Goal: Task Accomplishment & Management: Complete application form

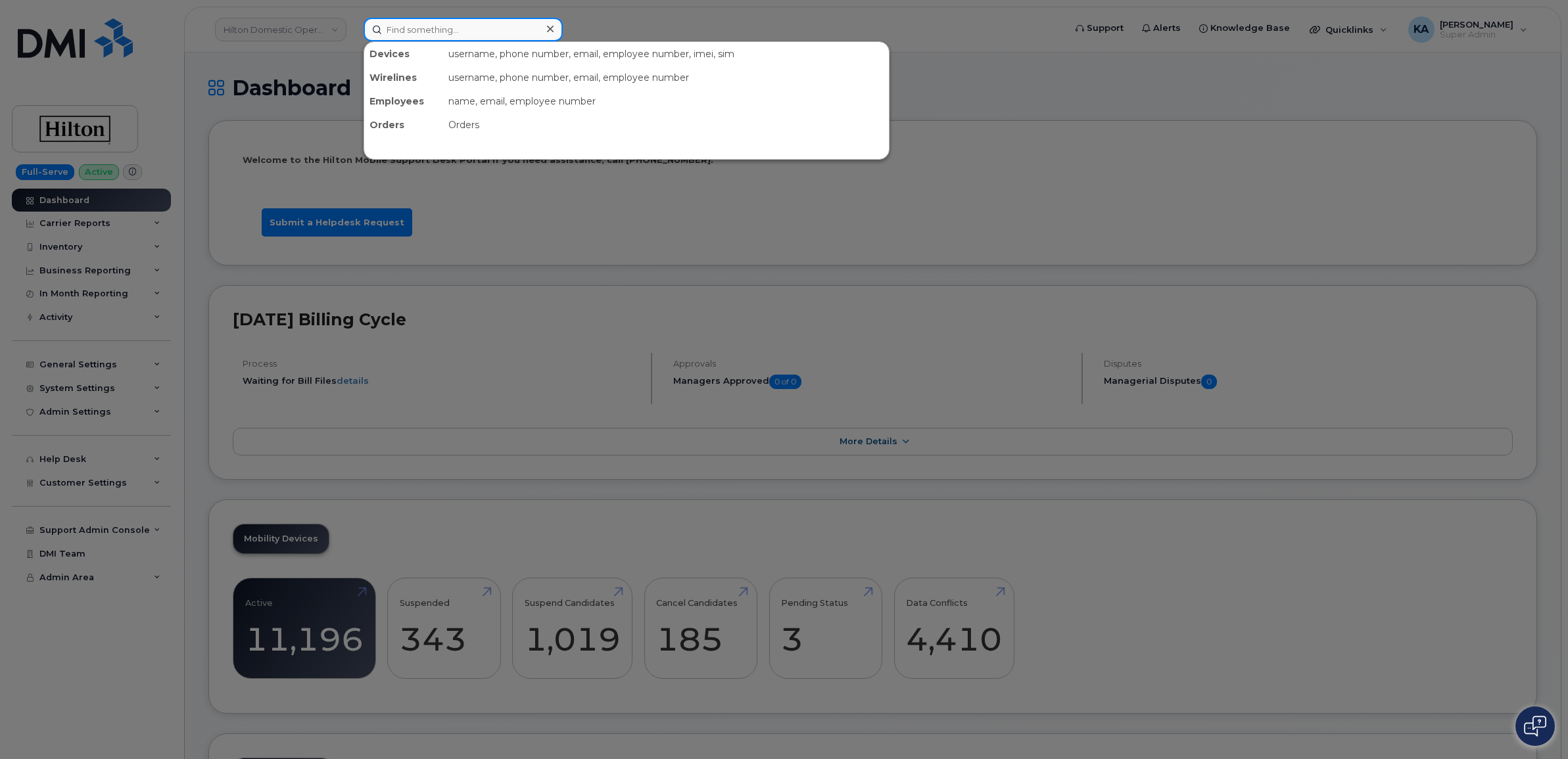
drag, startPoint x: 429, startPoint y: 28, endPoint x: 421, endPoint y: 18, distance: 12.8
click at [424, 24] on input at bounding box center [463, 30] width 199 height 24
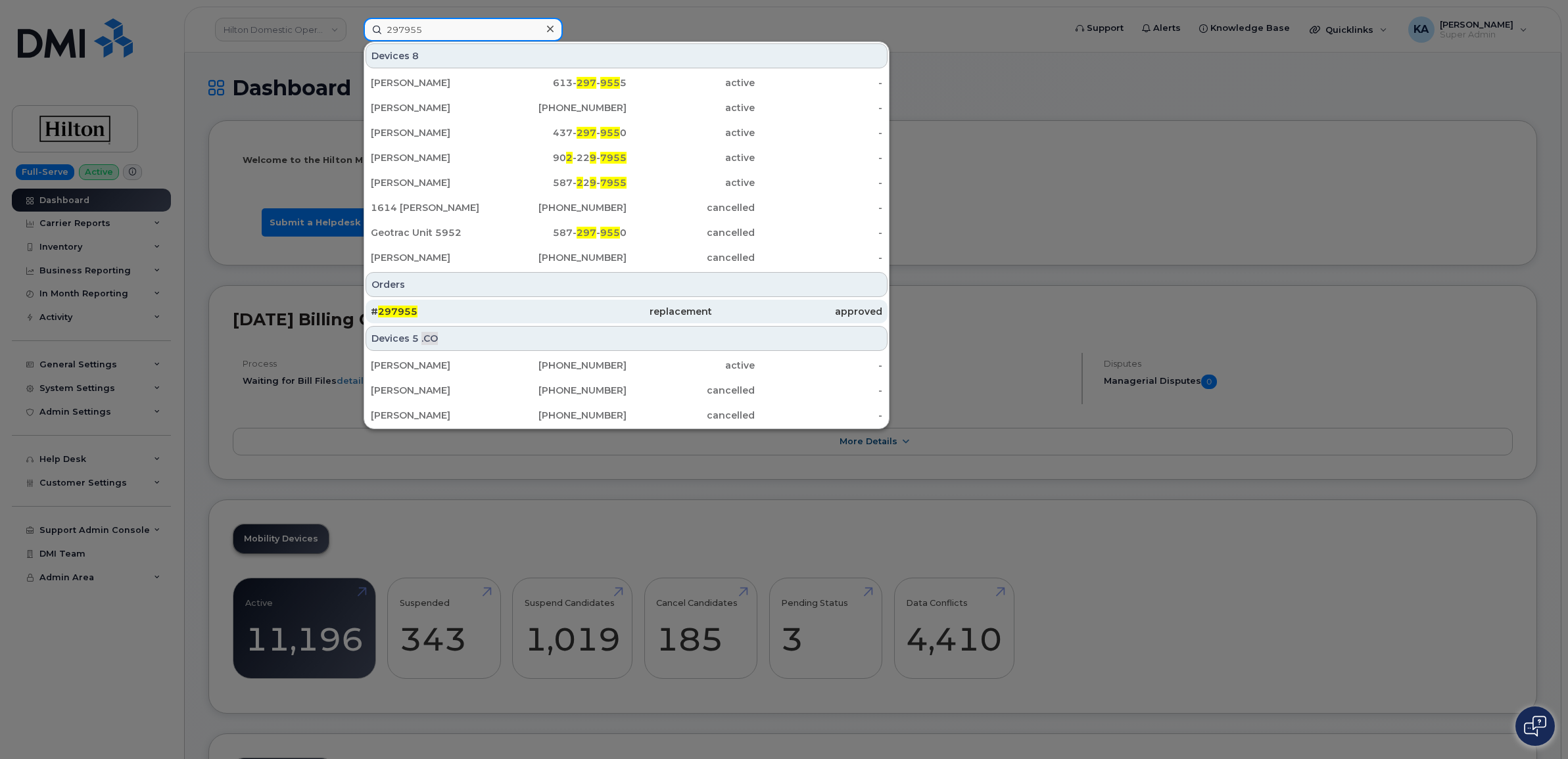
type input "297955"
click at [395, 309] on span "297955" at bounding box center [398, 311] width 39 height 12
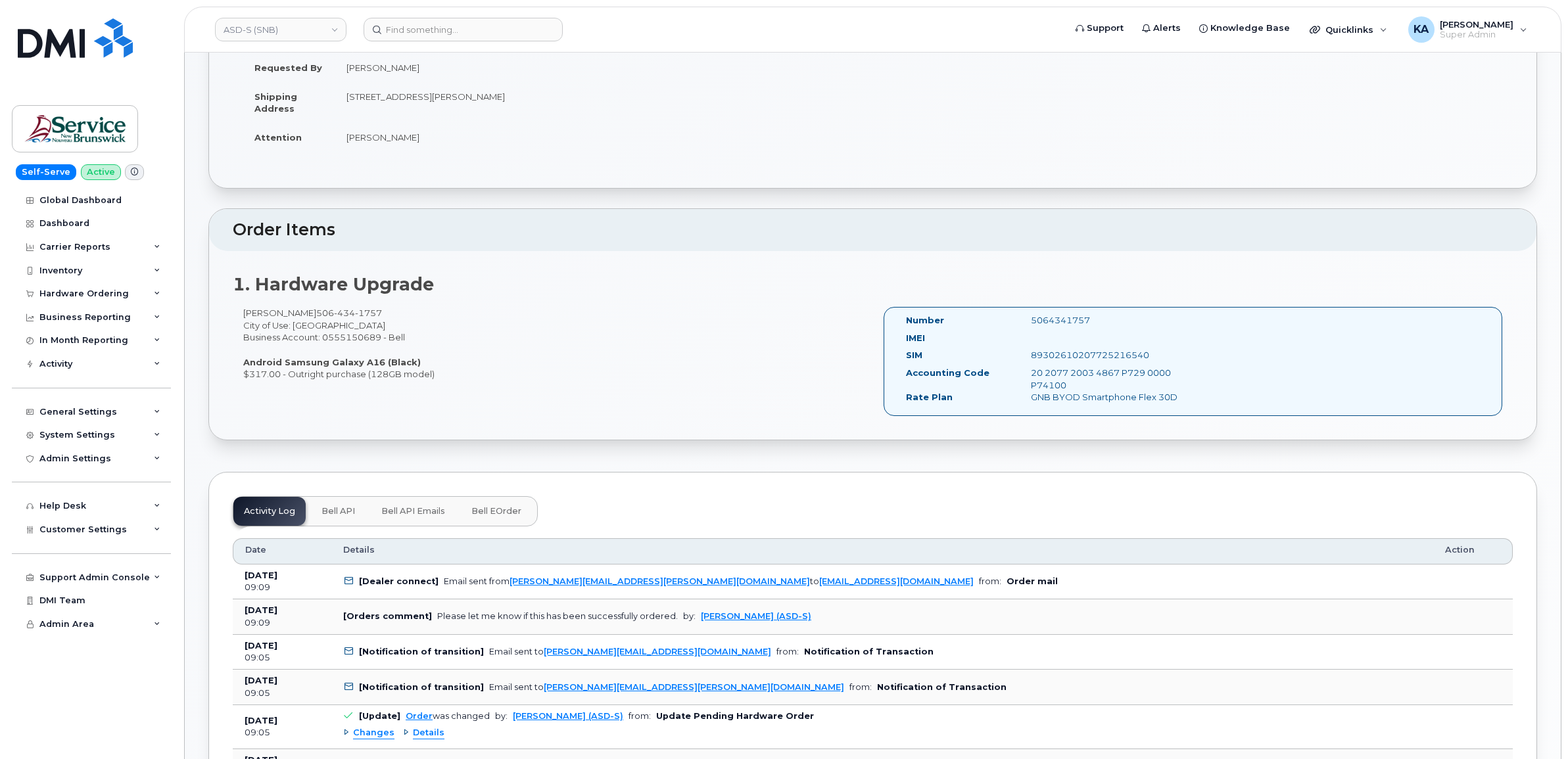
scroll to position [247, 0]
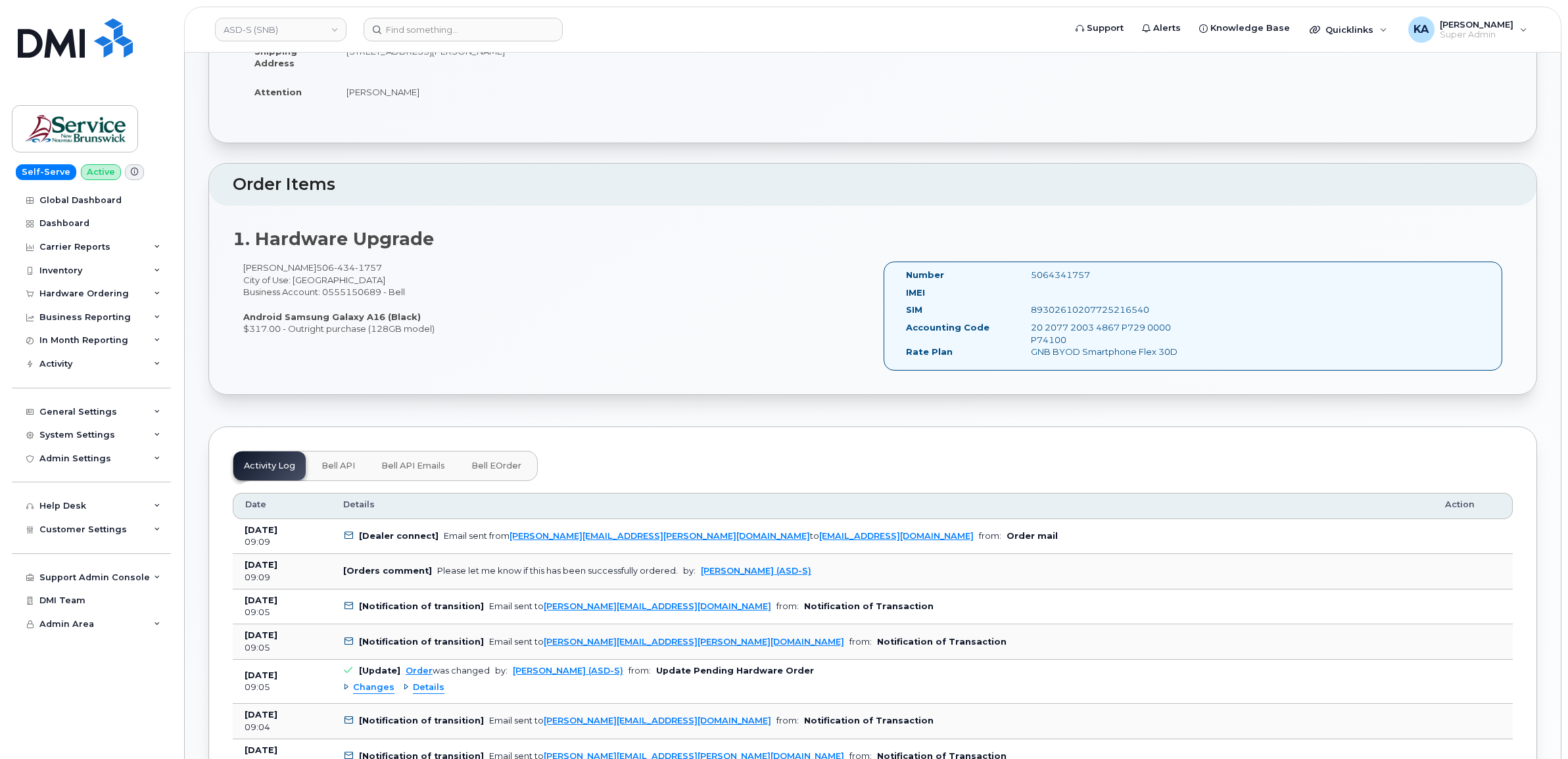
drag, startPoint x: 1092, startPoint y: 273, endPoint x: 1029, endPoint y: 275, distance: 63.0
click at [1029, 275] on div "5064341757" at bounding box center [1109, 275] width 176 height 13
copy div "5064341757"
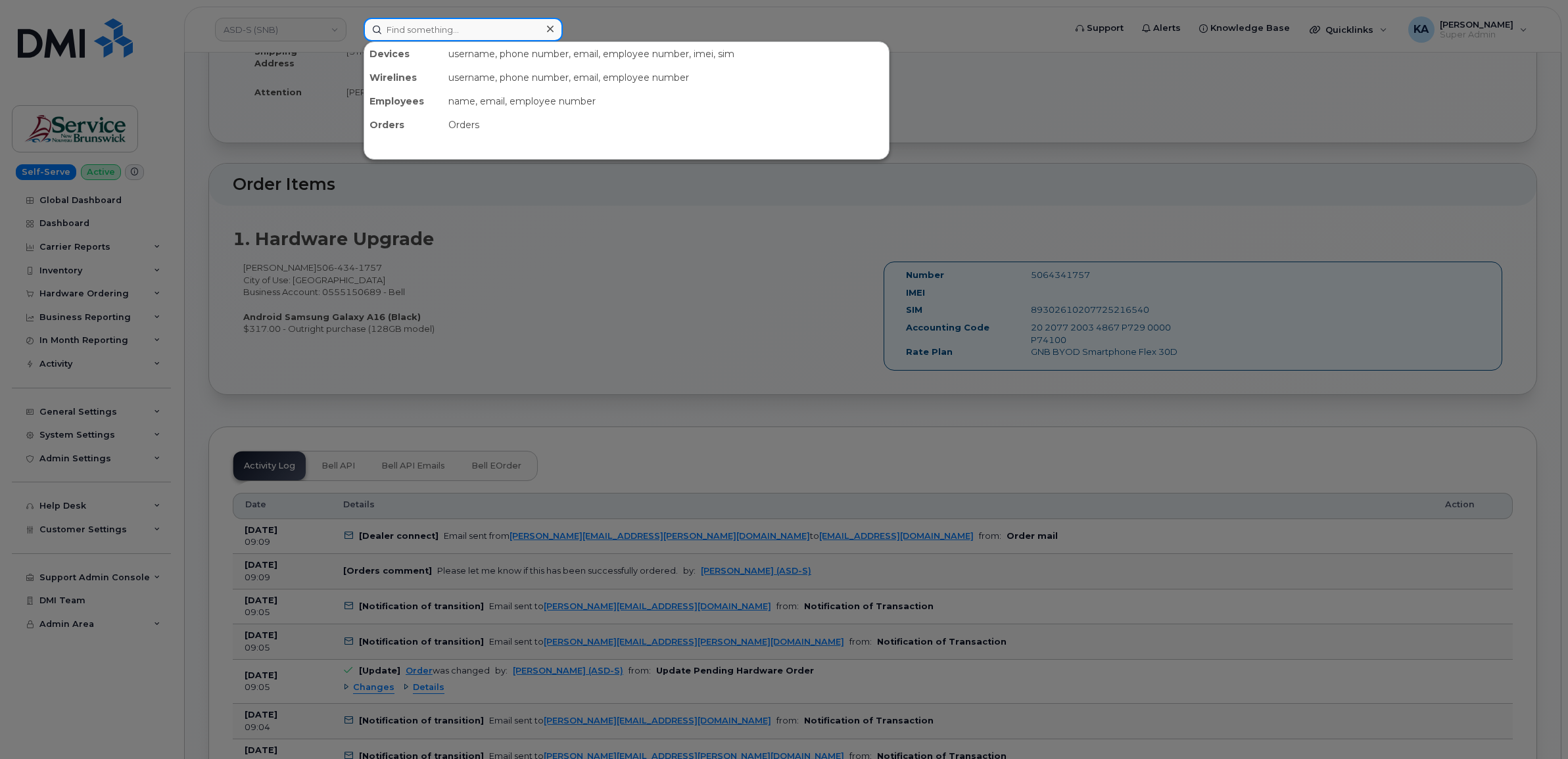
drag, startPoint x: 414, startPoint y: 34, endPoint x: 415, endPoint y: 28, distance: 6.1
click at [415, 31] on input at bounding box center [463, 30] width 199 height 24
paste input "5064341757"
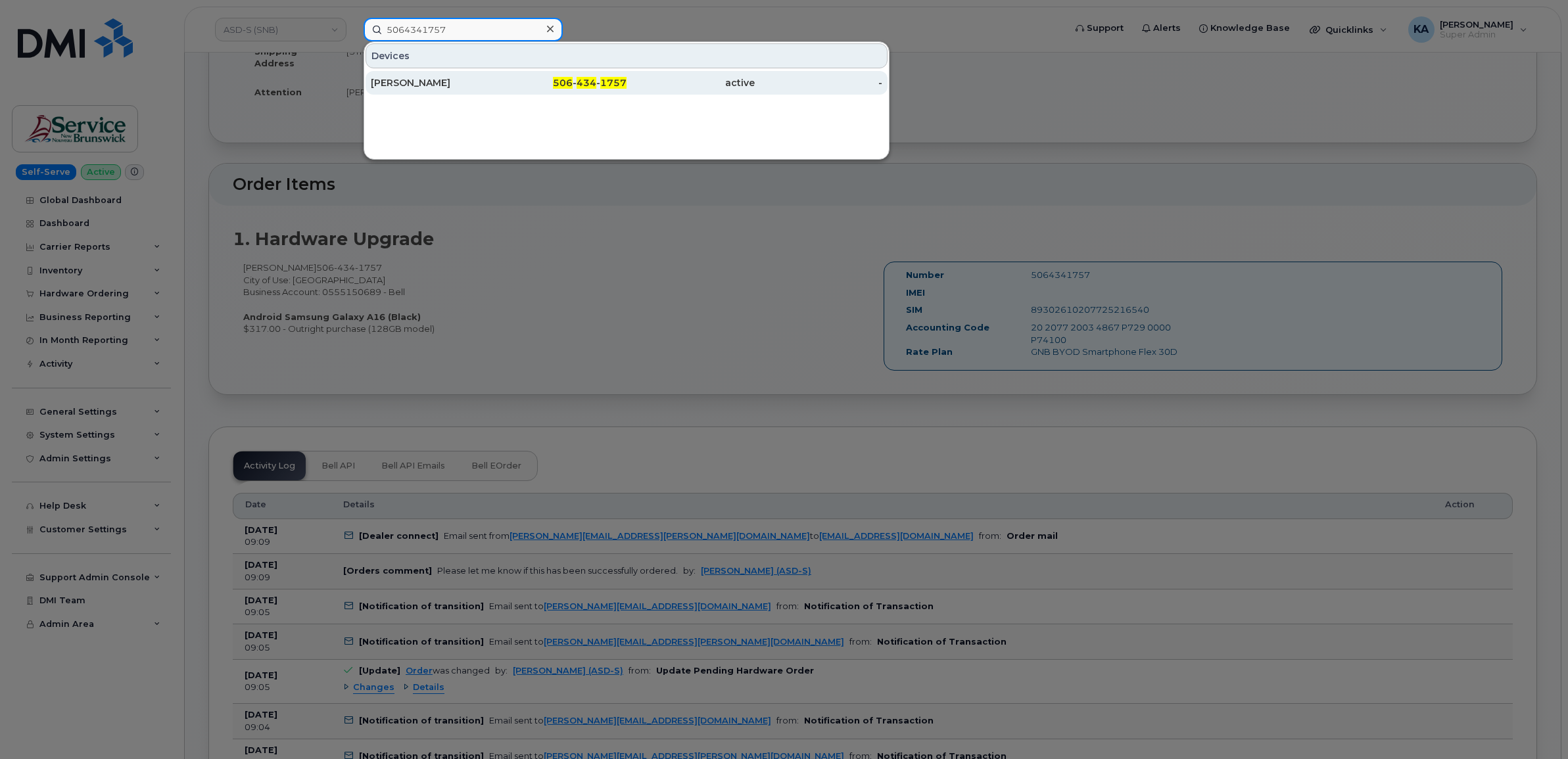
type input "5064341757"
click at [413, 83] on div "Kenny Chown" at bounding box center [435, 83] width 128 height 13
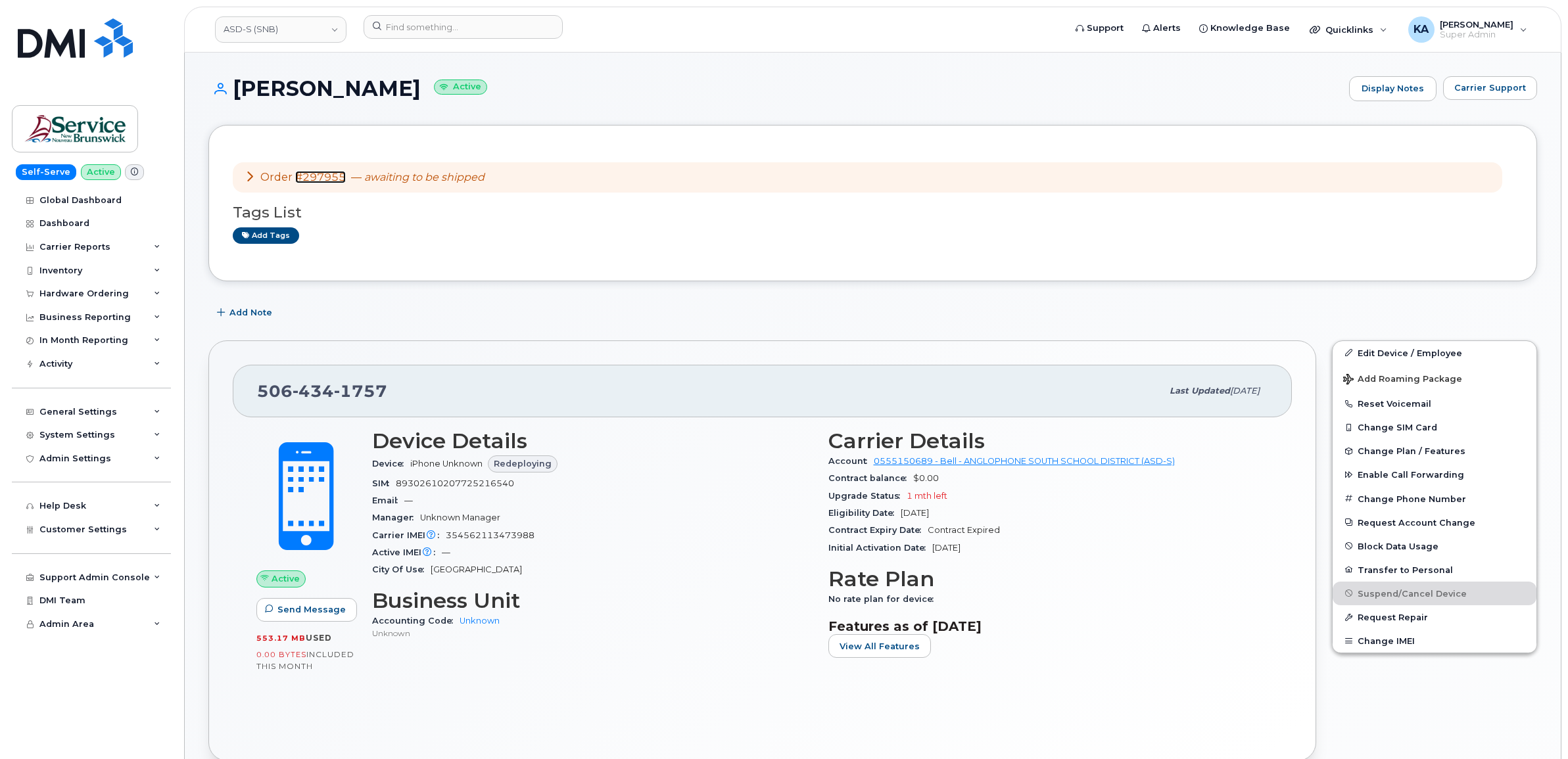
click at [324, 176] on link "#297955" at bounding box center [320, 177] width 51 height 13
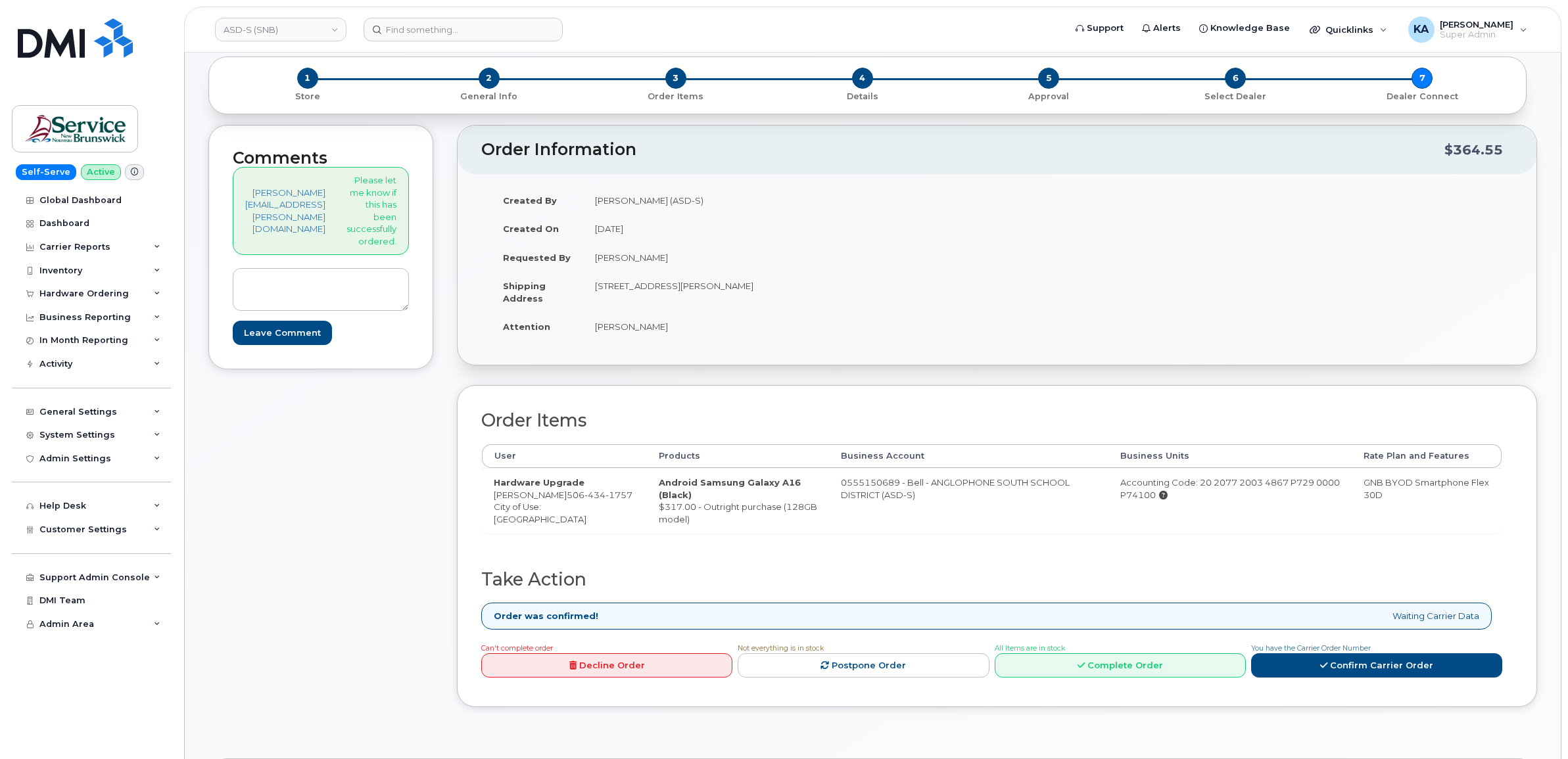
scroll to position [82, 0]
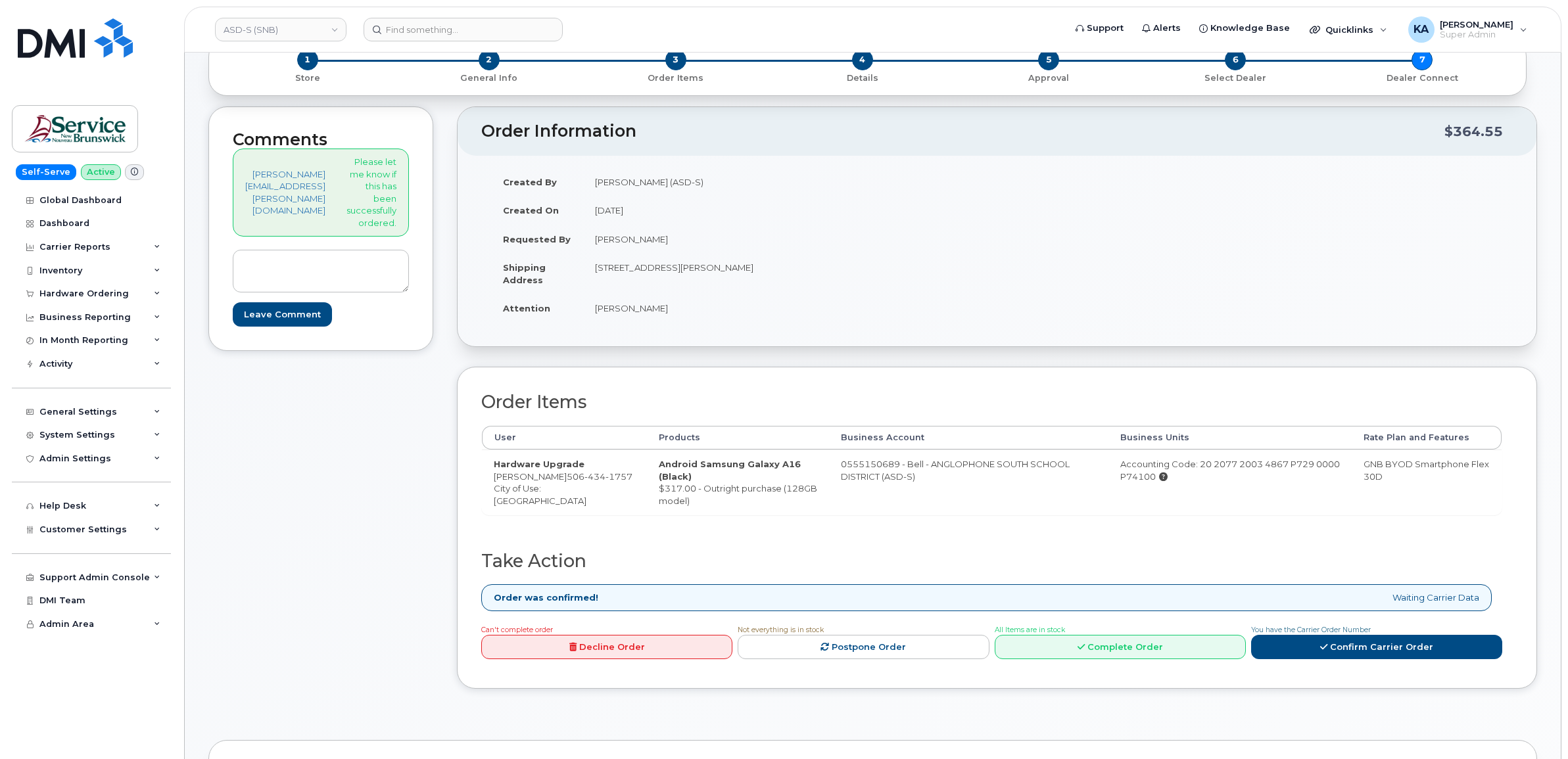
click at [434, 702] on div "Comments rhonda.roy@nbed.nb.ca Please let me know if this has been successfully…" at bounding box center [321, 407] width 225 height 603
drag, startPoint x: 653, startPoint y: 463, endPoint x: 729, endPoint y: 506, distance: 87.3
click at [733, 508] on td "Android Samsung Galaxy A16 (Black) $317.00 - Outright purchase (128GB model)" at bounding box center [738, 482] width 182 height 65
drag, startPoint x: 729, startPoint y: 506, endPoint x: 674, endPoint y: 494, distance: 56.3
copy td "Android Samsung Galaxy A16 (Black) $317.00 - Outright purchase (128GB model)"
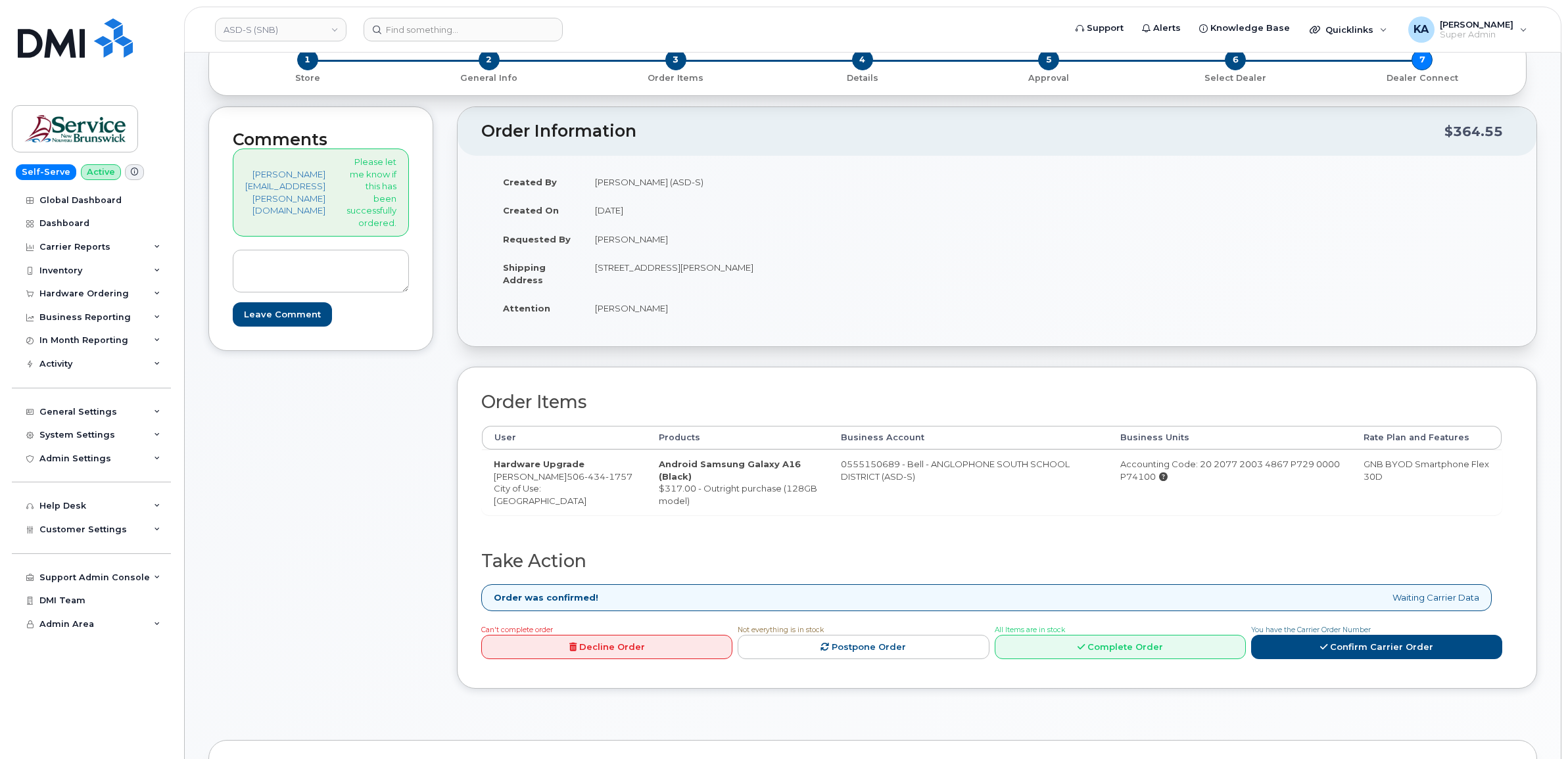
click at [363, 693] on div "Comments rhonda.roy@nbed.nb.ca Please let me know if this has been successfully…" at bounding box center [321, 407] width 225 height 603
drag, startPoint x: 391, startPoint y: 675, endPoint x: 438, endPoint y: 678, distance: 47.1
click at [391, 675] on div "Comments rhonda.roy@nbed.nb.ca Please let me know if this has been successfully…" at bounding box center [321, 407] width 225 height 603
click at [1348, 649] on link "Confirm Carrier Order" at bounding box center [1377, 647] width 251 height 25
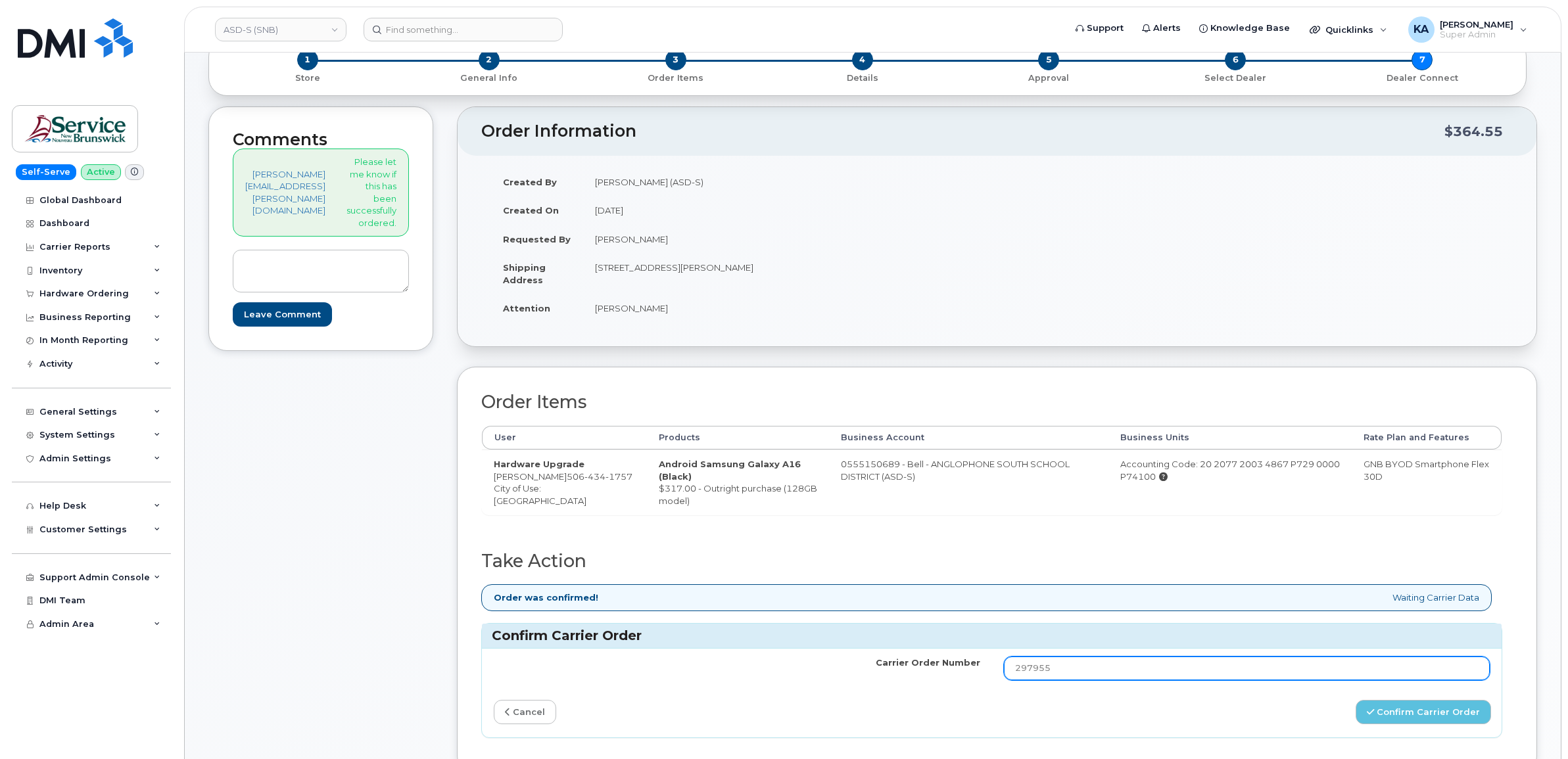
drag, startPoint x: 1070, startPoint y: 672, endPoint x: 1010, endPoint y: 673, distance: 60.0
click at [1010, 673] on td "297955" at bounding box center [1247, 668] width 510 height 39
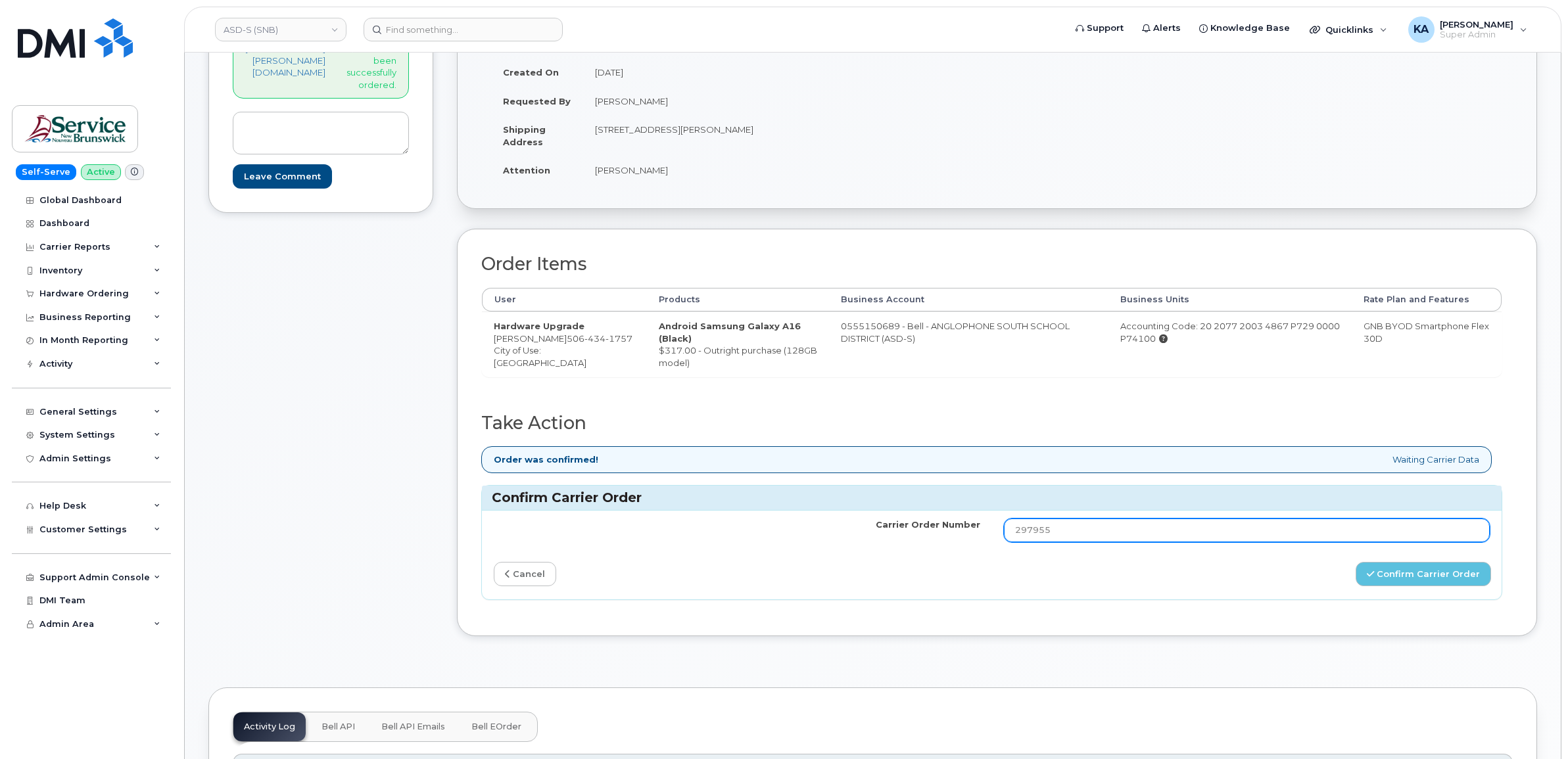
scroll to position [247, 0]
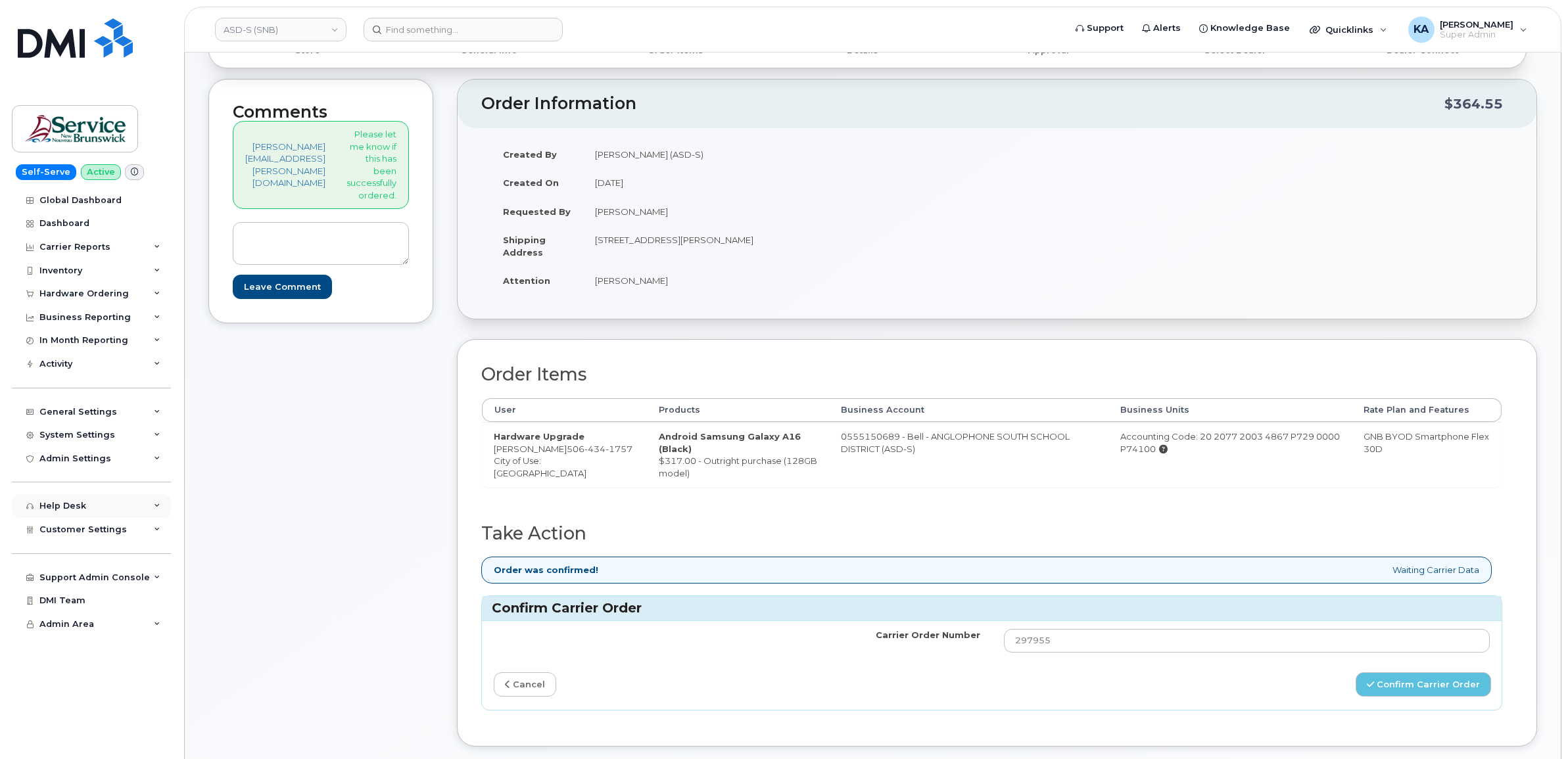
scroll to position [82, 0]
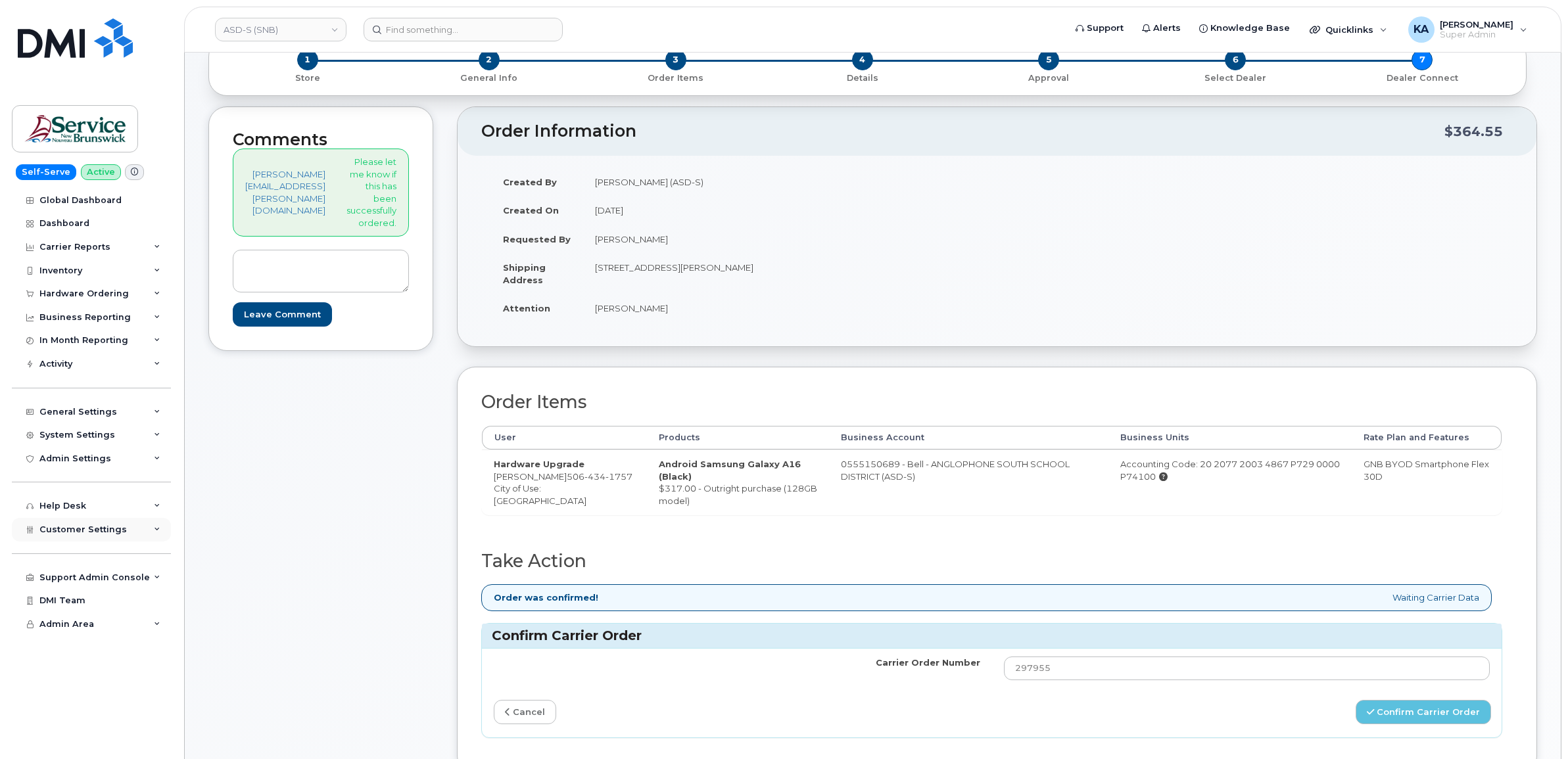
click at [77, 535] on span "Customer Settings" at bounding box center [83, 529] width 87 height 10
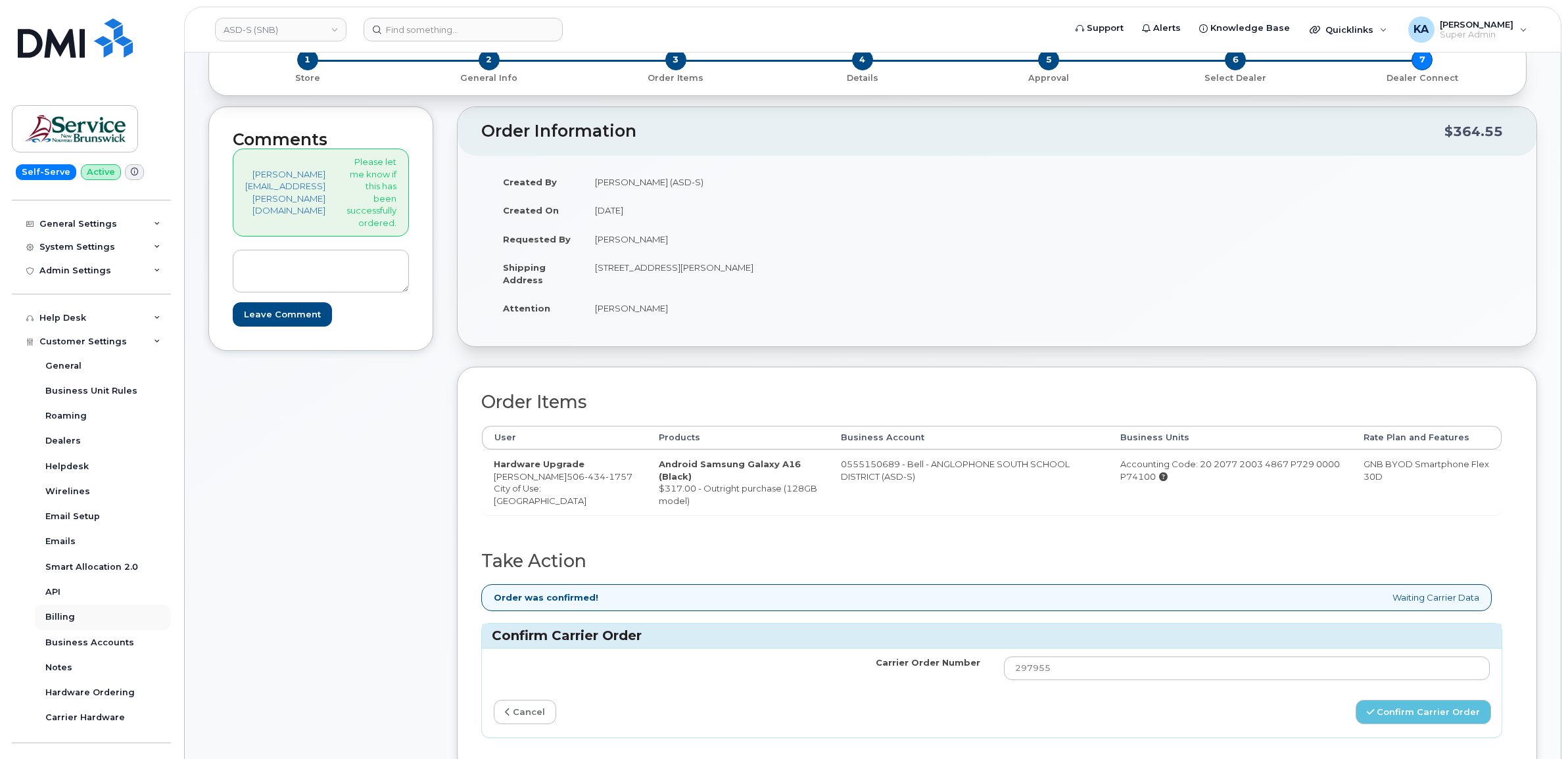
scroll to position [165, 0]
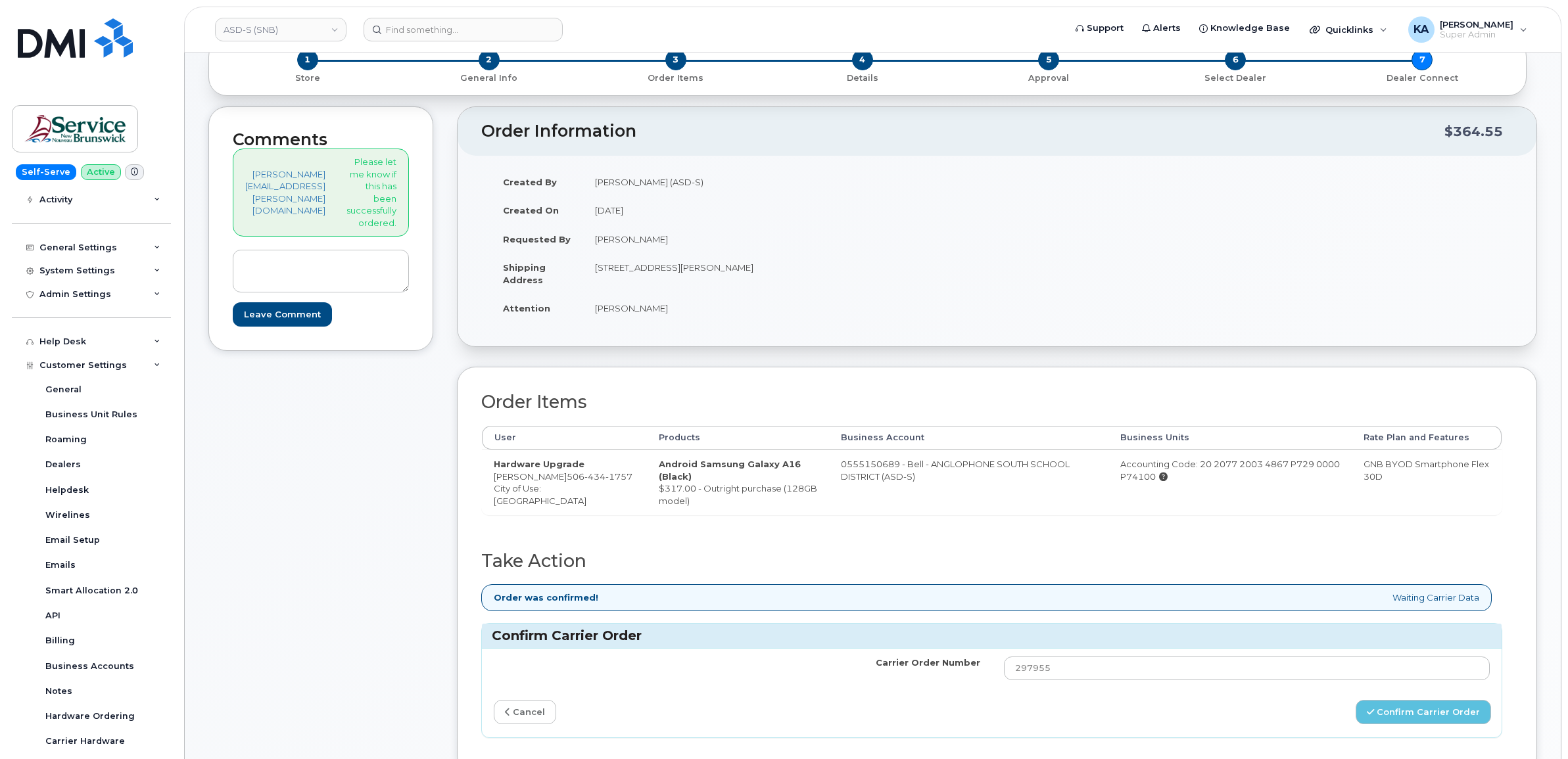
drag, startPoint x: 617, startPoint y: 267, endPoint x: 849, endPoint y: 268, distance: 232.0
click at [849, 268] on td "1-27 Centennial Rd HAMPTON NB E5N 6N3 CANADA" at bounding box center [785, 273] width 404 height 41
drag, startPoint x: 849, startPoint y: 268, endPoint x: 827, endPoint y: 267, distance: 22.0
copy td "1-27 Centennial Rd HAMPTON NB E5N 6N3 CANADA"
drag, startPoint x: 514, startPoint y: 480, endPoint x: 574, endPoint y: 480, distance: 60.0
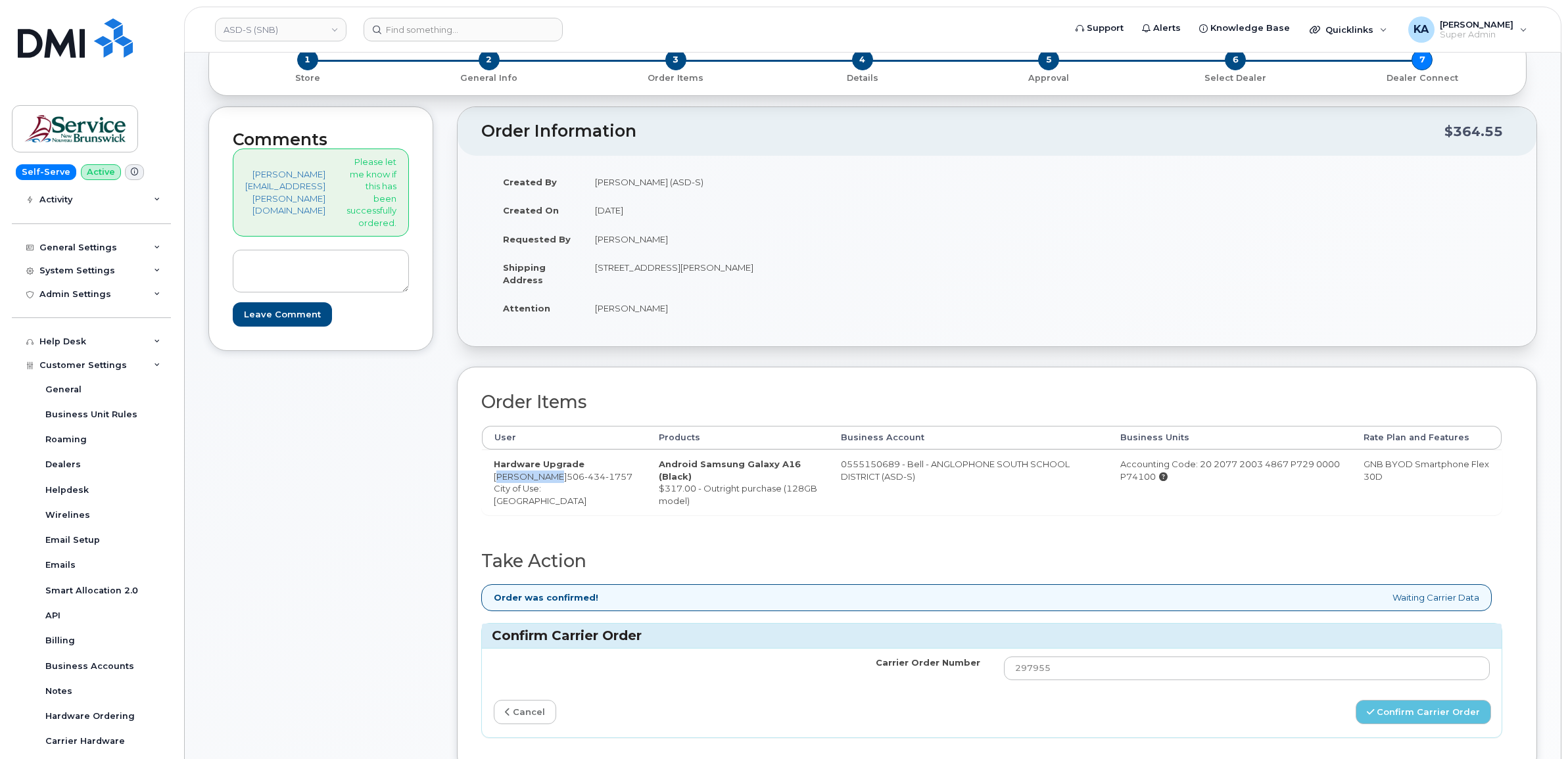
click at [575, 481] on td "Hardware Upgrade Kenny Chown 506 434 1757 City of Use: Sussex" at bounding box center [565, 482] width 165 height 65
drag, startPoint x: 574, startPoint y: 480, endPoint x: 559, endPoint y: 479, distance: 15.0
copy td "Kenny Chown"
click at [620, 509] on td "Hardware Upgrade Kenny Chown 506 434 1757 City of Use: Sussex" at bounding box center [565, 482] width 165 height 65
drag, startPoint x: 542, startPoint y: 492, endPoint x: 583, endPoint y: 480, distance: 42.7
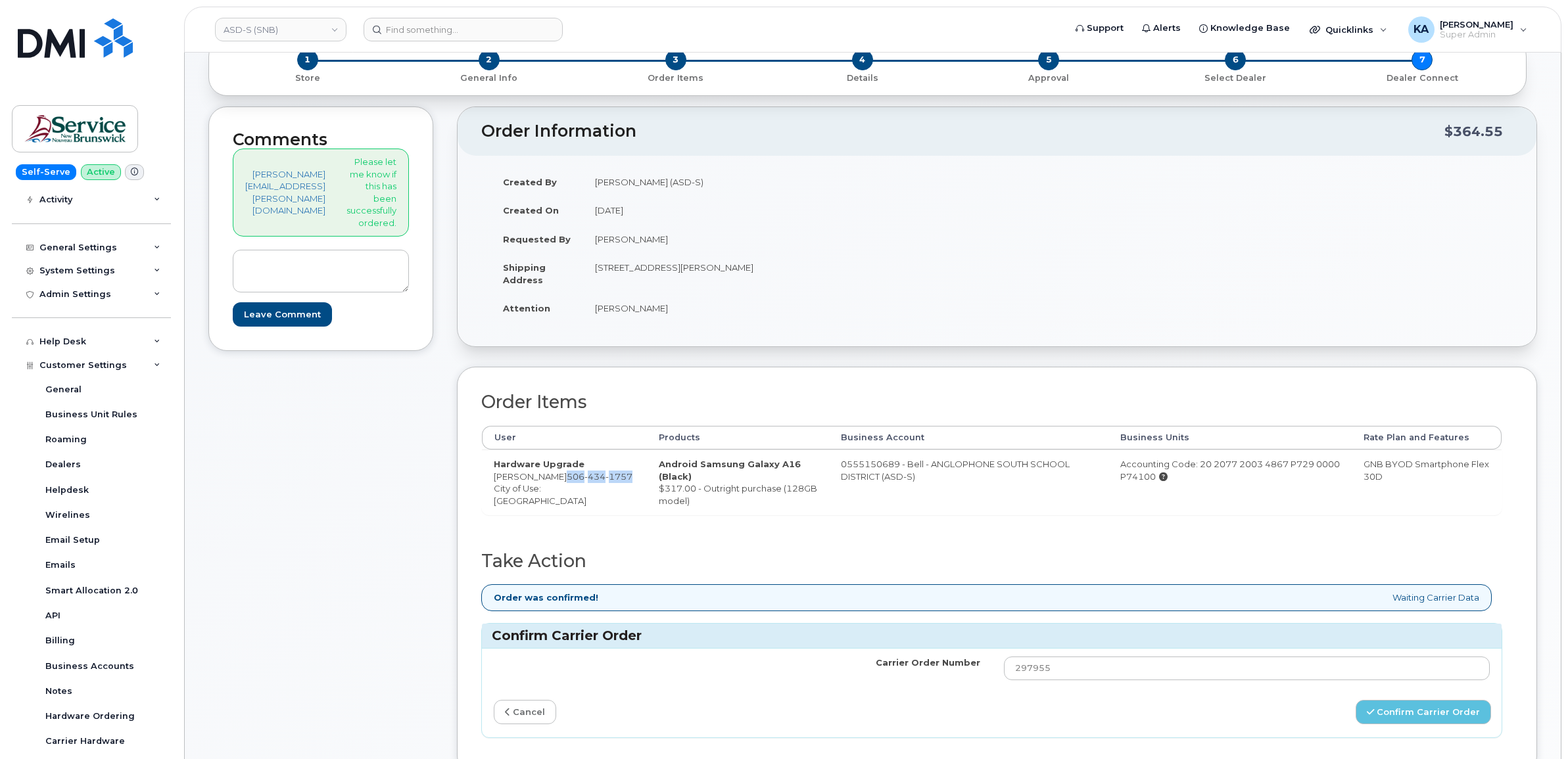
click at [583, 480] on td "Hardware Upgrade Kenny Chown 506 434 1757 City of Use: Sussex" at bounding box center [565, 482] width 165 height 65
copy span "506 434 1757"
click at [687, 681] on td "Carrier Order Number" at bounding box center [737, 668] width 510 height 39
click at [674, 730] on div "Carrier Order Number 297955 cancel Confirm Carrier Order" at bounding box center [991, 693] width 1020 height 89
drag, startPoint x: 547, startPoint y: 490, endPoint x: 580, endPoint y: 475, distance: 36.2
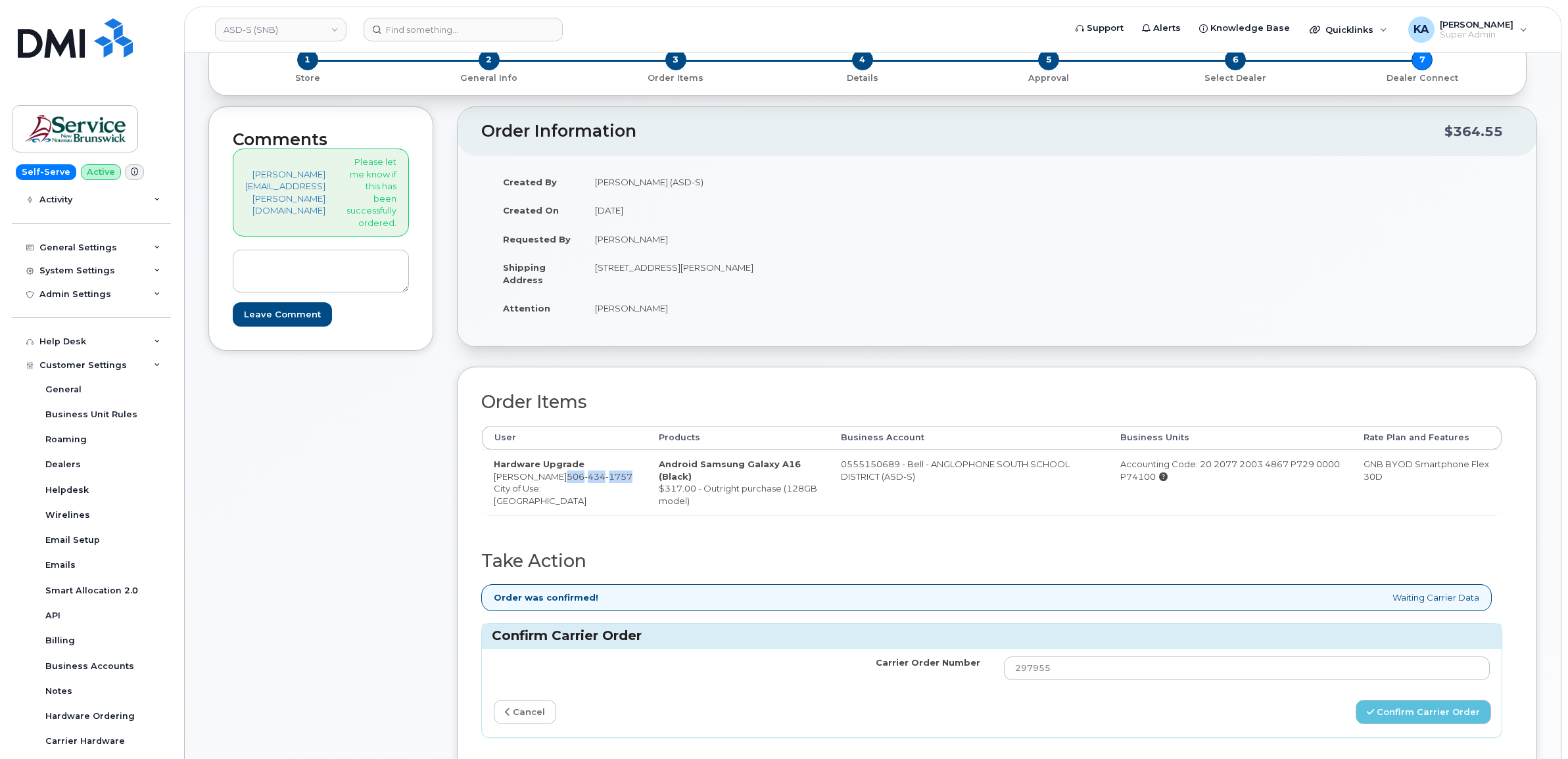
click at [580, 475] on td "Hardware Upgrade Kenny Chown 506 434 1757 City of Use: Sussex" at bounding box center [565, 482] width 165 height 65
copy span "506 434 1757"
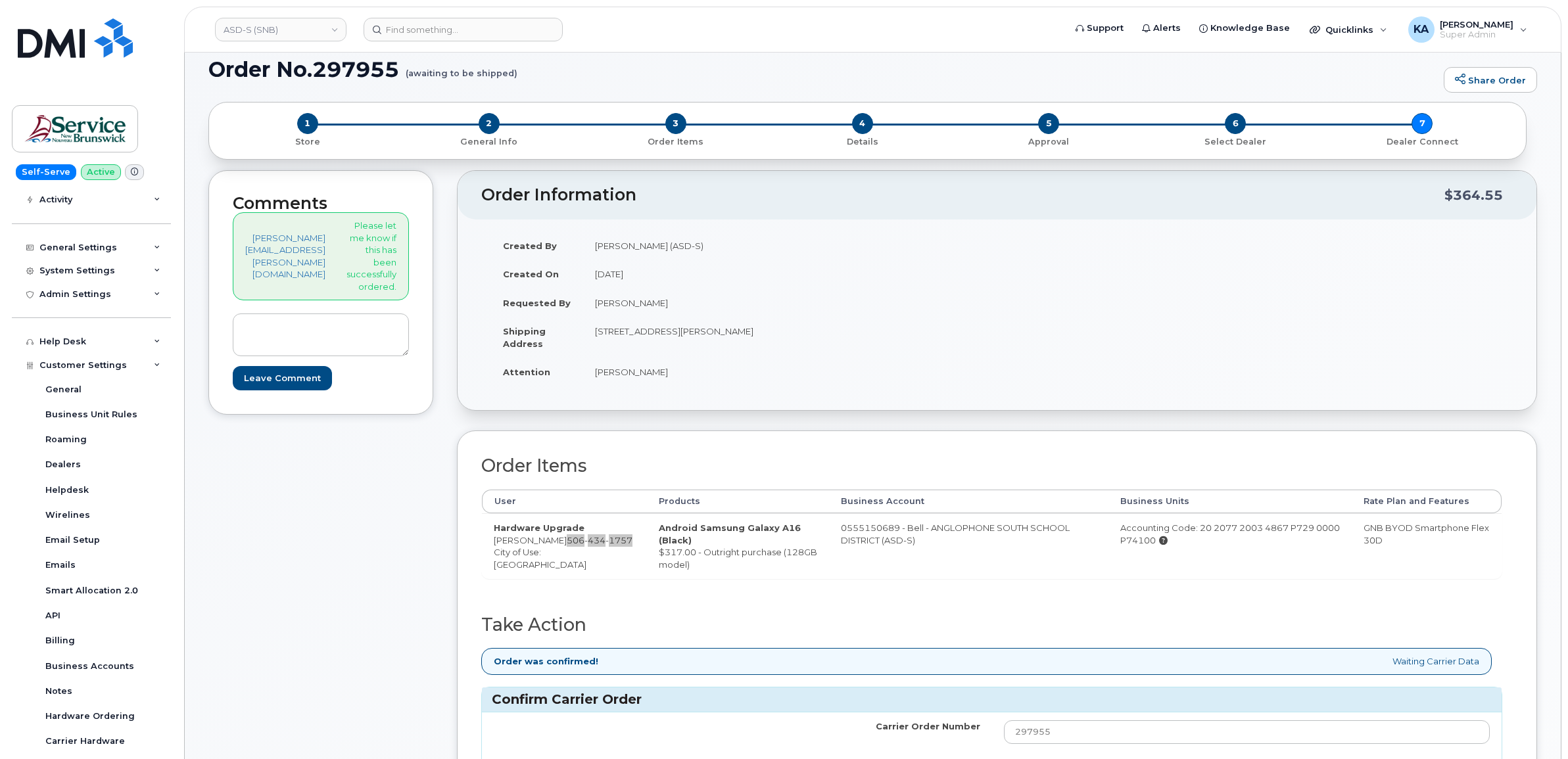
scroll to position [0, 0]
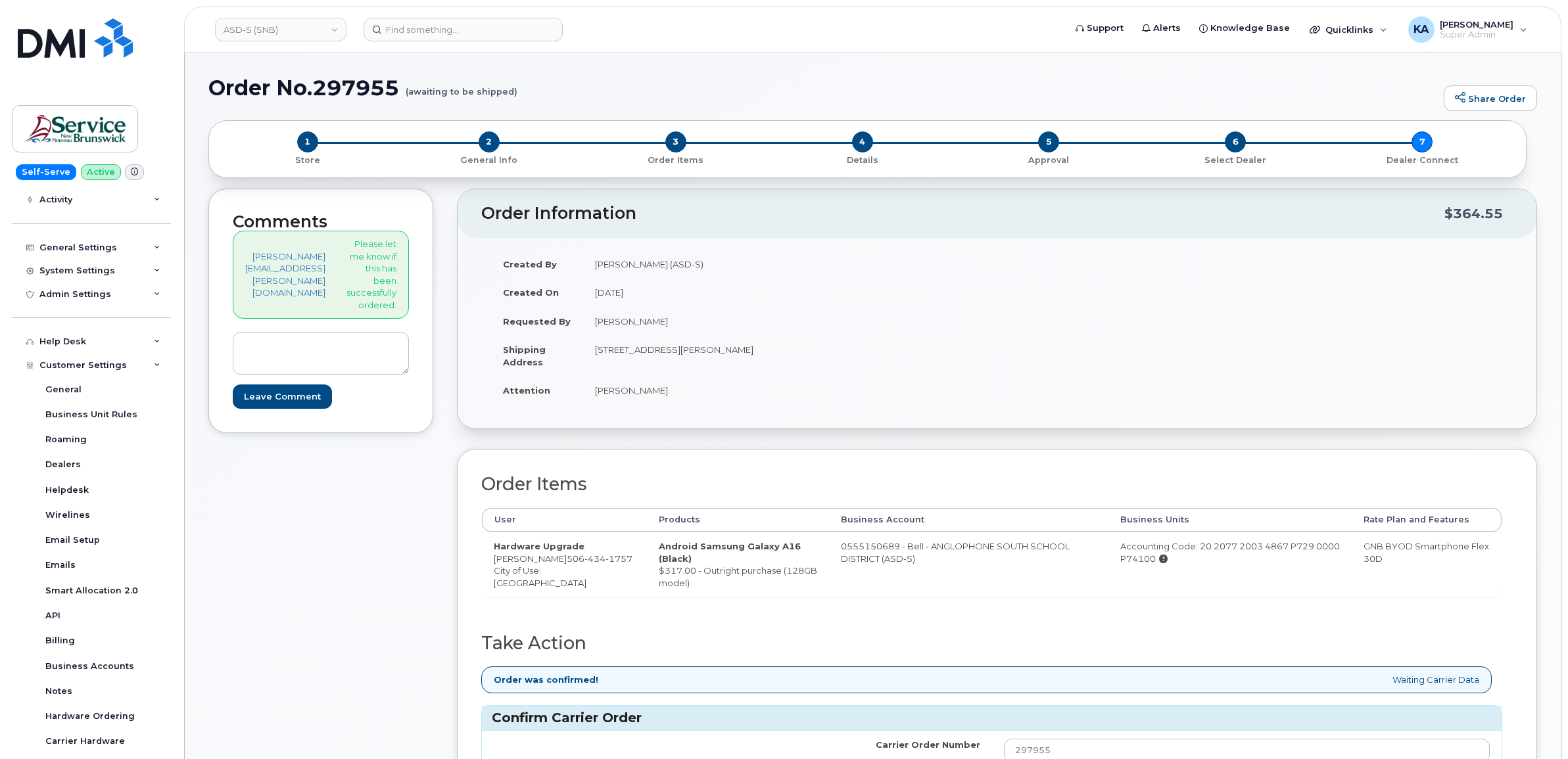
click at [1450, 484] on h2 "Order Items" at bounding box center [991, 484] width 1021 height 19
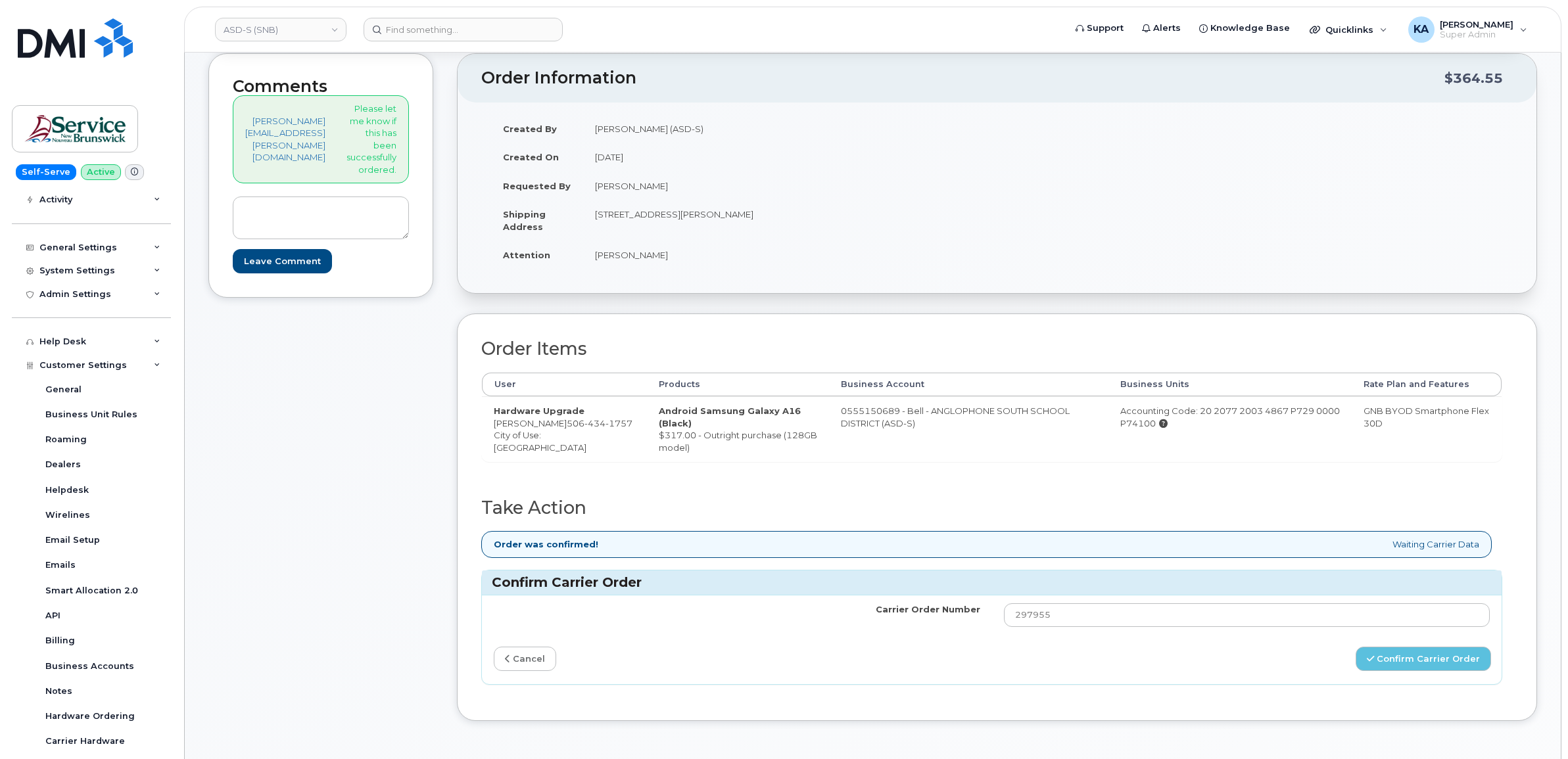
scroll to position [165, 0]
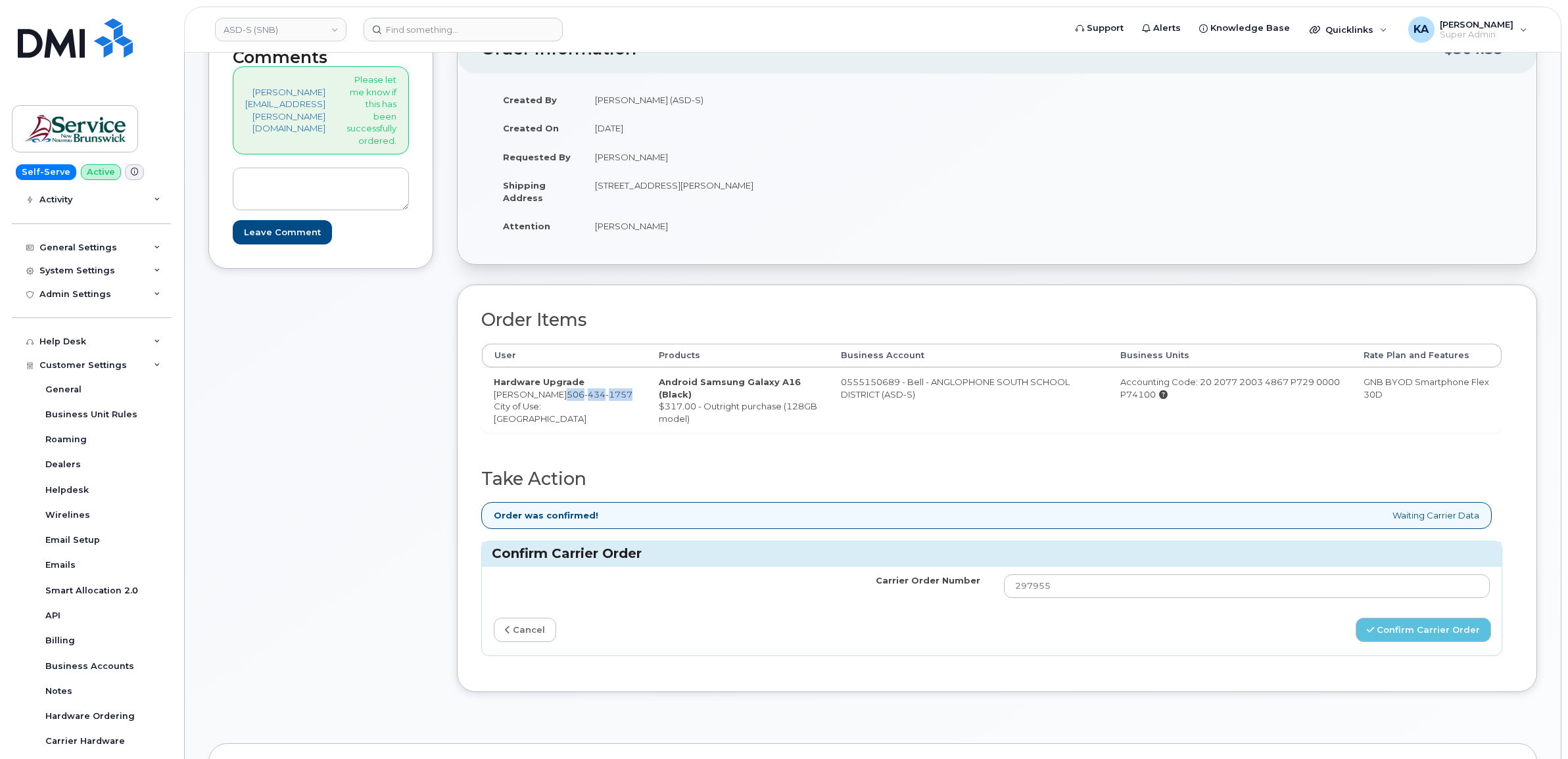
drag, startPoint x: 580, startPoint y: 398, endPoint x: 546, endPoint y: 405, distance: 34.7
click at [546, 405] on td "Hardware Upgrade Kenny Chown 506 434 1757 City of Use: Sussex" at bounding box center [565, 399] width 165 height 65
drag, startPoint x: 546, startPoint y: 405, endPoint x: 612, endPoint y: 395, distance: 66.8
copy span "506 434 1757"
drag, startPoint x: 518, startPoint y: 396, endPoint x: 575, endPoint y: 398, distance: 57.0
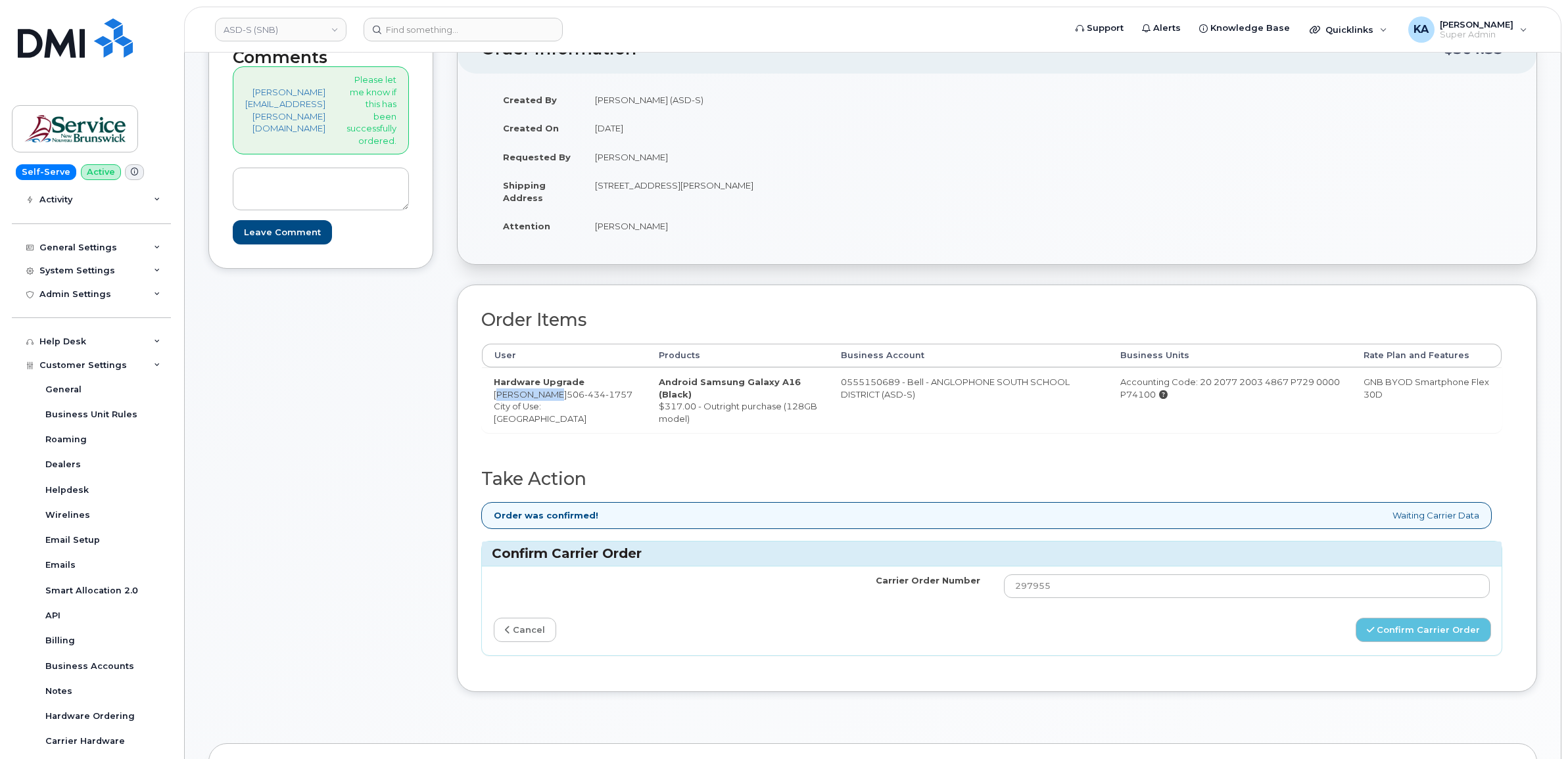
click at [575, 398] on td "Hardware Upgrade Kenny Chown 506 434 1757 City of Use: Sussex" at bounding box center [565, 399] width 165 height 65
copy td "Kenny Chown"
drag, startPoint x: 614, startPoint y: 191, endPoint x: 702, endPoint y: 193, distance: 88.0
click at [702, 194] on td "1-27 Centennial Rd HAMPTON NB E5N 6N3 CANADA" at bounding box center [785, 191] width 404 height 41
drag, startPoint x: 702, startPoint y: 193, endPoint x: 692, endPoint y: 188, distance: 11.2
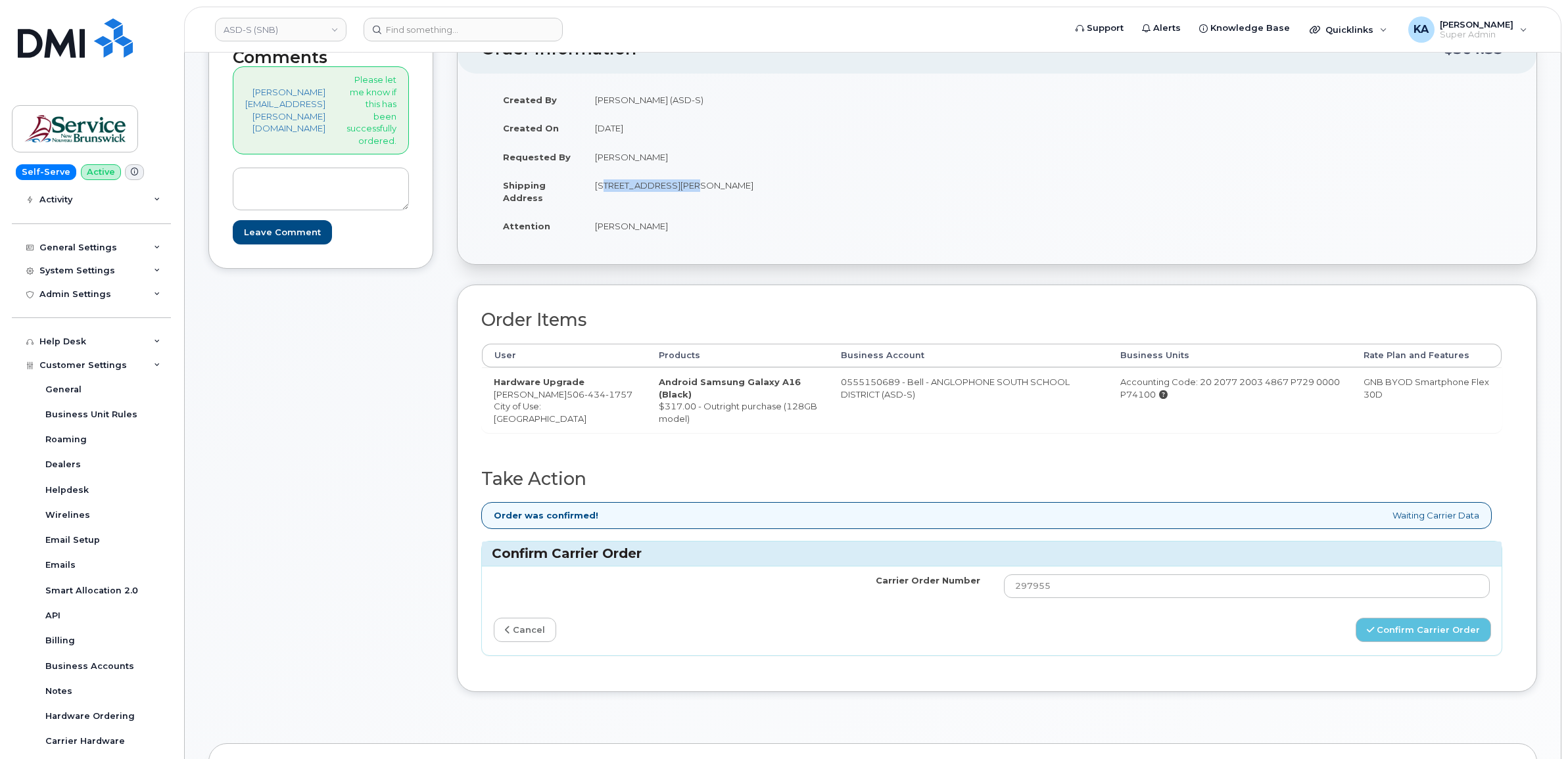
copy td "1-27 Centennial Rd"
drag, startPoint x: 770, startPoint y: 188, endPoint x: 807, endPoint y: 188, distance: 37.0
click at [807, 188] on td "1-27 Centennial Rd HAMPTON NB E5N 6N3 CANADA" at bounding box center [785, 191] width 404 height 41
drag, startPoint x: 805, startPoint y: 186, endPoint x: 793, endPoint y: 186, distance: 12.0
copy td "E5N 6N3"
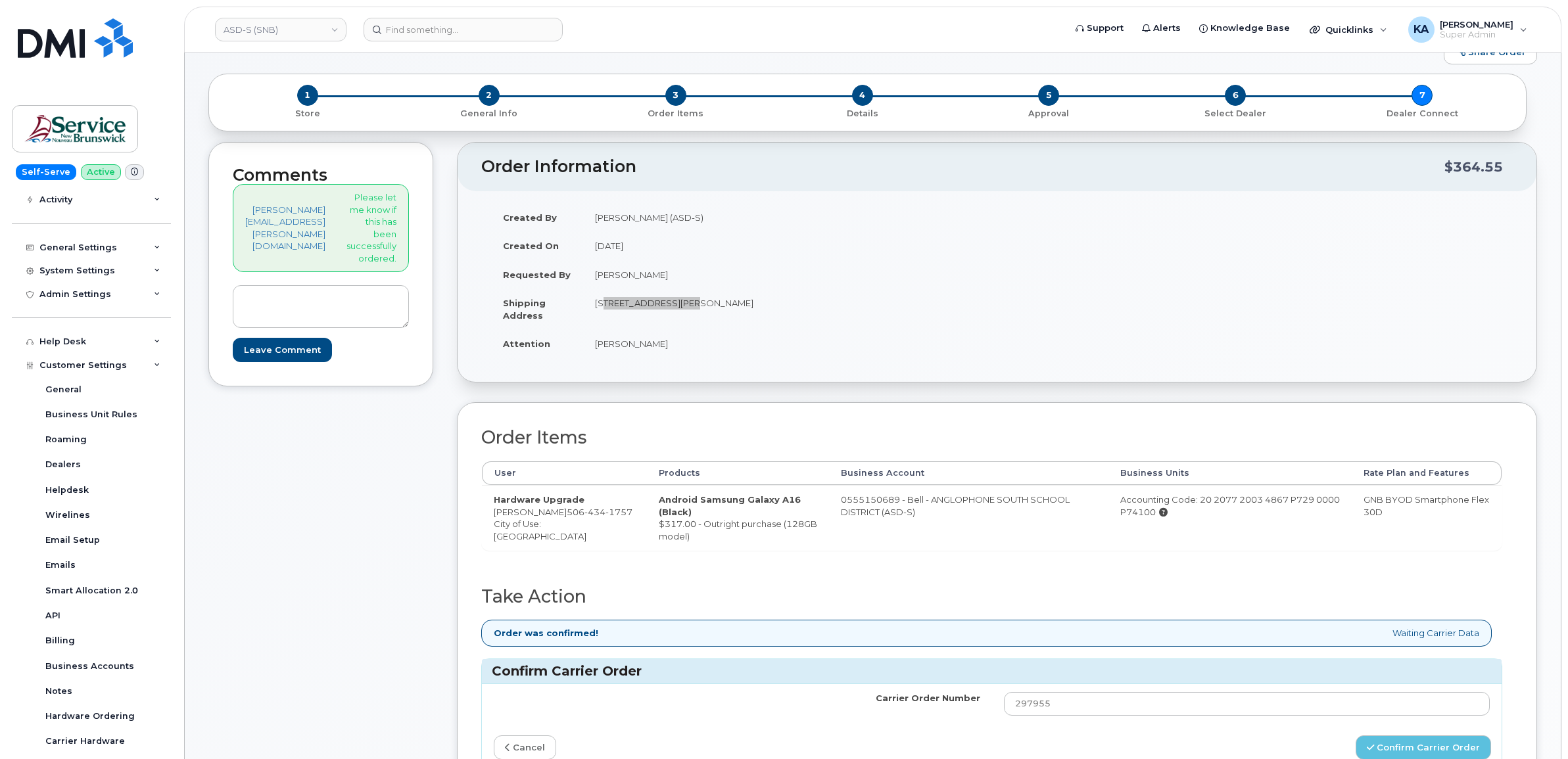
scroll to position [0, 0]
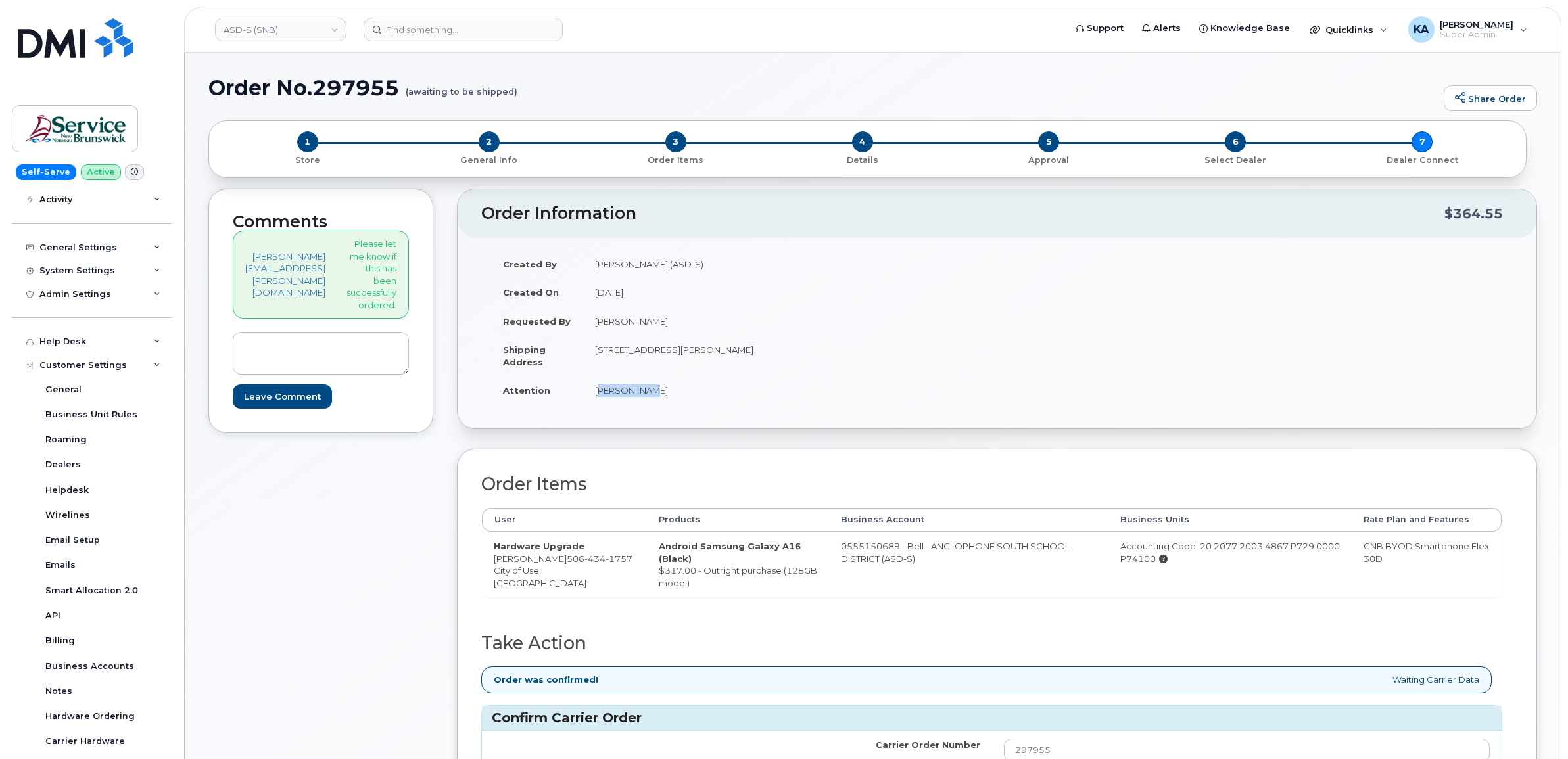
drag, startPoint x: 616, startPoint y: 393, endPoint x: 672, endPoint y: 399, distance: 56.3
click at [672, 399] on td "Rhonda Roy" at bounding box center [785, 390] width 404 height 29
drag, startPoint x: 672, startPoint y: 399, endPoint x: 661, endPoint y: 393, distance: 12.5
copy td "Rhonda Roy"
drag, startPoint x: 1114, startPoint y: 549, endPoint x: 1327, endPoint y: 566, distance: 213.7
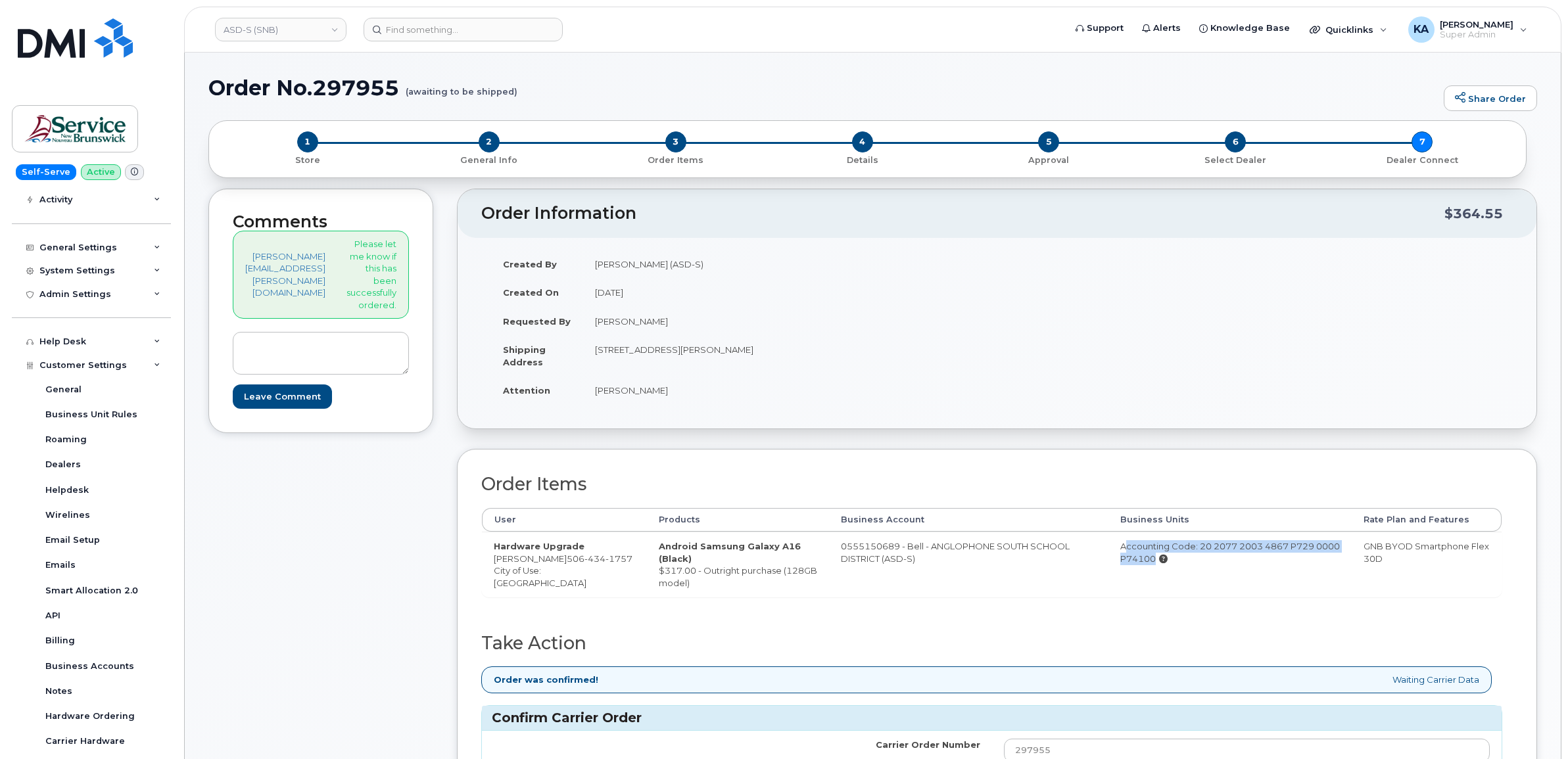
click at [1327, 566] on td "Accounting Code: 20 2077 2003 4867 P729 0000 P74100" at bounding box center [1230, 564] width 244 height 65
drag, startPoint x: 1327, startPoint y: 566, endPoint x: 1297, endPoint y: 547, distance: 35.5
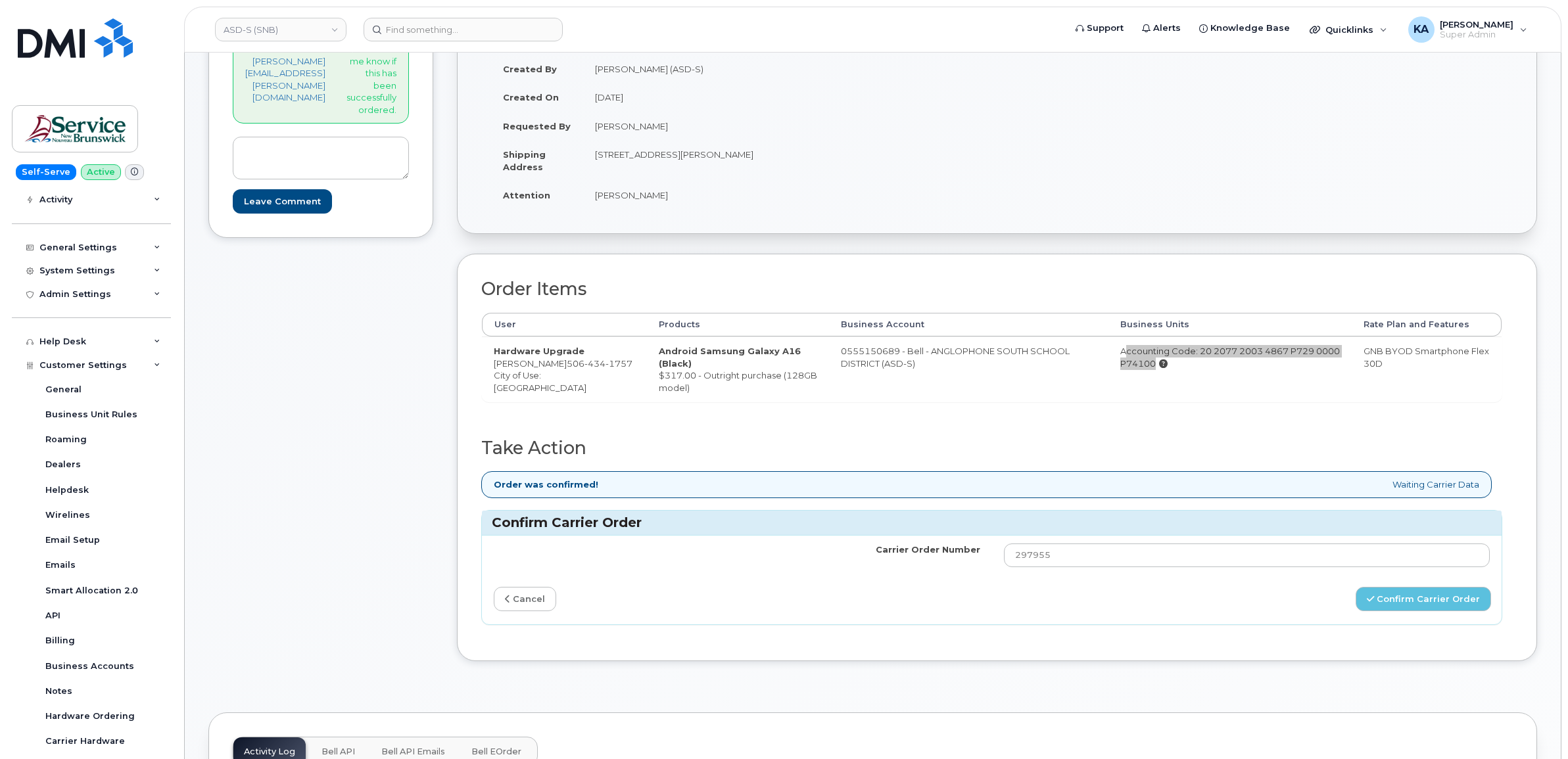
scroll to position [247, 0]
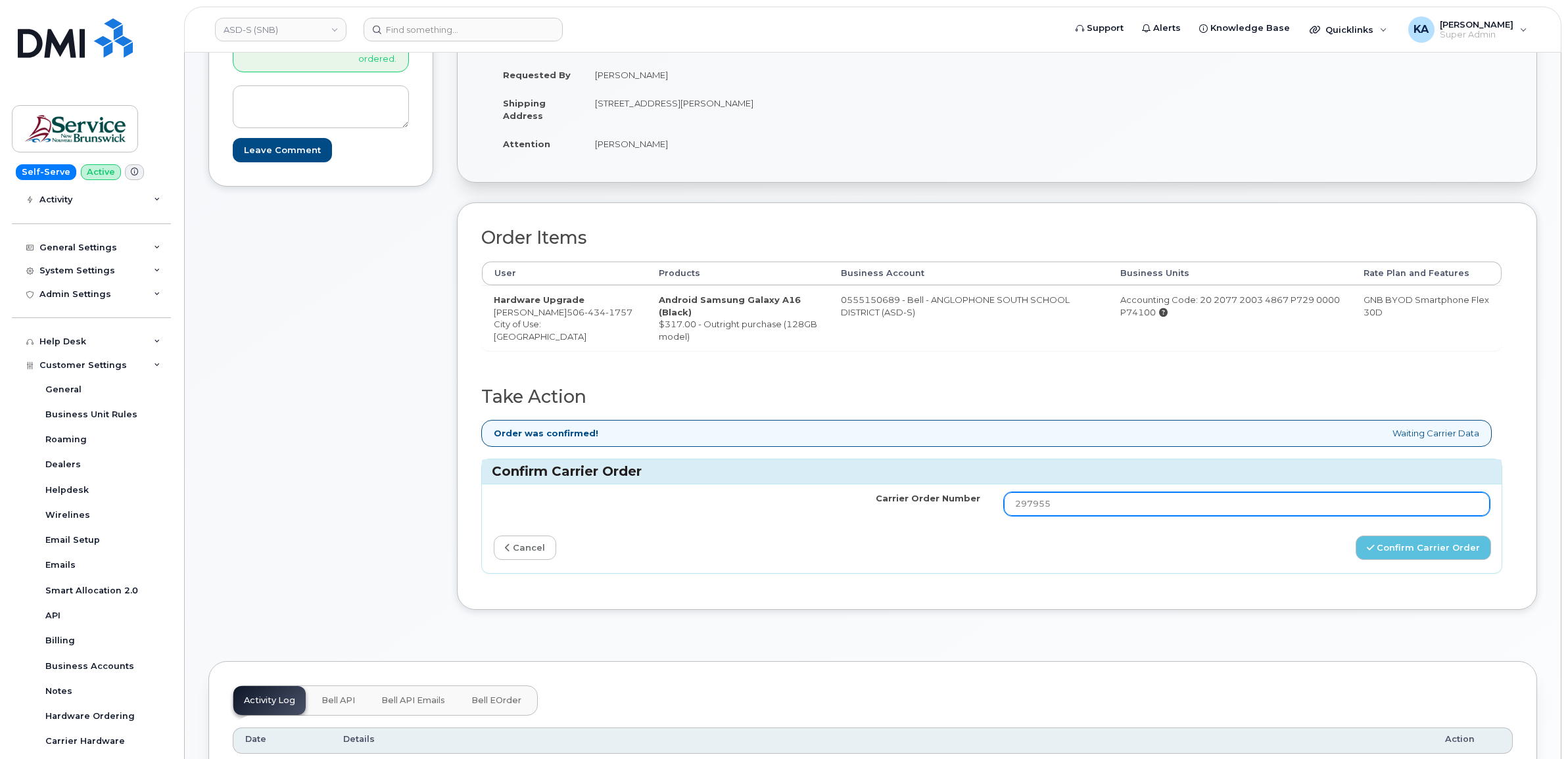
drag, startPoint x: 1064, startPoint y: 505, endPoint x: 974, endPoint y: 501, distance: 90.1
click at [974, 501] on tr "Carrier Order Number 297955" at bounding box center [991, 504] width 1020 height 39
paste input "3006216"
type input "3006216"
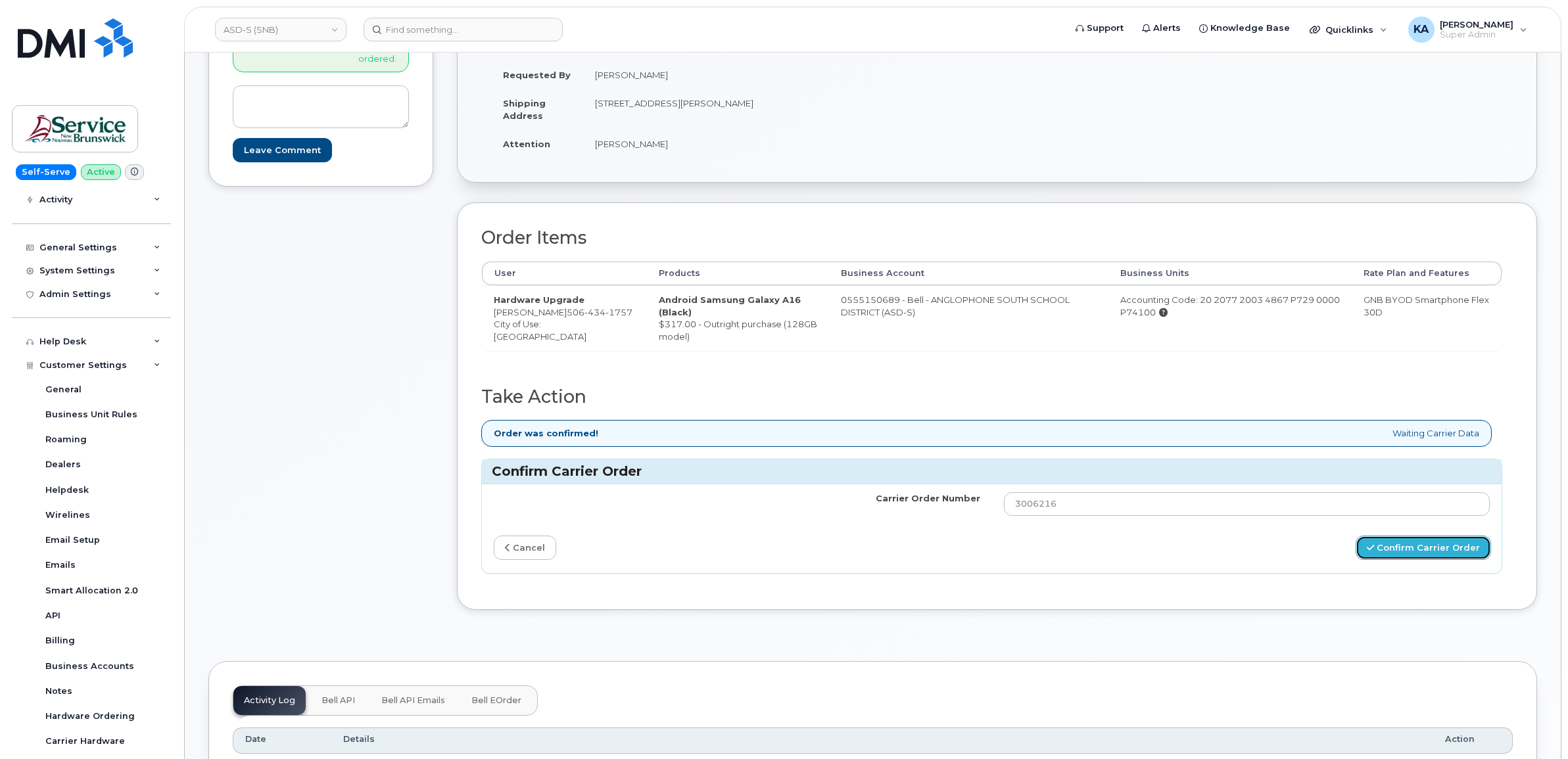
click at [1415, 553] on button "Confirm Carrier Order" at bounding box center [1423, 547] width 136 height 25
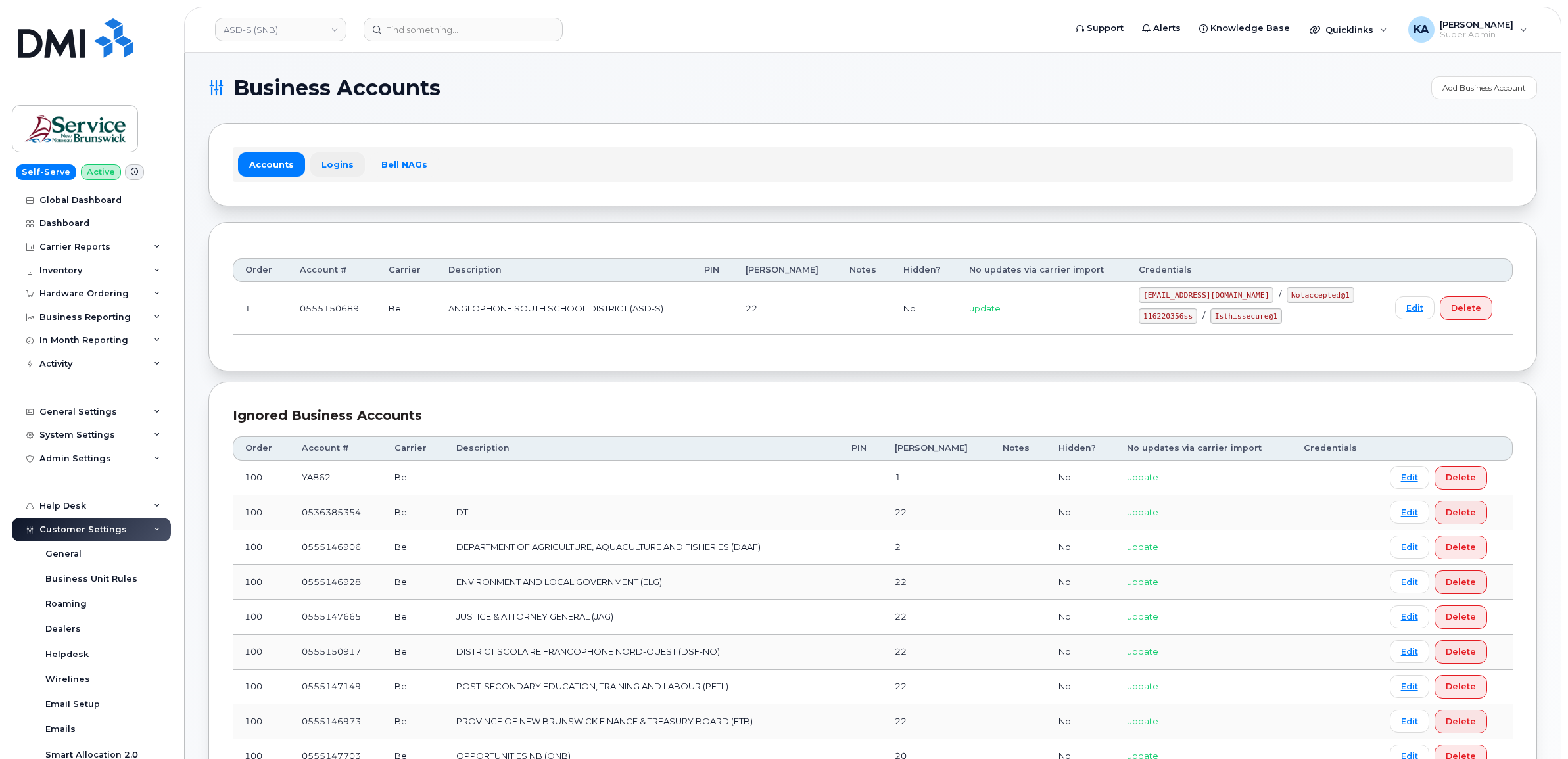
click at [336, 165] on link "Logins" at bounding box center [337, 165] width 54 height 24
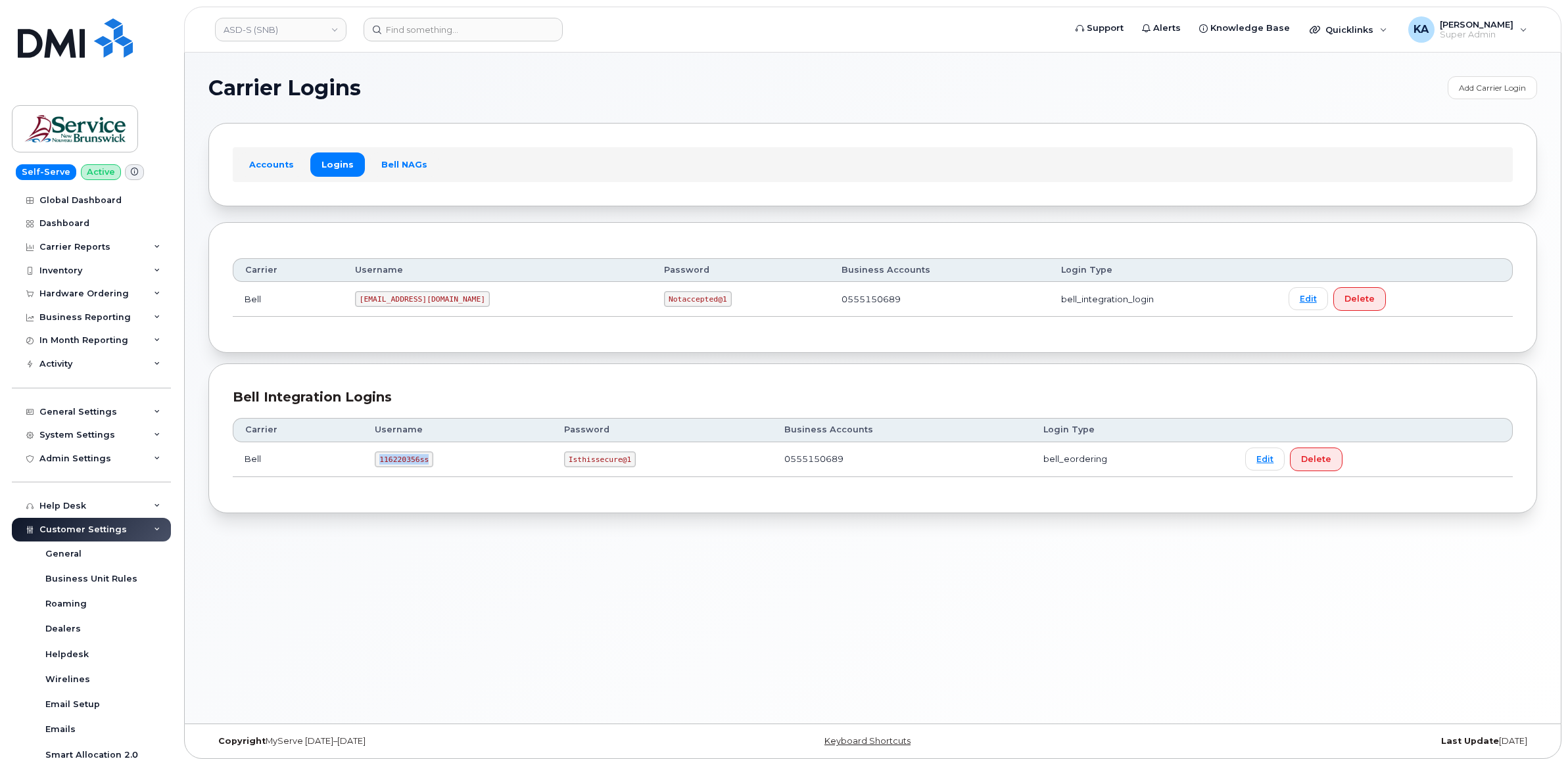
drag, startPoint x: 378, startPoint y: 462, endPoint x: 428, endPoint y: 466, distance: 50.2
click at [428, 466] on td "116220356ss" at bounding box center [457, 460] width 189 height 35
drag, startPoint x: 428, startPoint y: 466, endPoint x: 415, endPoint y: 461, distance: 13.9
copy code "116220356ss"
drag, startPoint x: 564, startPoint y: 463, endPoint x: 639, endPoint y: 468, distance: 75.2
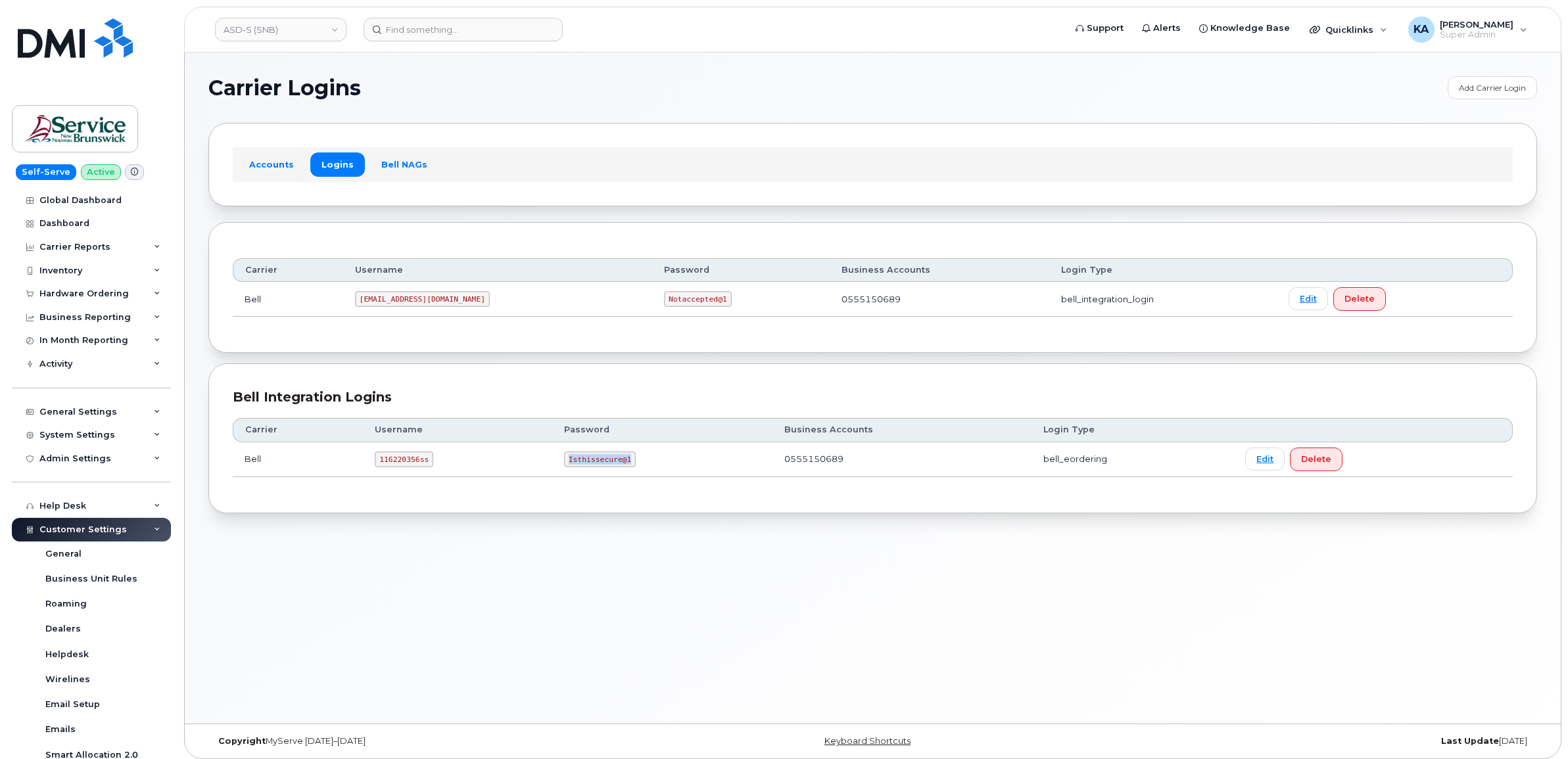
click at [641, 468] on td "Isthissecure@1" at bounding box center [662, 460] width 220 height 35
drag, startPoint x: 639, startPoint y: 468, endPoint x: 597, endPoint y: 461, distance: 42.6
copy code "Isthissecure@1"
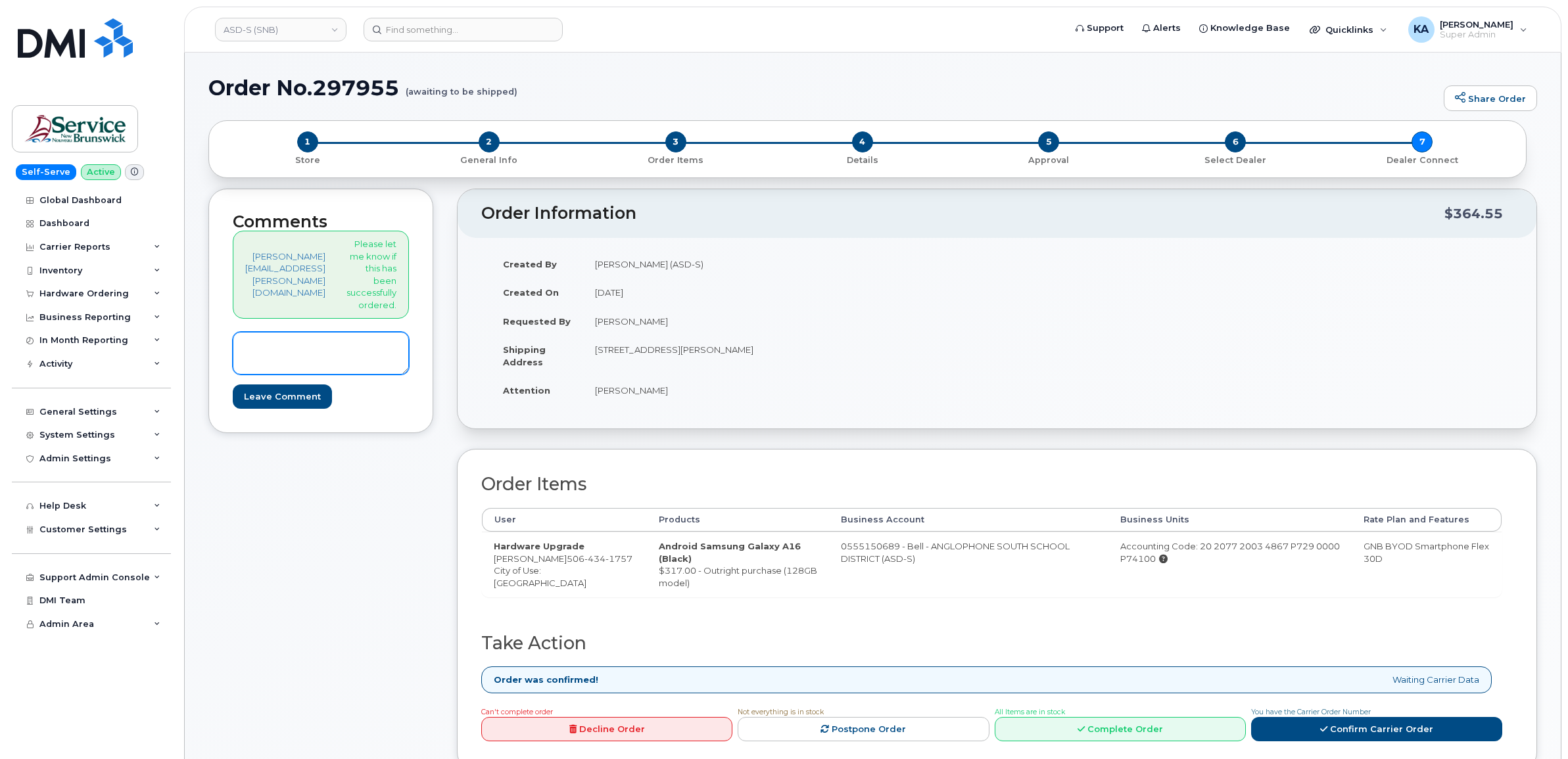
click at [263, 350] on textarea at bounding box center [320, 354] width 177 height 43
paste textarea "Thank You. Order number : 3006216 Your order has been sent. For items in stock,…"
type textarea "Thank You. Order number : 3006216 Your order has been sent. For items in stock,…"
click at [237, 422] on div "Comments rhonda.roy@nbed.nb.ca Please let me know if this has been successfully…" at bounding box center [321, 311] width 225 height 244
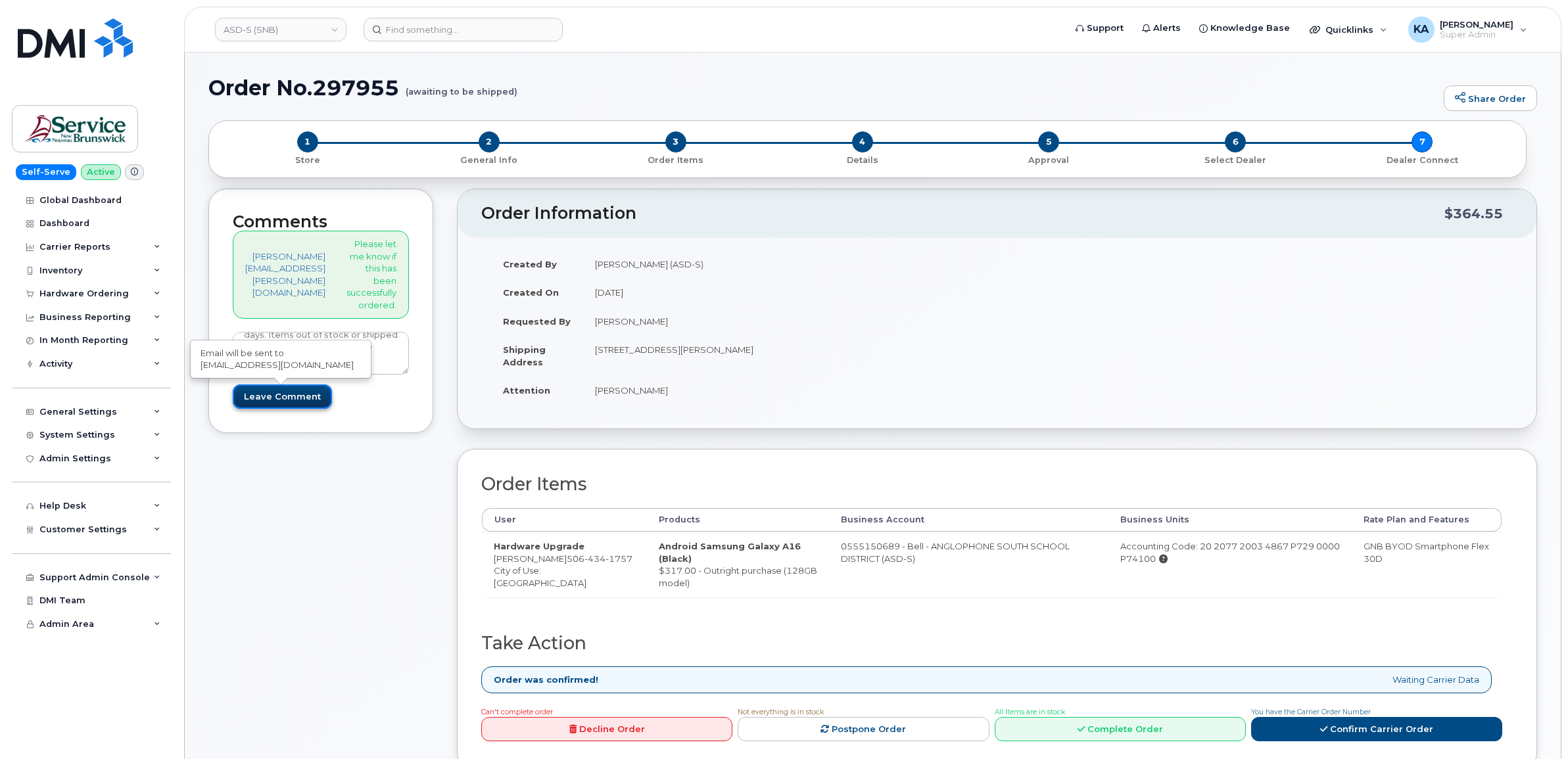
click at [272, 393] on input "Leave Comment" at bounding box center [282, 396] width 99 height 25
type input "Create Event"
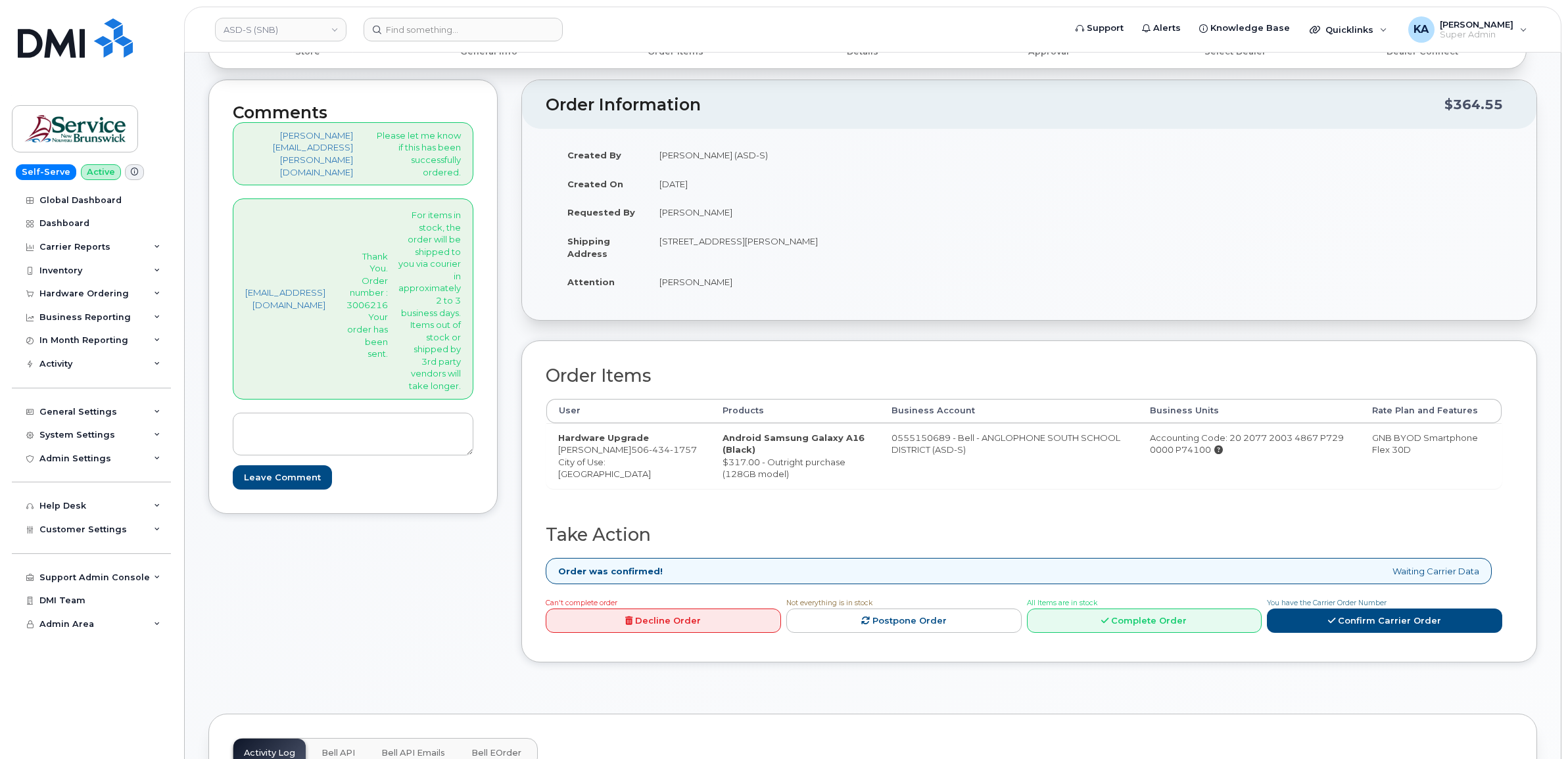
scroll to position [165, 0]
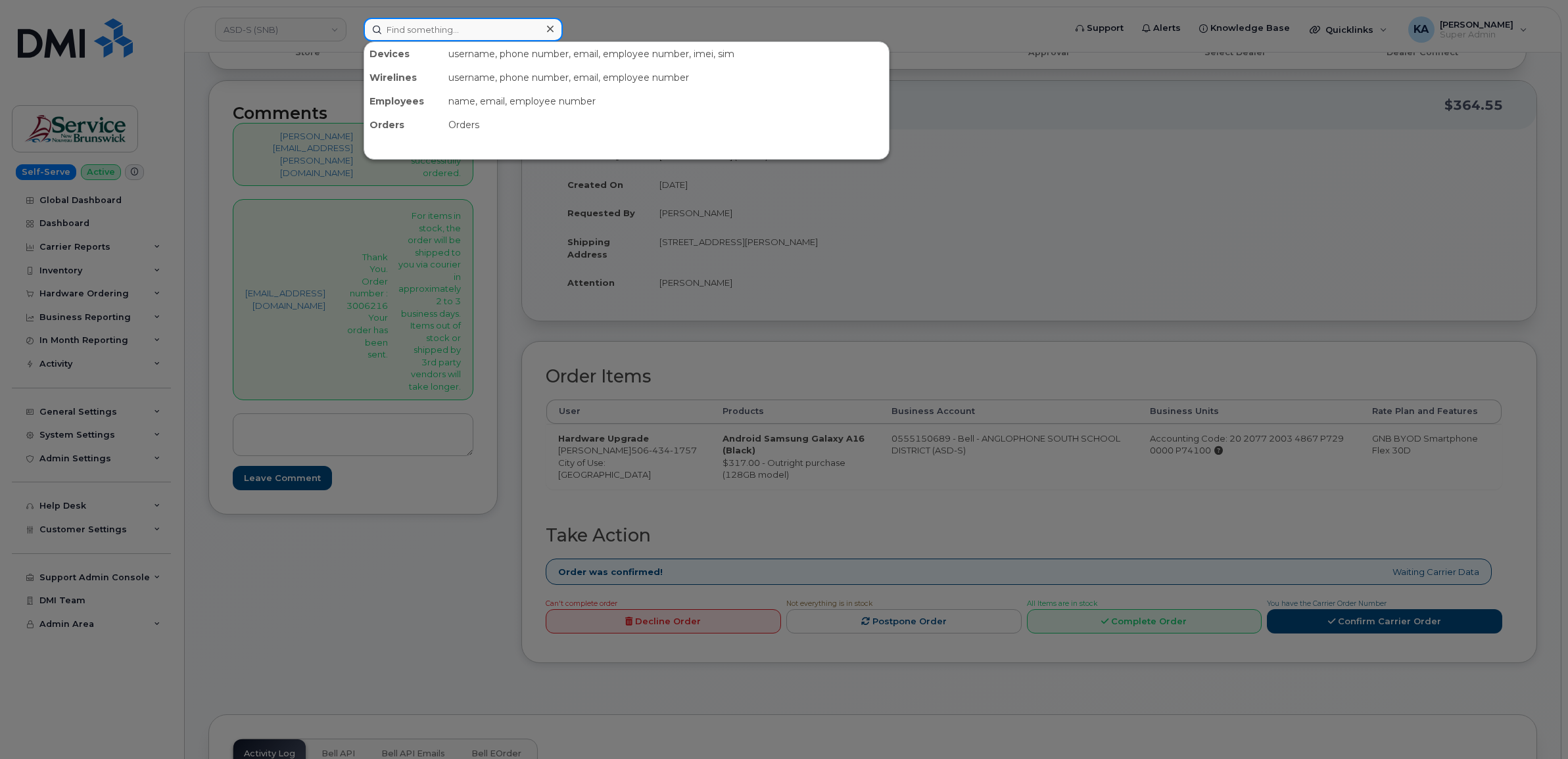
click at [442, 34] on input at bounding box center [463, 30] width 199 height 24
paste input "9057175785"
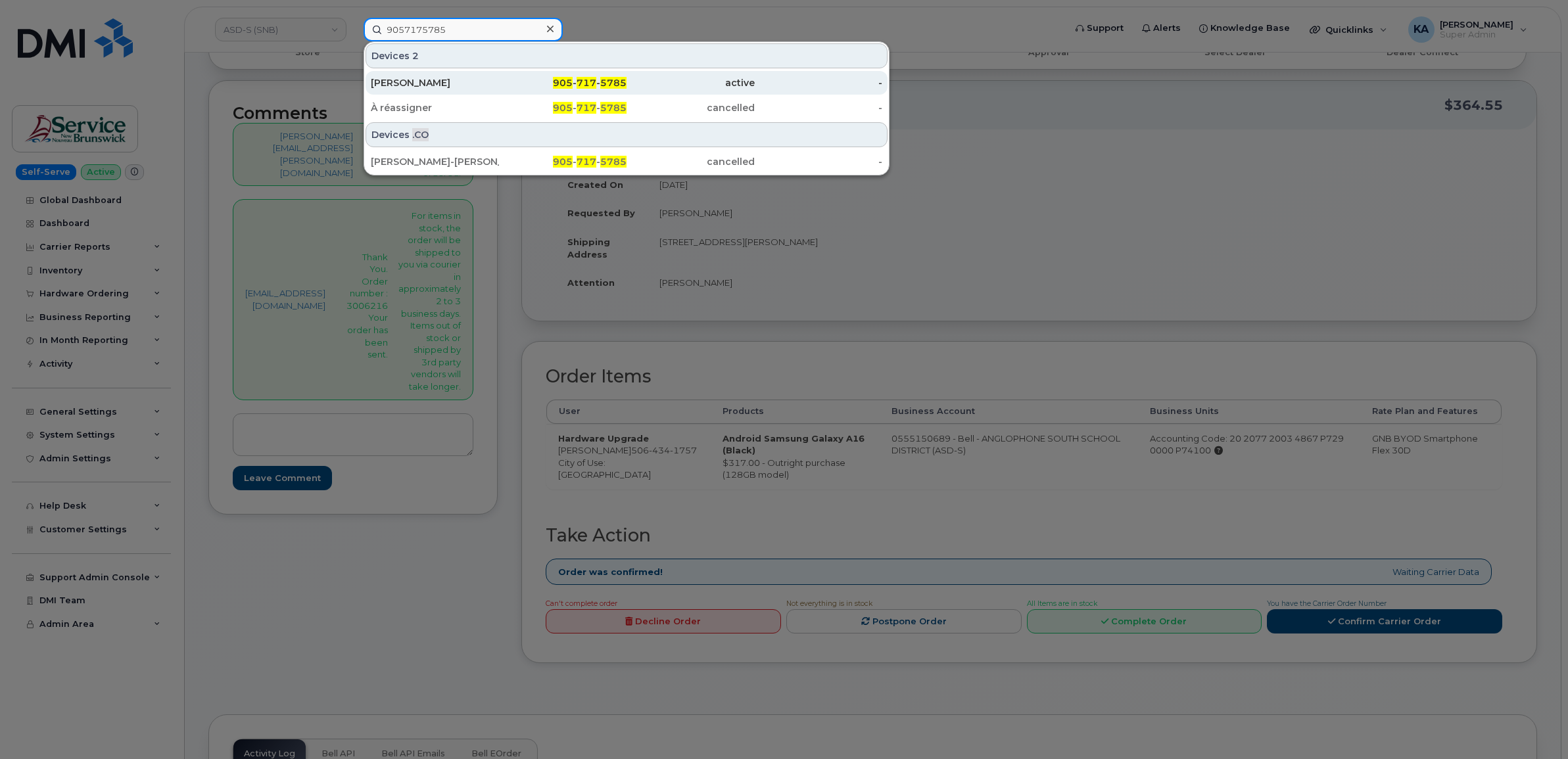
type input "9057175785"
click at [417, 81] on div "[PERSON_NAME]" at bounding box center [435, 83] width 128 height 13
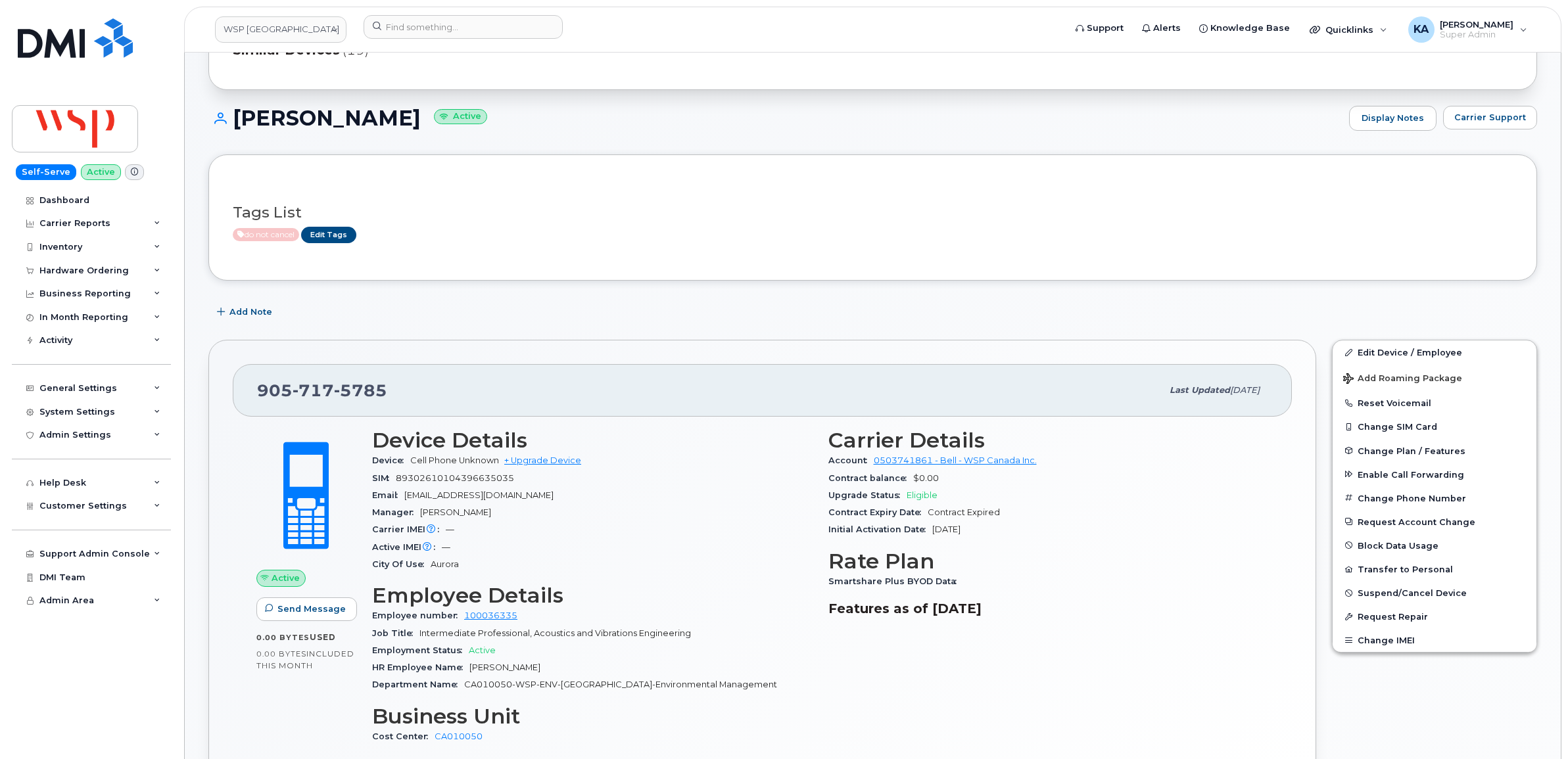
scroll to position [165, 0]
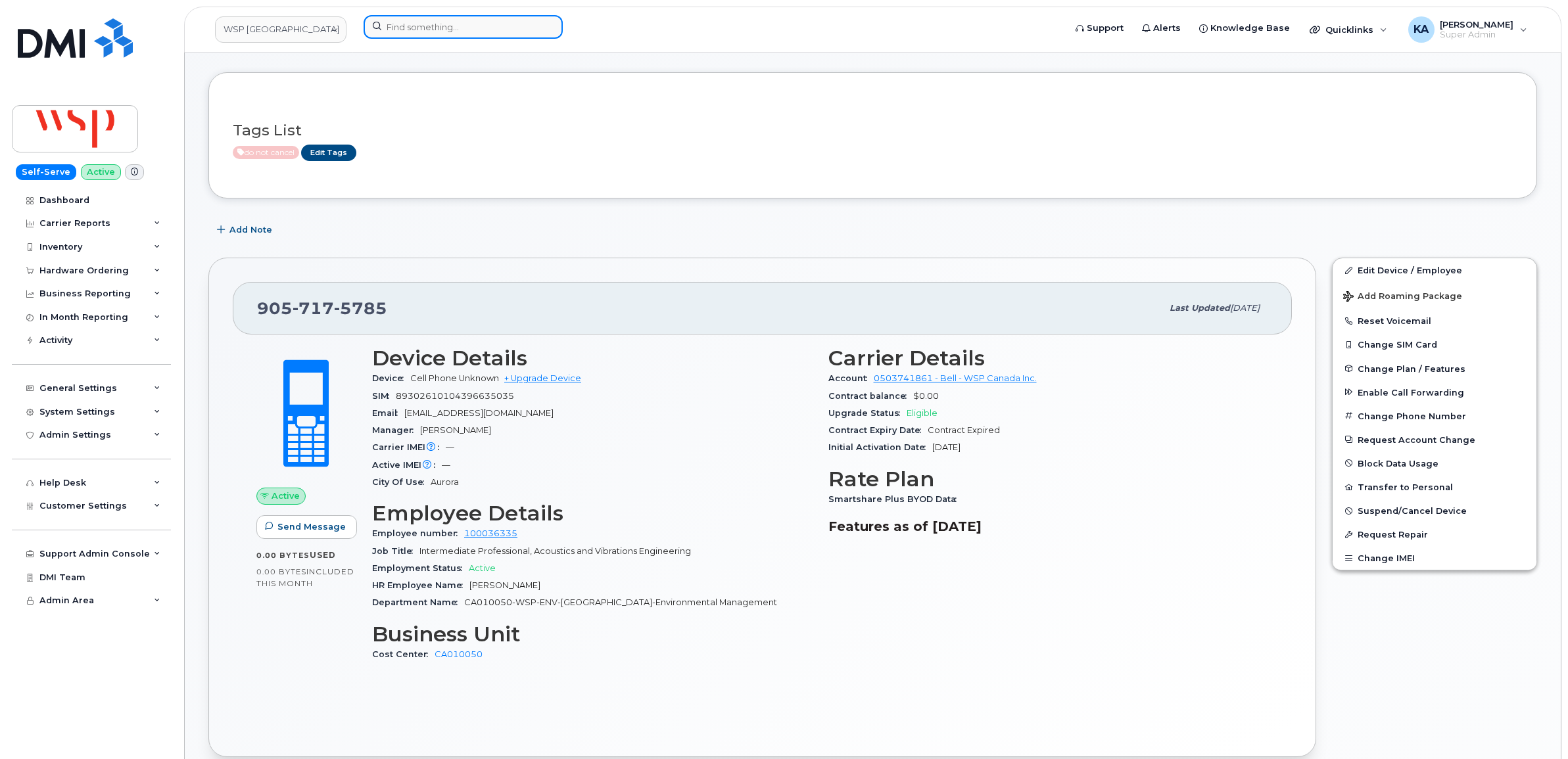
click at [396, 31] on input at bounding box center [463, 27] width 199 height 24
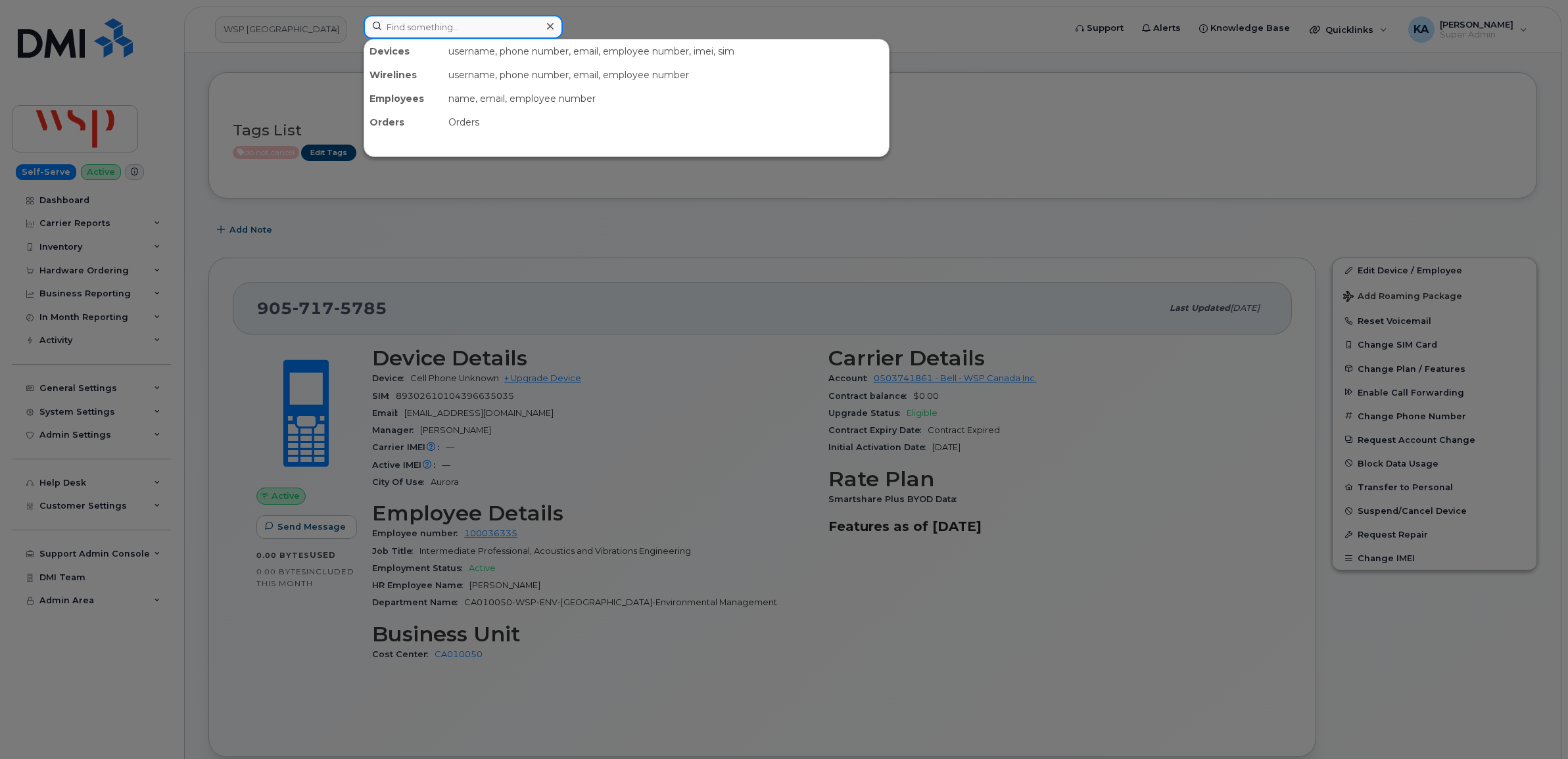
paste input "9057175785"
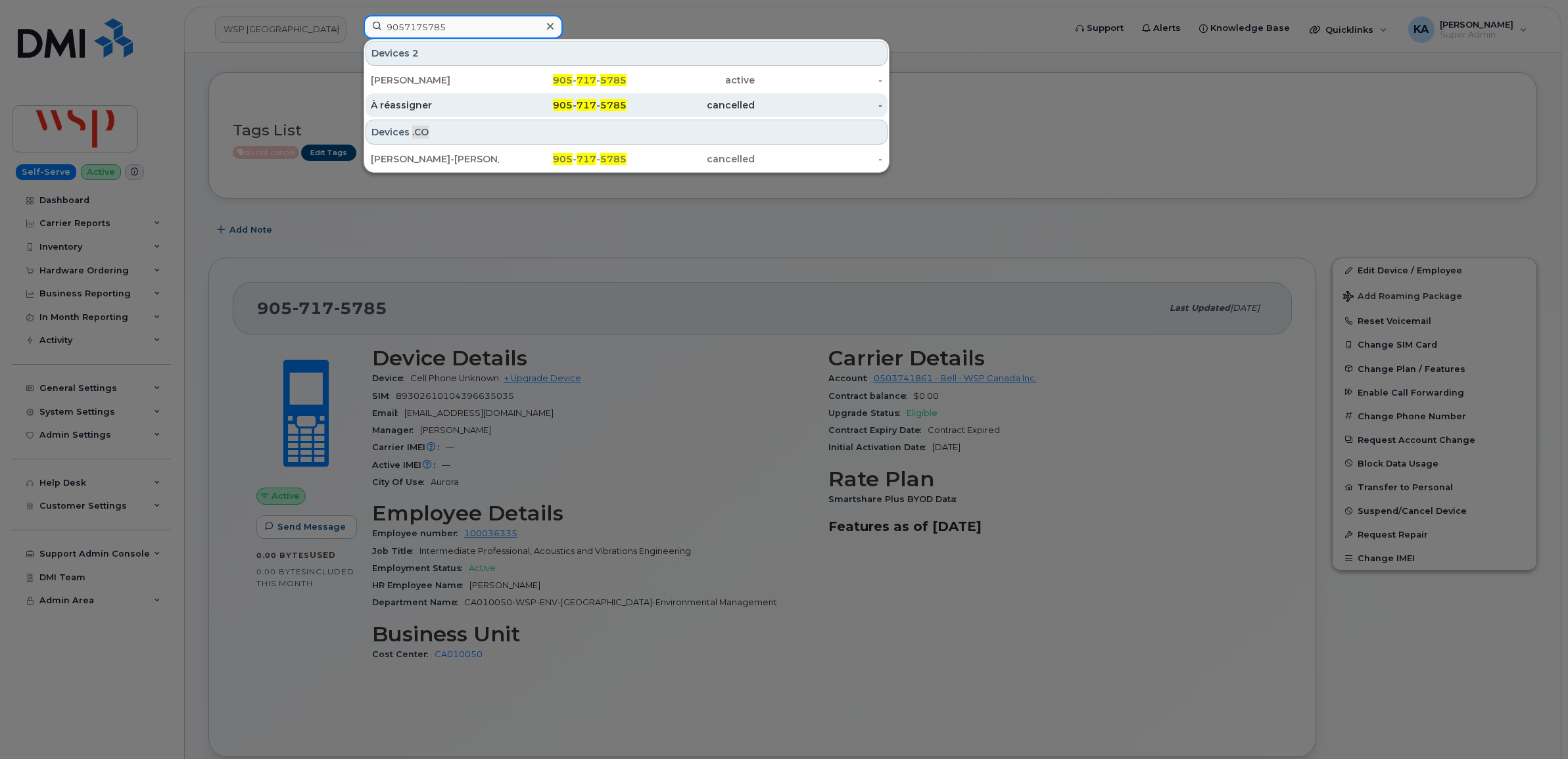
type input "9057175785"
click at [415, 103] on div "À réassigner" at bounding box center [435, 105] width 128 height 13
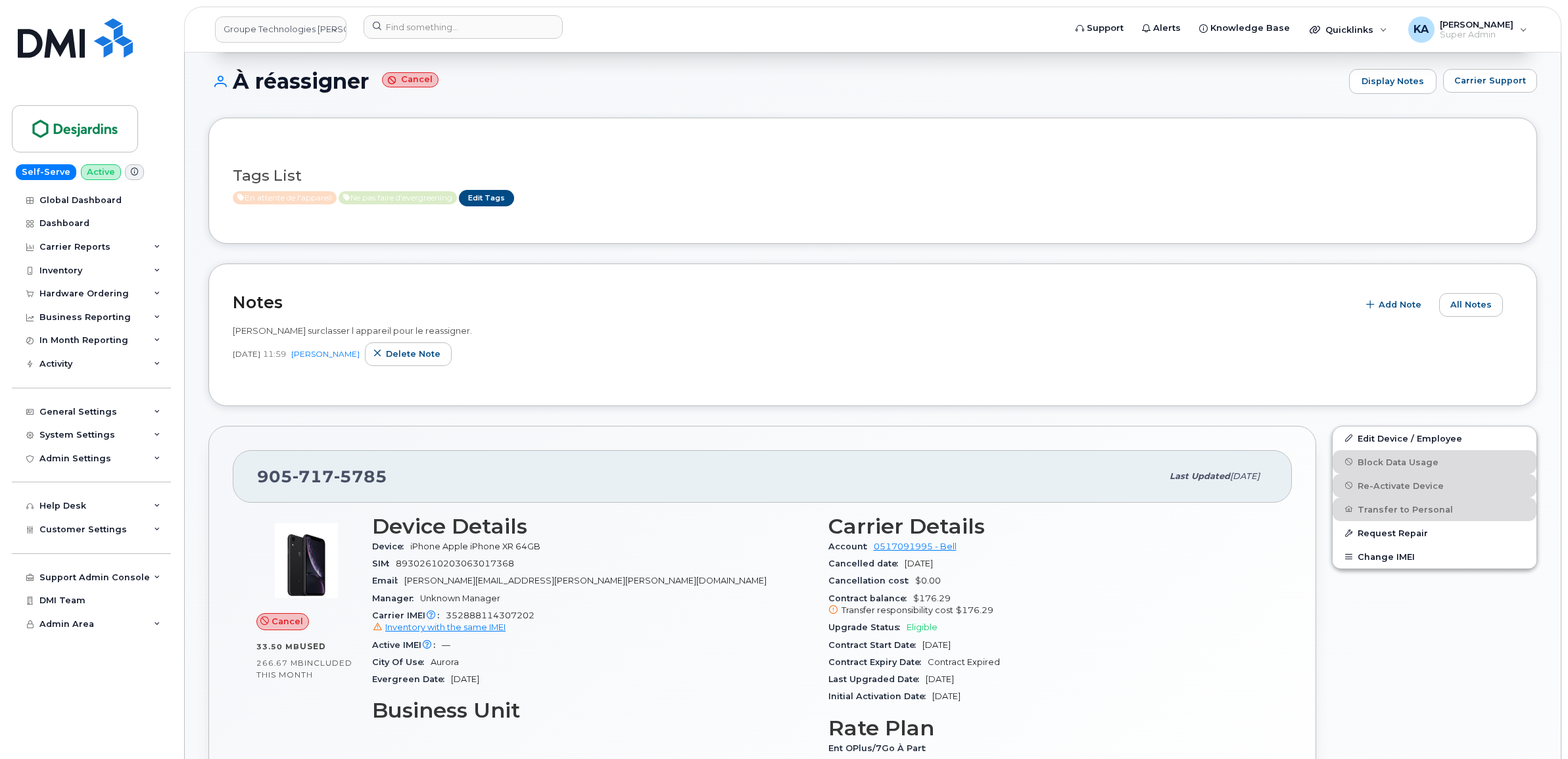
scroll to position [165, 0]
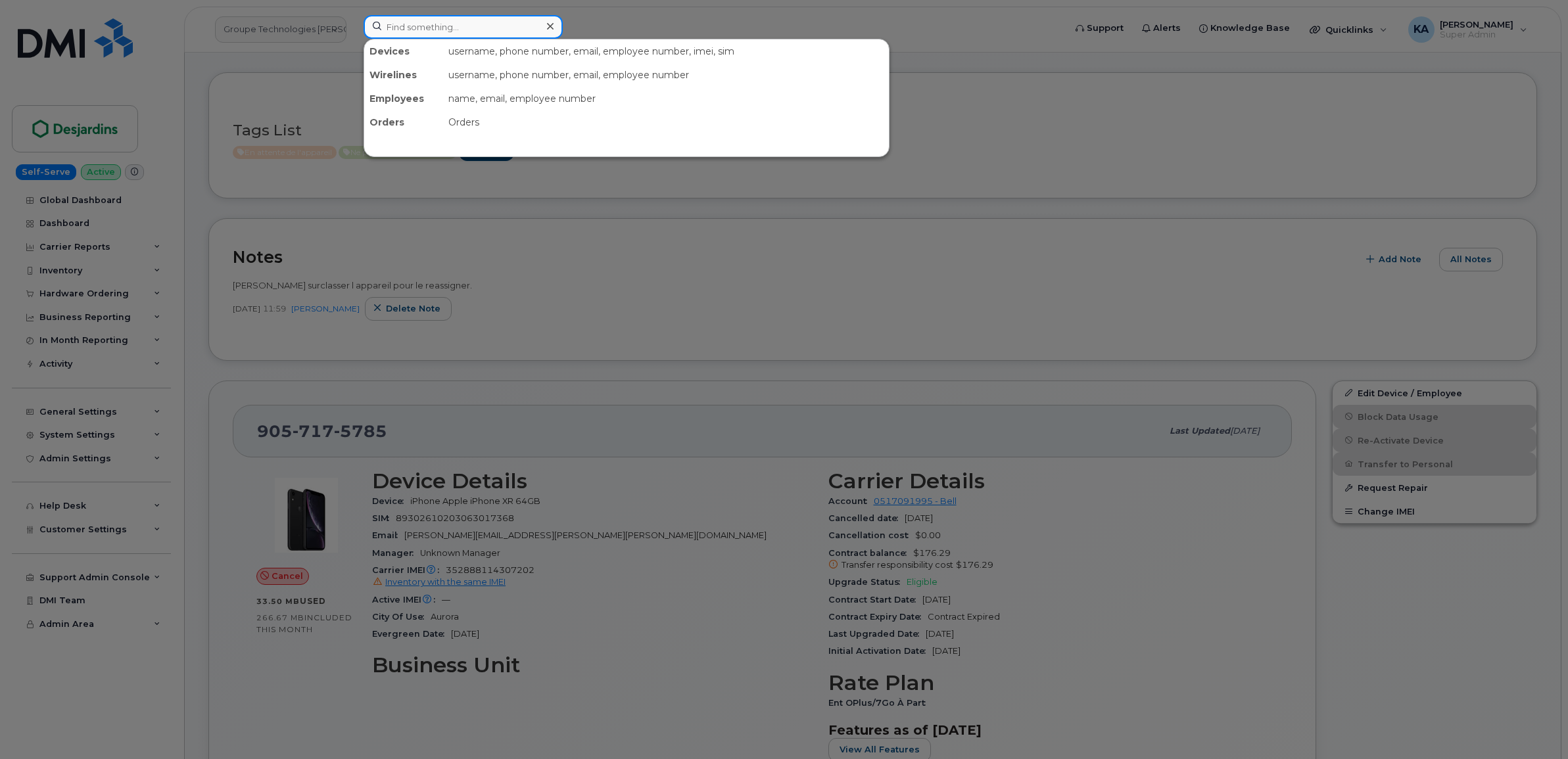
paste input "9057175785"
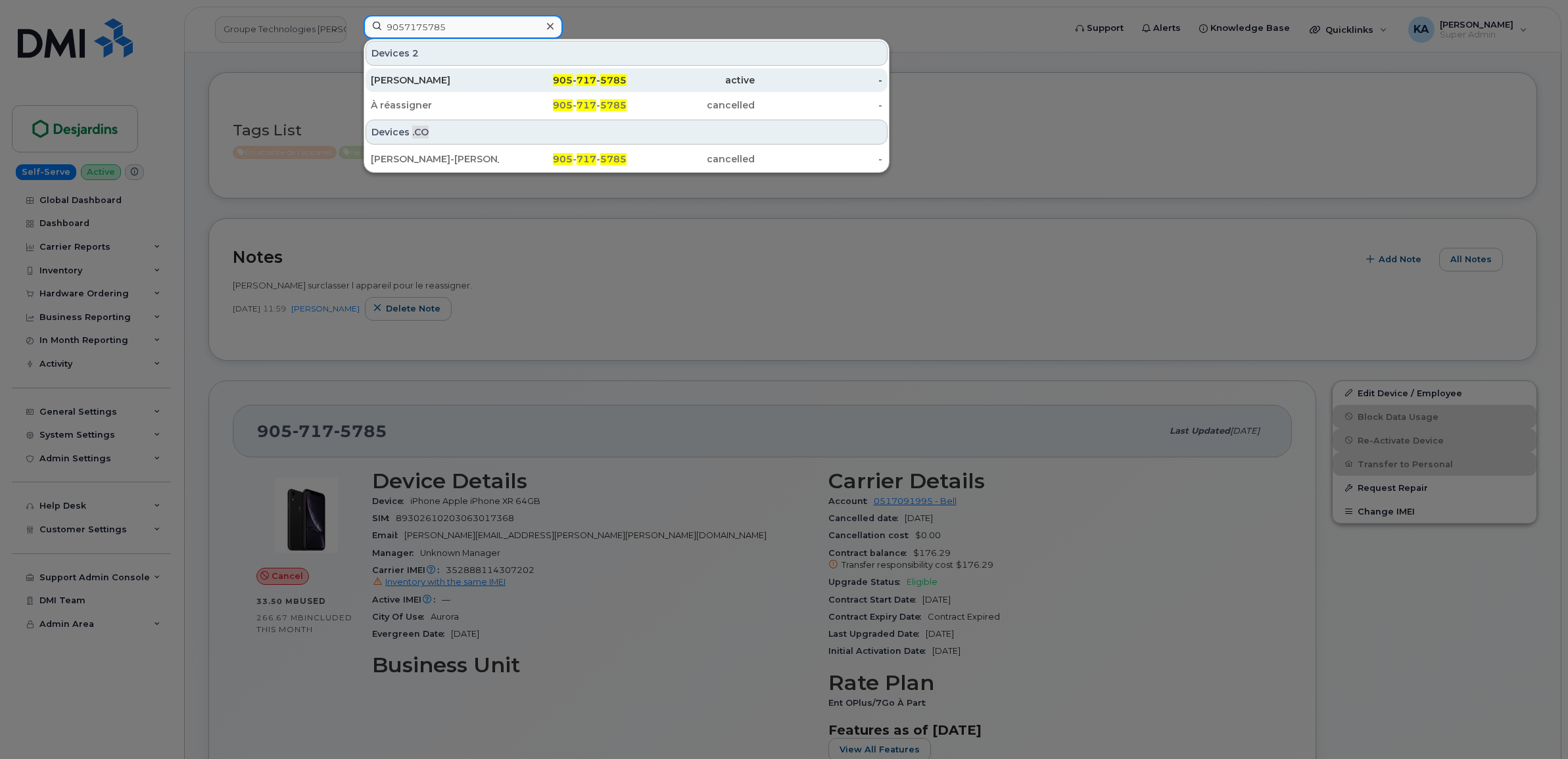
type input "9057175785"
click at [425, 79] on div "[PERSON_NAME]" at bounding box center [435, 80] width 128 height 13
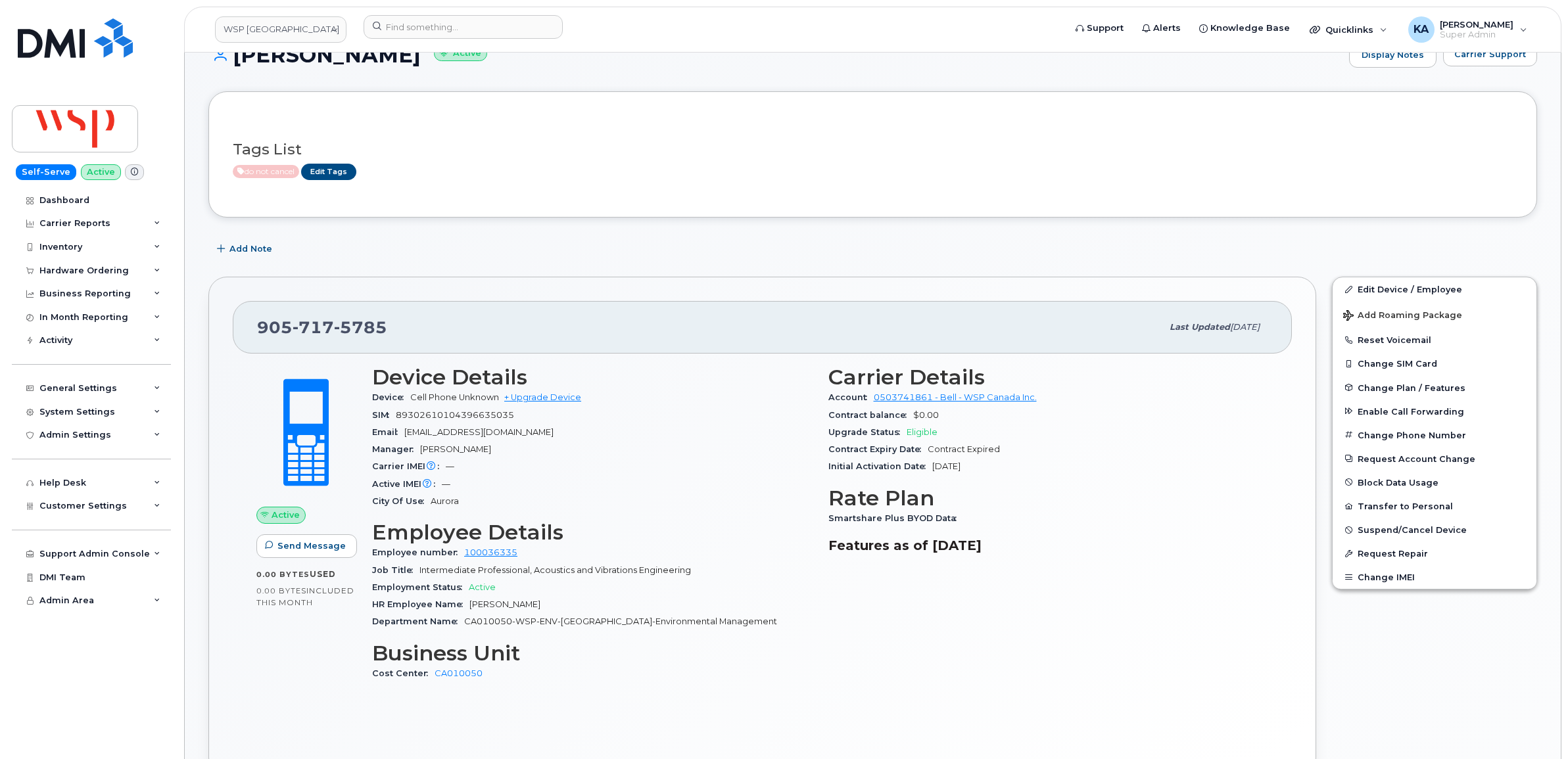
scroll to position [165, 0]
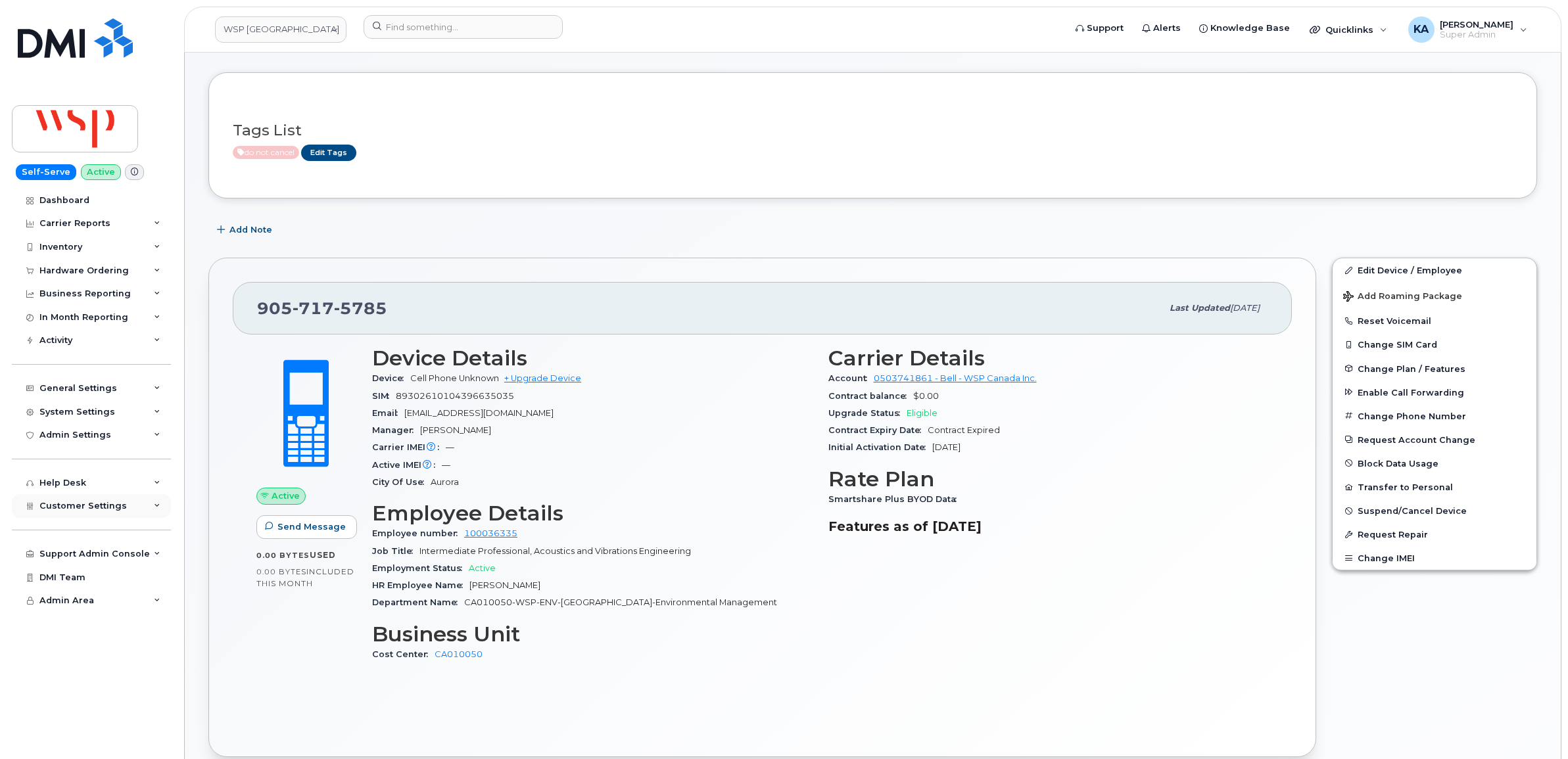
click at [41, 509] on span "Customer Settings" at bounding box center [83, 506] width 87 height 10
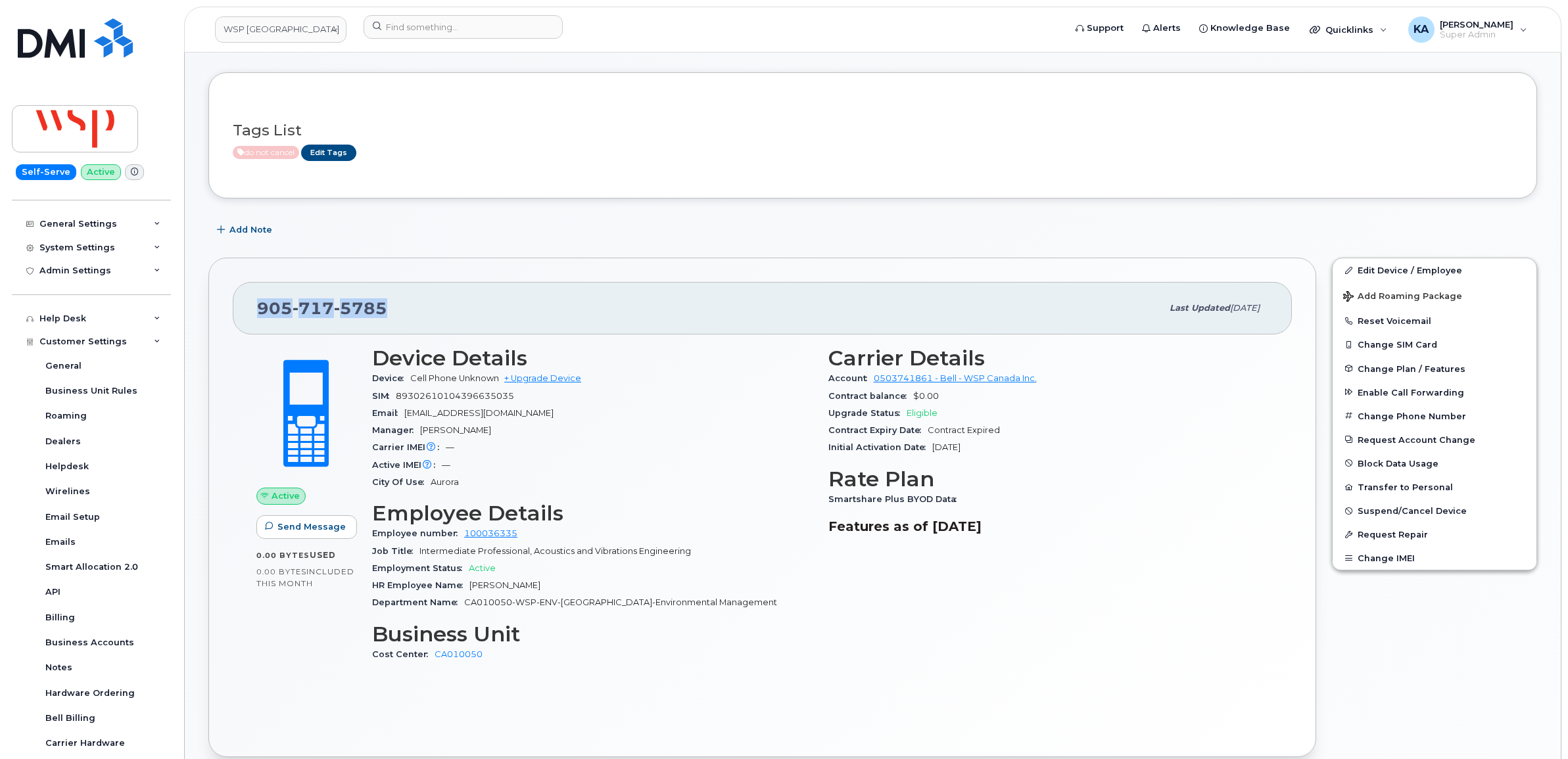
drag, startPoint x: 396, startPoint y: 314, endPoint x: 234, endPoint y: 317, distance: 162.0
click at [234, 317] on div "905 717 5785 Last updated Aug 15, 2025" at bounding box center [762, 308] width 1059 height 53
drag, startPoint x: 235, startPoint y: 317, endPoint x: 291, endPoint y: 313, distance: 56.1
copy span "905 717 5785"
click at [513, 261] on div "905 717 5785 Last updated Aug 15, 2025 Active Send Message 0.00 Bytes  used 0.0…" at bounding box center [762, 507] width 1108 height 500
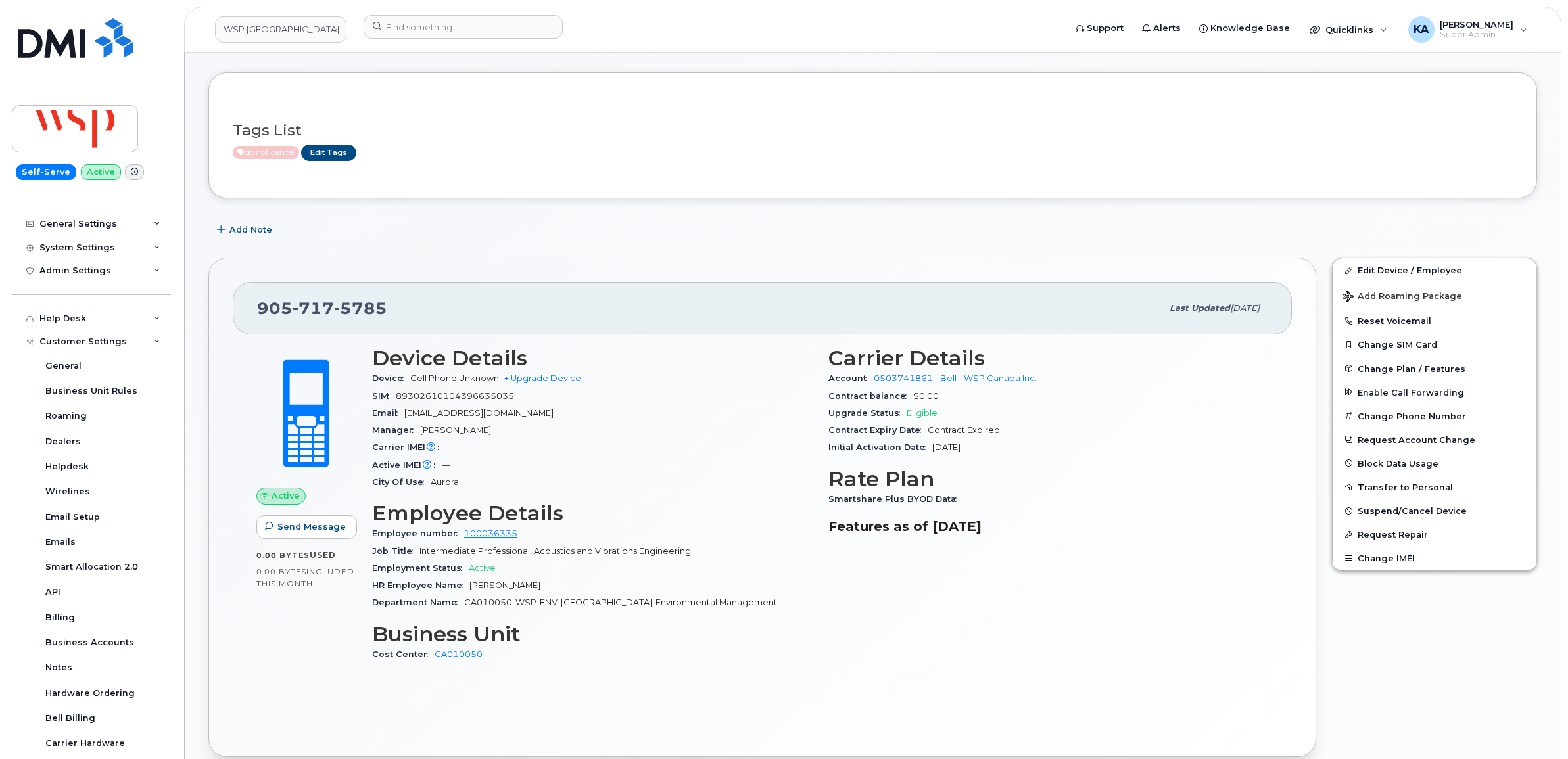
drag, startPoint x: 248, startPoint y: 306, endPoint x: 1052, endPoint y: 553, distance: 841.1
click at [1052, 553] on div "905 717 5785 Last updated Aug 15, 2025 Active Send Message 0.00 Bytes  used 0.0…" at bounding box center [762, 507] width 1108 height 500
copy div "905 717 5785 Last updated Aug 15, 2025 Active Send Message 0.00 Bytes  used 0.0…"
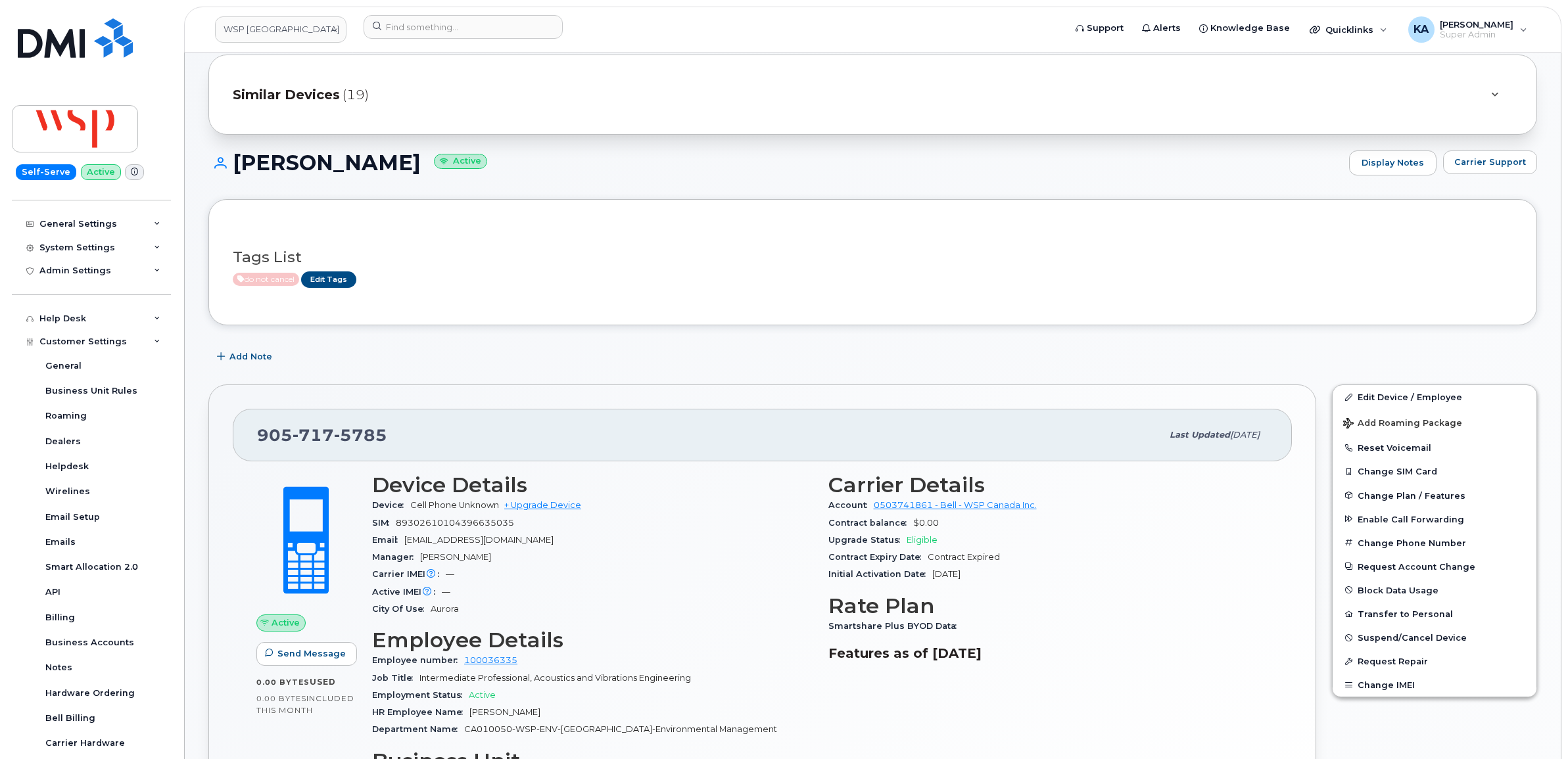
scroll to position [0, 0]
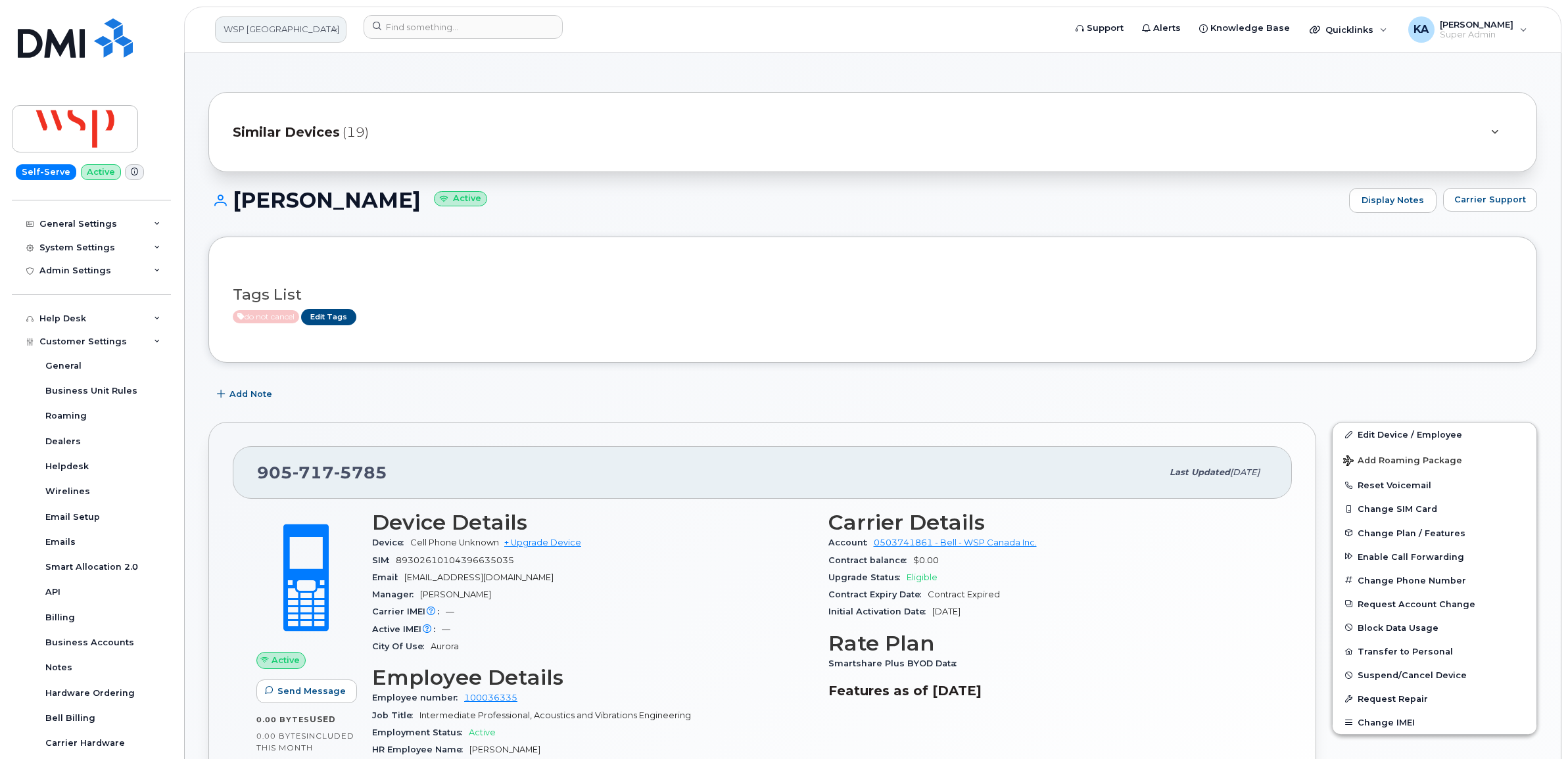
click at [298, 28] on link "WSP Canada" at bounding box center [281, 29] width 132 height 26
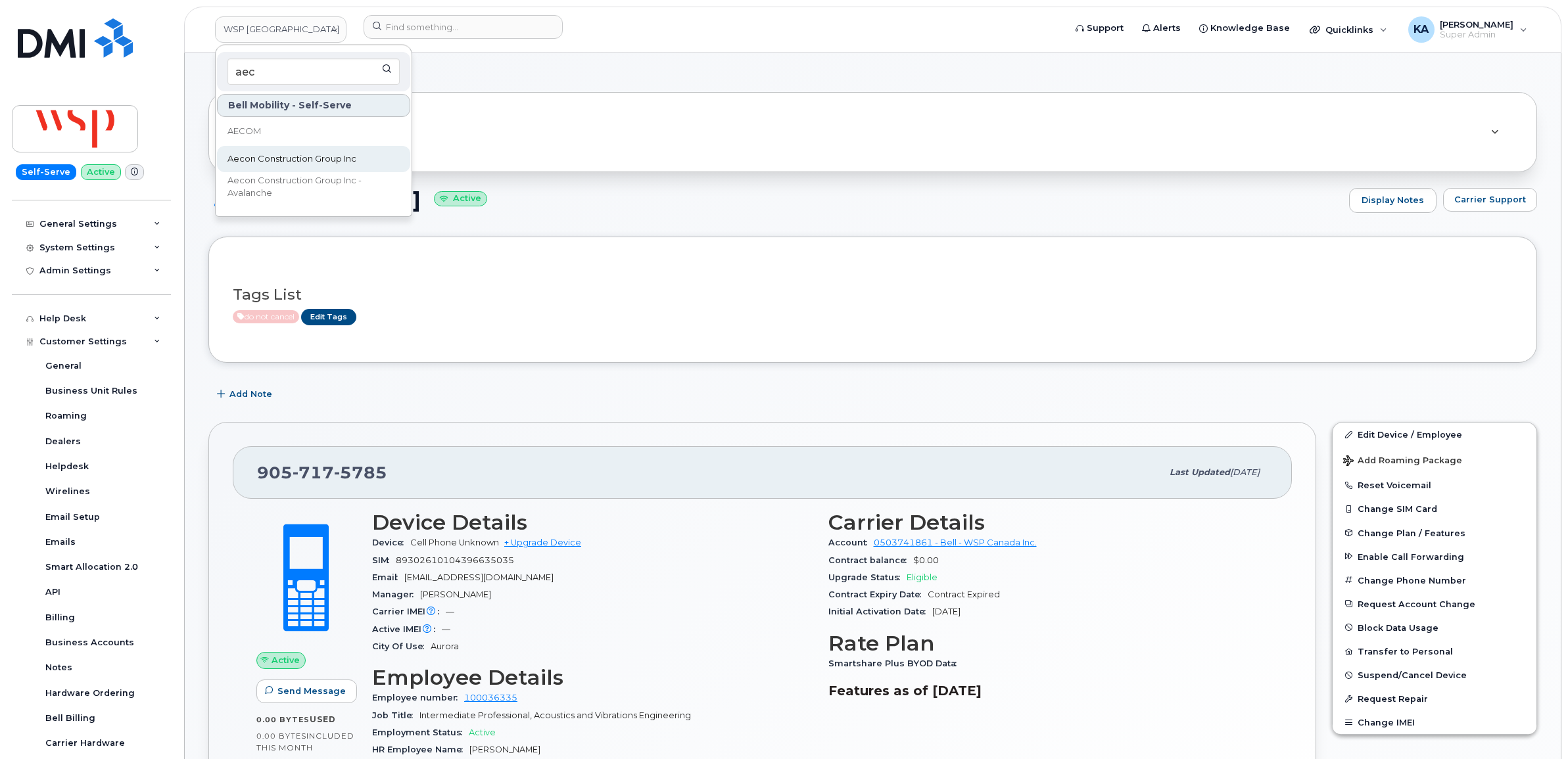
type input "aec"
click at [271, 156] on span "Aecon Construction Group Inc" at bounding box center [291, 159] width 129 height 13
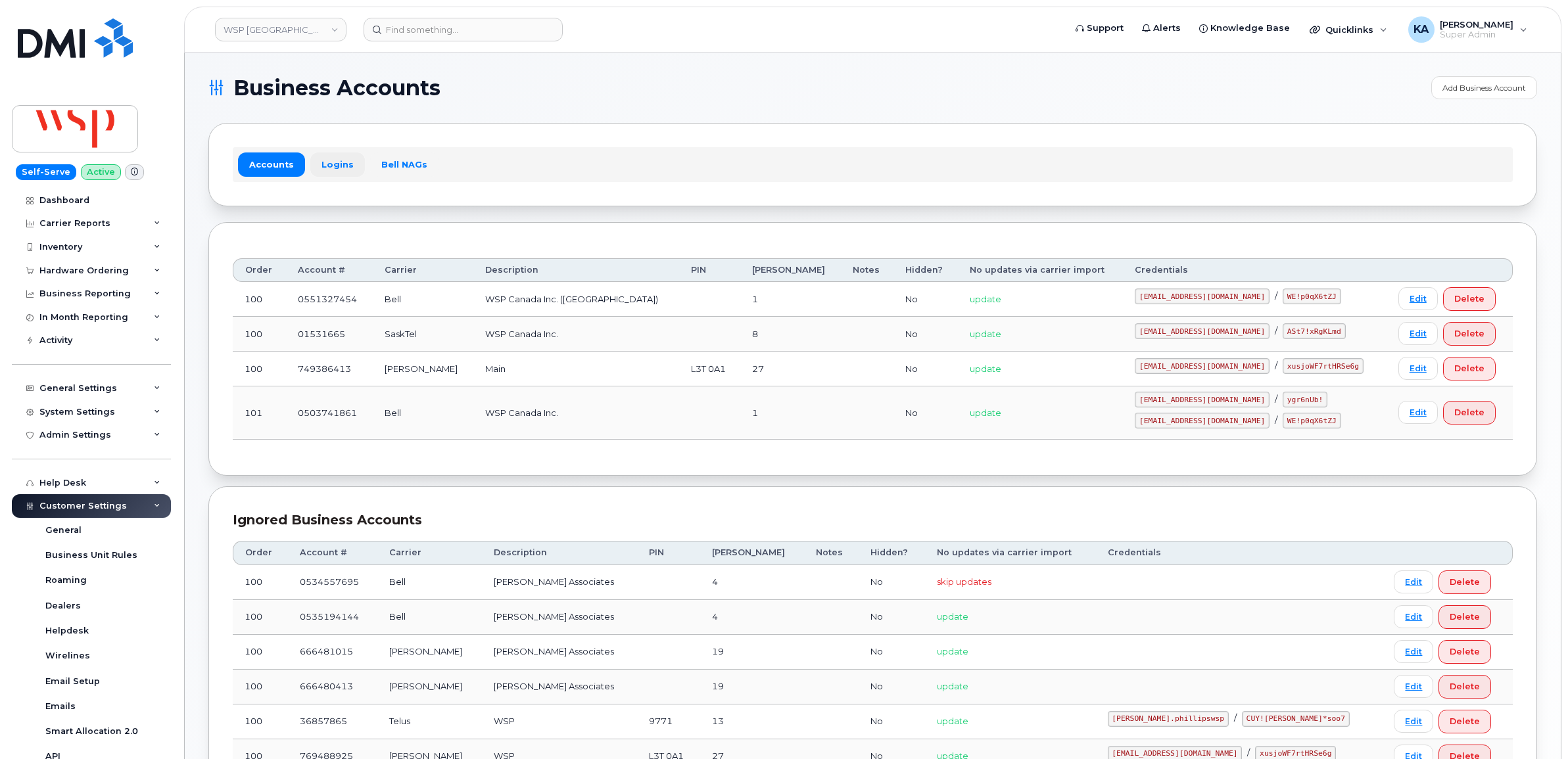
click at [335, 162] on link "Logins" at bounding box center [337, 165] width 54 height 24
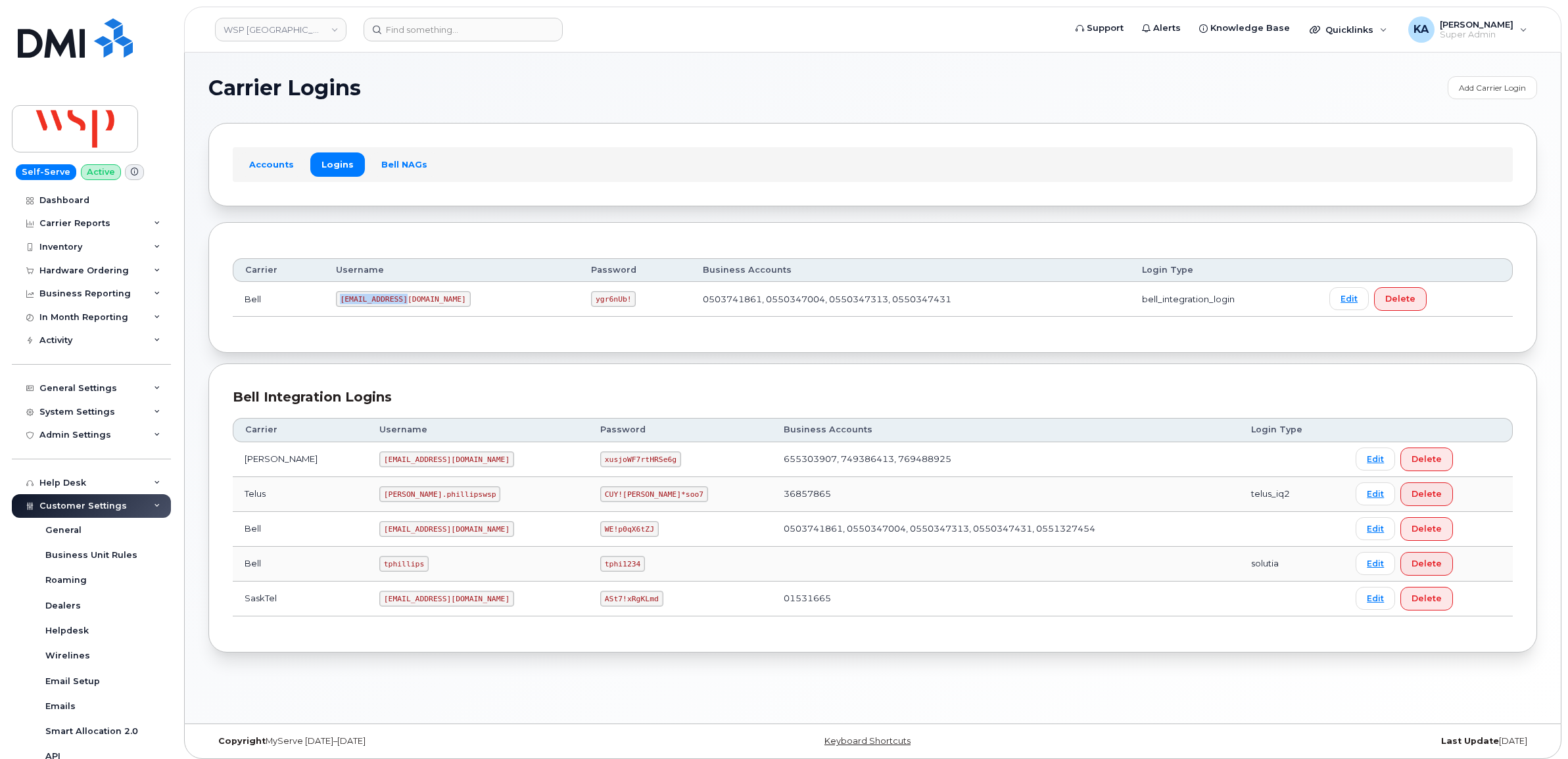
drag, startPoint x: 346, startPoint y: 303, endPoint x: 406, endPoint y: 301, distance: 60.0
click at [406, 301] on code "wsp2@myserve.ca" at bounding box center [403, 299] width 135 height 16
drag, startPoint x: 406, startPoint y: 301, endPoint x: 391, endPoint y: 302, distance: 15.0
copy code "wsp2@myserve.ca"
drag, startPoint x: 507, startPoint y: 301, endPoint x: 560, endPoint y: 305, distance: 53.2
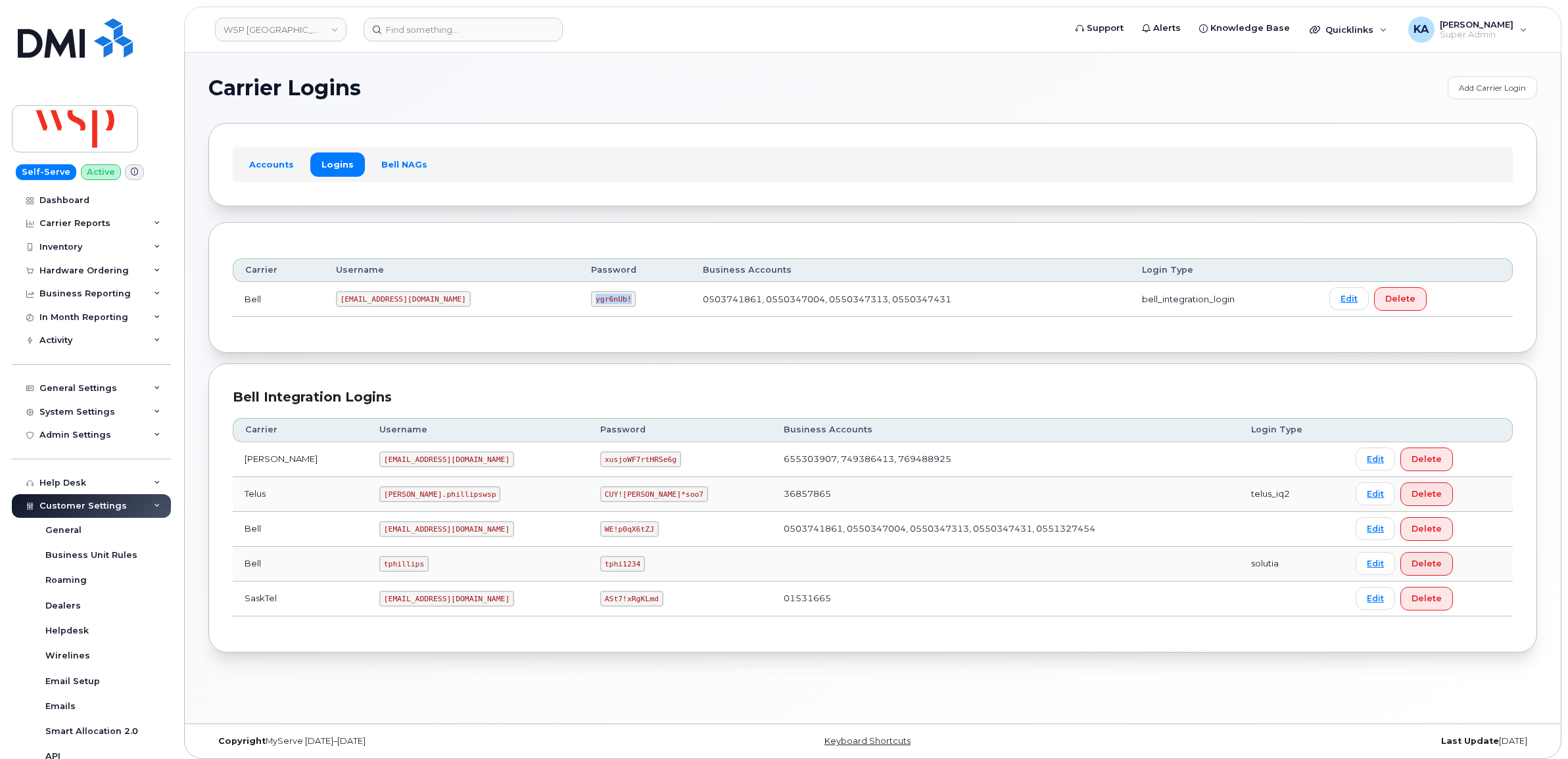
click at [580, 305] on td "ygr6nUb!" at bounding box center [635, 299] width 111 height 35
drag, startPoint x: 561, startPoint y: 305, endPoint x: 536, endPoint y: 299, distance: 25.7
copy code "ygr6nUb!"
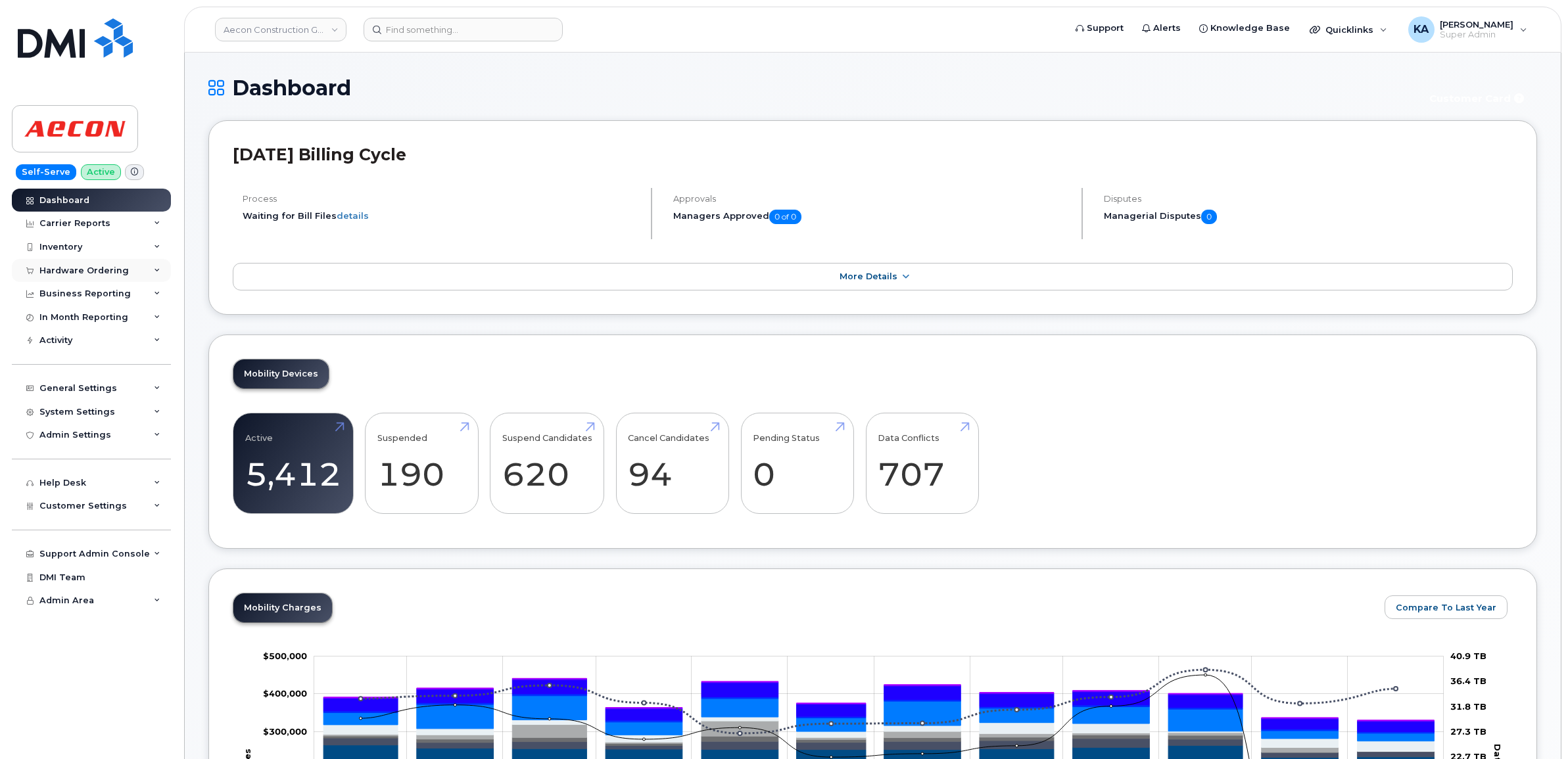
click at [112, 268] on div "Hardware Ordering" at bounding box center [84, 271] width 89 height 10
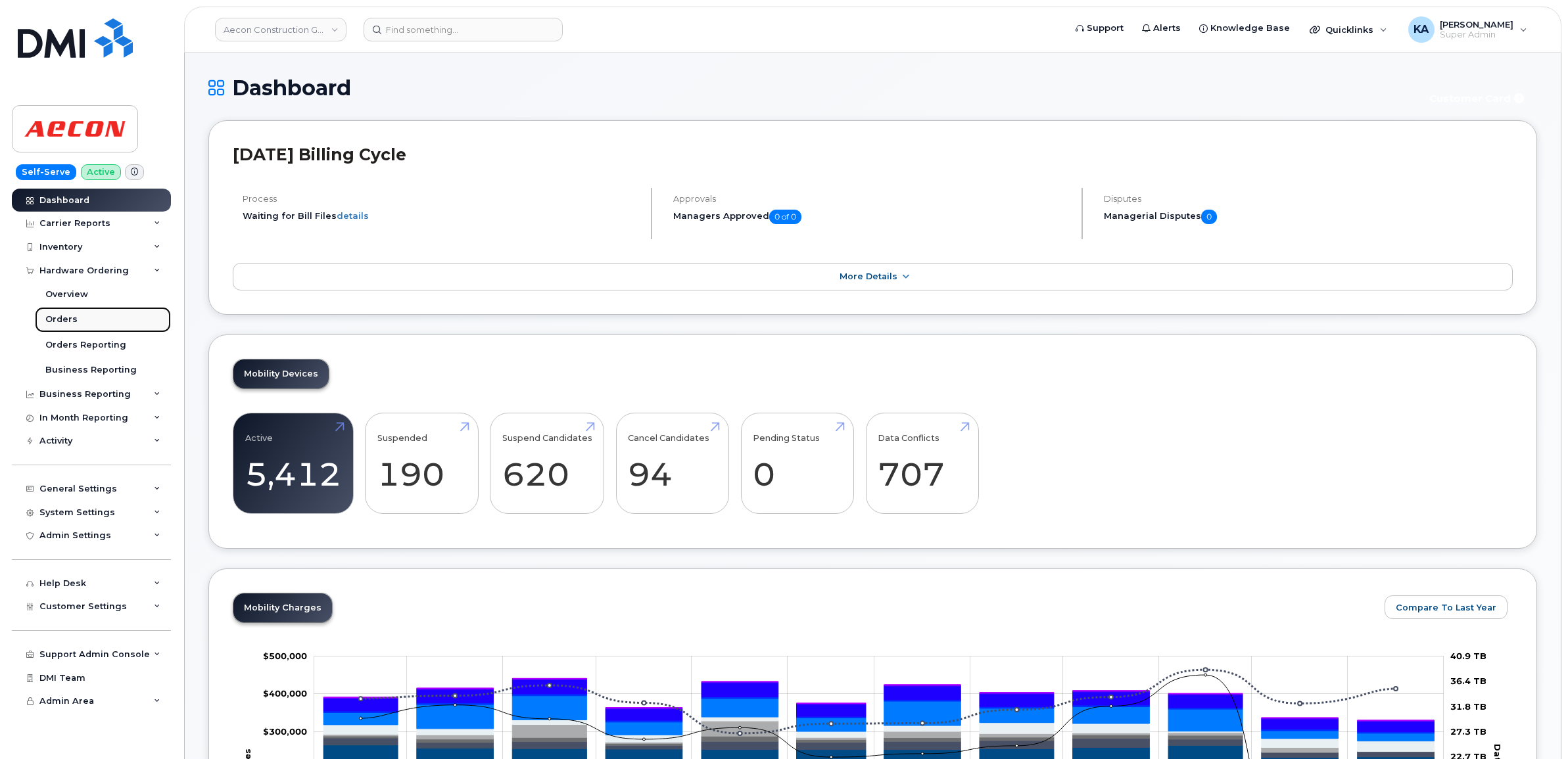
click at [56, 320] on div "Orders" at bounding box center [61, 320] width 32 height 12
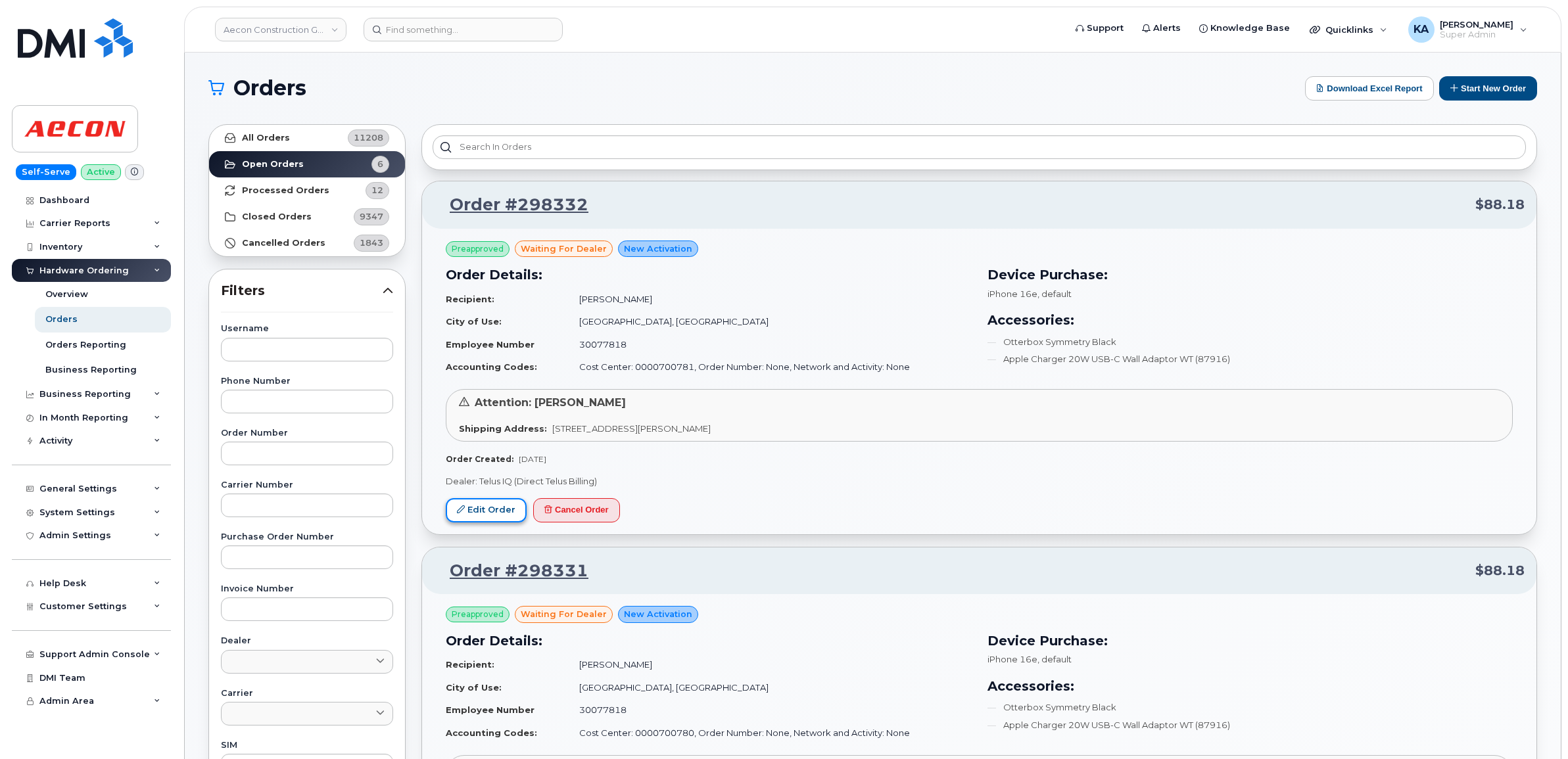
click at [472, 507] on link "Edit Order" at bounding box center [486, 510] width 81 height 25
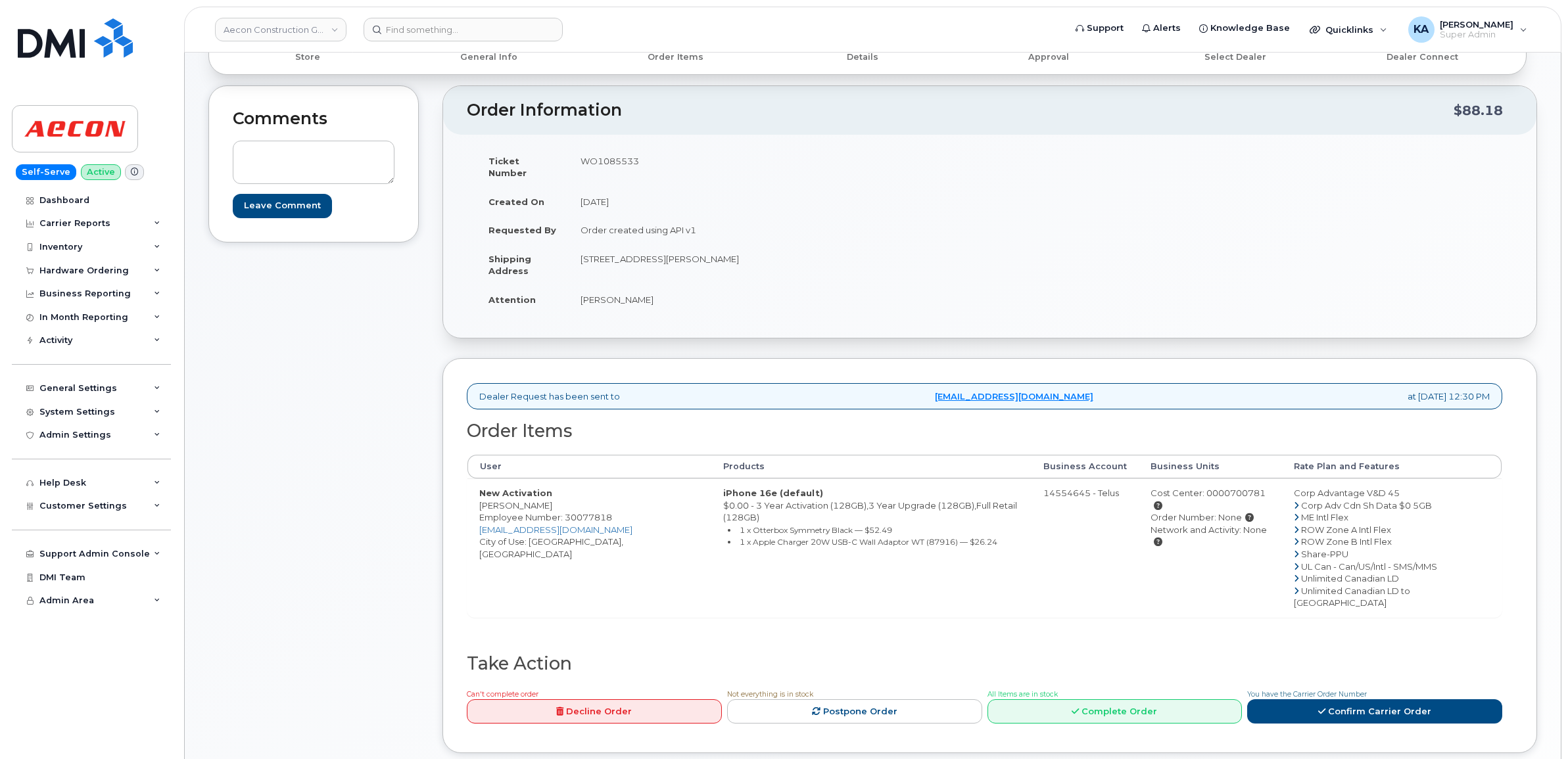
scroll to position [165, 0]
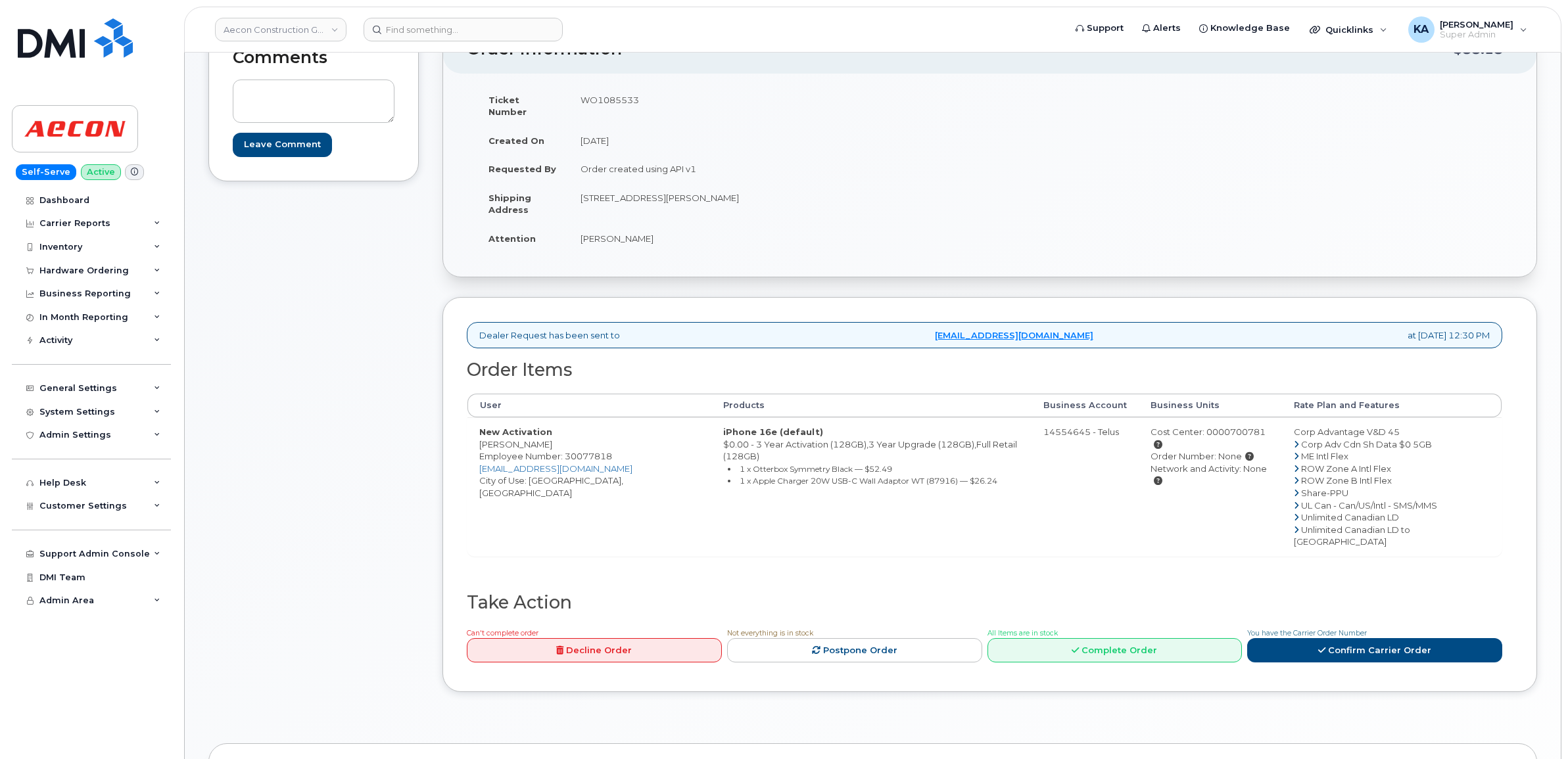
drag, startPoint x: 576, startPoint y: 191, endPoint x: 847, endPoint y: 192, distance: 271.0
click at [847, 193] on td "1000 - 9850 King George Blvd, 10th floor Surrey BC V3T 0P9" at bounding box center [774, 203] width 412 height 41
drag, startPoint x: 847, startPoint y: 192, endPoint x: 832, endPoint y: 185, distance: 16.6
copy td "1000 - 9850 King George Blvd, 10th floor Surrey BC V3T 0P9"
drag, startPoint x: 477, startPoint y: 434, endPoint x: 556, endPoint y: 433, distance: 79.0
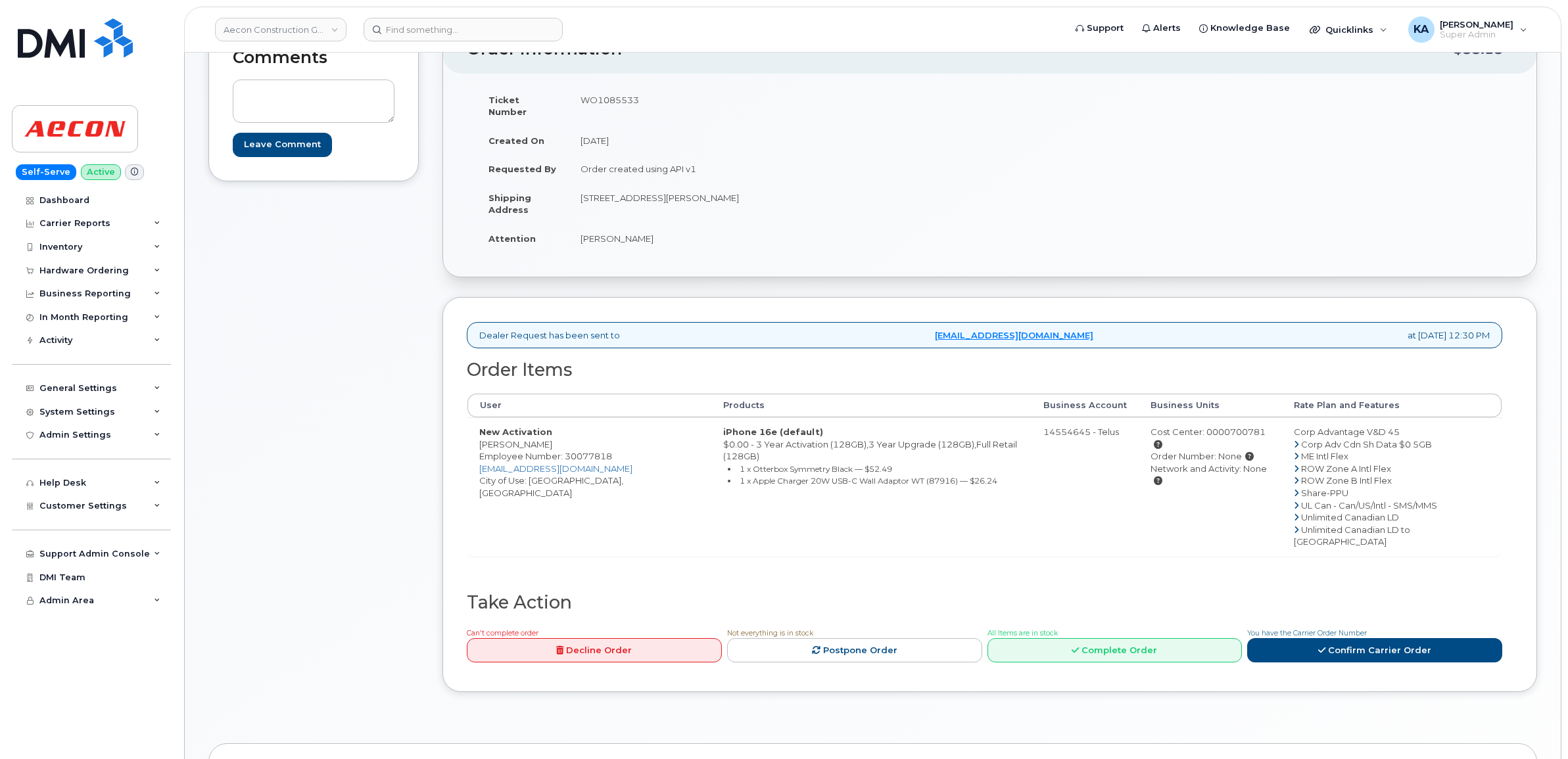
click at [556, 433] on td "New Activation Angelo Beltrame Employee Number: 30077818 abeltrame@aecon.com Ci…" at bounding box center [589, 486] width 244 height 139
drag, startPoint x: 556, startPoint y: 433, endPoint x: 541, endPoint y: 434, distance: 15.0
copy td "[PERSON_NAME]"
drag, startPoint x: 615, startPoint y: 445, endPoint x: 566, endPoint y: 447, distance: 49.0
click at [566, 447] on td "New Activation Angelo Beltrame Employee Number: 30077818 abeltrame@aecon.com Ci…" at bounding box center [589, 486] width 244 height 139
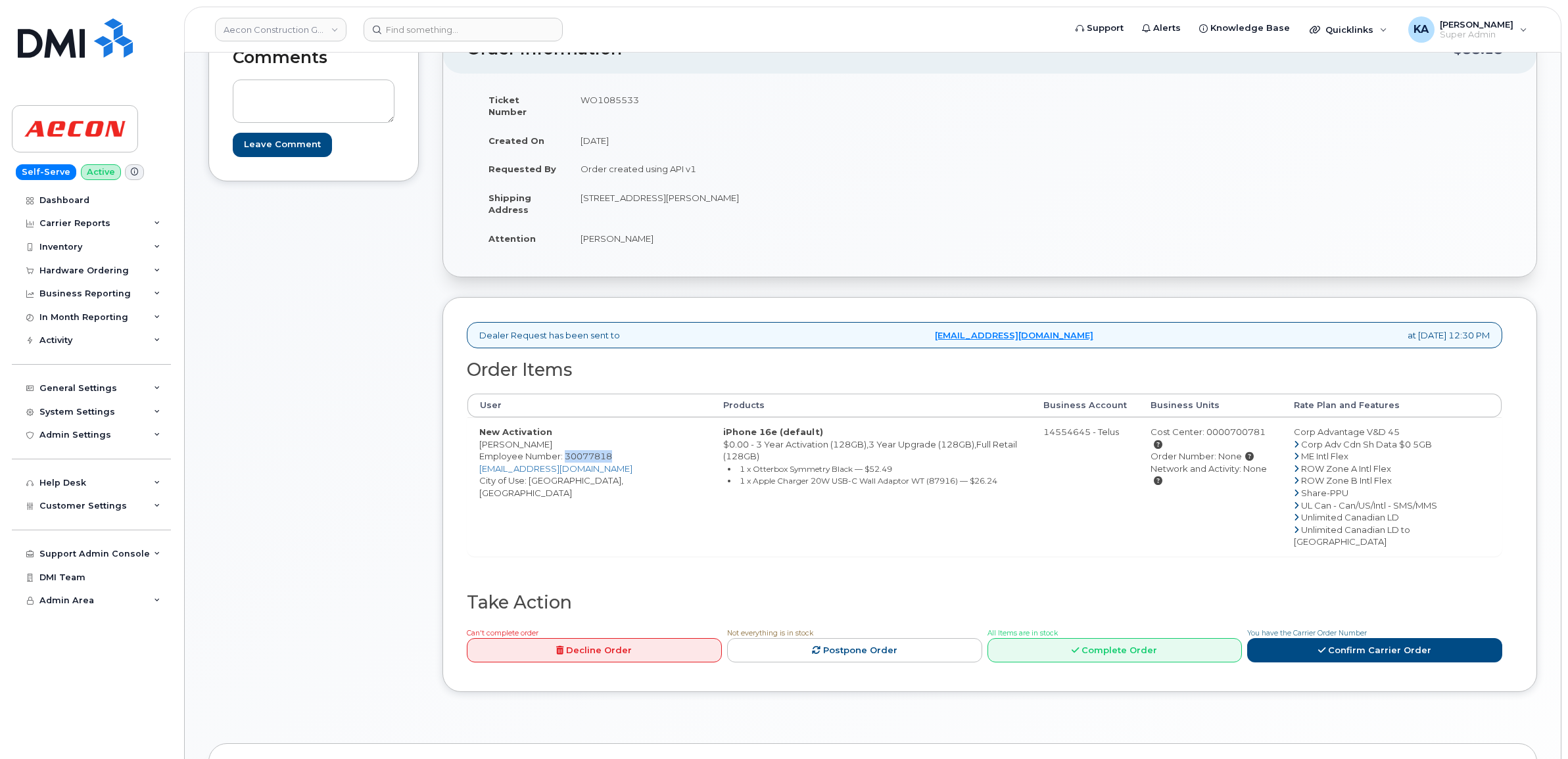
copy span "30077818"
drag, startPoint x: 580, startPoint y: 186, endPoint x: 712, endPoint y: 191, distance: 132.1
click at [712, 191] on td "[STREET_ADDRESS][PERSON_NAME]" at bounding box center [774, 203] width 412 height 41
copy td "1000 - 9850 King George Blvd"
drag, startPoint x: 719, startPoint y: 182, endPoint x: 759, endPoint y: 188, distance: 40.4
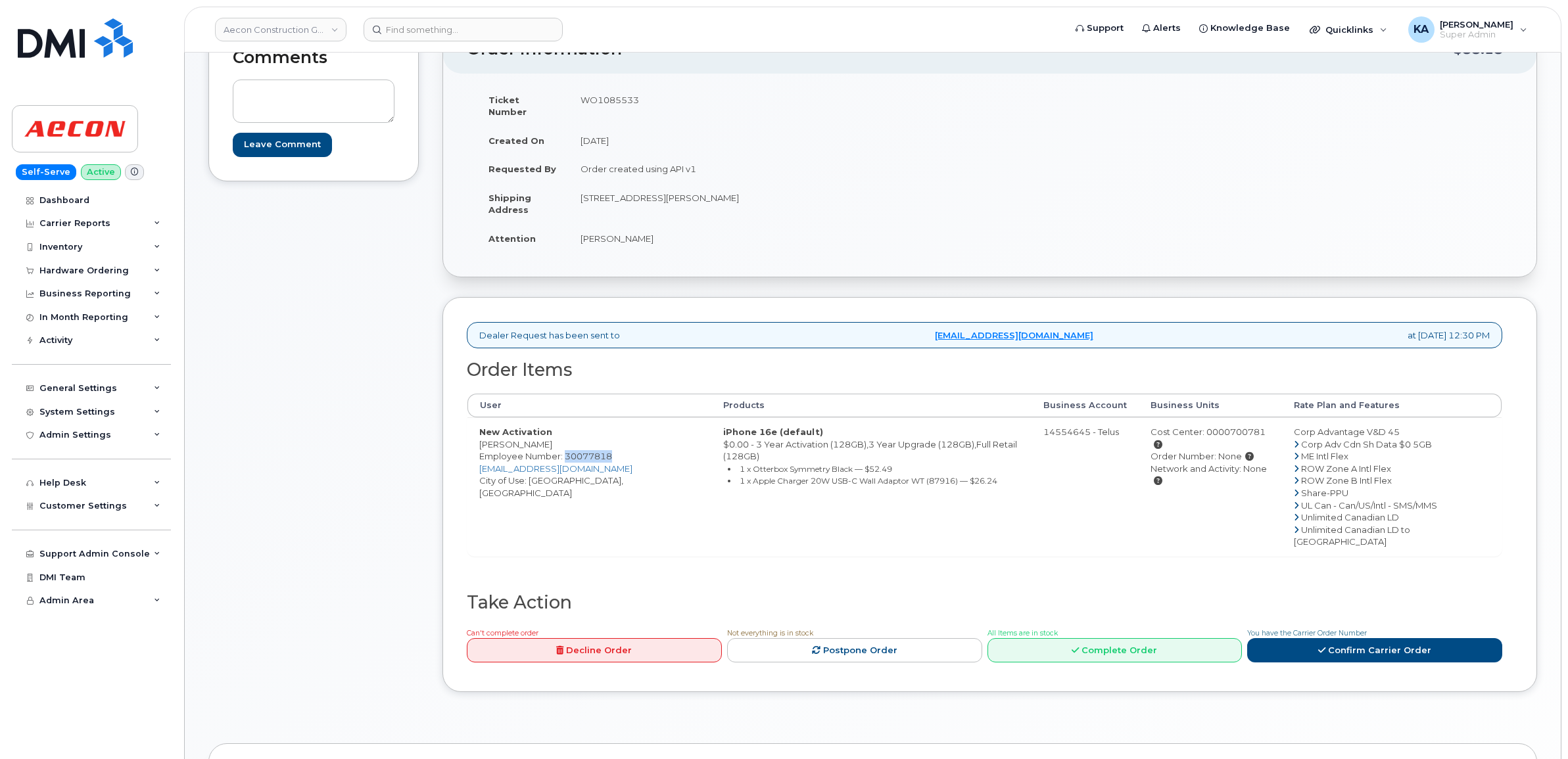
click at [759, 188] on td "[STREET_ADDRESS][PERSON_NAME]" at bounding box center [774, 203] width 412 height 41
drag, startPoint x: 759, startPoint y: 188, endPoint x: 751, endPoint y: 188, distance: 8.0
copy td "10th floor"
drag, startPoint x: 810, startPoint y: 186, endPoint x: 845, endPoint y: 186, distance: 35.0
click at [845, 186] on td "[STREET_ADDRESS][PERSON_NAME]" at bounding box center [774, 203] width 412 height 41
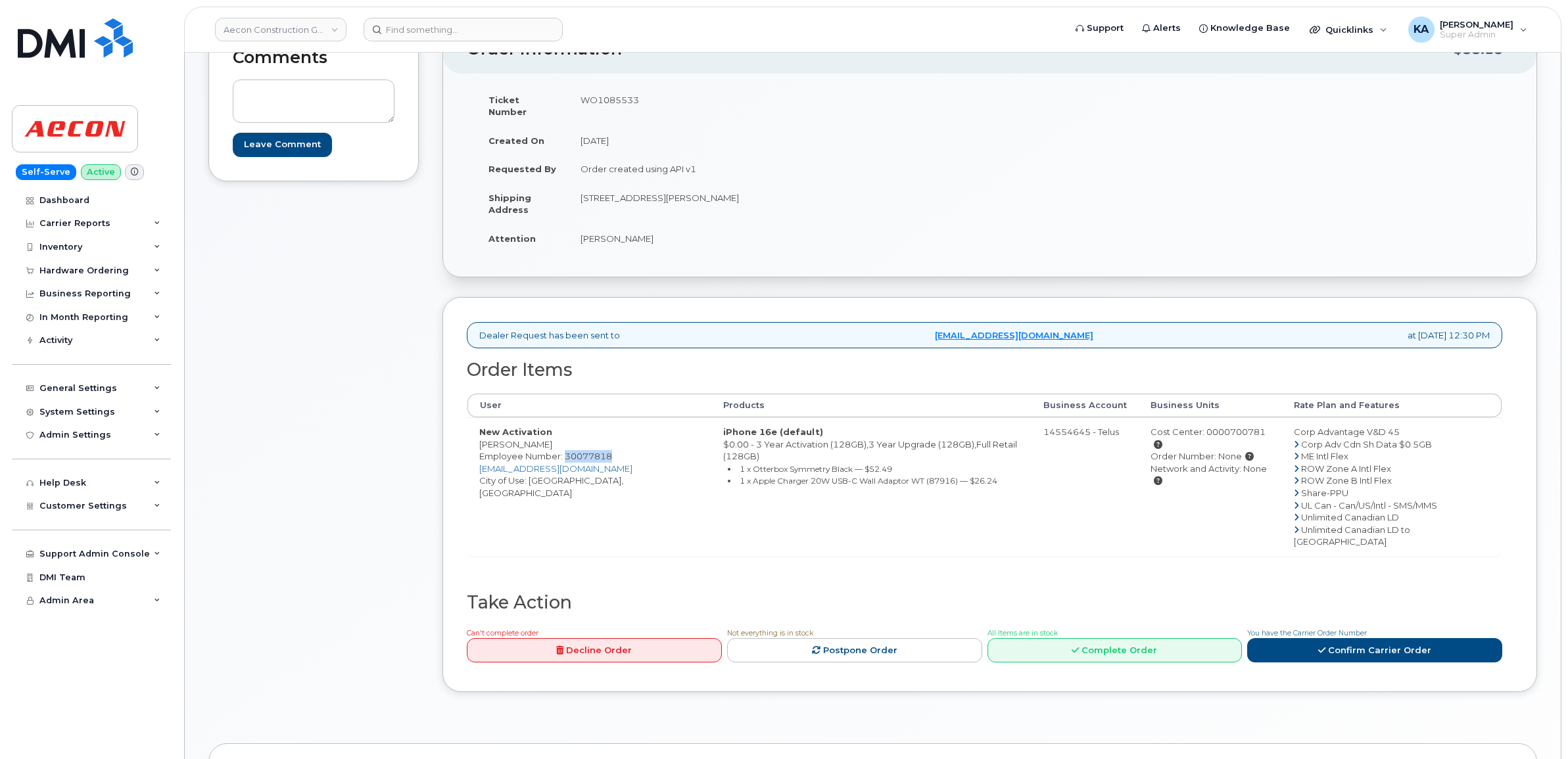
copy td "V3T 0P9"
drag, startPoint x: 577, startPoint y: 225, endPoint x: 654, endPoint y: 227, distance: 77.0
click at [654, 227] on td "[PERSON_NAME]" at bounding box center [774, 238] width 412 height 29
drag, startPoint x: 654, startPoint y: 227, endPoint x: 635, endPoint y: 229, distance: 19.1
copy td "[PERSON_NAME]"
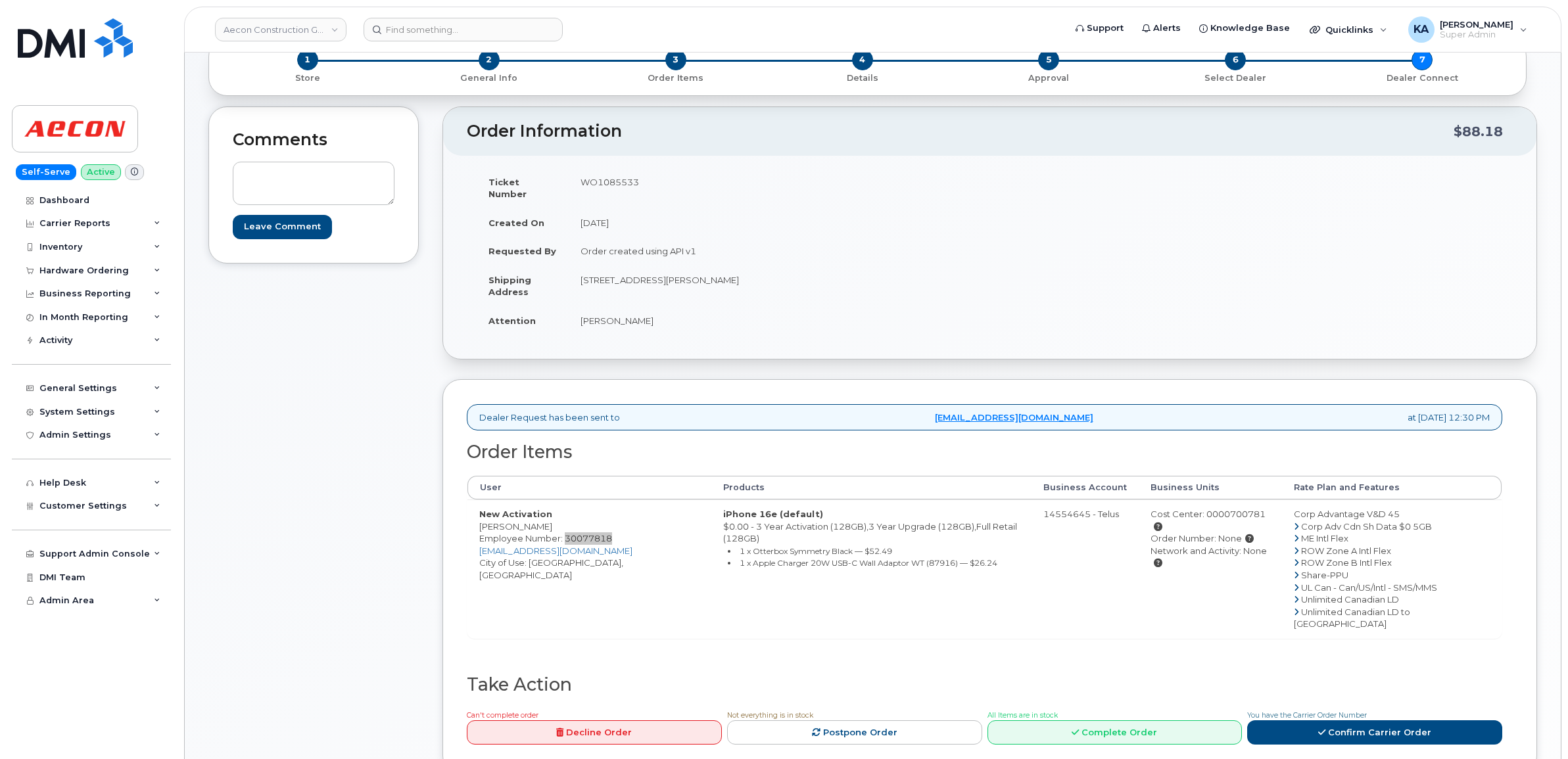
scroll to position [0, 0]
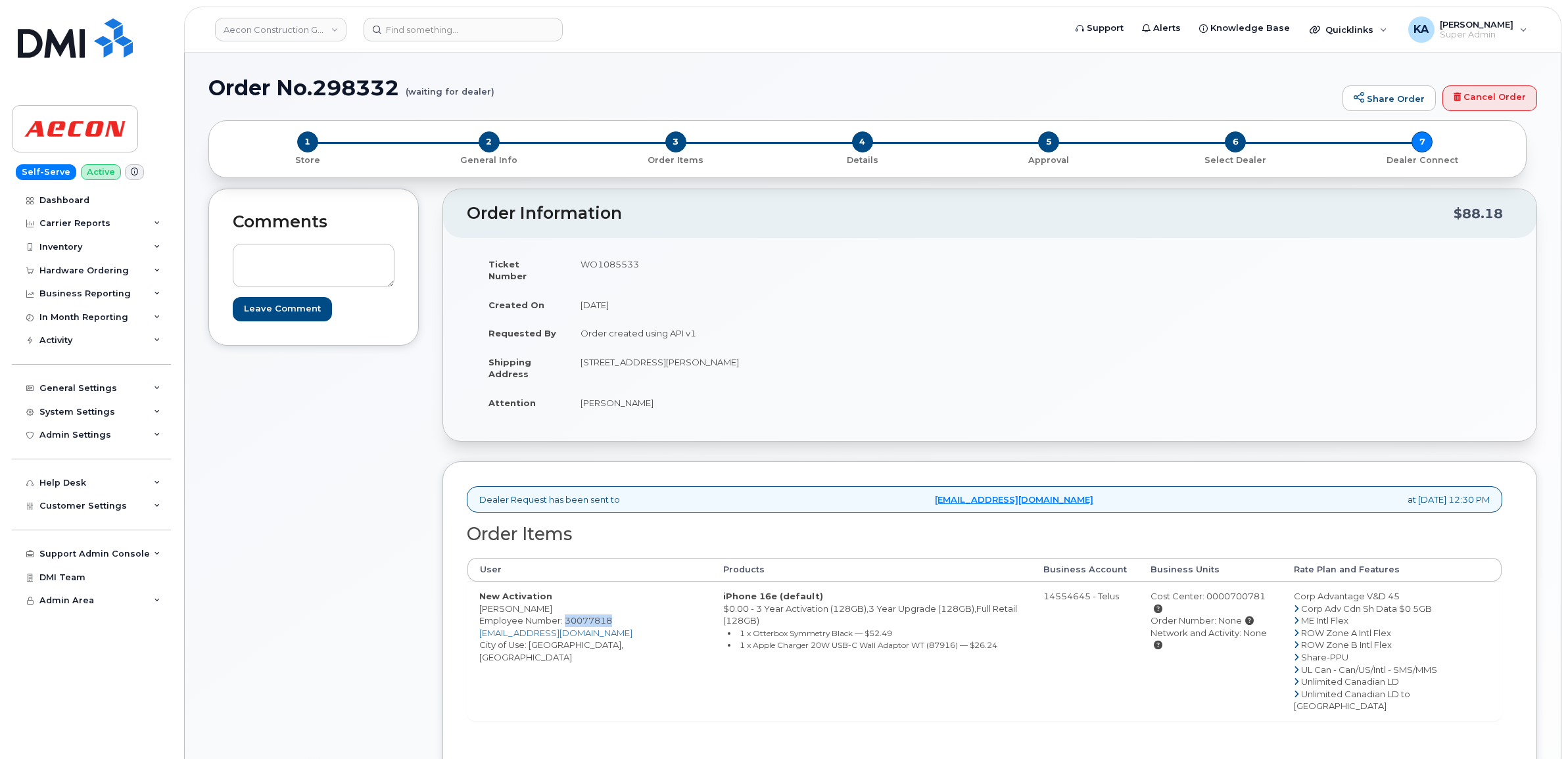
drag, startPoint x: 575, startPoint y: 261, endPoint x: 649, endPoint y: 265, distance: 74.1
click at [653, 266] on td "WO1085533" at bounding box center [774, 270] width 412 height 41
drag, startPoint x: 649, startPoint y: 265, endPoint x: 629, endPoint y: 261, distance: 20.4
copy td "WO1085533"
drag, startPoint x: 1224, startPoint y: 586, endPoint x: 1283, endPoint y: 584, distance: 59.0
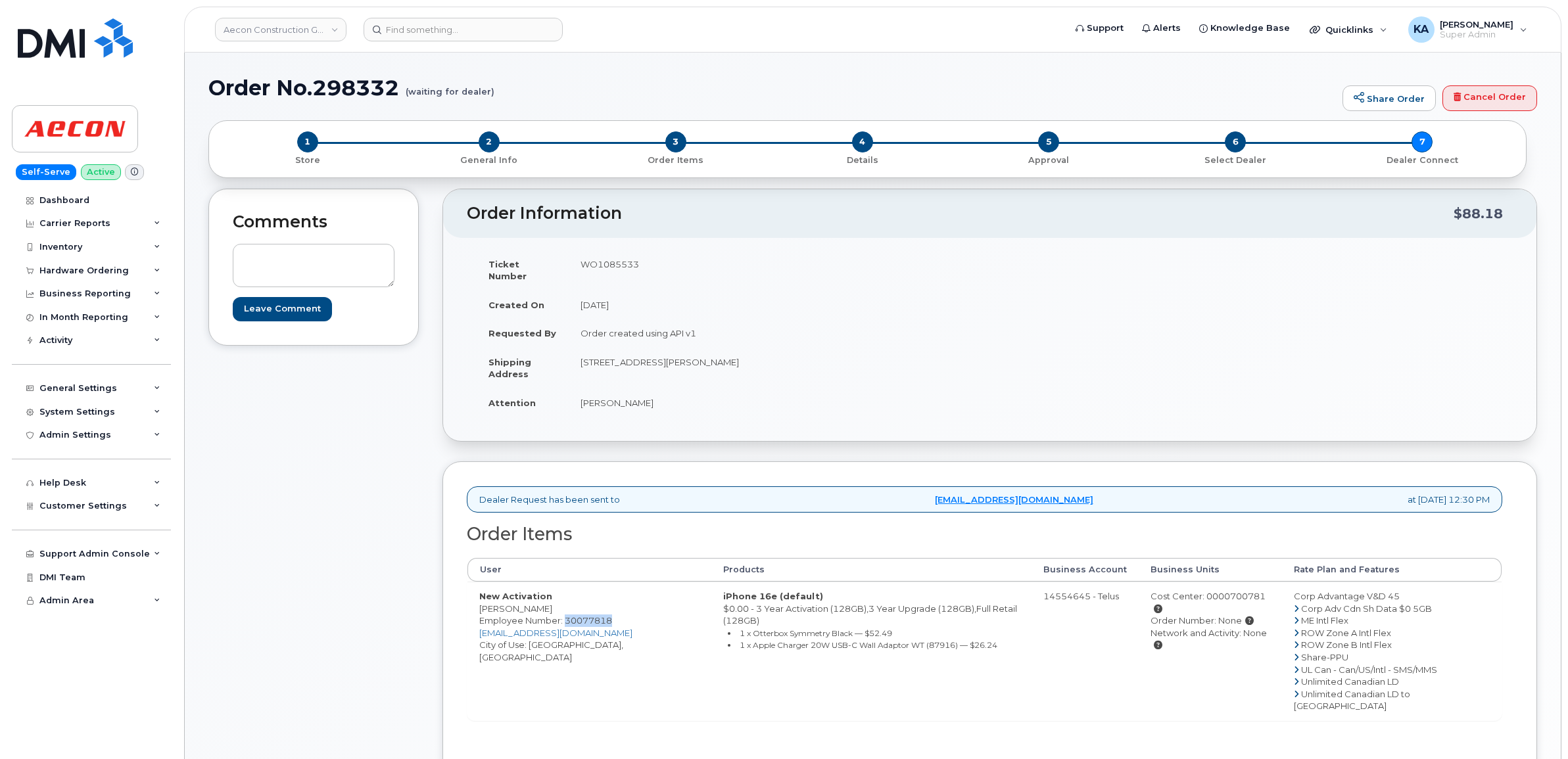
click at [1270, 591] on div "Cost Center: 0000700781" at bounding box center [1210, 603] width 120 height 25
drag, startPoint x: 1283, startPoint y: 584, endPoint x: 1269, endPoint y: 584, distance: 14.0
copy div "0000700781"
drag, startPoint x: 1062, startPoint y: 590, endPoint x: 1106, endPoint y: 612, distance: 49.2
click at [1128, 596] on td "14554645 - Telus" at bounding box center [1085, 651] width 107 height 139
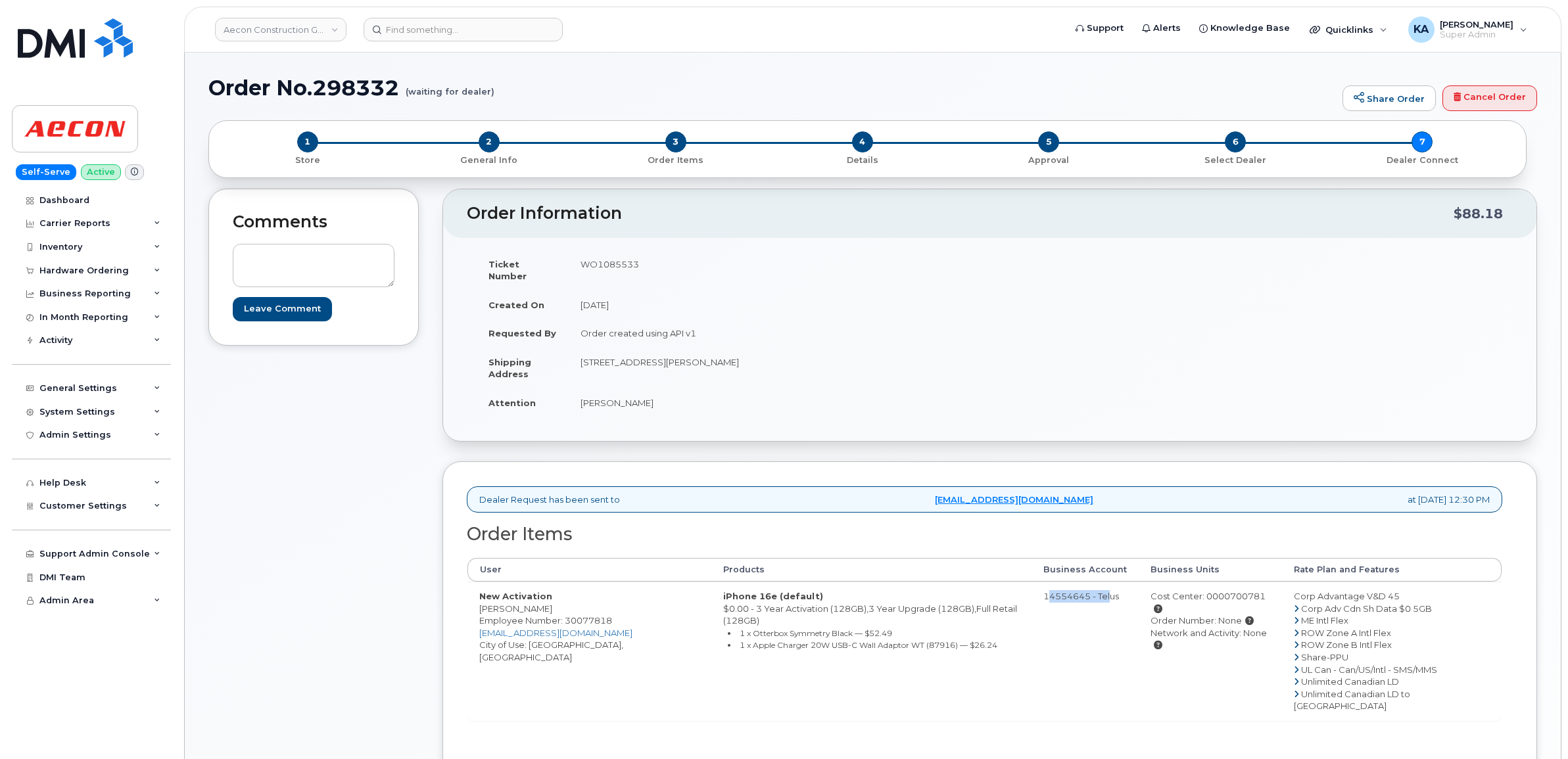
drag, startPoint x: 1106, startPoint y: 612, endPoint x: 1086, endPoint y: 652, distance: 44.7
click at [1086, 652] on td "14554645 - Telus" at bounding box center [1085, 651] width 107 height 139
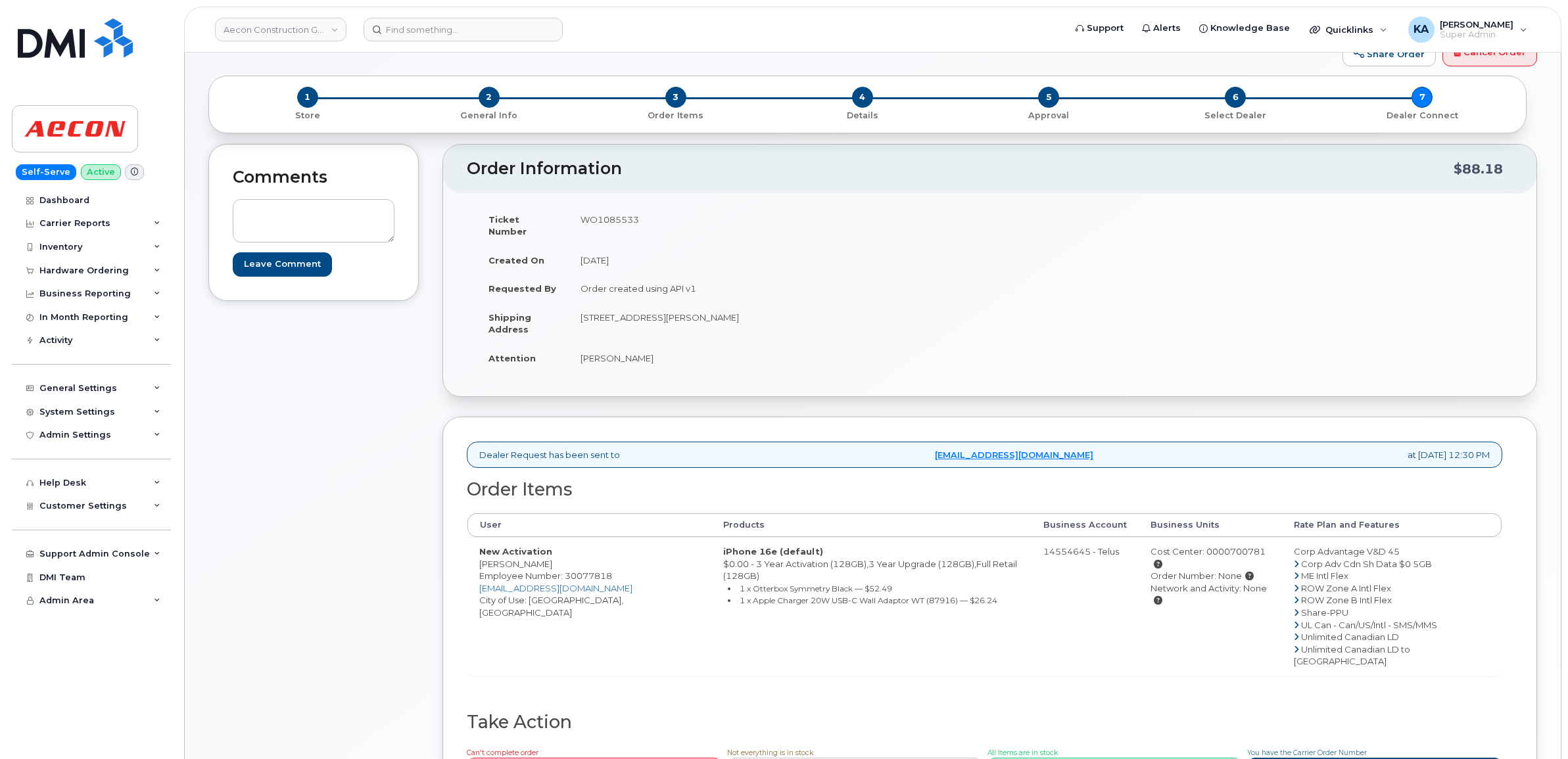
scroll to position [82, 0]
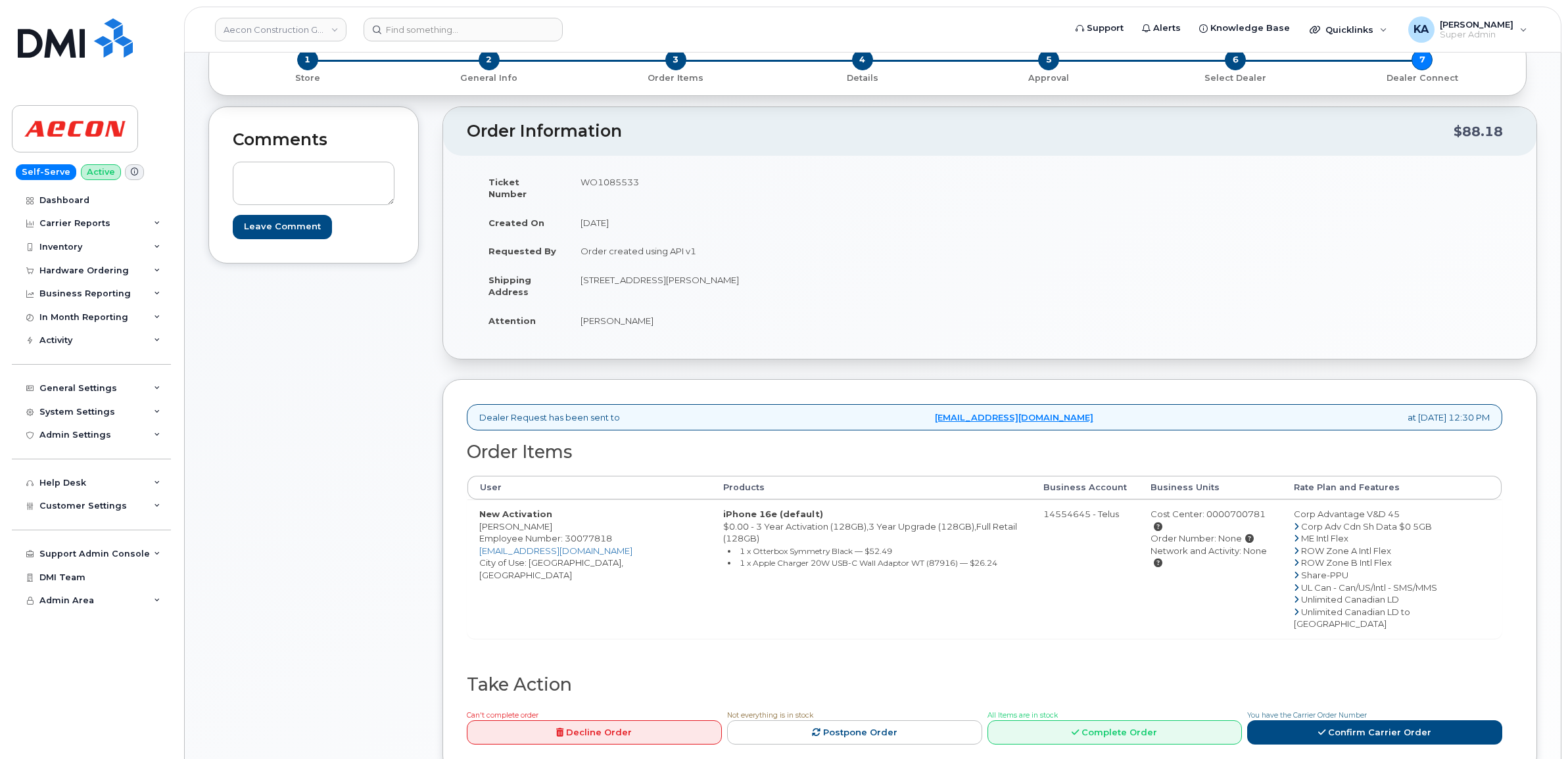
drag, startPoint x: 580, startPoint y: 312, endPoint x: 658, endPoint y: 314, distance: 78.0
click at [658, 314] on td "[PERSON_NAME]" at bounding box center [774, 320] width 412 height 29
drag, startPoint x: 658, startPoint y: 314, endPoint x: 641, endPoint y: 313, distance: 17.0
copy td "[PERSON_NAME]"
click at [1304, 720] on link "Confirm Carrier Order" at bounding box center [1374, 732] width 255 height 25
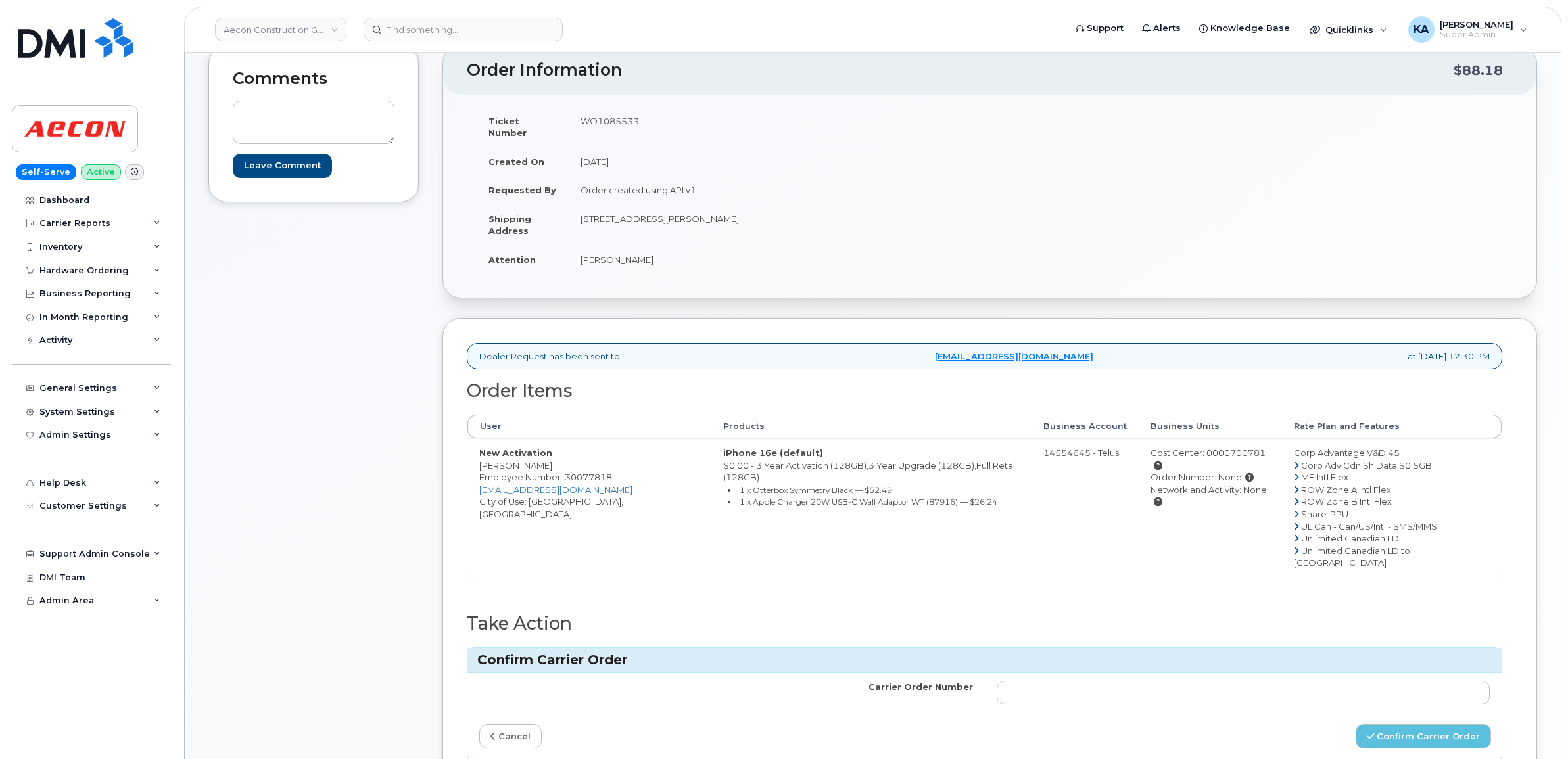
scroll to position [247, 0]
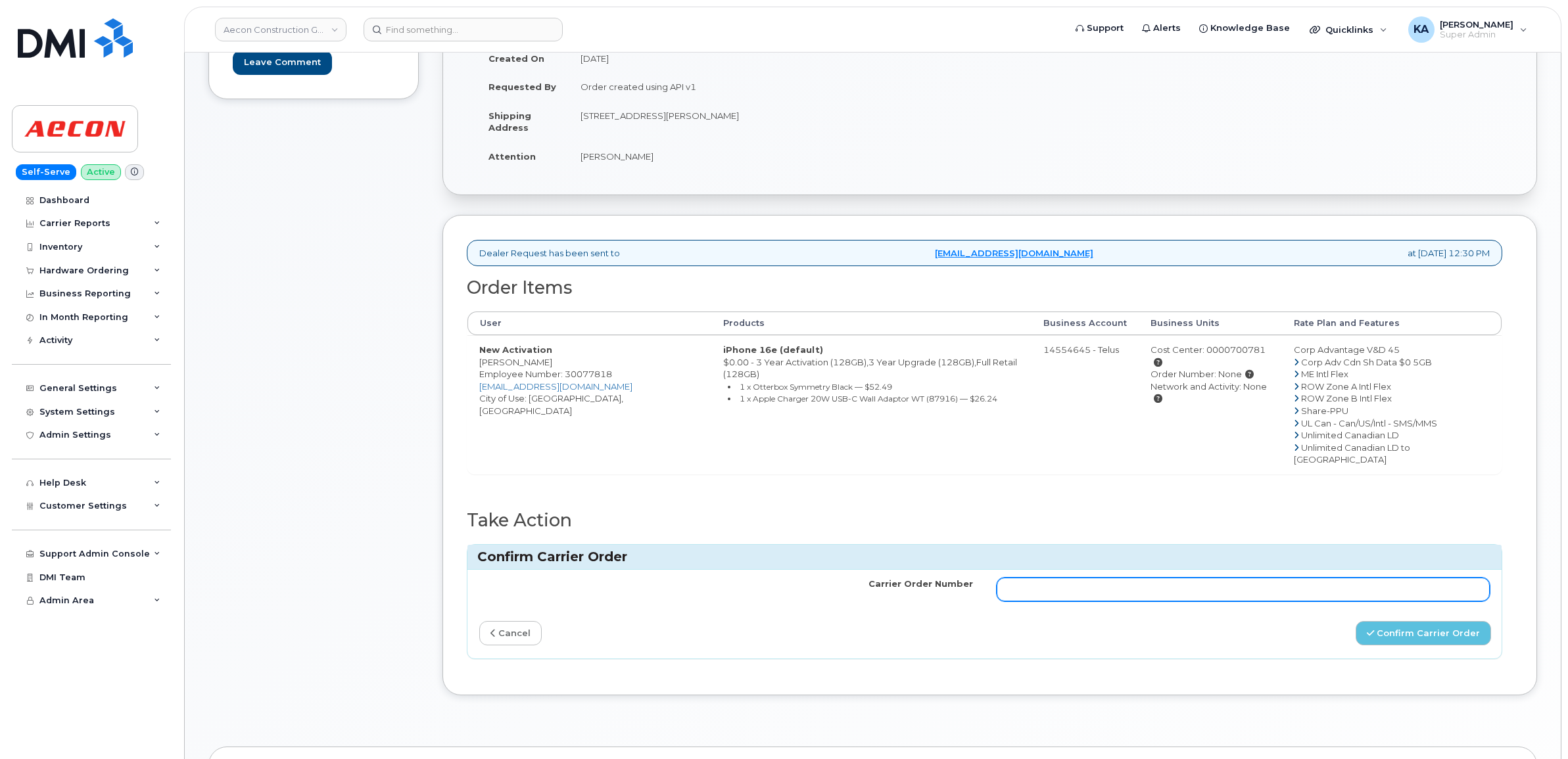
paste input "3006235"
type input "3006235"
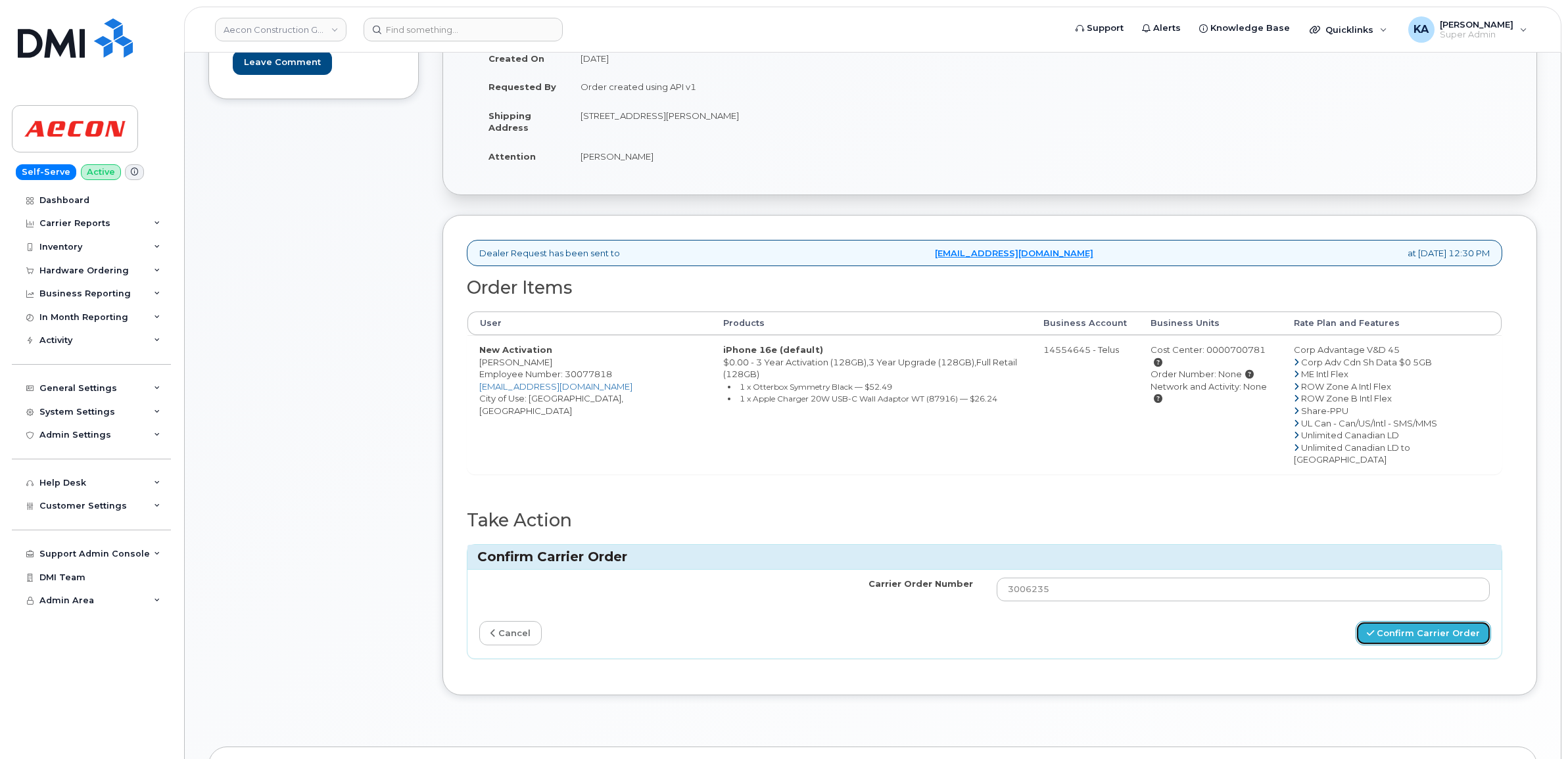
click at [1391, 621] on button "Confirm Carrier Order" at bounding box center [1423, 633] width 136 height 25
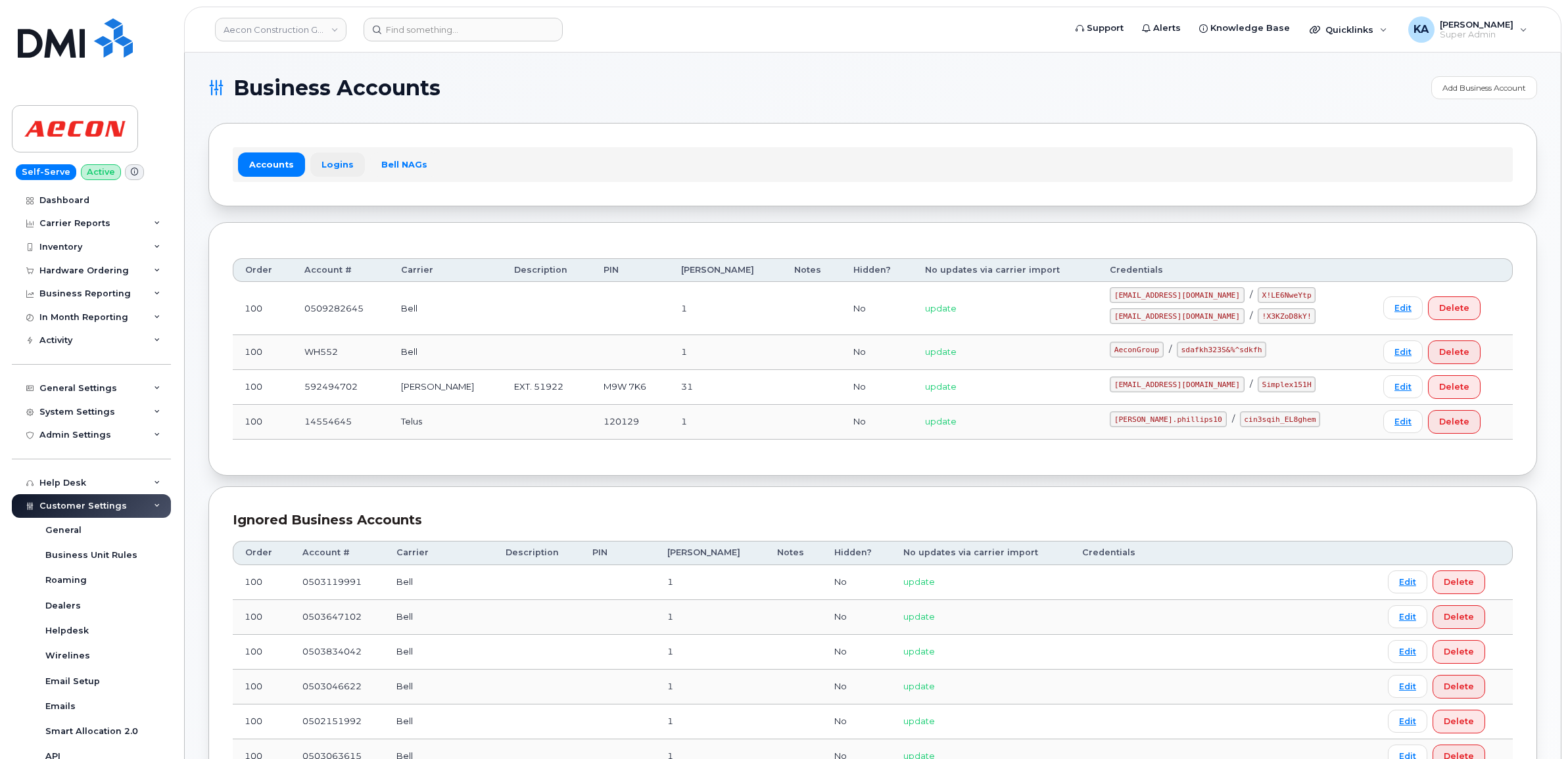
click at [323, 159] on link "Logins" at bounding box center [337, 165] width 54 height 24
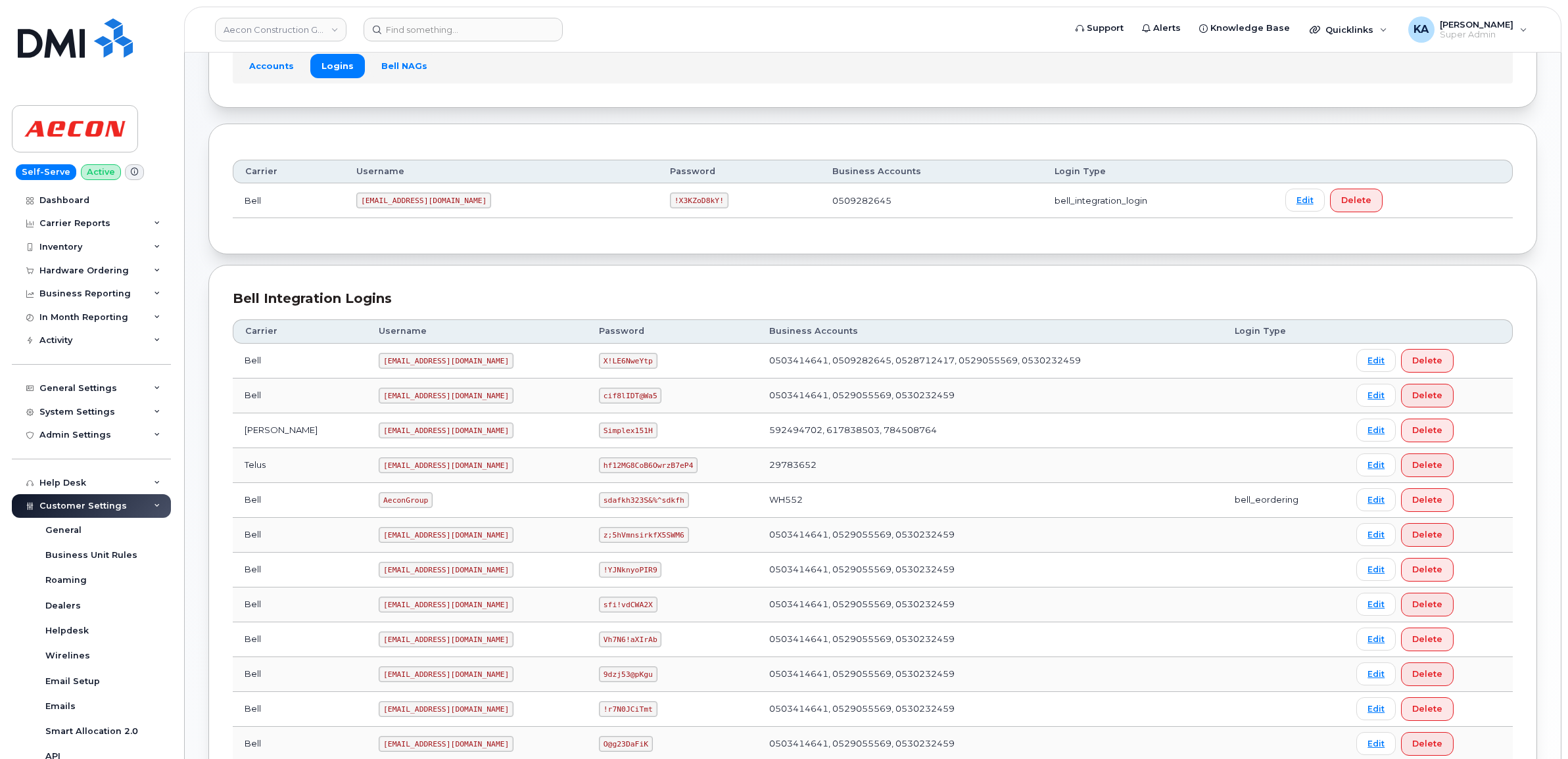
scroll to position [82, 0]
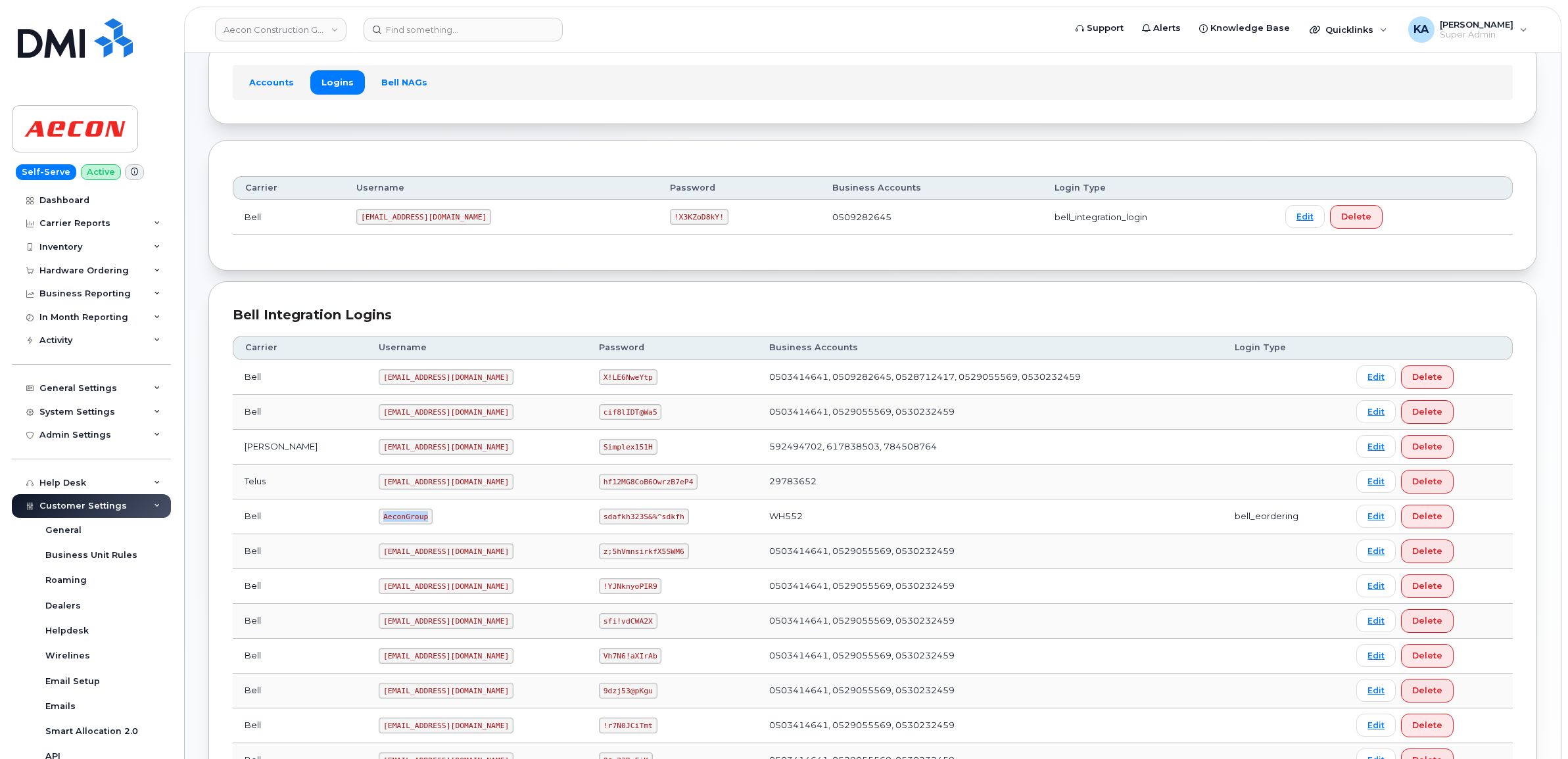
drag, startPoint x: 324, startPoint y: 521, endPoint x: 376, endPoint y: 526, distance: 52.2
click at [376, 526] on td "AeconGroup" at bounding box center [477, 517] width 220 height 35
drag, startPoint x: 376, startPoint y: 526, endPoint x: 356, endPoint y: 521, distance: 20.6
copy code "AeconGroup"
drag, startPoint x: 580, startPoint y: 518, endPoint x: 670, endPoint y: 524, distance: 90.2
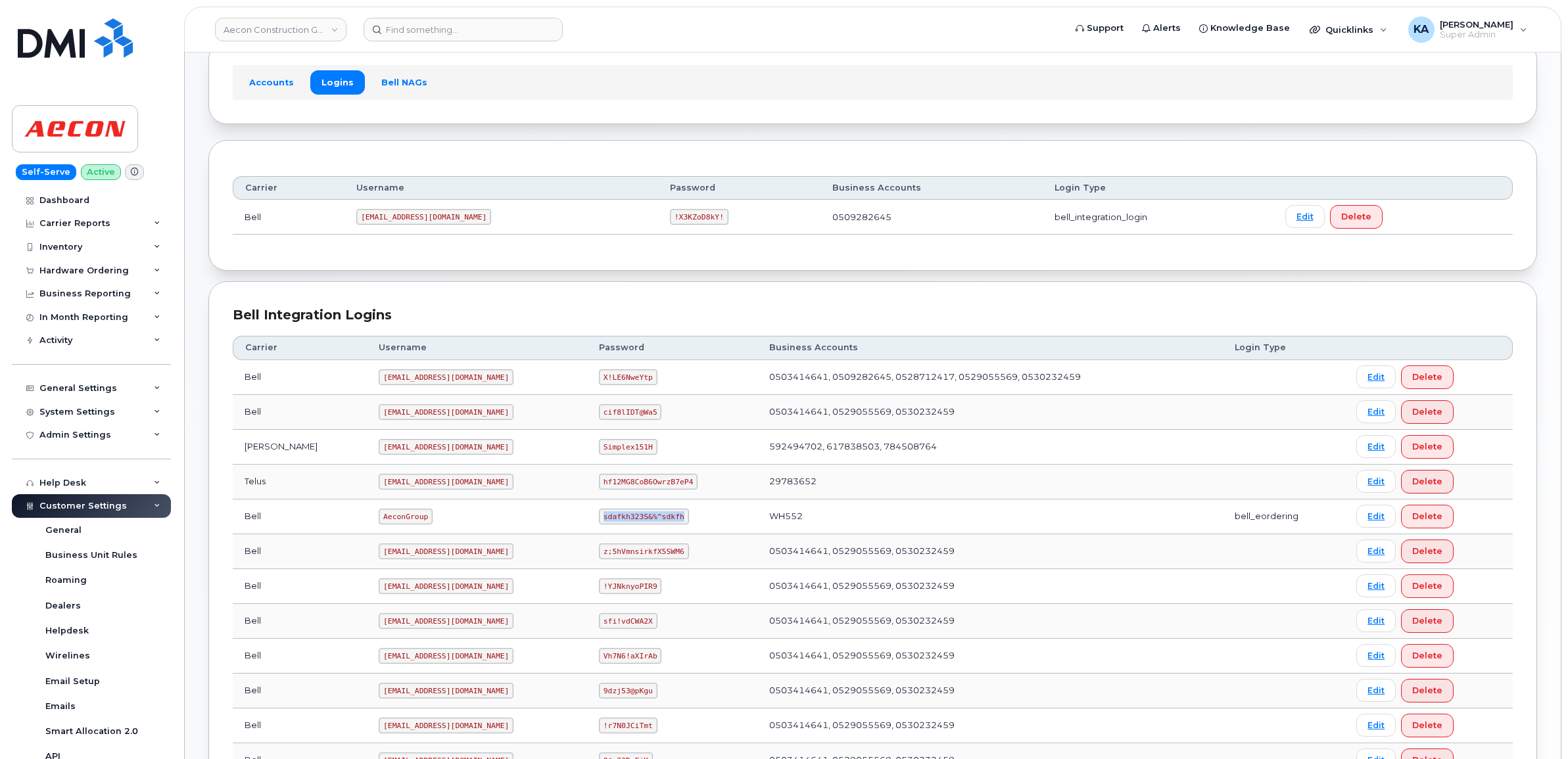
click at [671, 527] on td "sdafkh323S&%^sdkfh" at bounding box center [672, 517] width 171 height 35
drag, startPoint x: 670, startPoint y: 524, endPoint x: 638, endPoint y: 518, distance: 32.6
copy code "sdafkh323S&%^sdkfh"
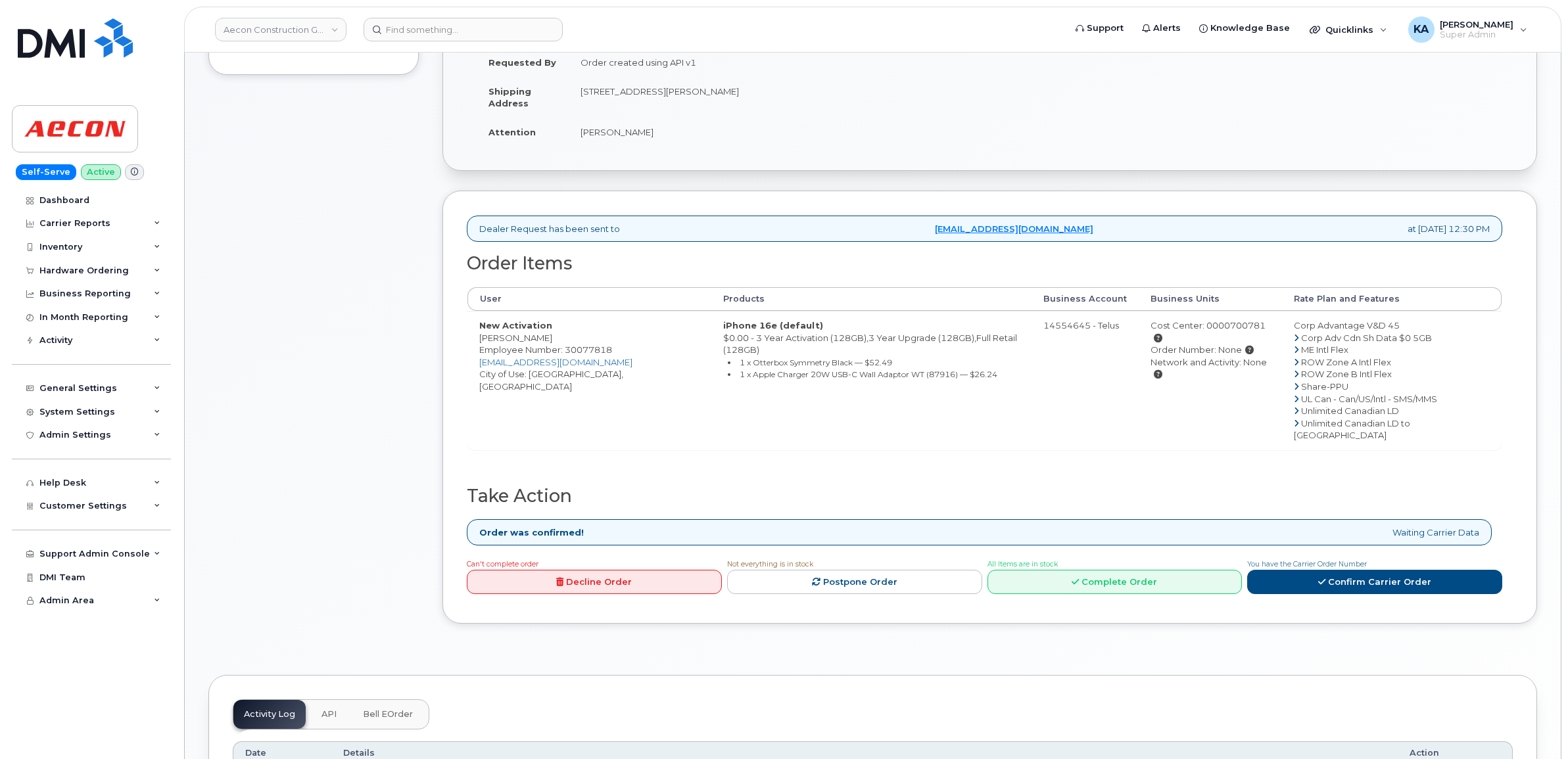
scroll to position [328, 0]
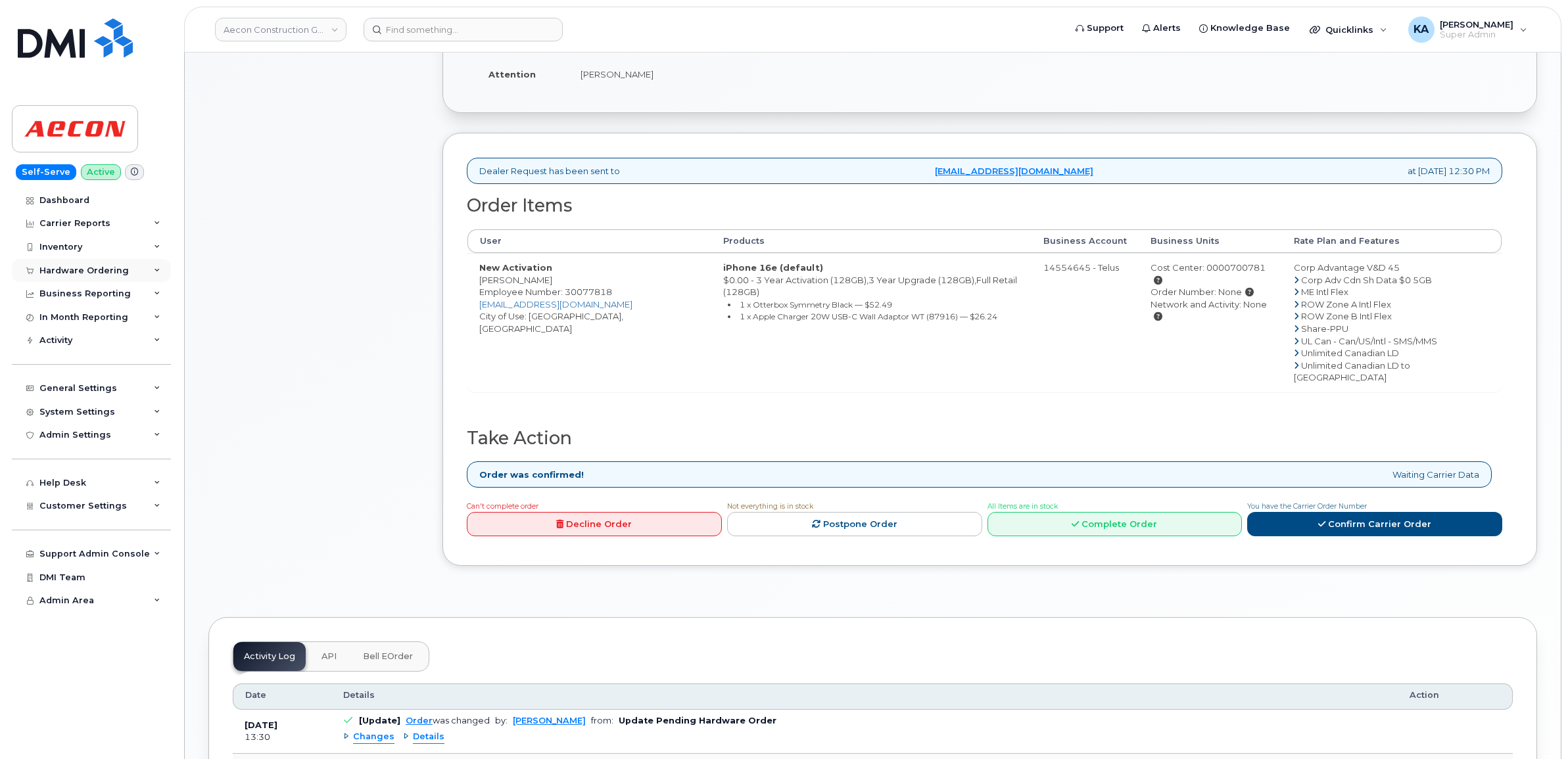
click at [56, 270] on div "Hardware Ordering" at bounding box center [84, 271] width 89 height 10
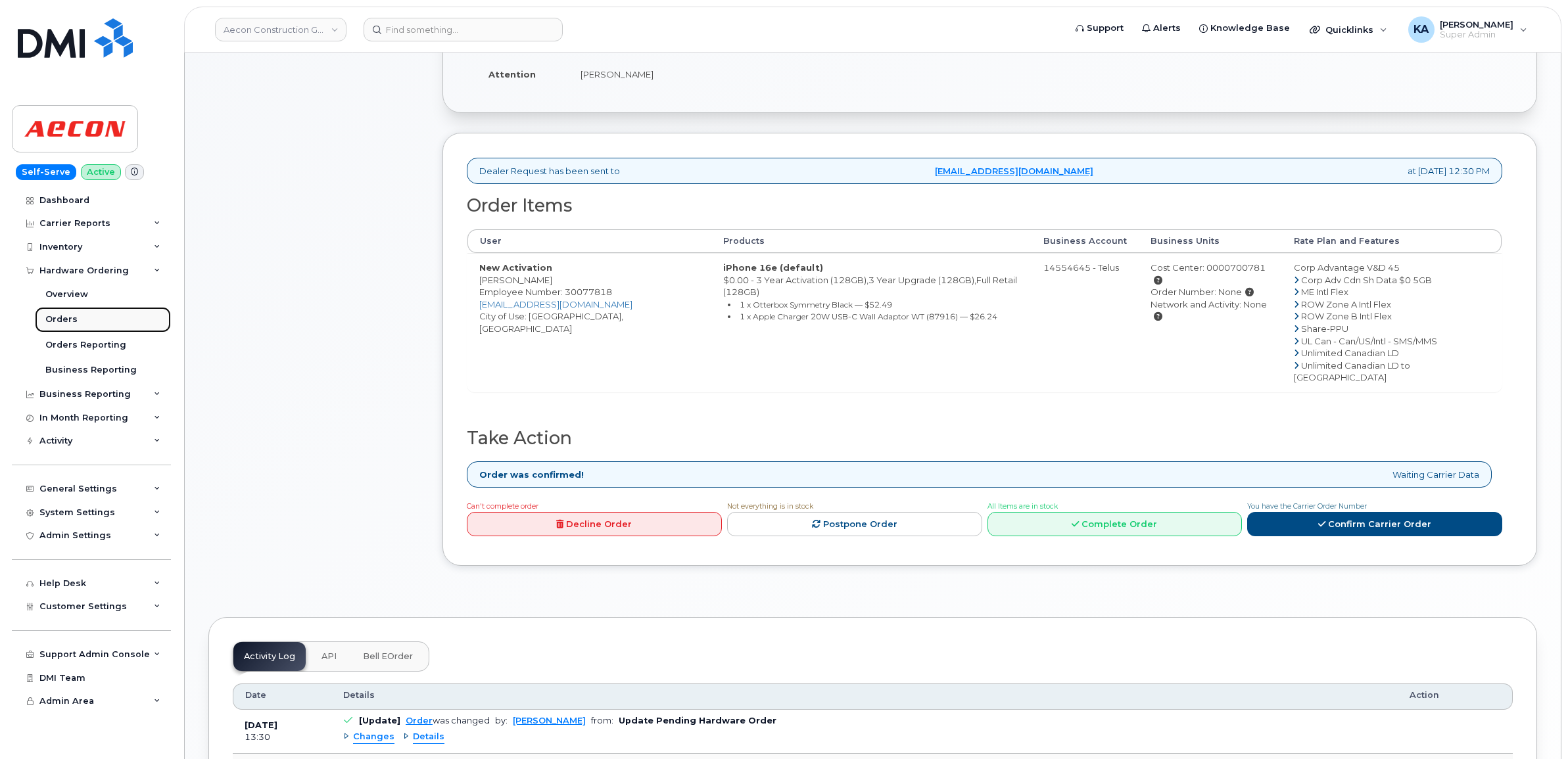
click at [54, 314] on link "Orders" at bounding box center [103, 320] width 136 height 25
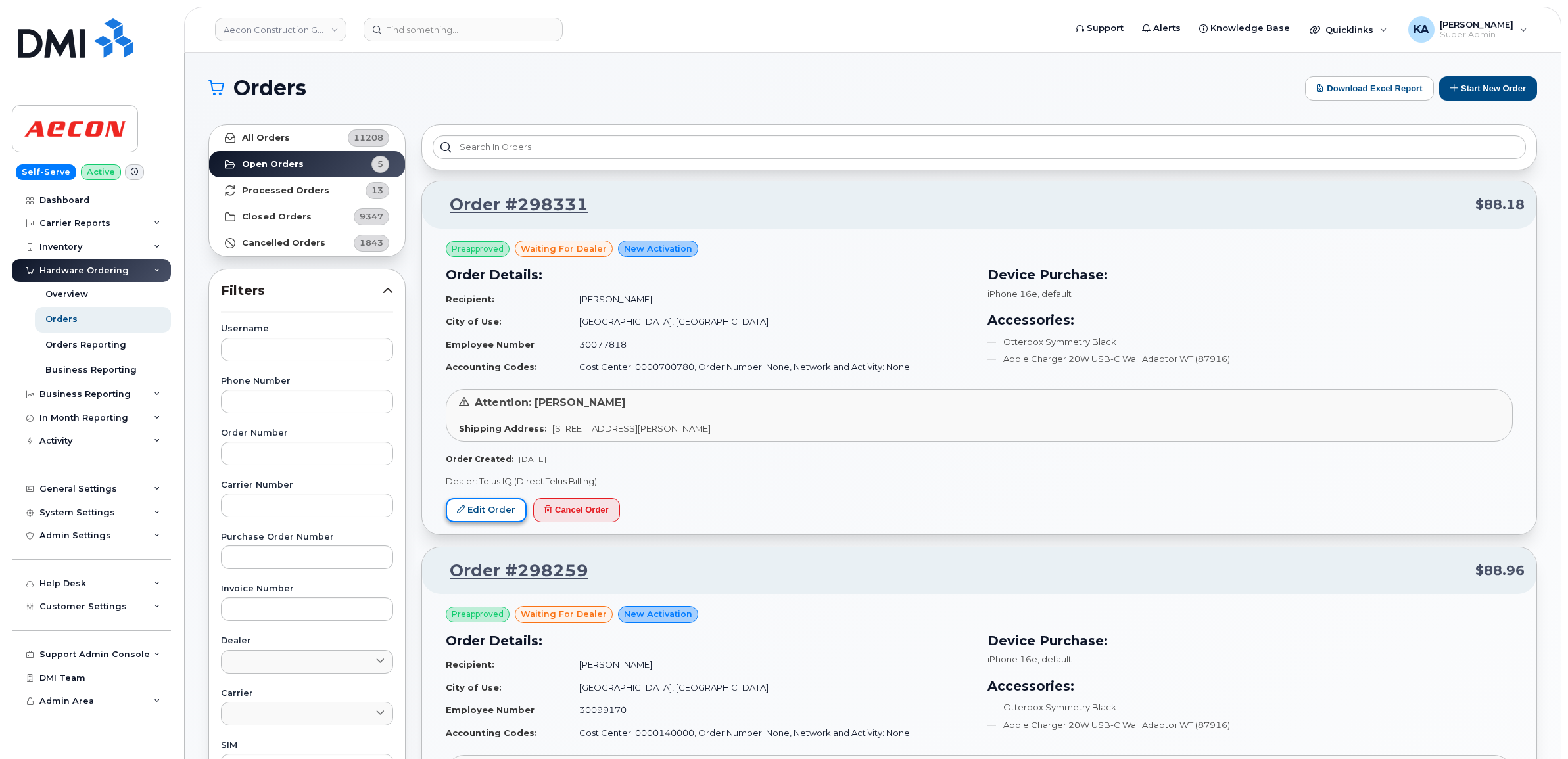
click at [493, 506] on link "Edit Order" at bounding box center [486, 510] width 81 height 25
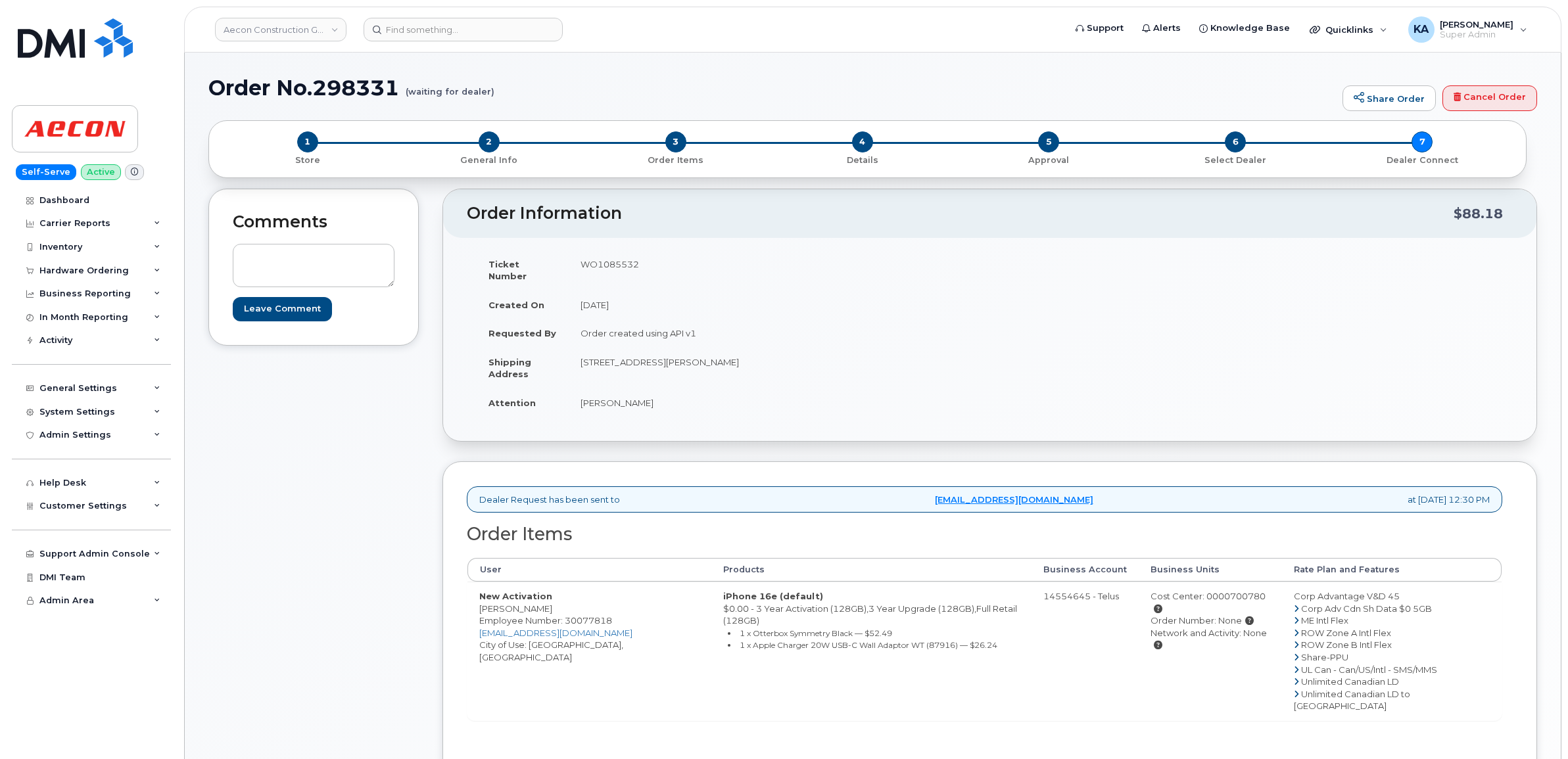
drag, startPoint x: 478, startPoint y: 599, endPoint x: 554, endPoint y: 600, distance: 76.0
click at [554, 600] on td "New Activation [PERSON_NAME] Employee Number: 30077818 [EMAIL_ADDRESS][DOMAIN_N…" at bounding box center [589, 651] width 244 height 139
drag, startPoint x: 554, startPoint y: 600, endPoint x: 540, endPoint y: 599, distance: 14.0
copy td "[PERSON_NAME]"
drag, startPoint x: 621, startPoint y: 609, endPoint x: 565, endPoint y: 609, distance: 56.0
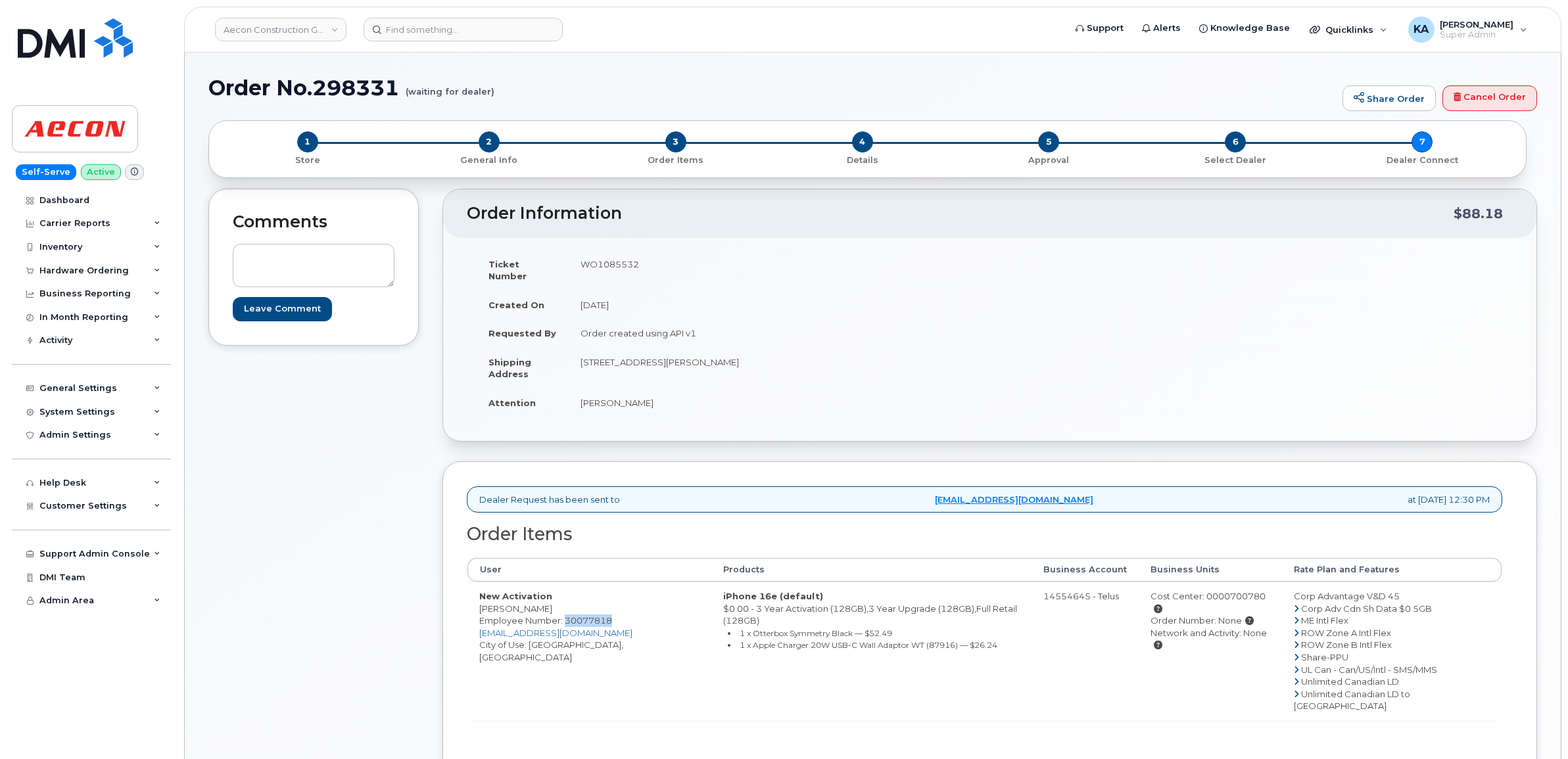
click at [565, 609] on td "New Activation [PERSON_NAME] Employee Number: 30077818 [EMAIL_ADDRESS][DOMAIN_N…" at bounding box center [589, 651] width 244 height 139
copy span "30077818"
drag, startPoint x: 474, startPoint y: 602, endPoint x: 552, endPoint y: 603, distance: 78.0
click at [552, 603] on td "New Activation [PERSON_NAME] Employee Number: 30077818 [EMAIL_ADDRESS][DOMAIN_N…" at bounding box center [589, 651] width 244 height 139
drag, startPoint x: 552, startPoint y: 603, endPoint x: 544, endPoint y: 600, distance: 8.5
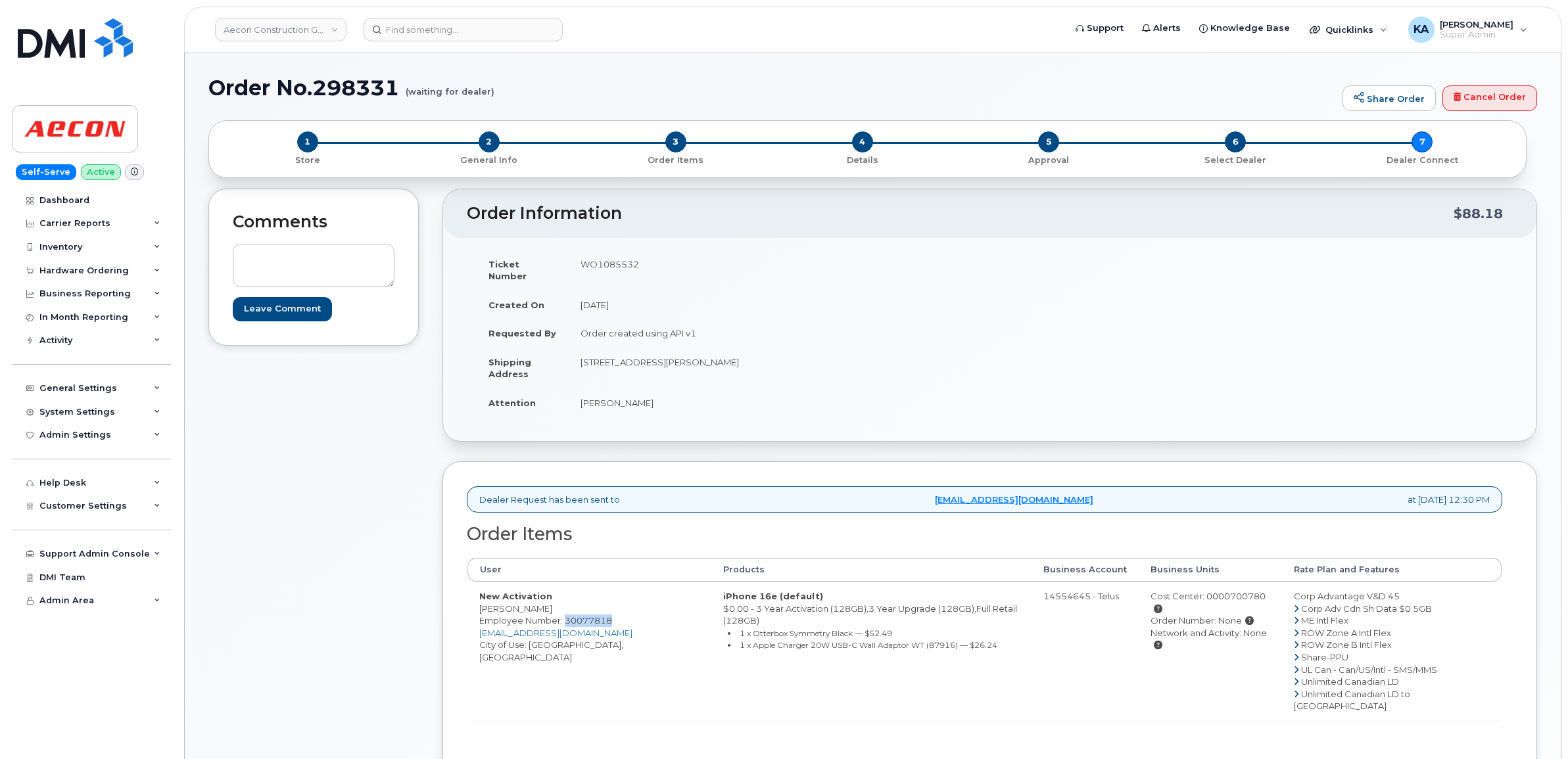
copy td "[PERSON_NAME]"
drag, startPoint x: 580, startPoint y: 264, endPoint x: 641, endPoint y: 264, distance: 61.0
click at [641, 264] on td "WO1085532" at bounding box center [774, 270] width 412 height 41
copy td "WO1085532"
drag, startPoint x: 1171, startPoint y: 589, endPoint x: 1283, endPoint y: 589, distance: 112.0
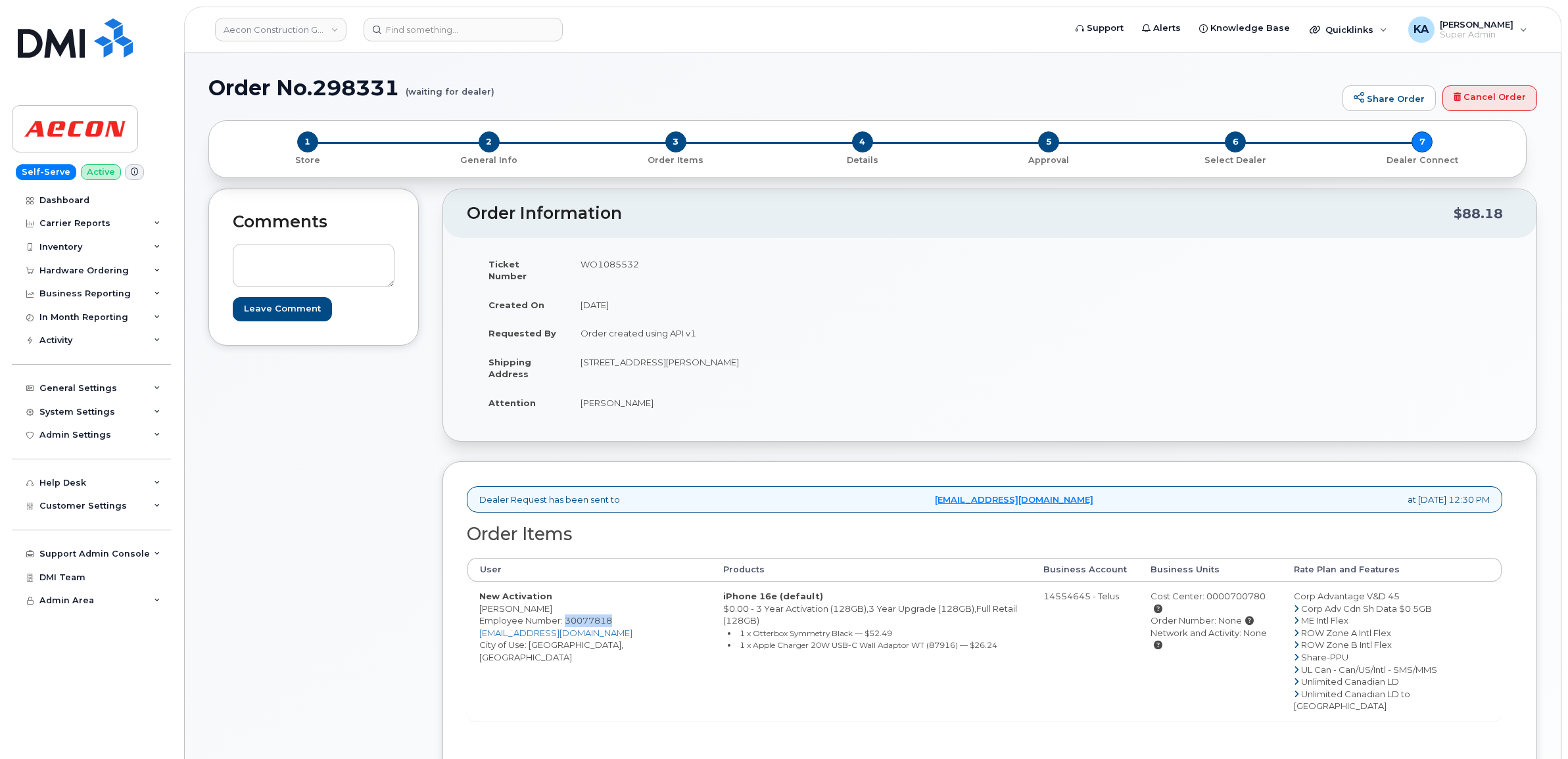
click at [1270, 591] on div "Cost Center: 0000700780" at bounding box center [1210, 603] width 120 height 25
drag, startPoint x: 1283, startPoint y: 589, endPoint x: 1277, endPoint y: 586, distance: 6.7
copy div "Cost Center: 0000700780"
drag, startPoint x: 580, startPoint y: 391, endPoint x: 656, endPoint y: 398, distance: 76.3
click at [656, 398] on td "[PERSON_NAME]" at bounding box center [774, 403] width 412 height 29
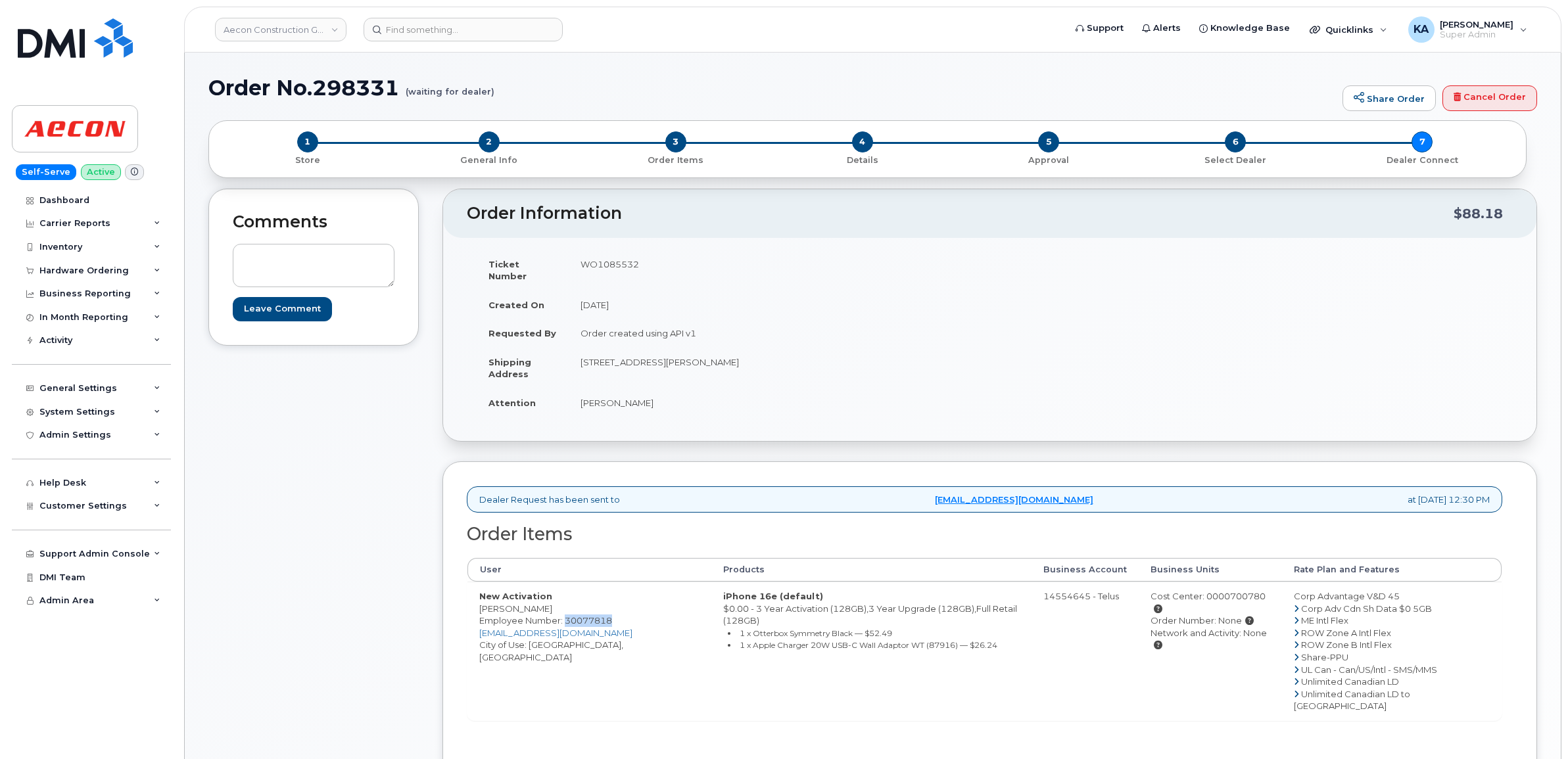
drag, startPoint x: 654, startPoint y: 398, endPoint x: 641, endPoint y: 393, distance: 13.9
copy td "[PERSON_NAME]"
drag, startPoint x: 580, startPoint y: 356, endPoint x: 707, endPoint y: 360, distance: 127.1
click at [708, 360] on td "[STREET_ADDRESS][PERSON_NAME]" at bounding box center [774, 368] width 412 height 41
drag, startPoint x: 707, startPoint y: 360, endPoint x: 691, endPoint y: 352, distance: 17.9
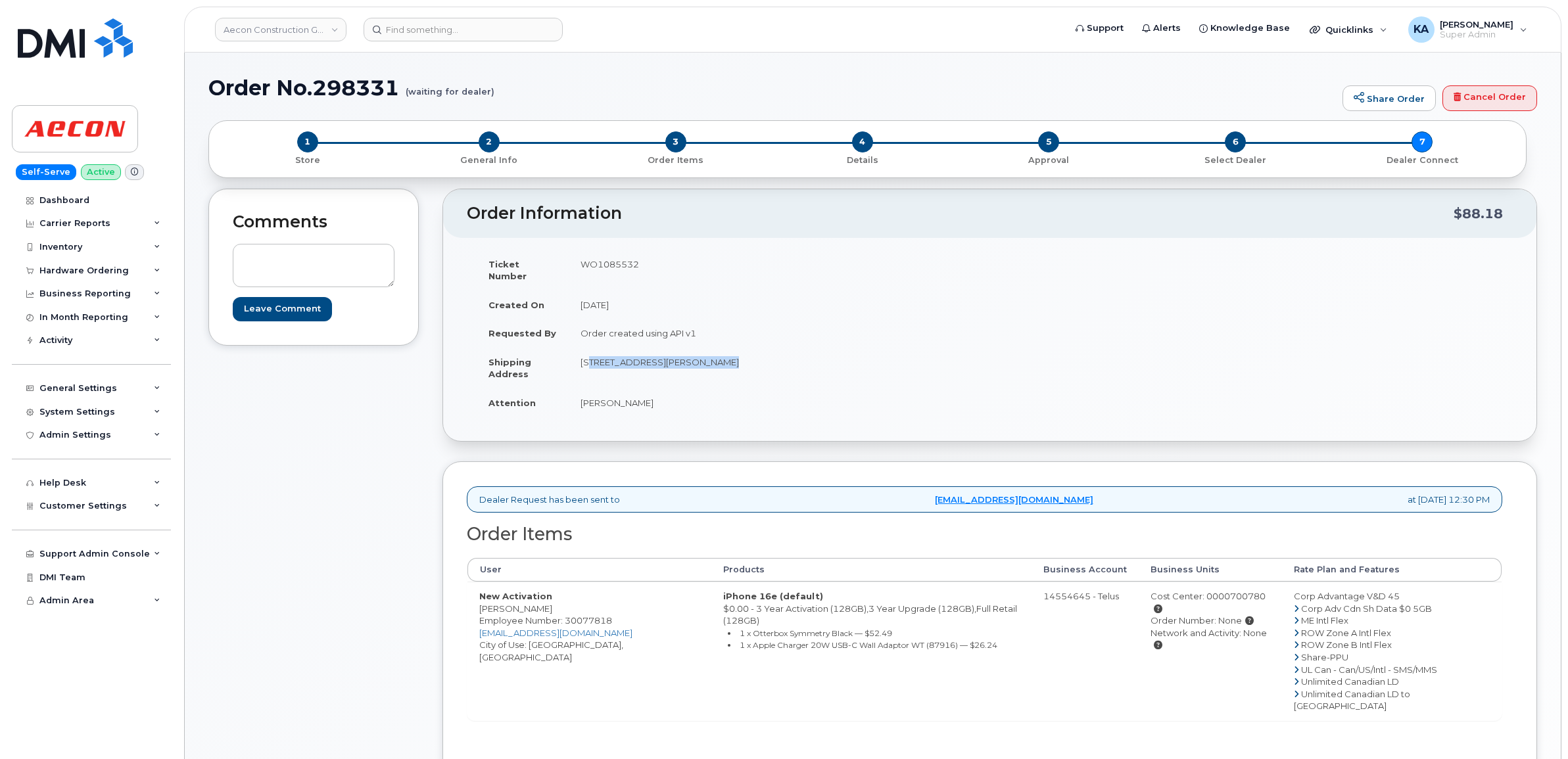
copy td "1000 - [STREET_ADDRESS][PERSON_NAME]"
drag, startPoint x: 718, startPoint y: 350, endPoint x: 759, endPoint y: 350, distance: 41.0
click at [759, 350] on td "[STREET_ADDRESS][PERSON_NAME]" at bounding box center [774, 368] width 412 height 41
drag, startPoint x: 759, startPoint y: 350, endPoint x: 748, endPoint y: 350, distance: 11.0
copy td "10th floor"
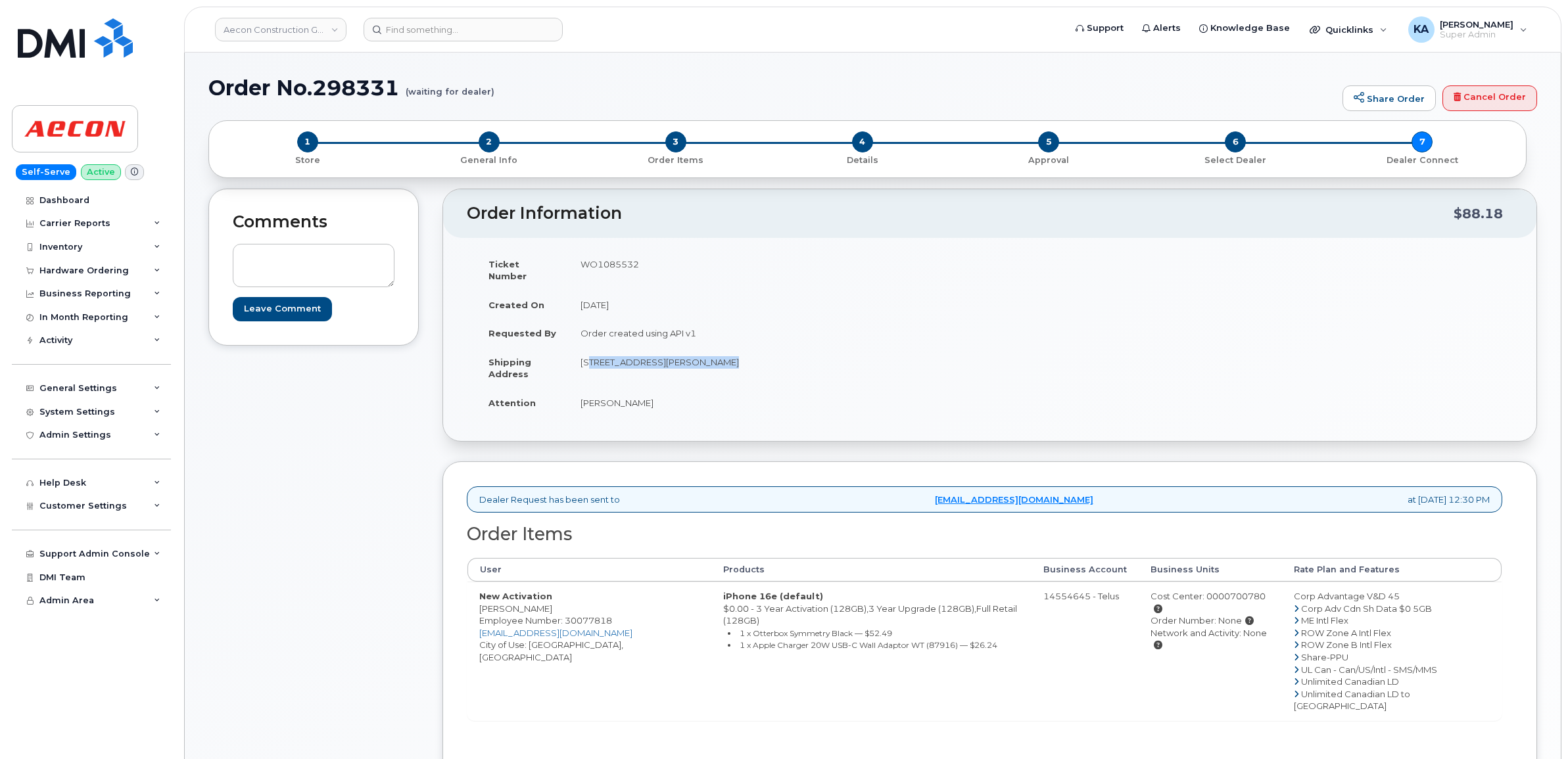
drag, startPoint x: 809, startPoint y: 349, endPoint x: 851, endPoint y: 350, distance: 42.0
click at [851, 350] on td "[STREET_ADDRESS][PERSON_NAME]" at bounding box center [774, 368] width 412 height 41
drag, startPoint x: 851, startPoint y: 350, endPoint x: 834, endPoint y: 350, distance: 17.0
copy td "V3T 0P9"
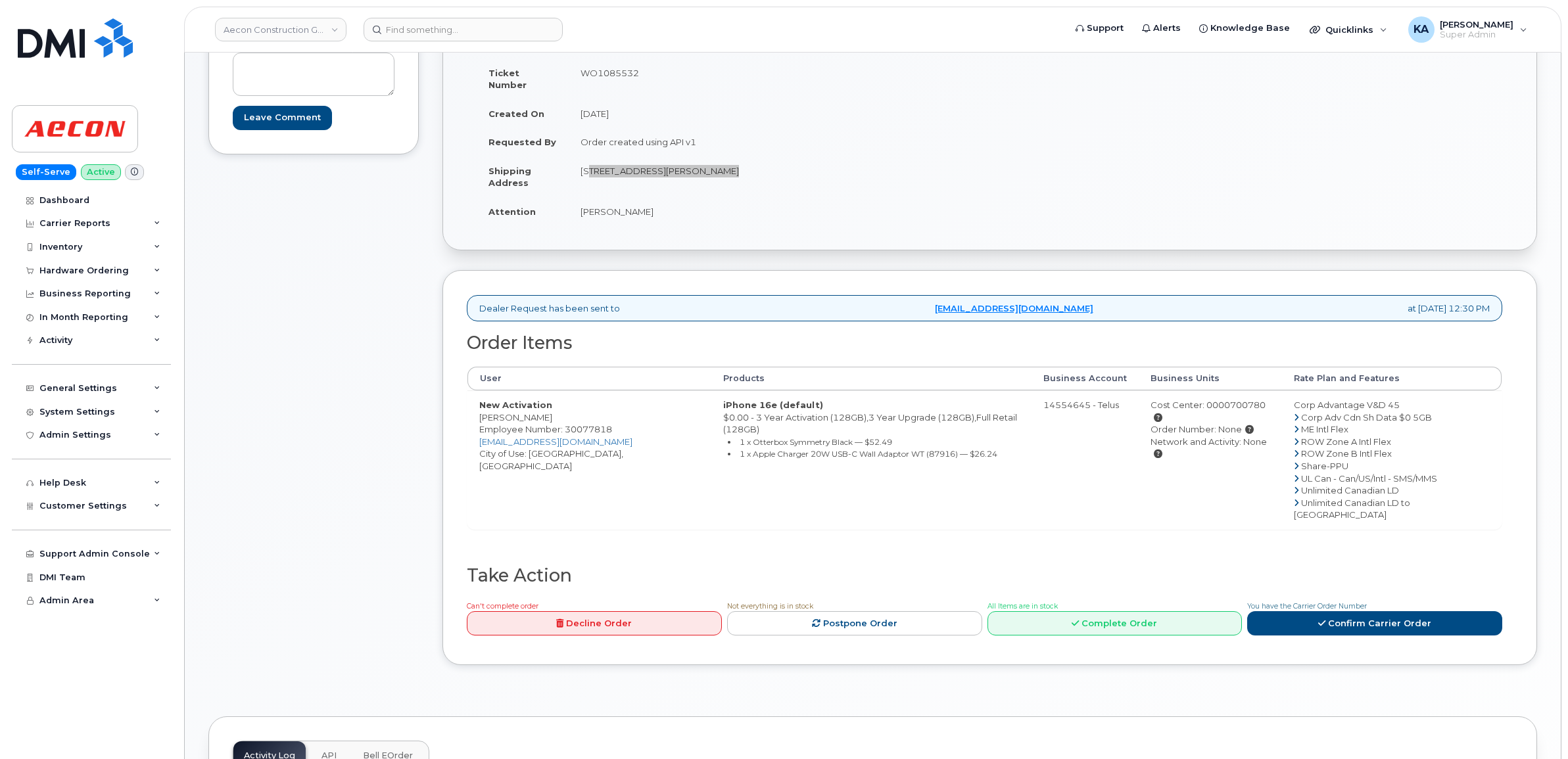
scroll to position [247, 0]
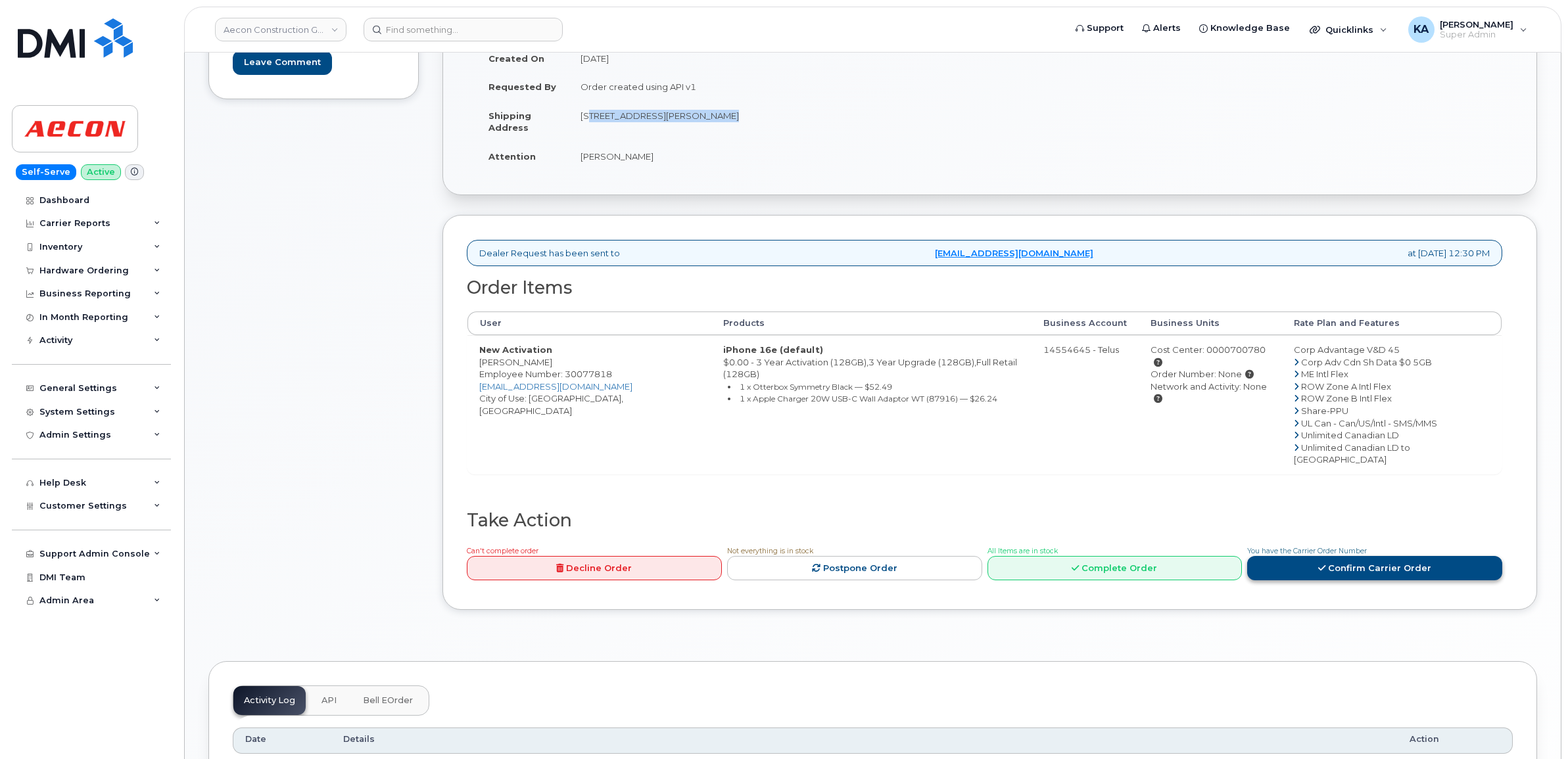
click at [1325, 564] on icon at bounding box center [1322, 568] width 7 height 8
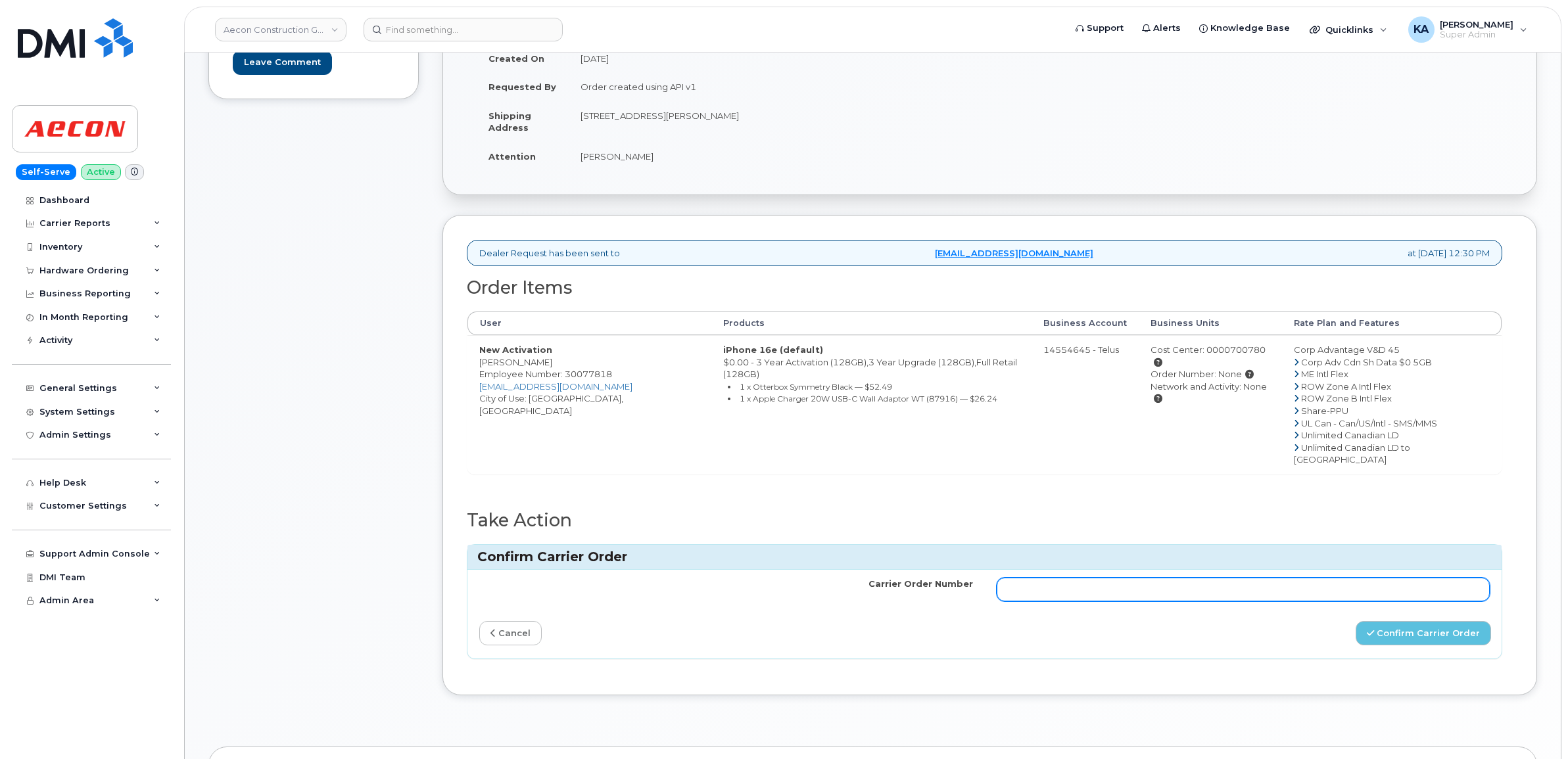
click at [1005, 578] on input "Carrier Order Number" at bounding box center [1243, 590] width 494 height 24
paste input "3006248"
type input "3006248"
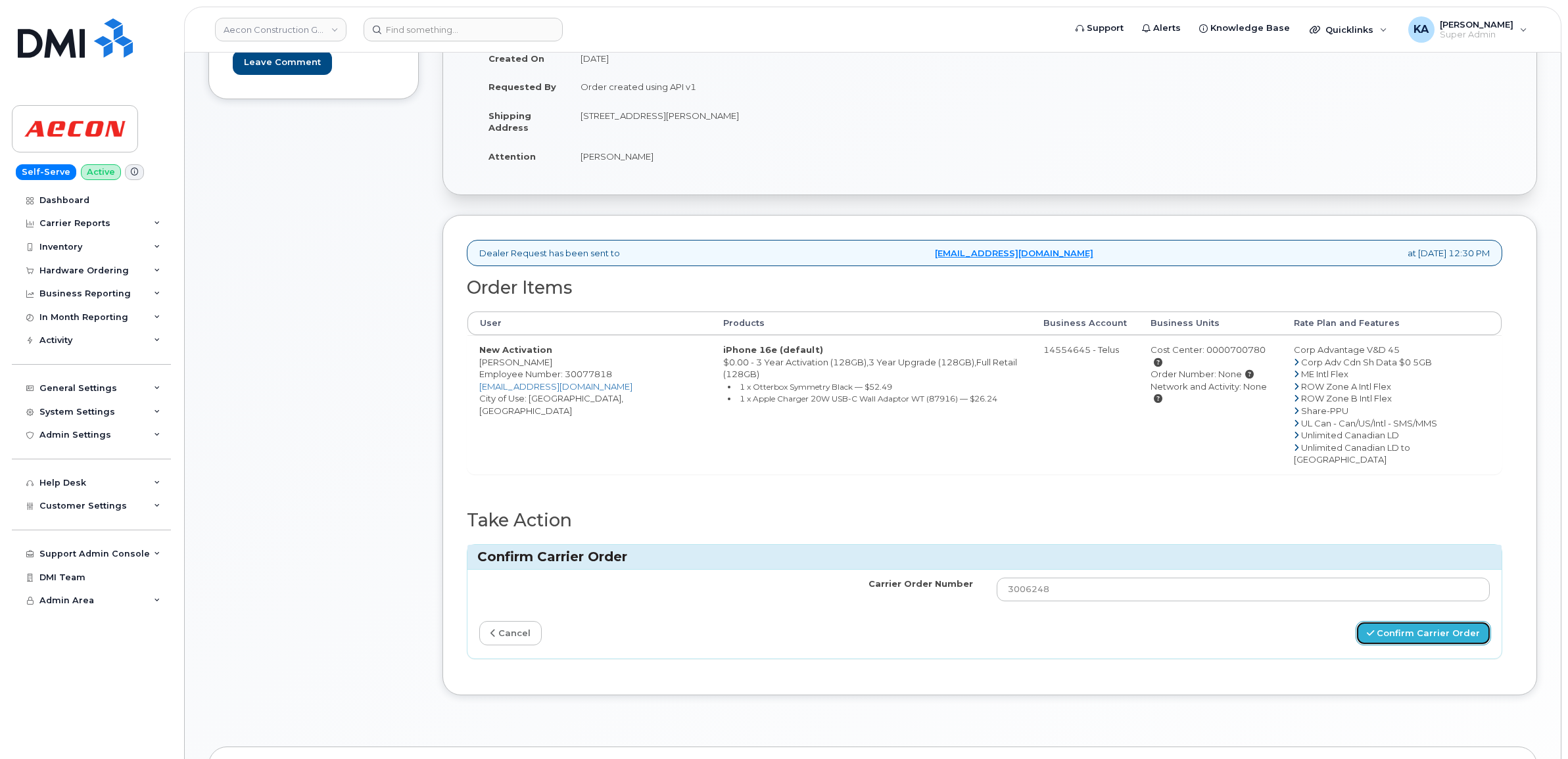
click at [1389, 621] on button "Confirm Carrier Order" at bounding box center [1423, 633] width 136 height 25
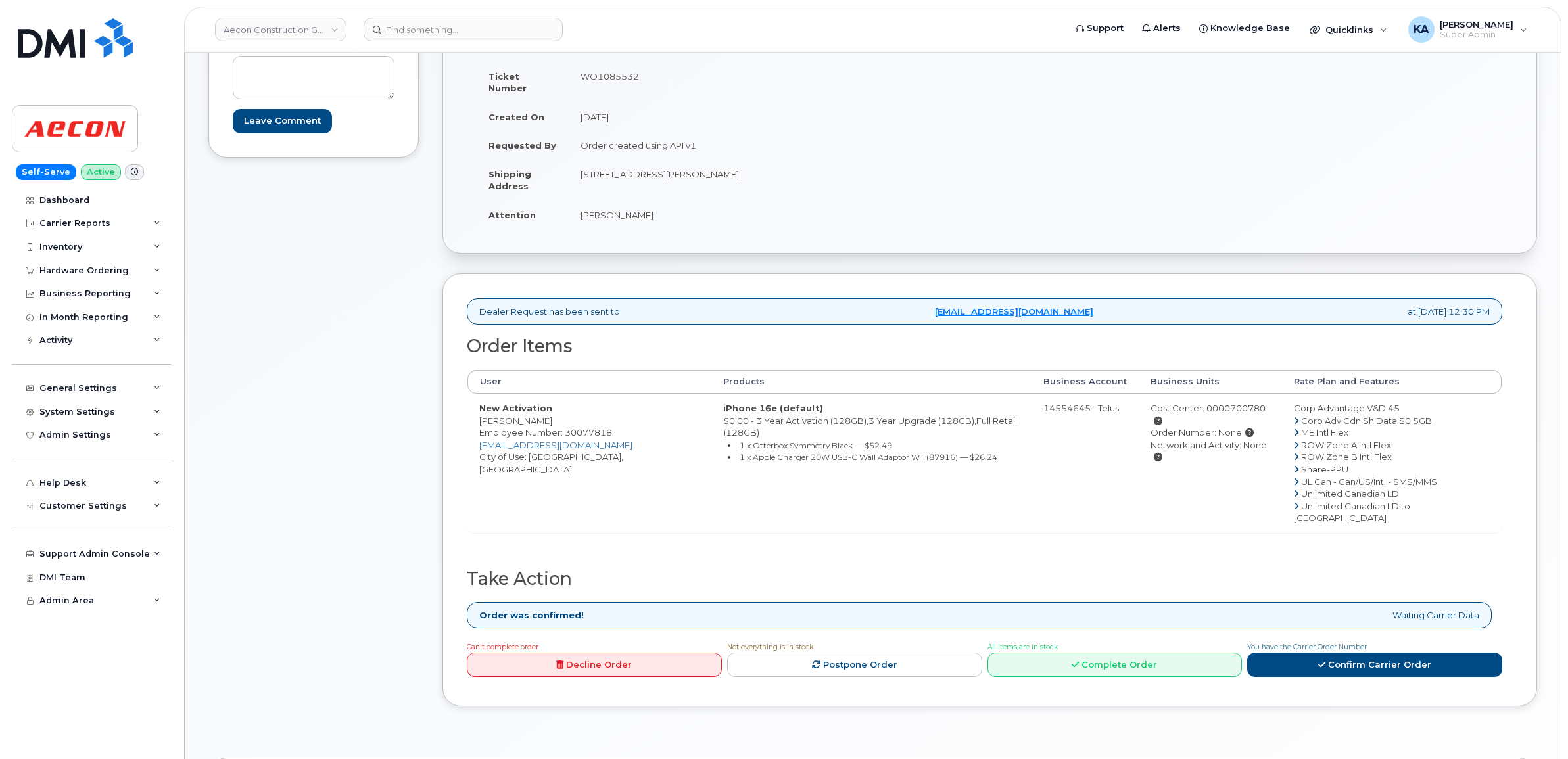
scroll to position [247, 0]
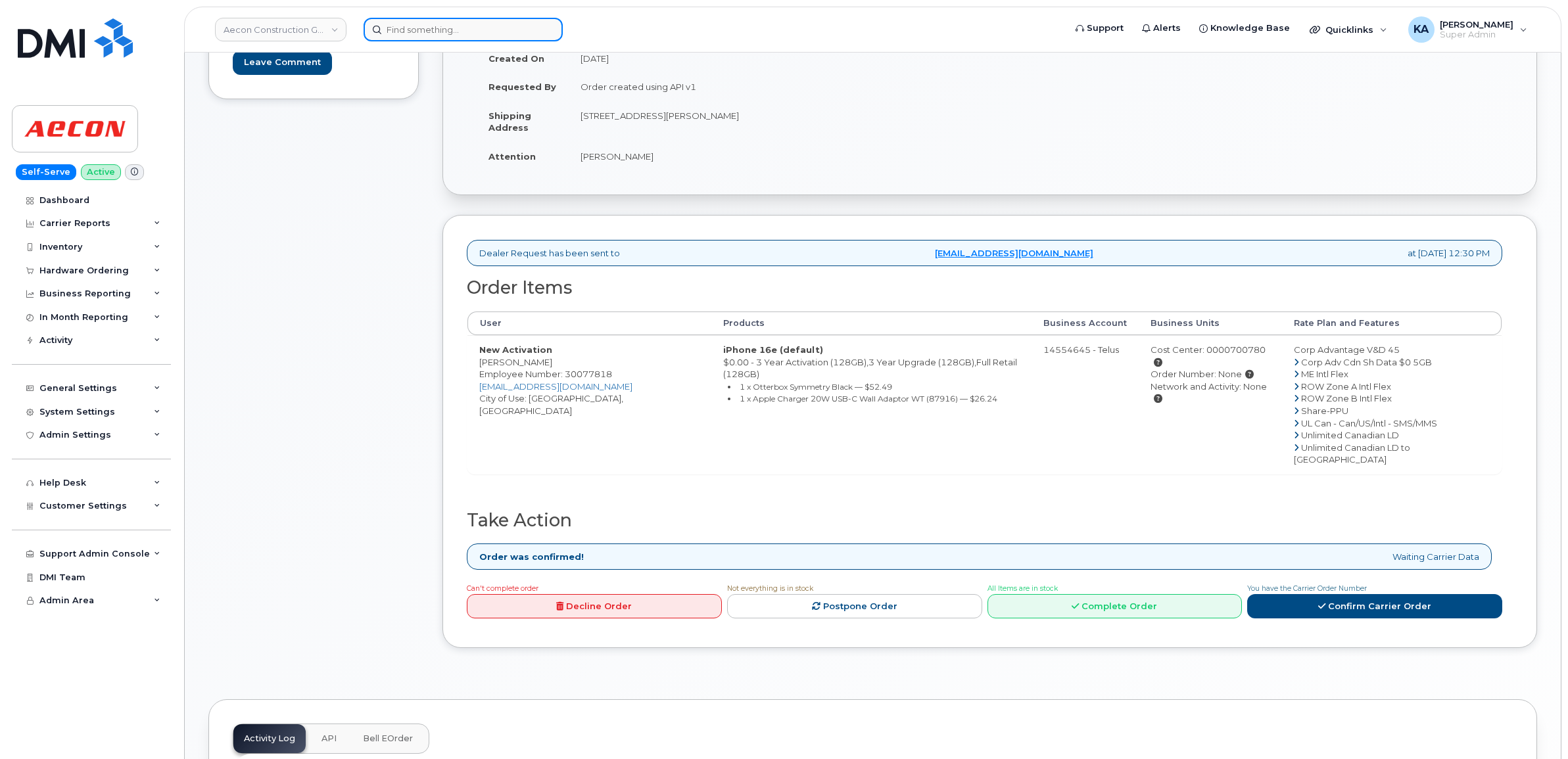
click at [391, 25] on input at bounding box center [463, 30] width 199 height 24
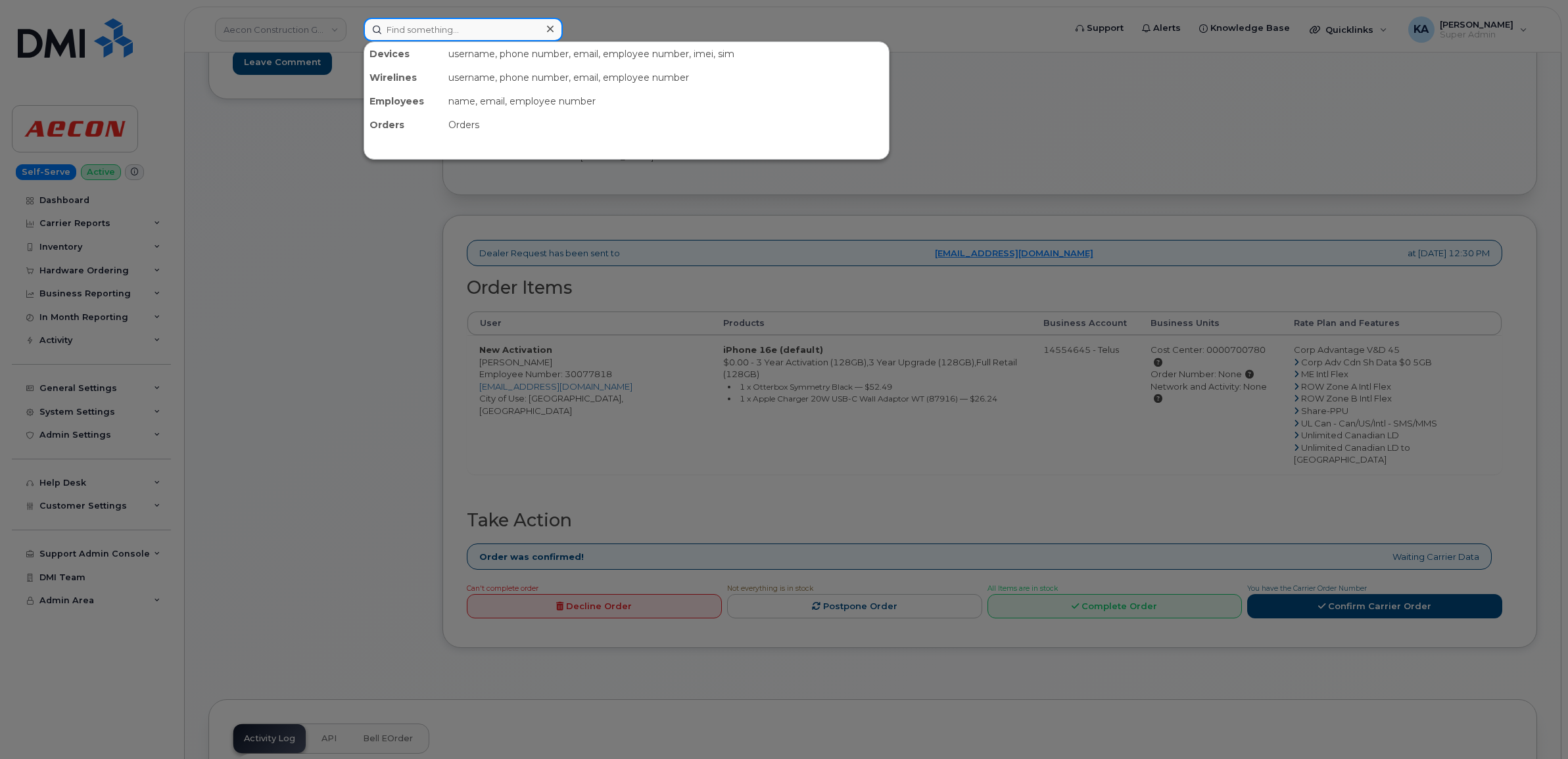
paste input "8673347622"
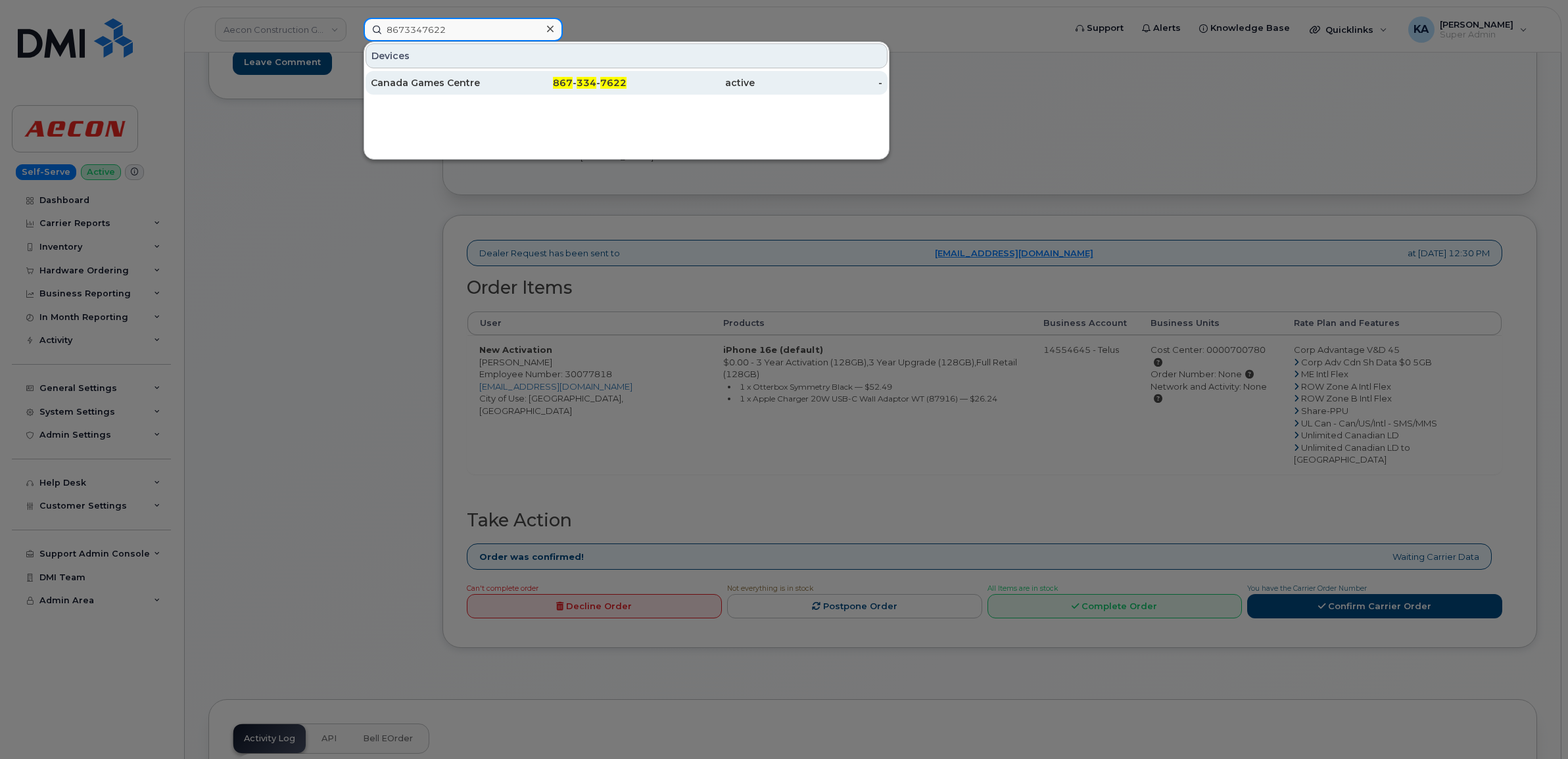
type input "8673347622"
click at [411, 80] on div "Canada Games Centre" at bounding box center [435, 83] width 128 height 13
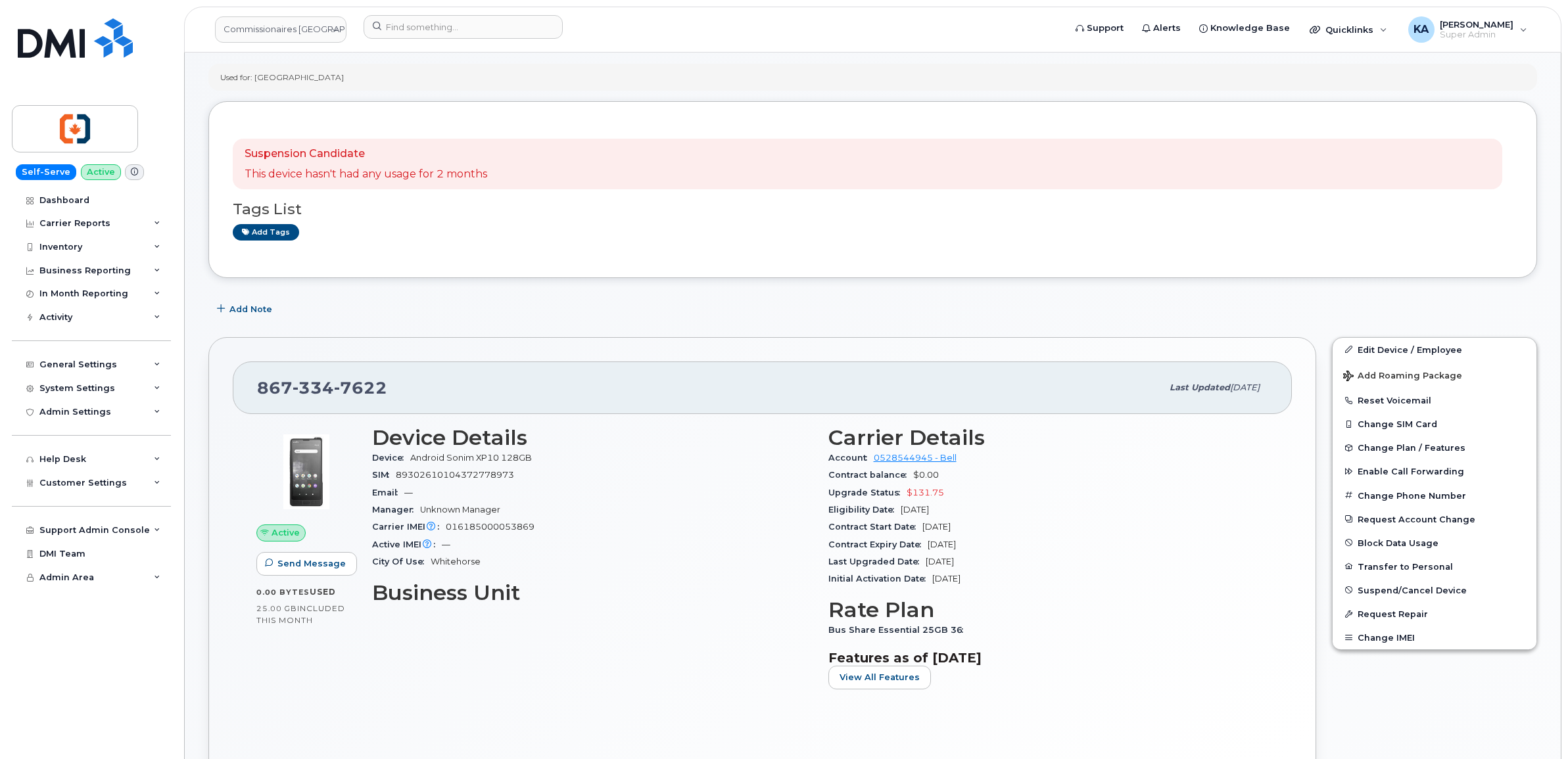
scroll to position [165, 0]
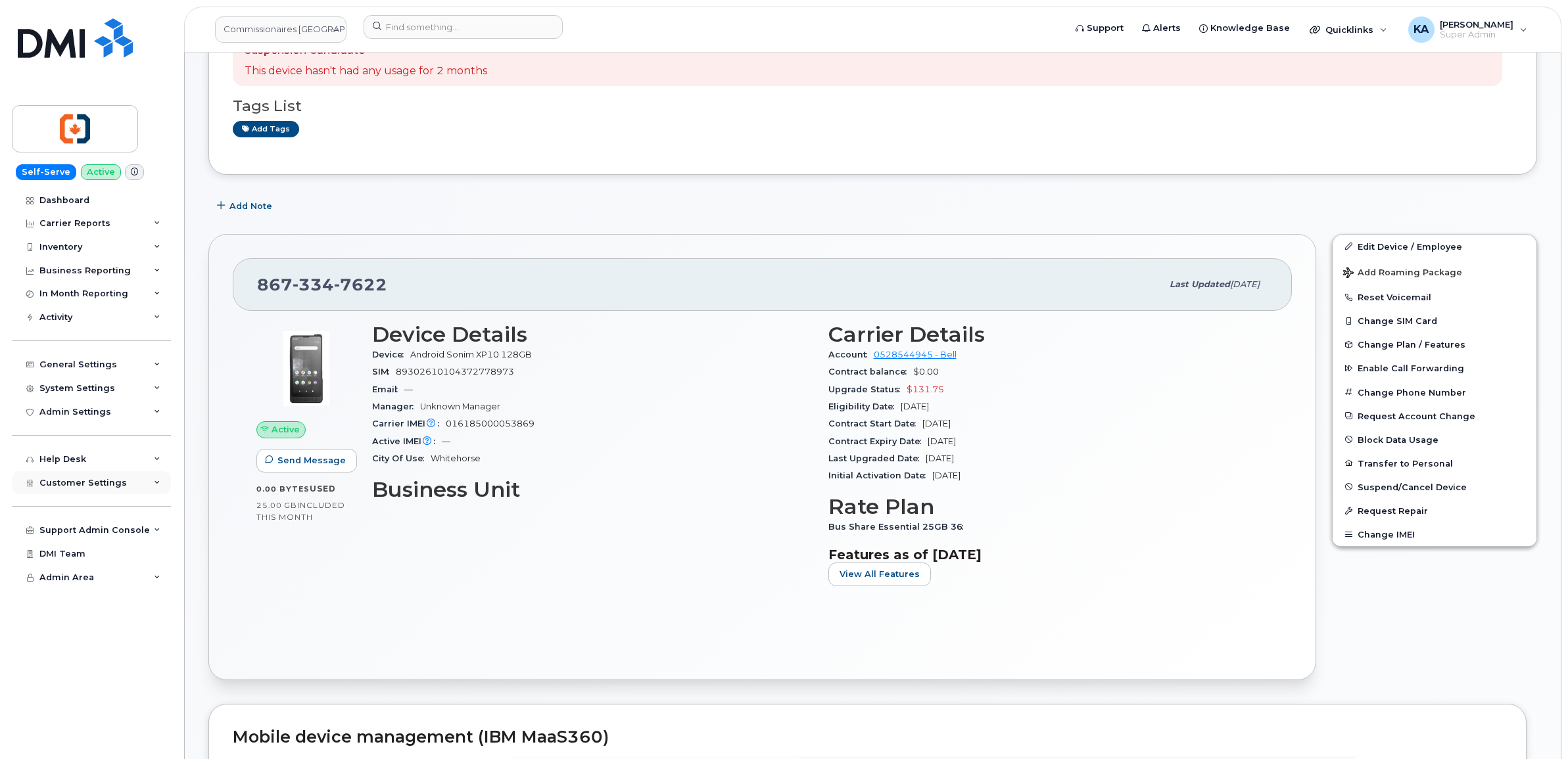
click at [72, 488] on span "Customer Settings" at bounding box center [83, 483] width 87 height 10
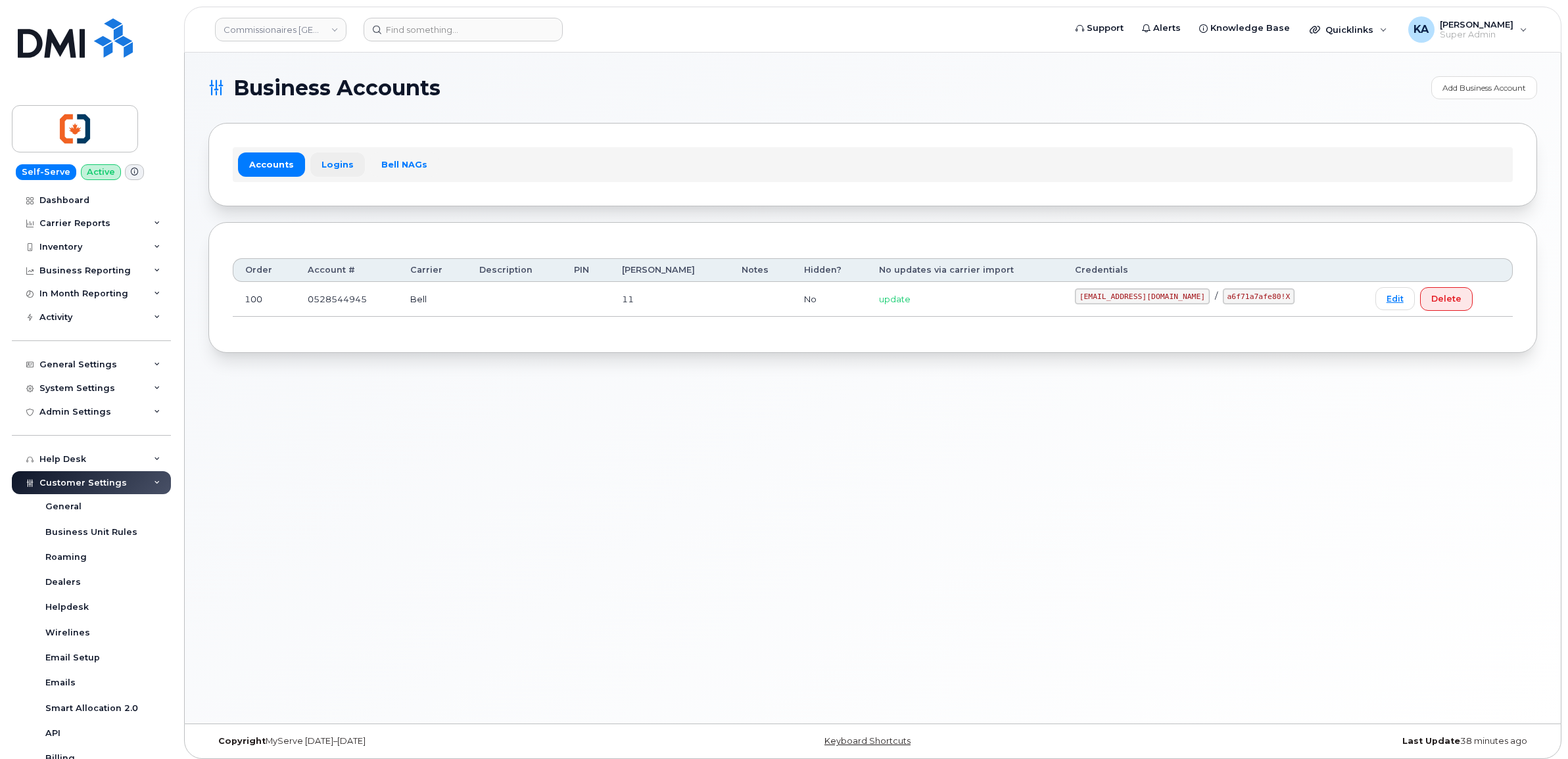
click at [326, 159] on link "Logins" at bounding box center [337, 165] width 54 height 24
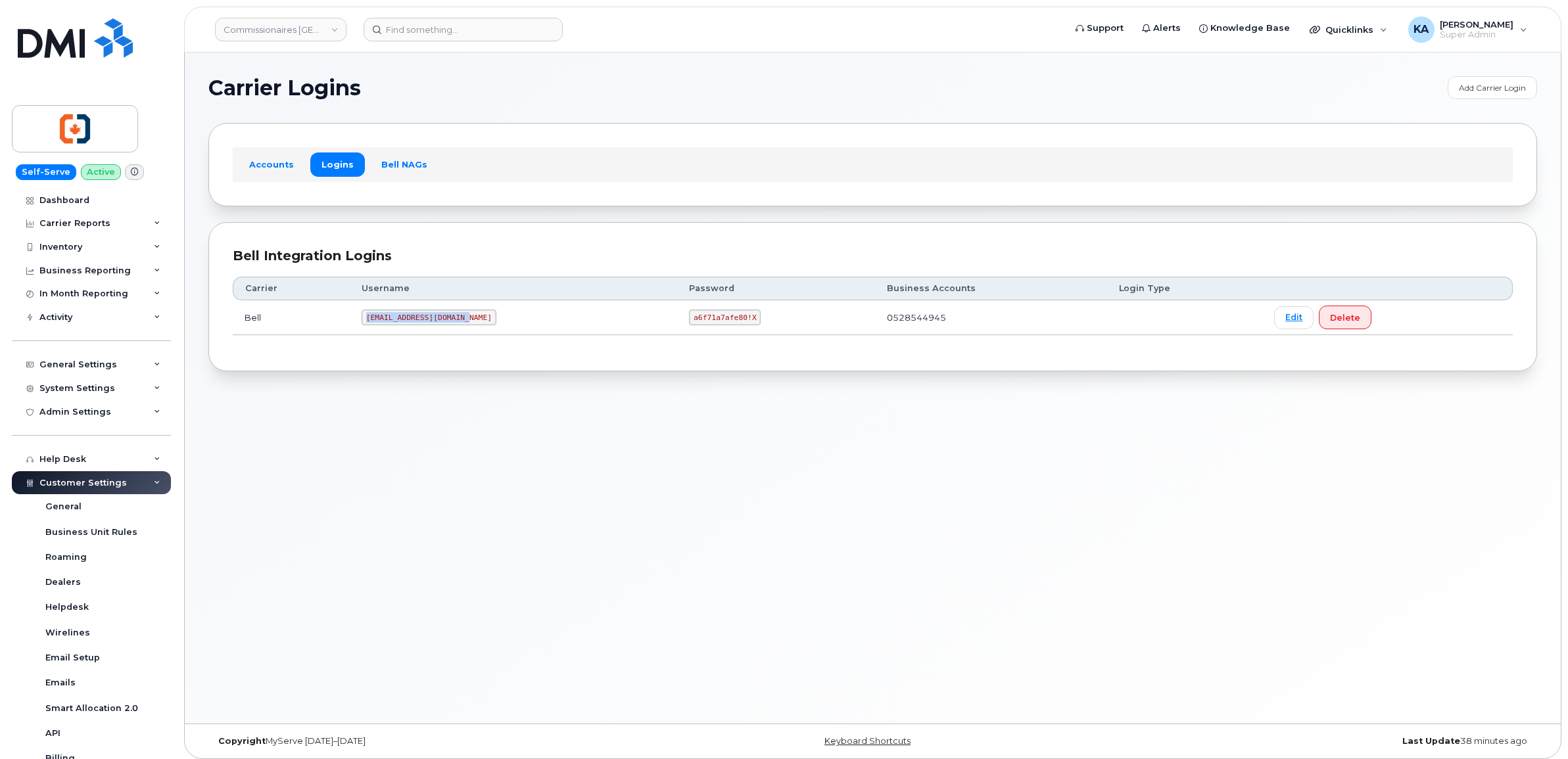
drag, startPoint x: 366, startPoint y: 317, endPoint x: 468, endPoint y: 320, distance: 102.0
click at [471, 320] on td "[EMAIL_ADDRESS][DOMAIN_NAME]" at bounding box center [514, 317] width 328 height 35
drag, startPoint x: 468, startPoint y: 320, endPoint x: 442, endPoint y: 319, distance: 26.0
copy code "commvictoria@myserve.ca"
drag, startPoint x: 658, startPoint y: 320, endPoint x: 720, endPoint y: 328, distance: 62.5
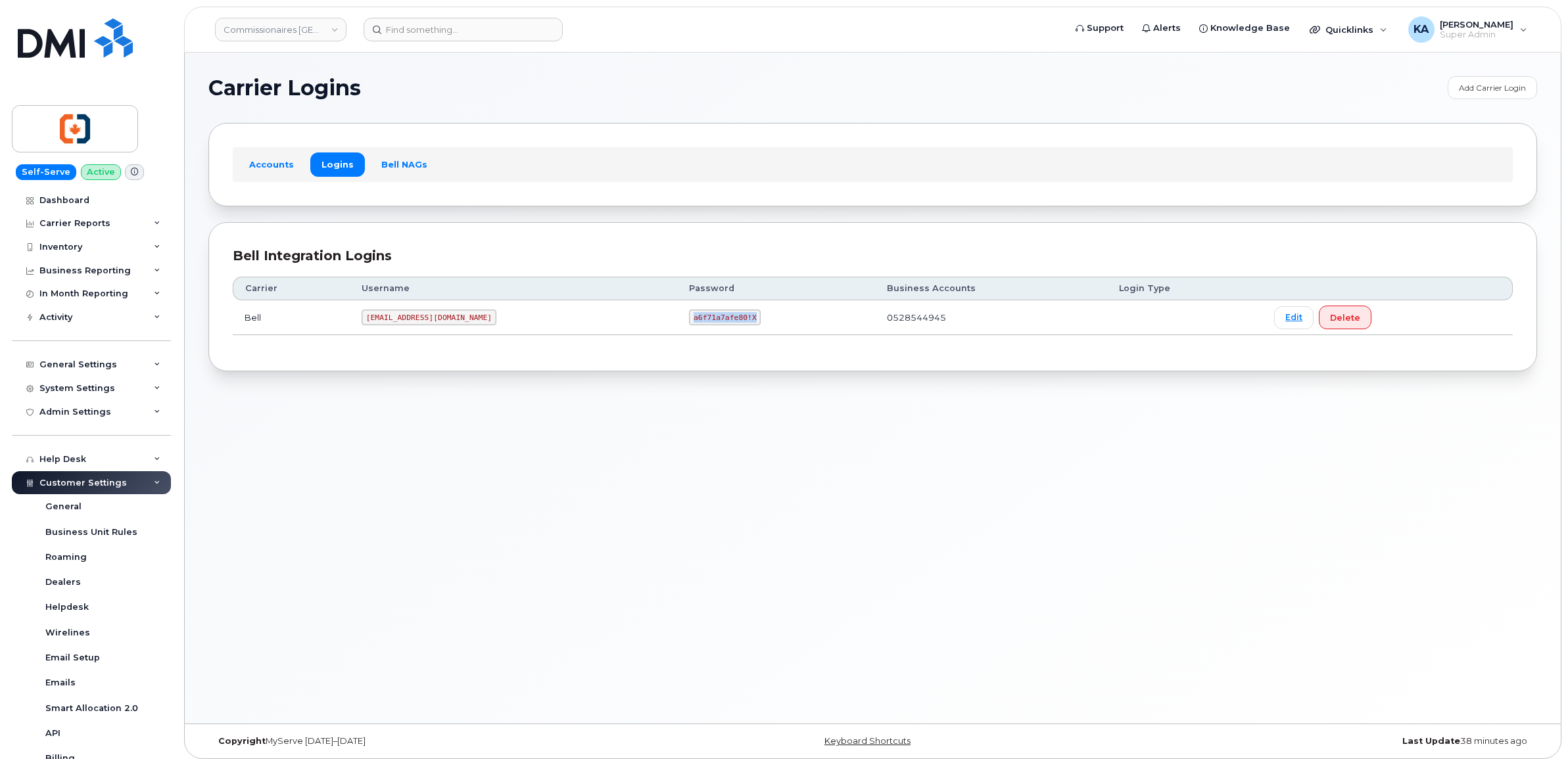
click at [720, 328] on td "a6f71a7afe80!X" at bounding box center [775, 317] width 197 height 35
drag, startPoint x: 718, startPoint y: 327, endPoint x: 704, endPoint y: 321, distance: 15.2
copy code "a6f71a7afe80!X"
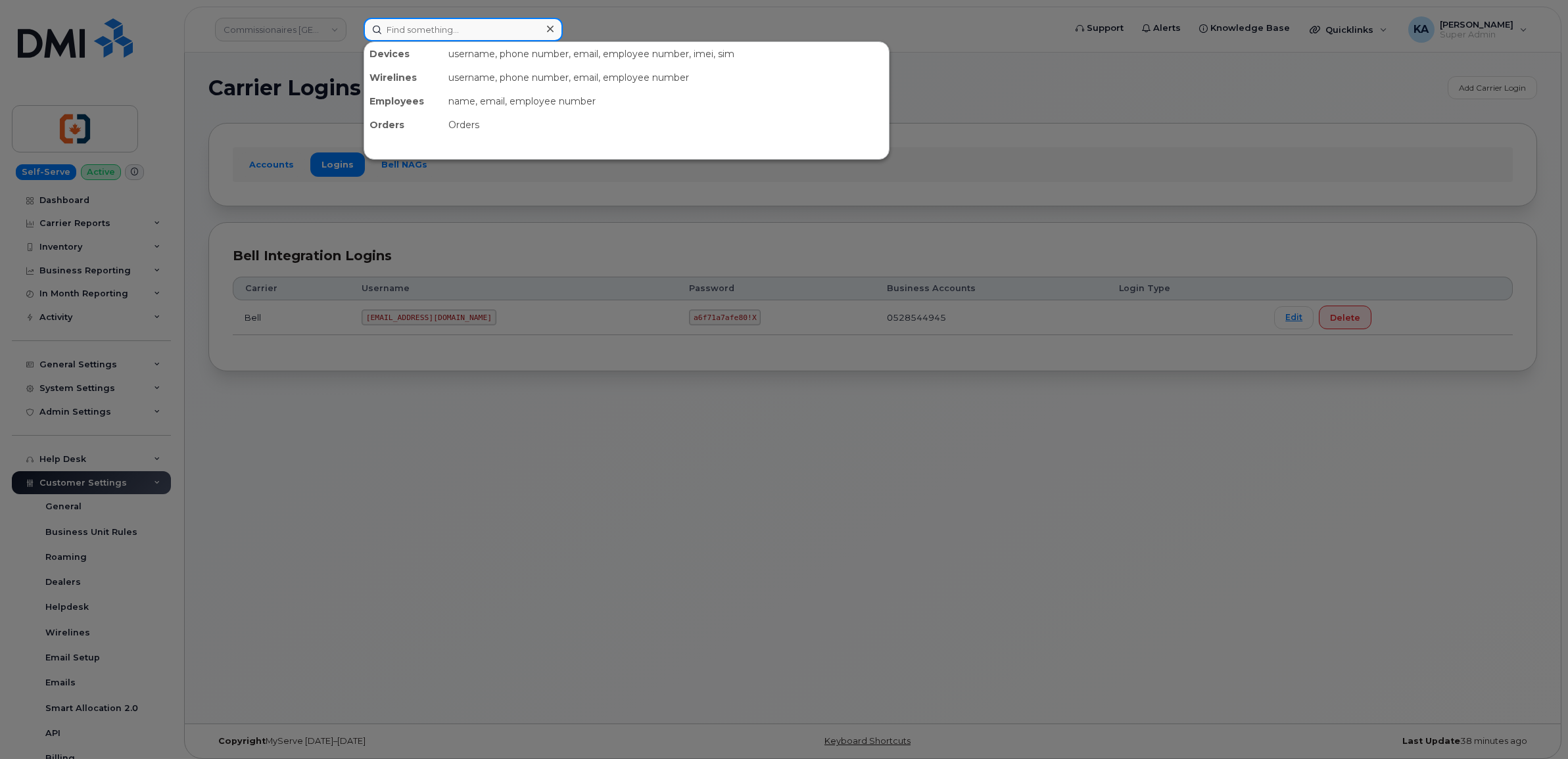
drag, startPoint x: 411, startPoint y: 35, endPoint x: 417, endPoint y: 30, distance: 7.8
click at [413, 34] on input at bounding box center [463, 30] width 199 height 24
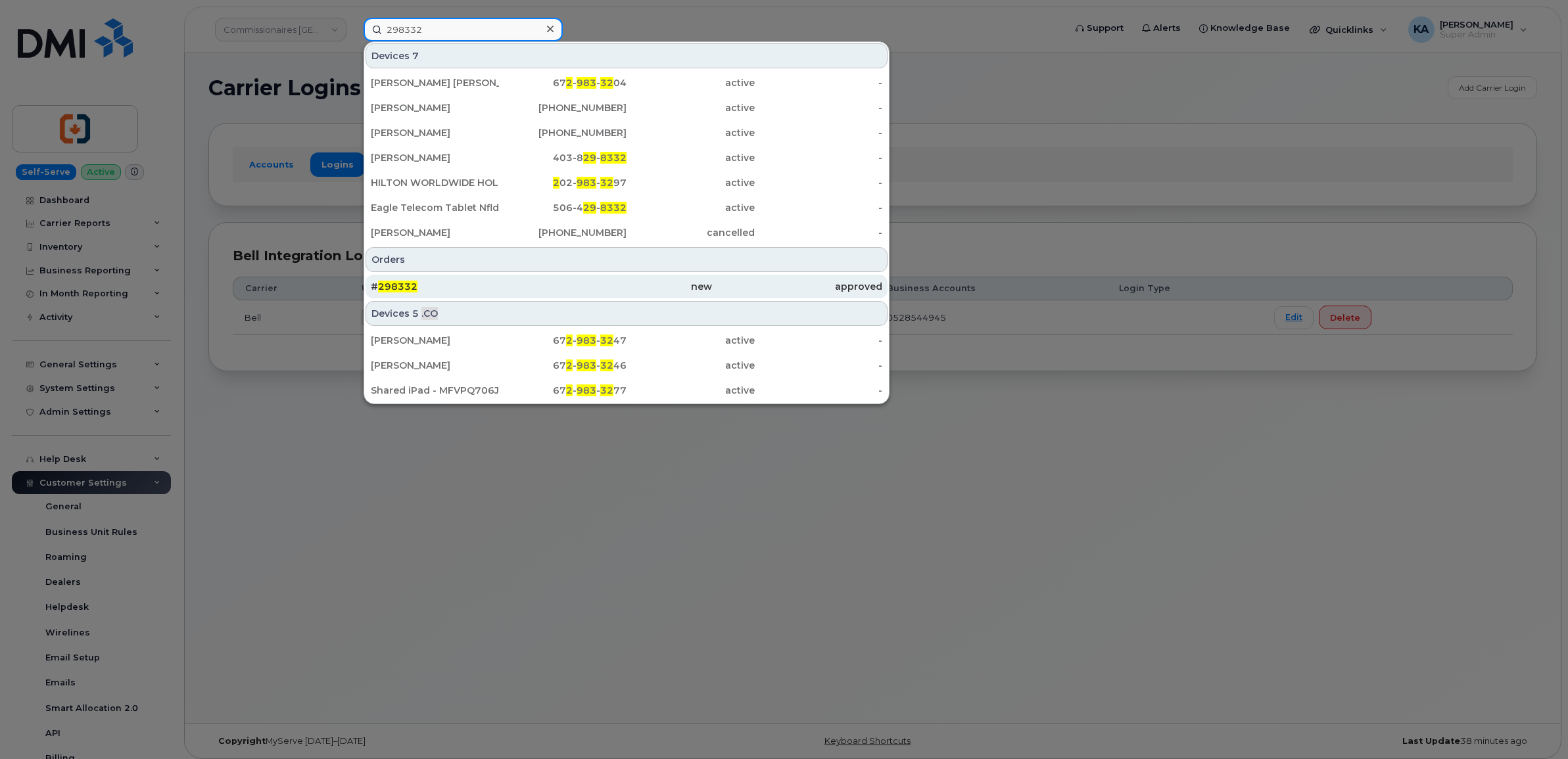
type input "298332"
click at [395, 283] on span "298332" at bounding box center [398, 287] width 39 height 12
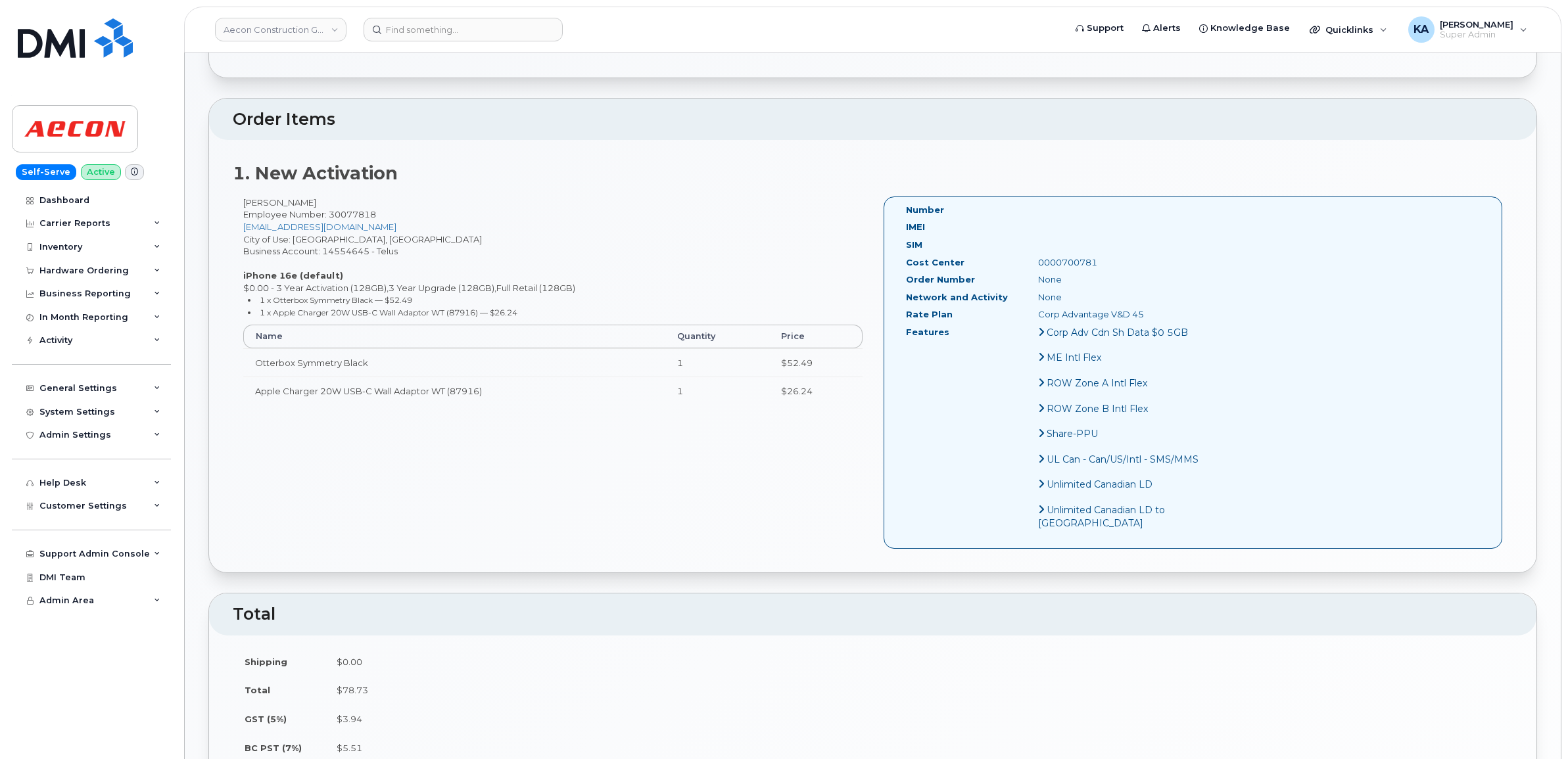
scroll to position [328, 0]
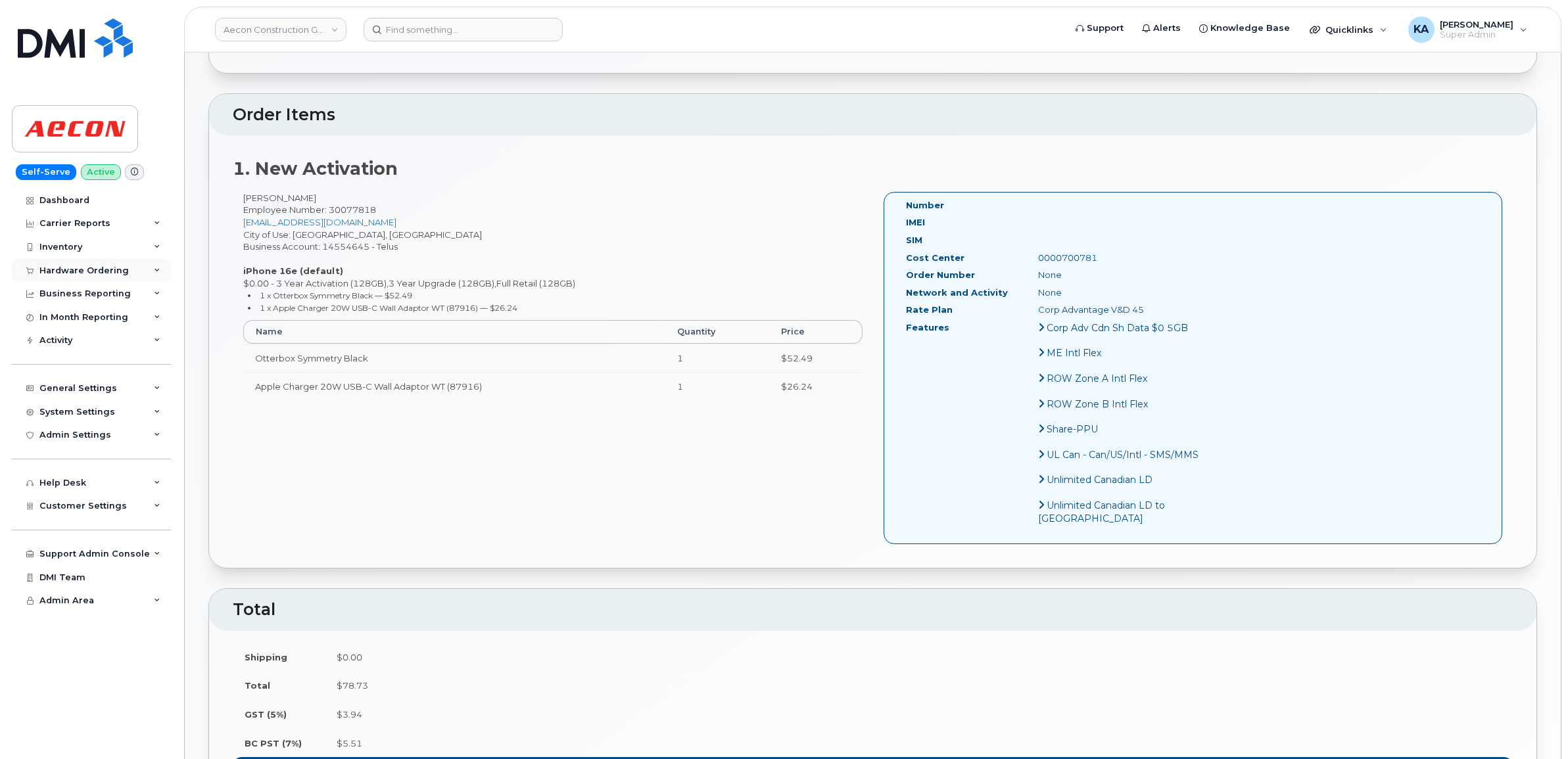
click at [87, 267] on div "Hardware Ordering" at bounding box center [84, 271] width 89 height 10
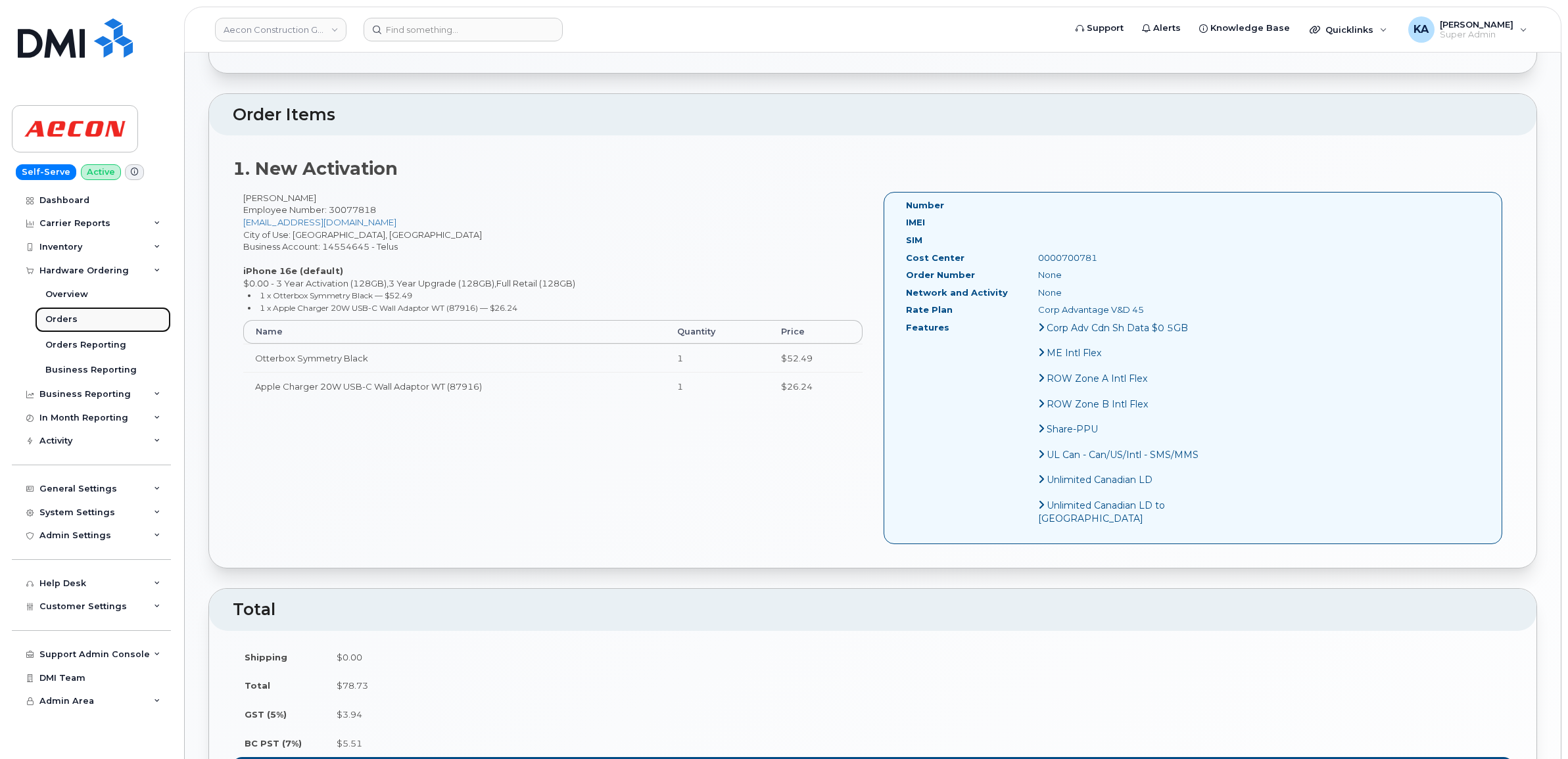
click at [60, 317] on div "Orders" at bounding box center [61, 320] width 32 height 12
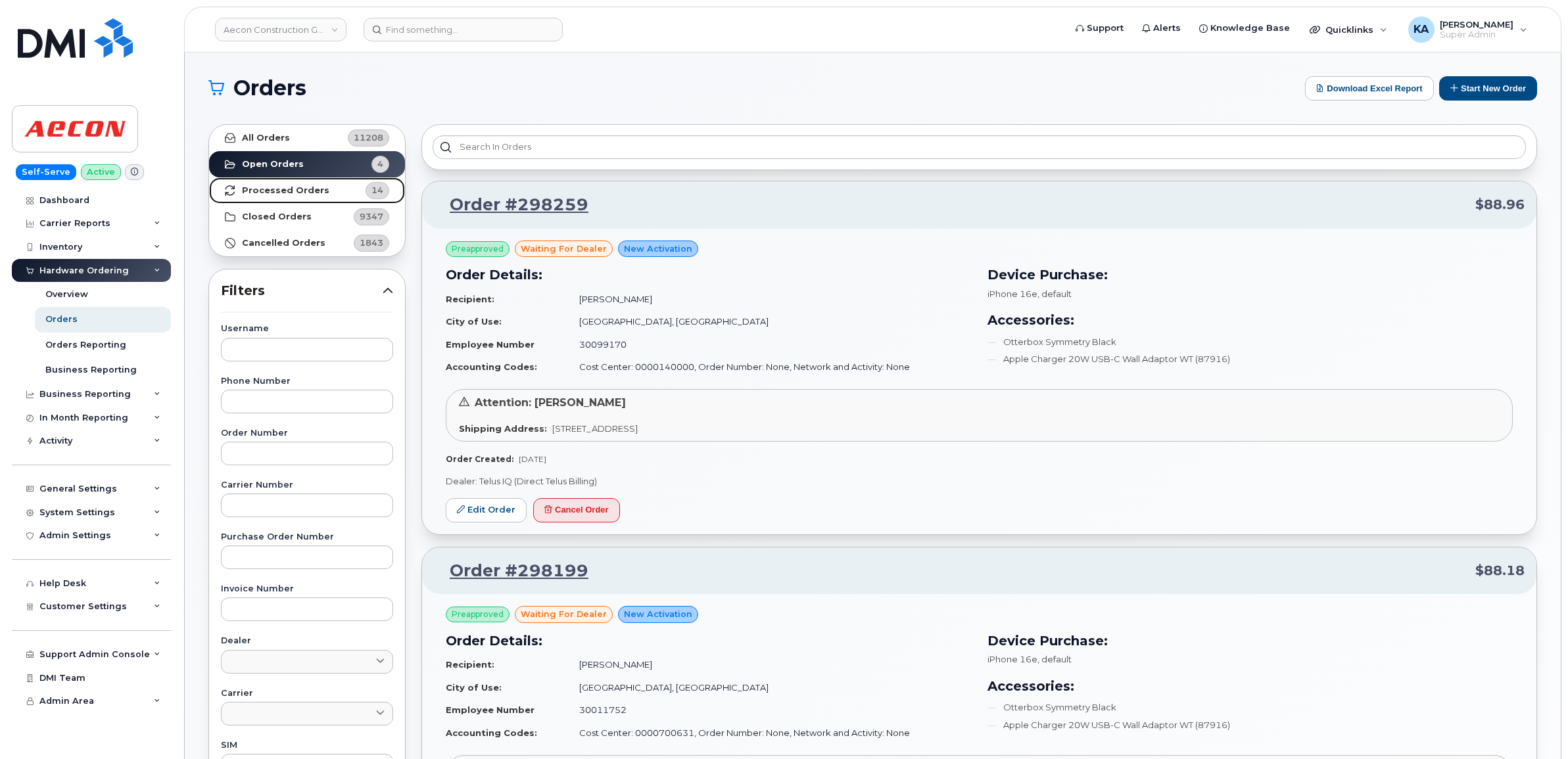
click at [264, 188] on strong "Processed Orders" at bounding box center [285, 191] width 87 height 10
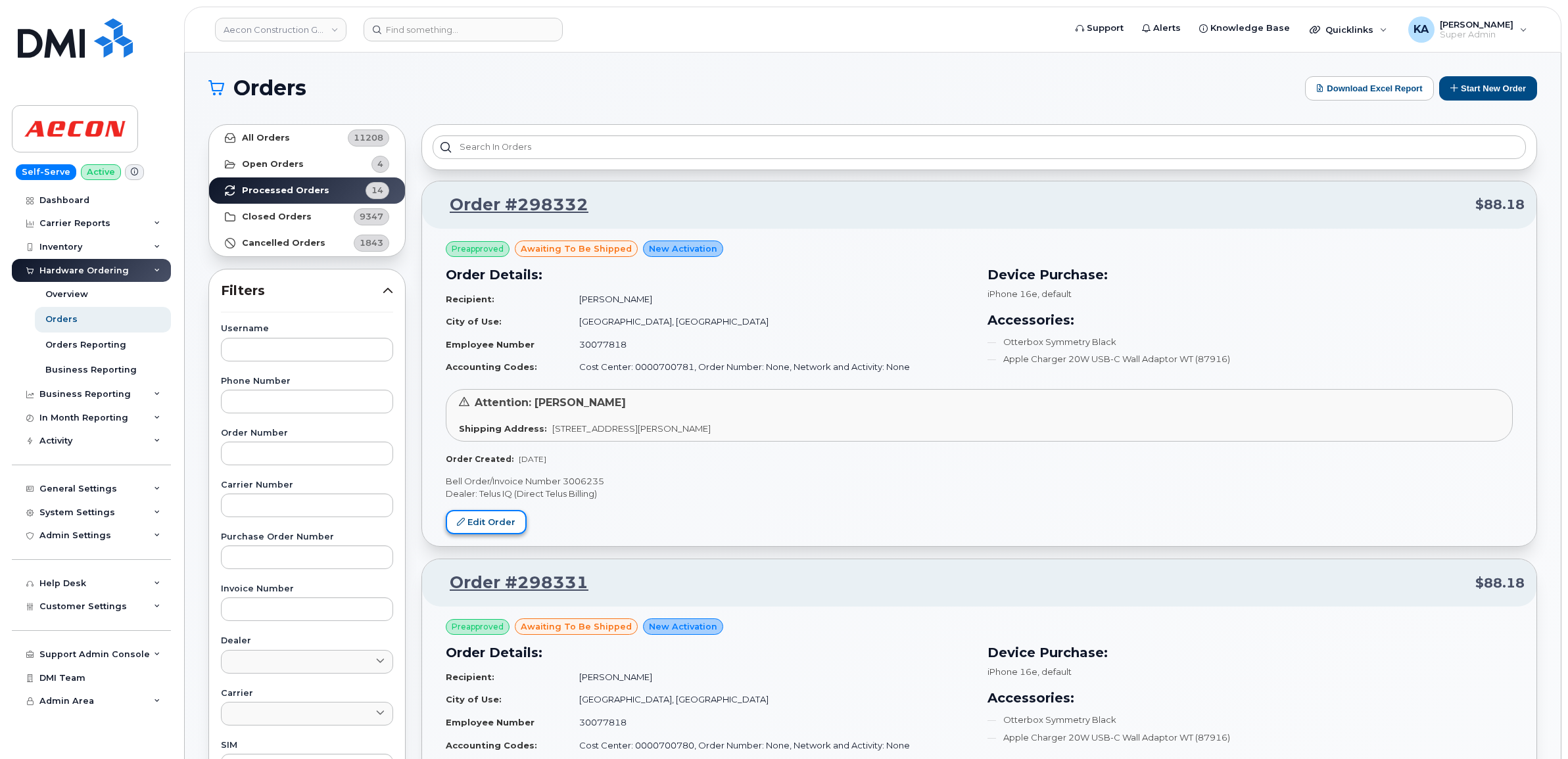
click at [480, 523] on link "Edit Order" at bounding box center [486, 522] width 81 height 25
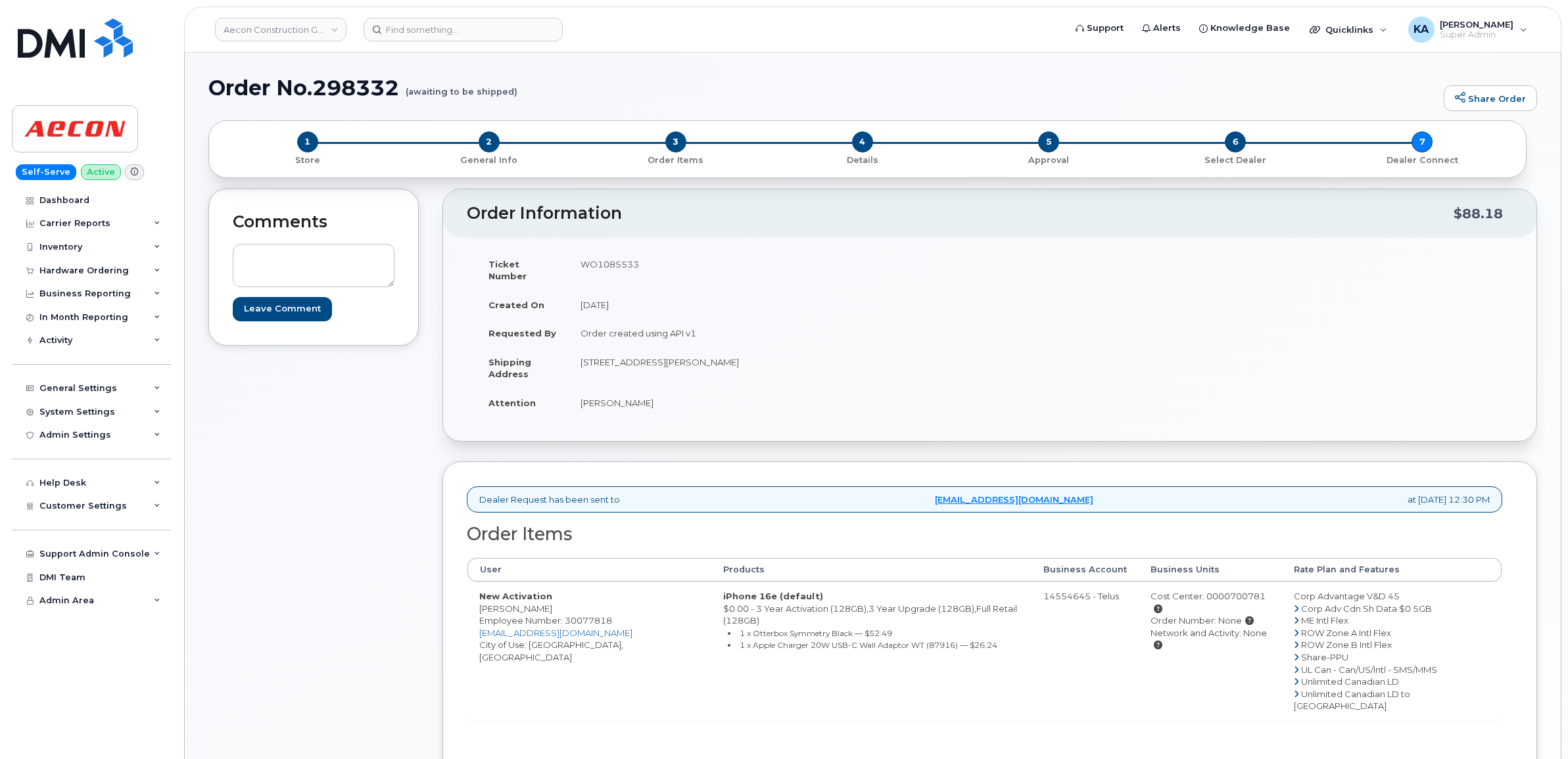
scroll to position [247, 0]
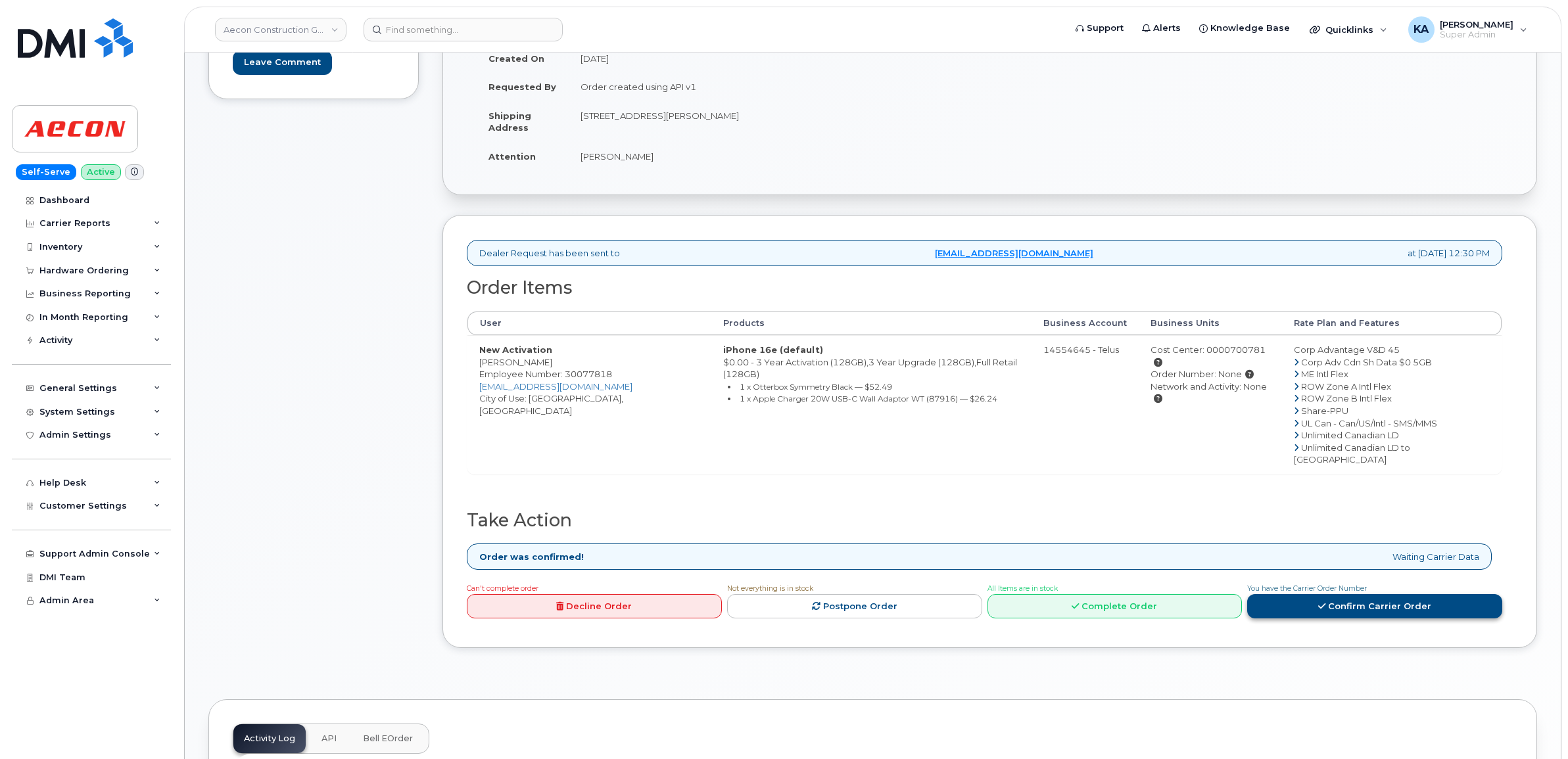
click at [1343, 594] on link "Confirm Carrier Order" at bounding box center [1374, 606] width 255 height 25
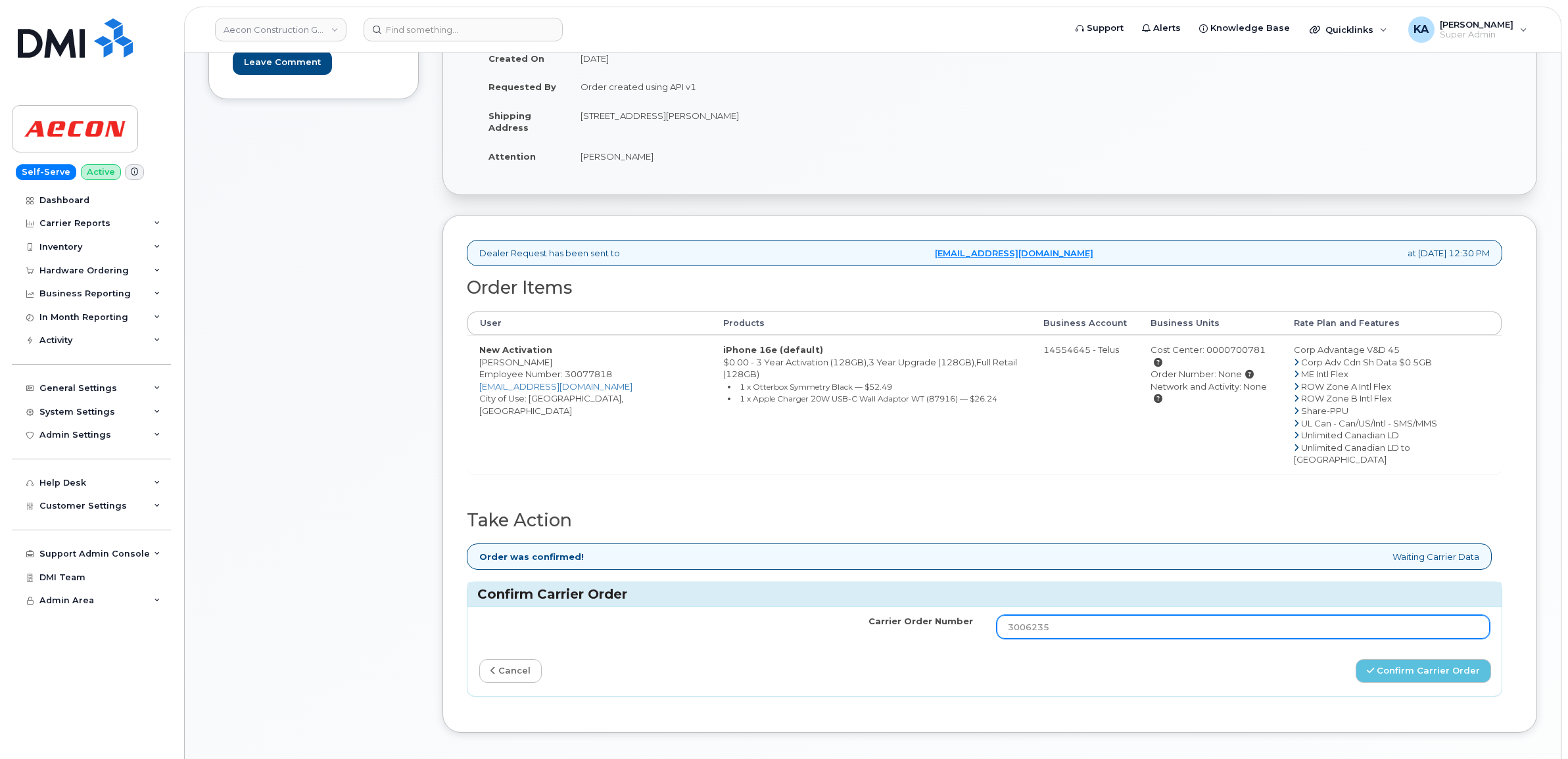
drag, startPoint x: 1054, startPoint y: 603, endPoint x: 953, endPoint y: 602, distance: 101.0
click at [953, 608] on tr "Carrier Order Number 3006235" at bounding box center [985, 627] width 1034 height 39
click at [94, 511] on span "Customer Settings" at bounding box center [83, 506] width 87 height 10
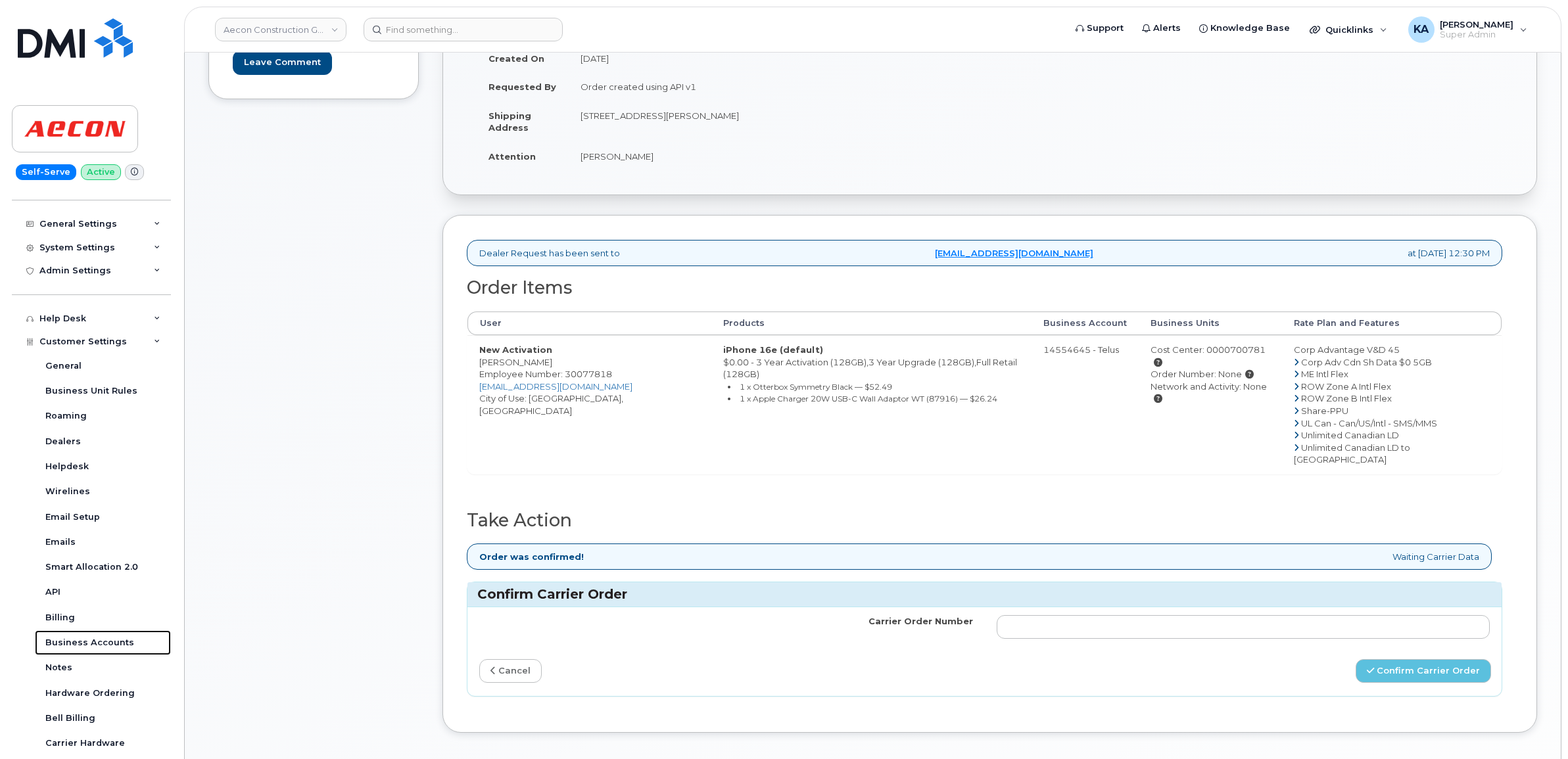
scroll to position [328, 0]
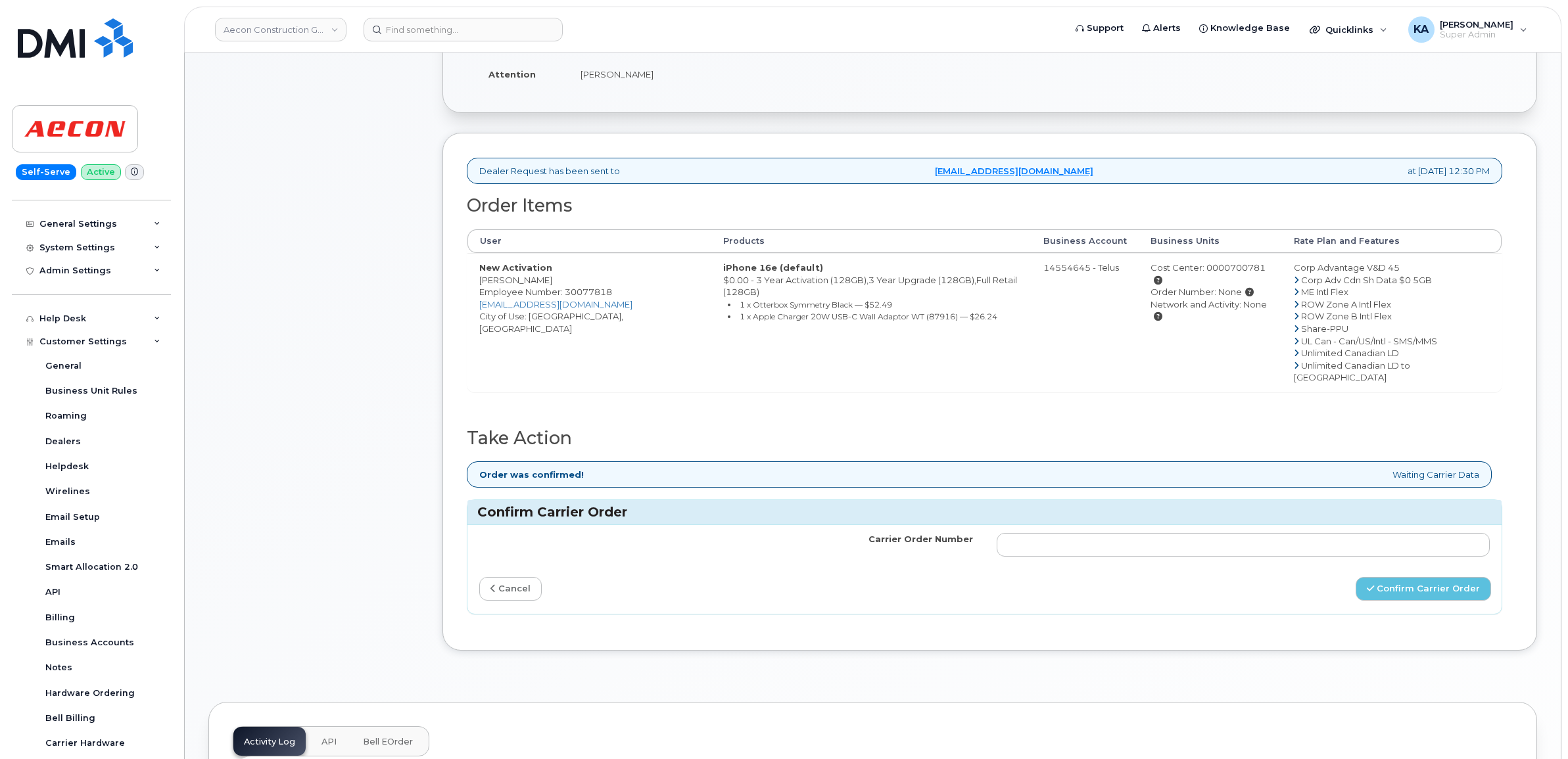
drag, startPoint x: 478, startPoint y: 272, endPoint x: 553, endPoint y: 273, distance: 75.0
click at [553, 273] on td "New Activation Angelo Beltrame Employee Number: 30077818 abeltrame@aecon.com Ci…" at bounding box center [589, 323] width 244 height 139
drag, startPoint x: 553, startPoint y: 273, endPoint x: 538, endPoint y: 273, distance: 15.0
copy td "Angelo Beltrame"
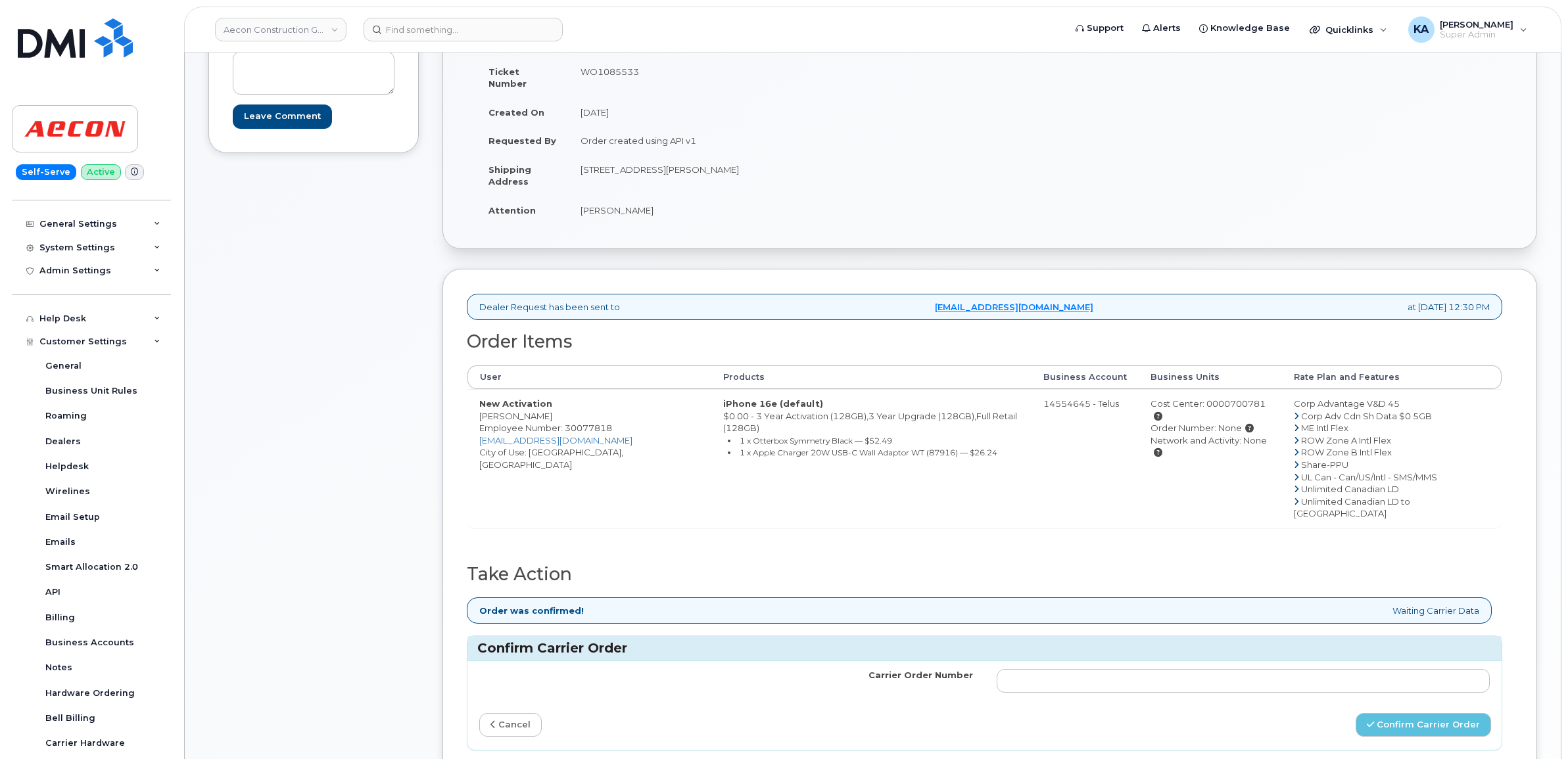
scroll to position [165, 0]
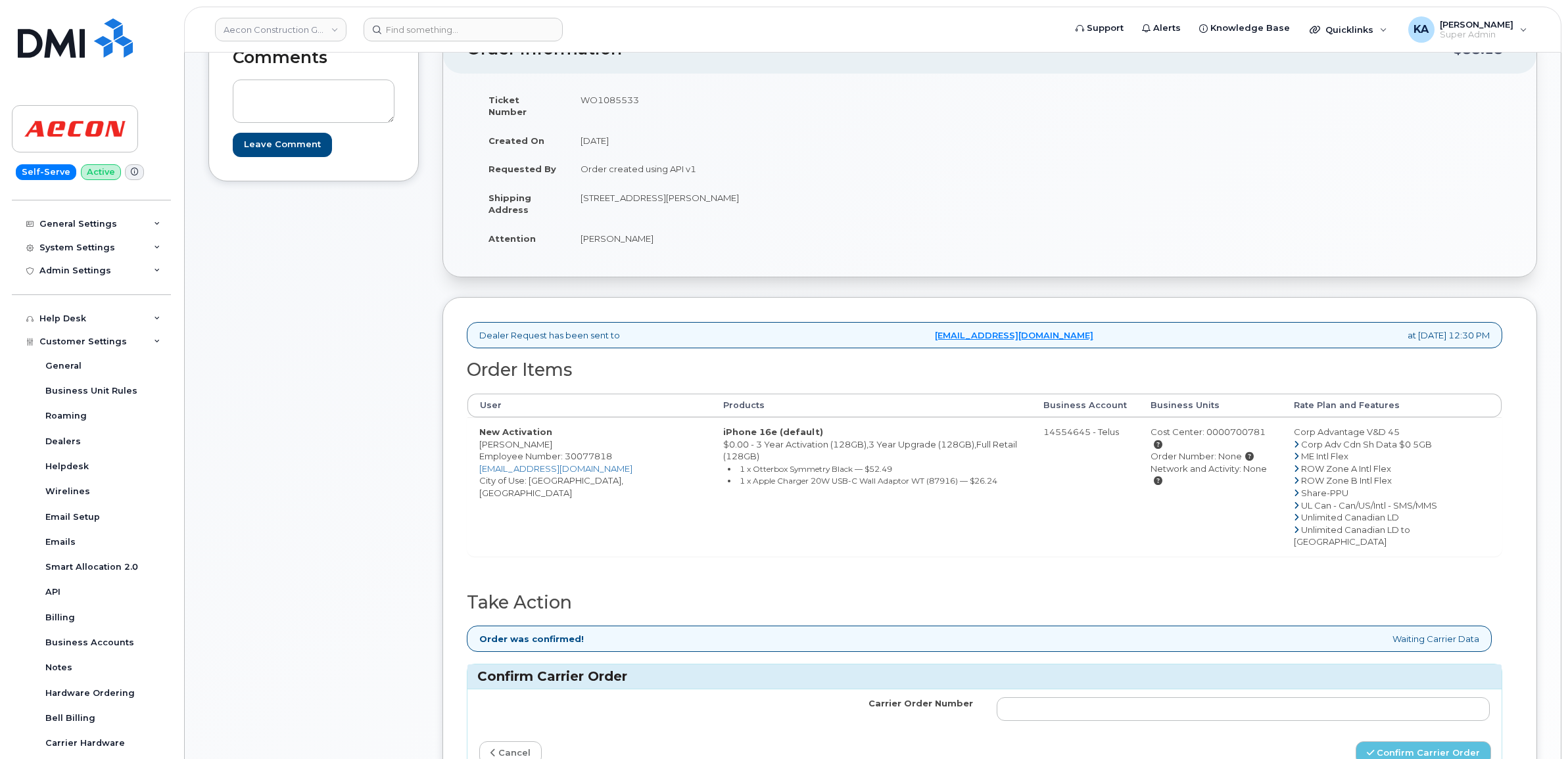
drag, startPoint x: 575, startPoint y: 101, endPoint x: 641, endPoint y: 98, distance: 66.1
click at [641, 98] on td "WO1085533" at bounding box center [774, 106] width 412 height 41
drag, startPoint x: 641, startPoint y: 98, endPoint x: 623, endPoint y: 98, distance: 18.0
copy td "WO1085533"
click at [1036, 697] on input "Carrier Order Number" at bounding box center [1243, 709] width 494 height 24
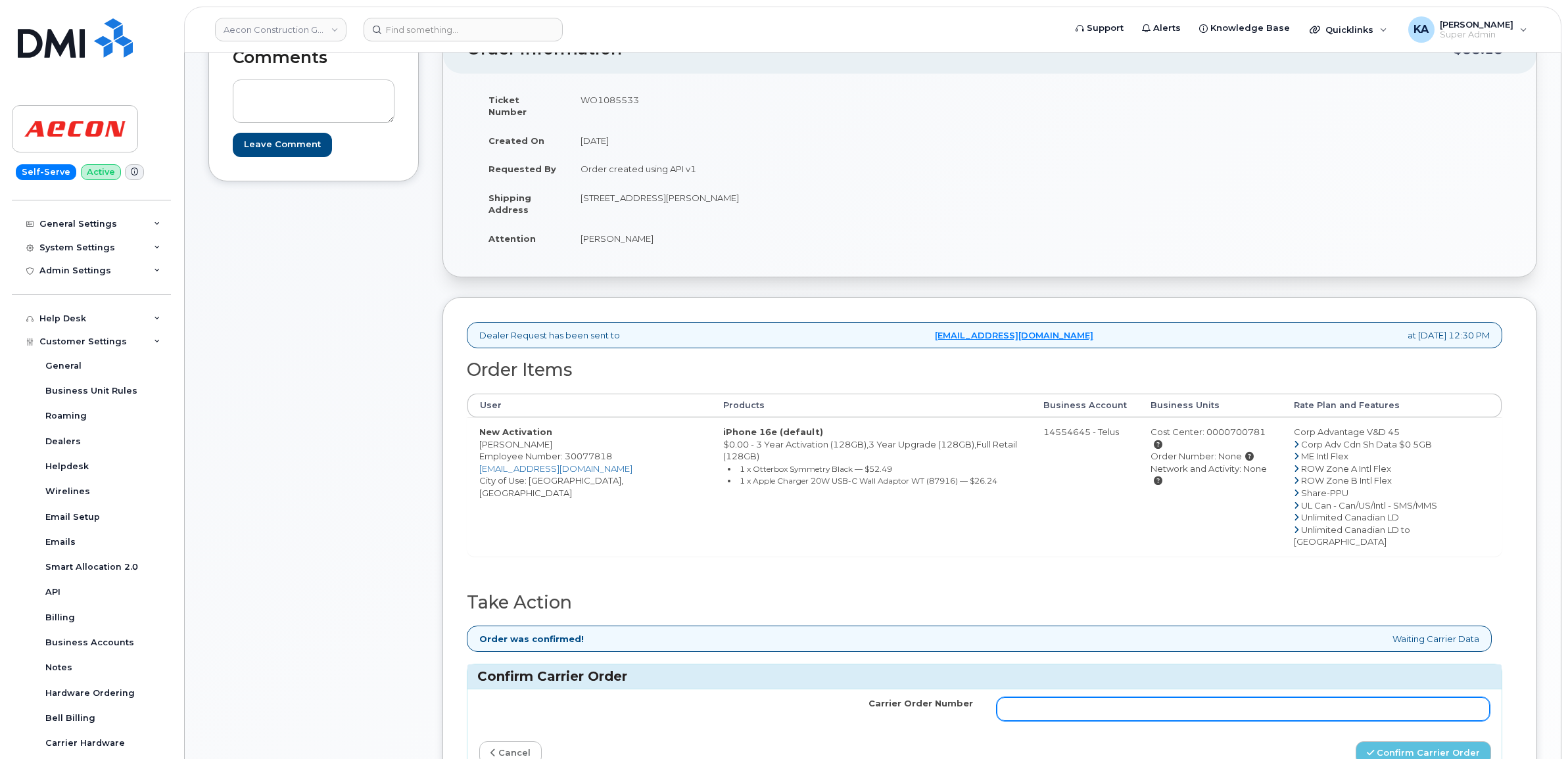
paste input "TL60020037"
type input "TL60020037"
click at [1398, 742] on button "Confirm Carrier Order" at bounding box center [1423, 754] width 136 height 25
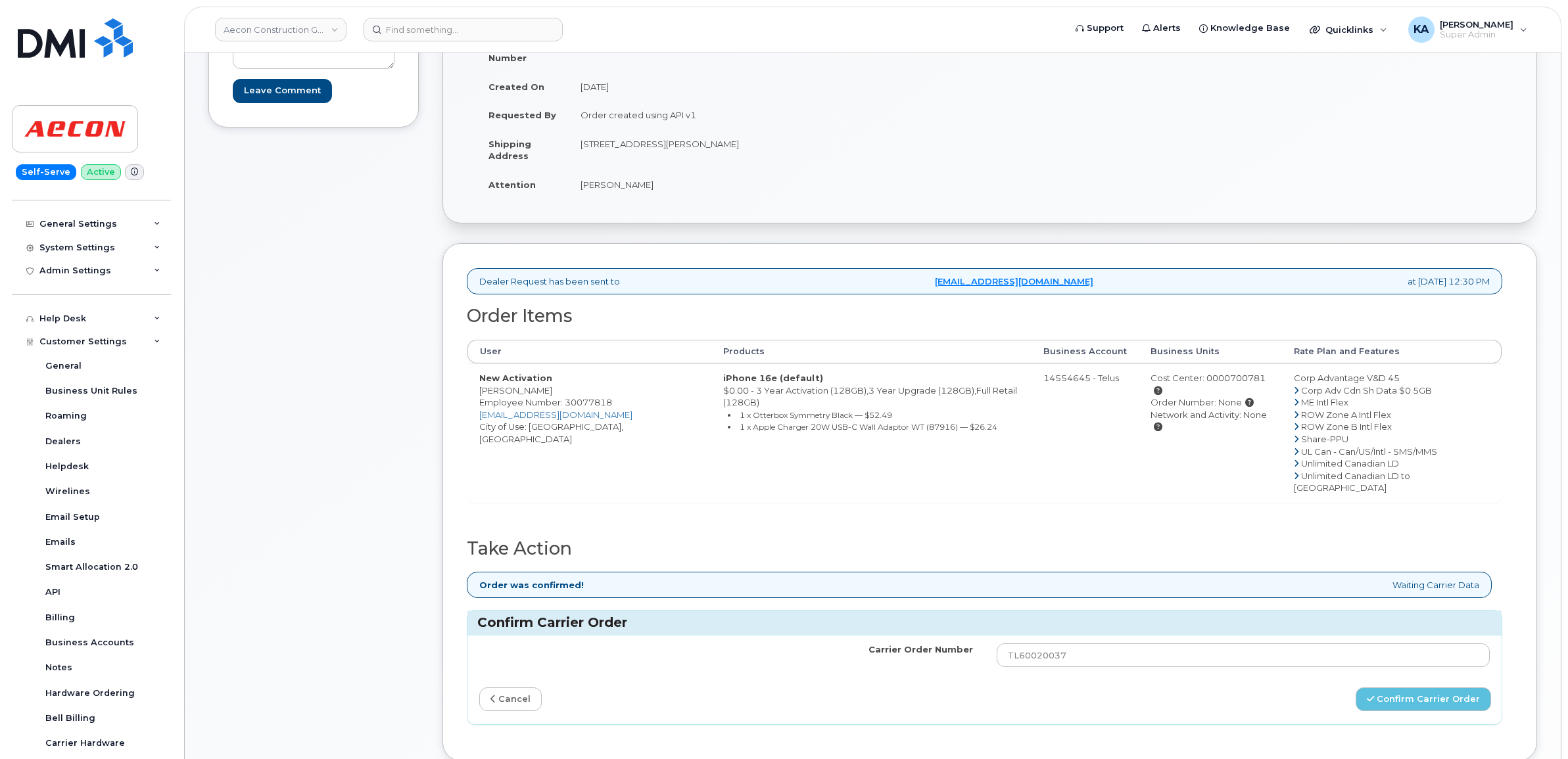
scroll to position [247, 0]
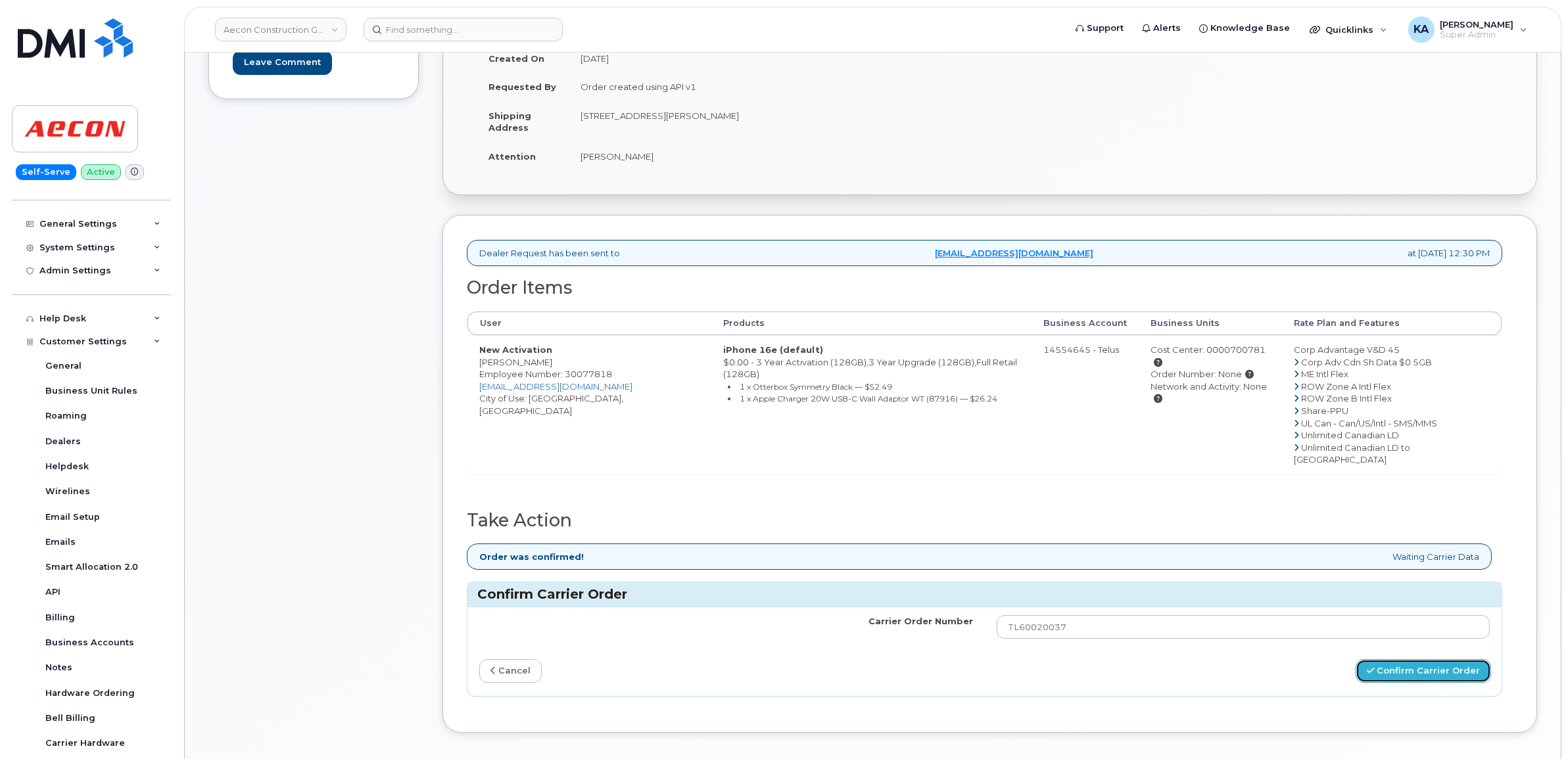
click at [1400, 659] on button "Confirm Carrier Order" at bounding box center [1423, 671] width 136 height 25
click at [519, 659] on link "cancel" at bounding box center [510, 671] width 63 height 25
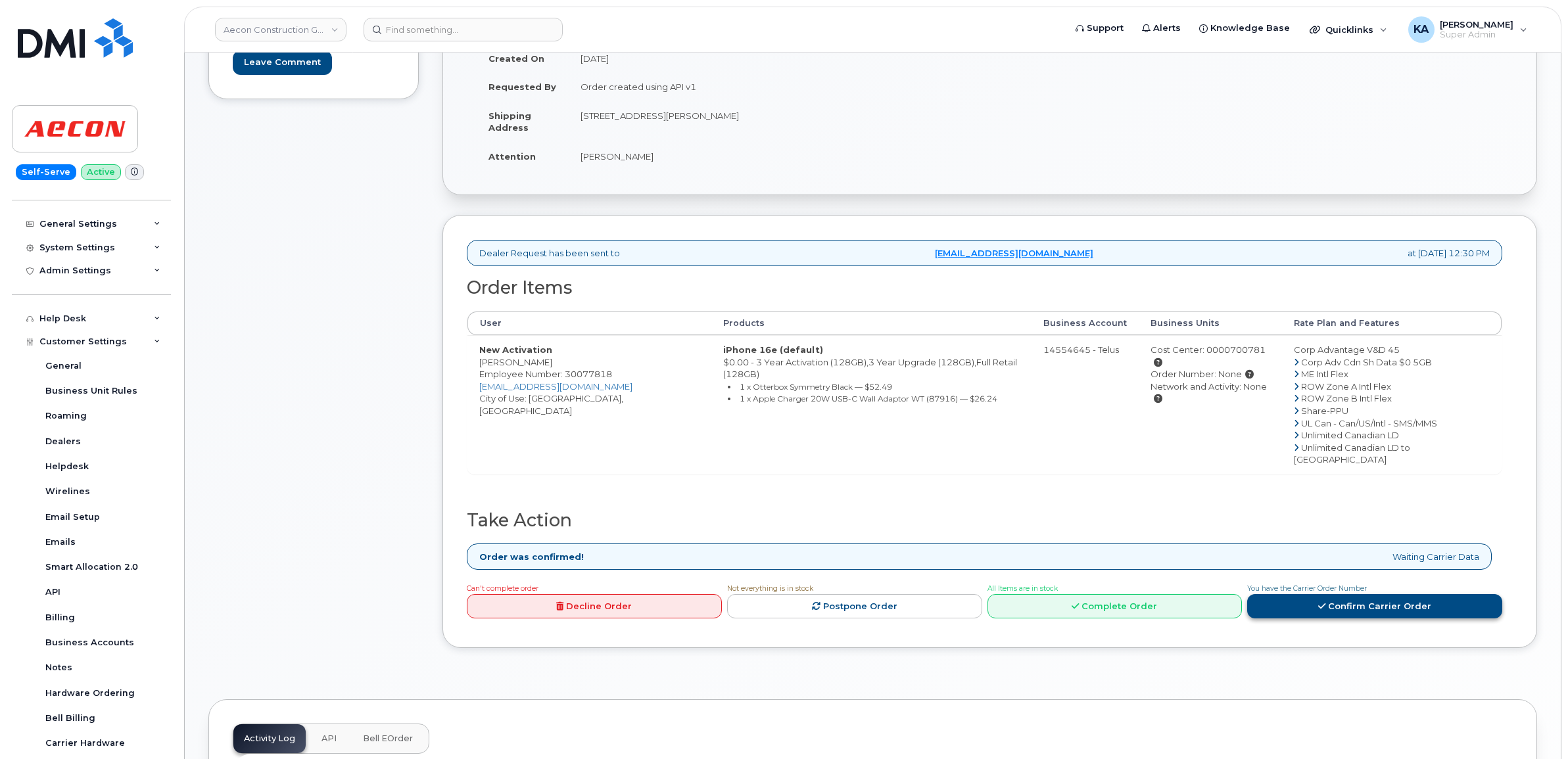
click at [1381, 594] on link "Confirm Carrier Order" at bounding box center [1374, 606] width 255 height 25
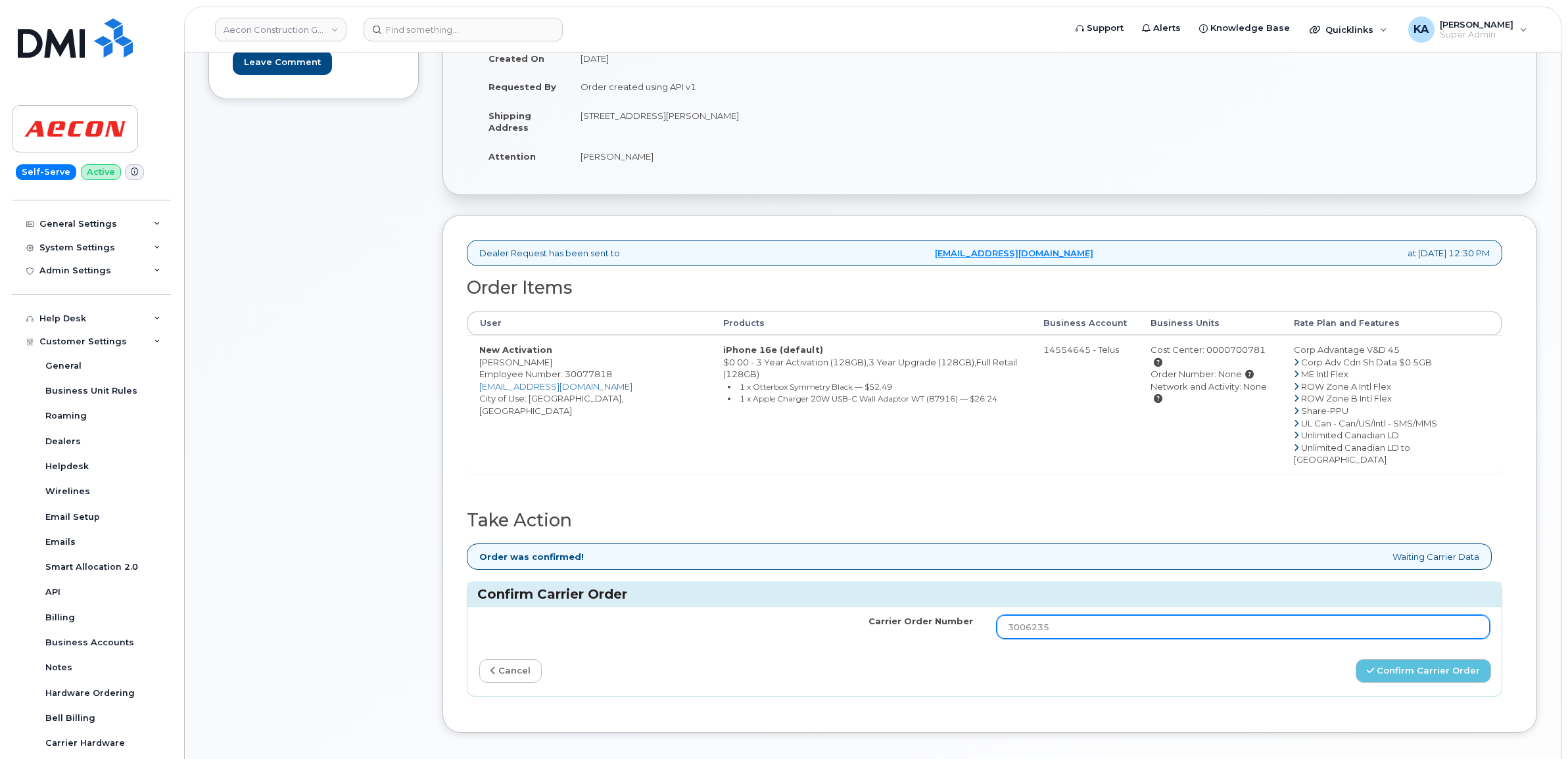
drag, startPoint x: 1062, startPoint y: 597, endPoint x: 944, endPoint y: 600, distance: 118.0
click at [944, 608] on tr "Carrier Order Number 3006235" at bounding box center [985, 627] width 1034 height 39
paste input "TL60020037"
type input "TL60020037"
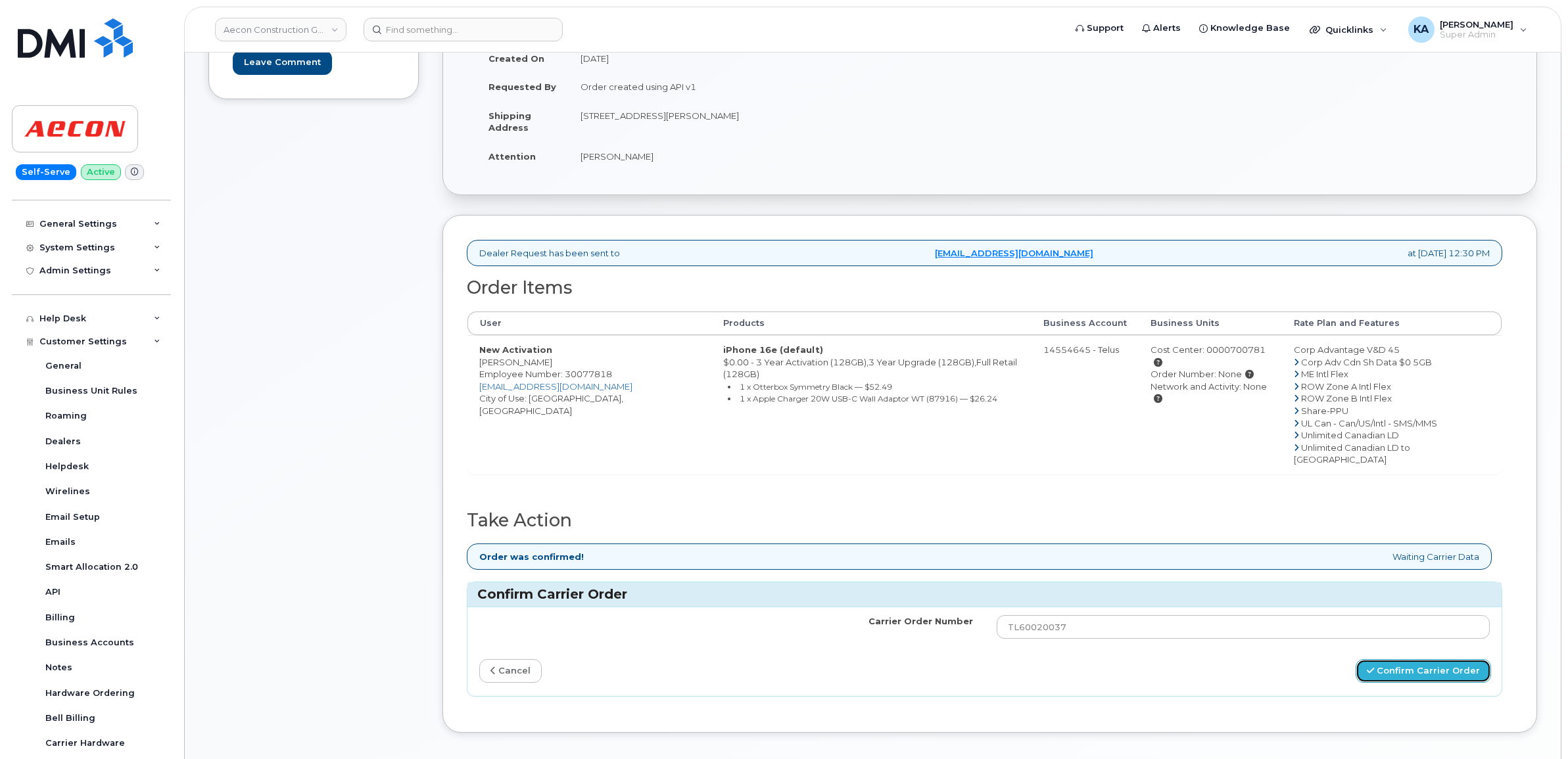
click at [1394, 659] on button "Confirm Carrier Order" at bounding box center [1423, 671] width 136 height 25
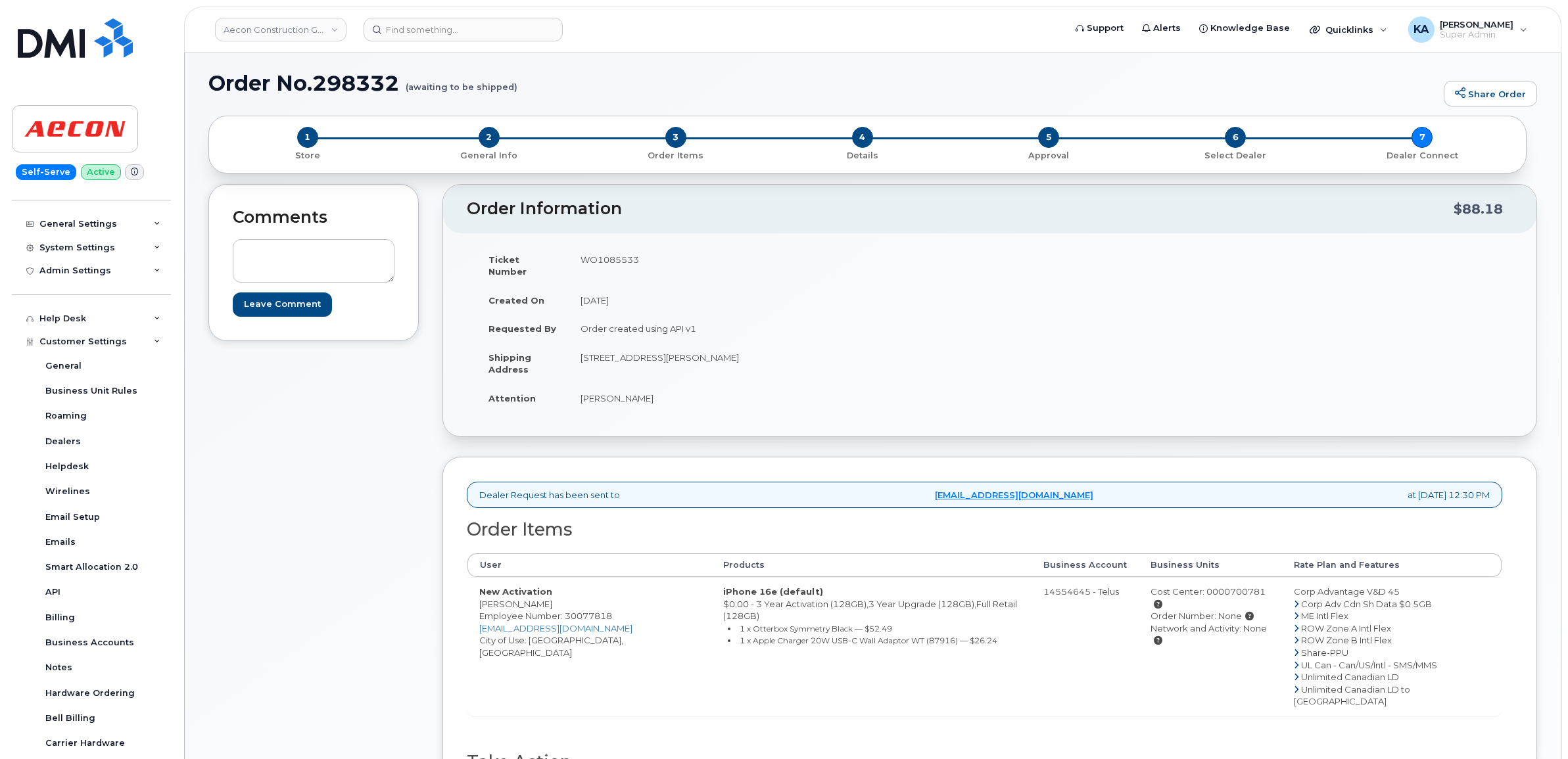
scroll to position [0, 0]
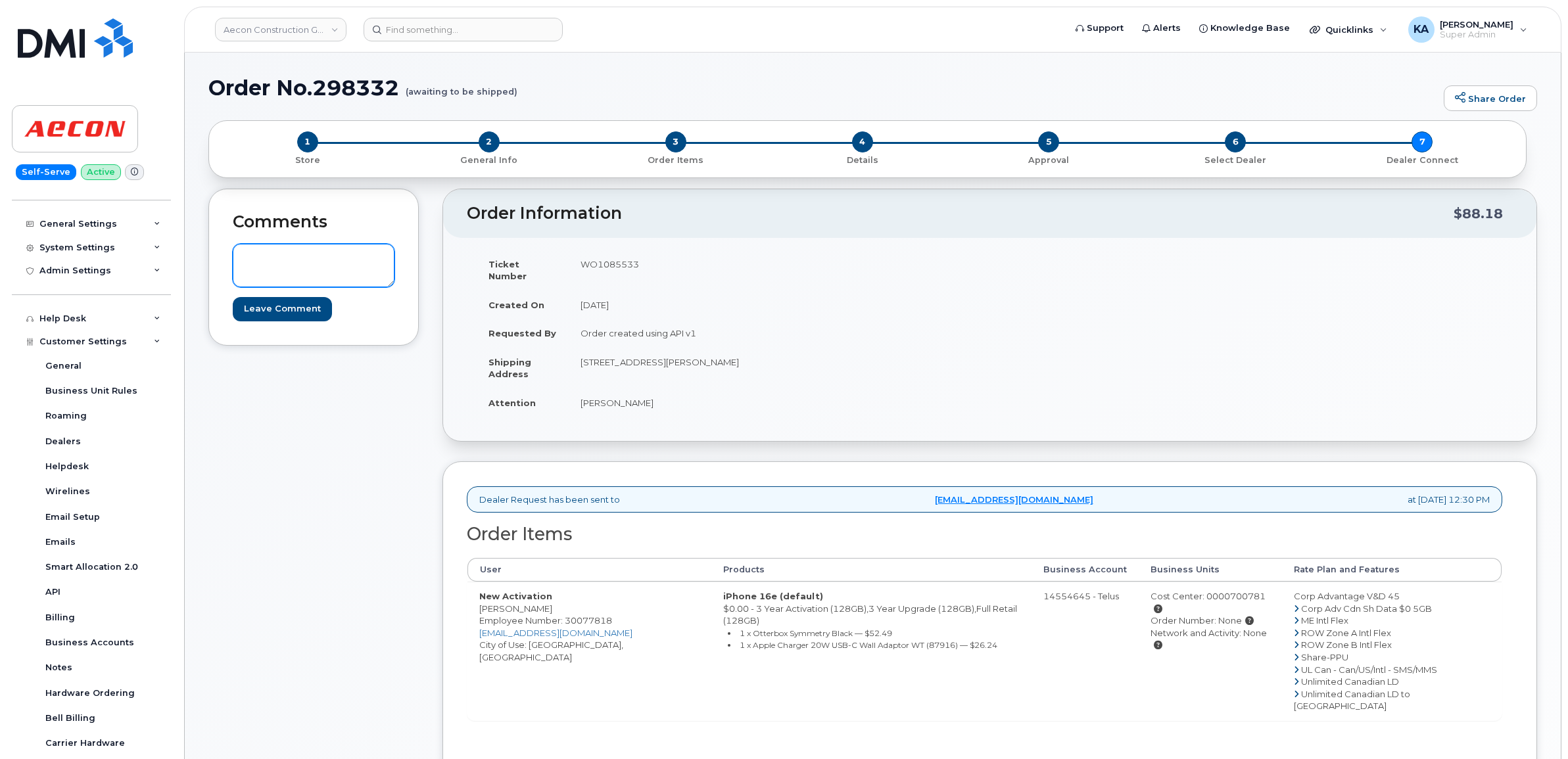
click at [245, 255] on textarea at bounding box center [313, 265] width 162 height 43
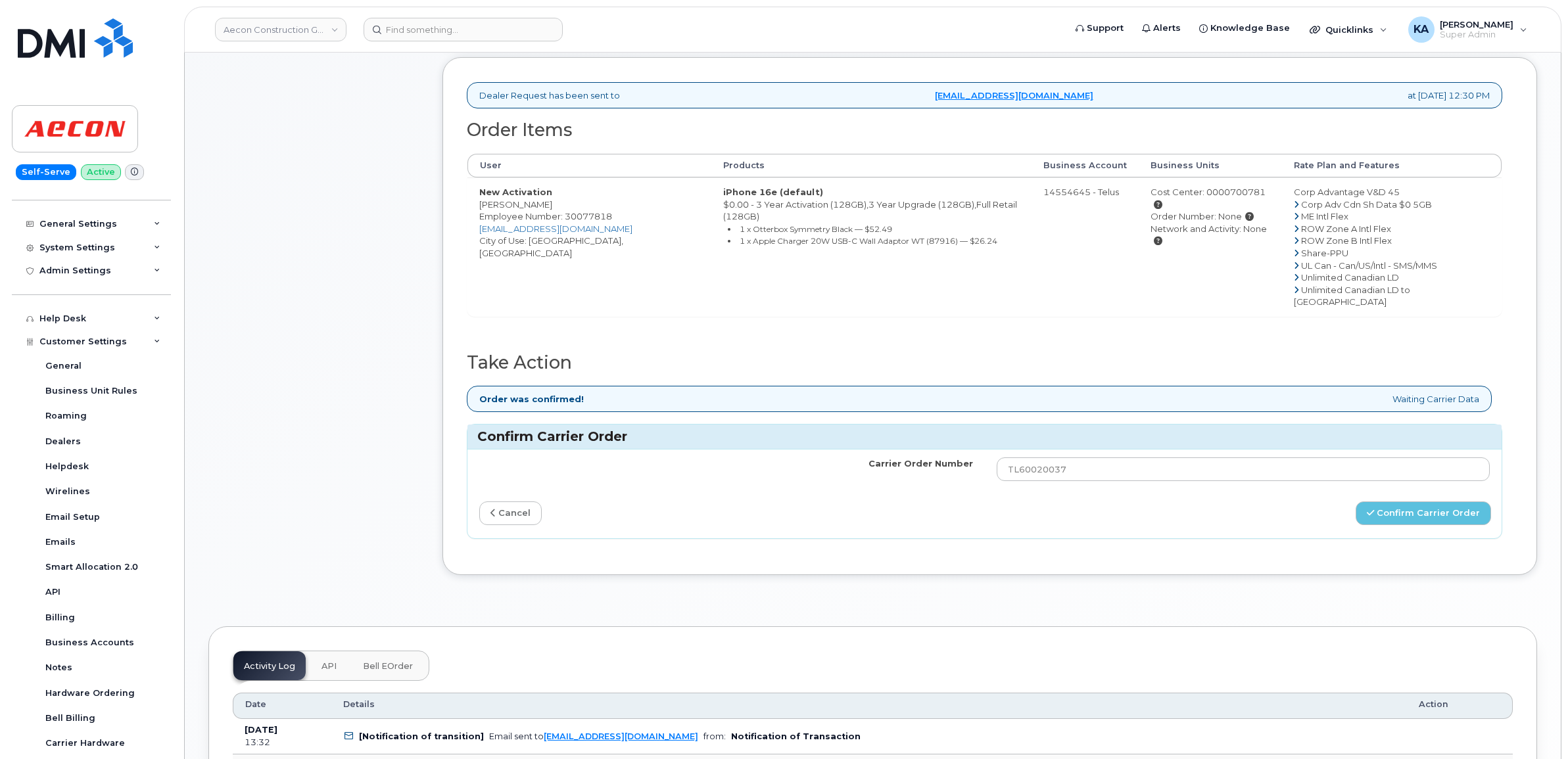
scroll to position [411, 0]
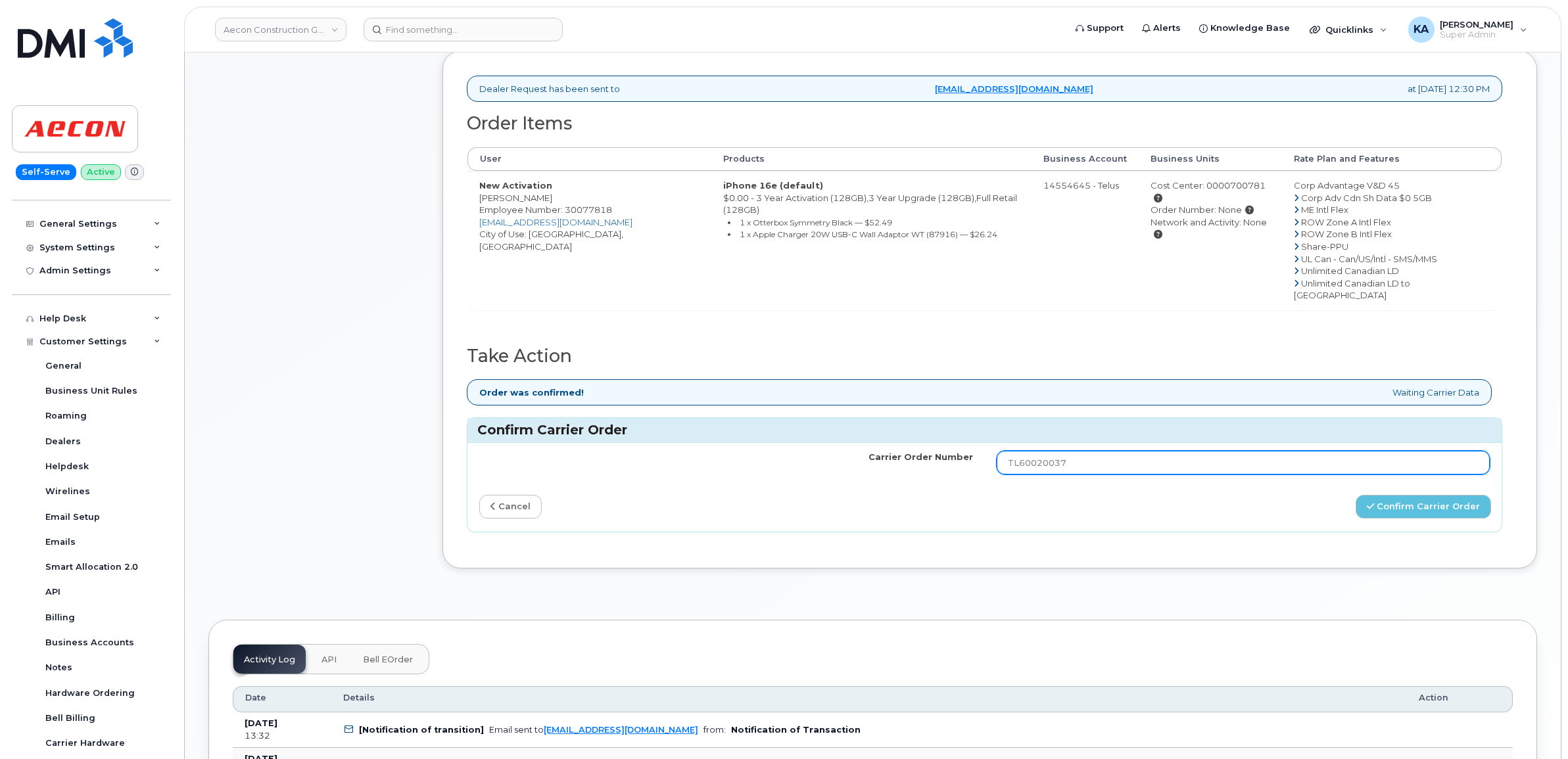
drag, startPoint x: 1069, startPoint y: 440, endPoint x: 1003, endPoint y: 445, distance: 66.2
click at [981, 444] on tr "Carrier Order Number TL60020037" at bounding box center [985, 463] width 1034 height 39
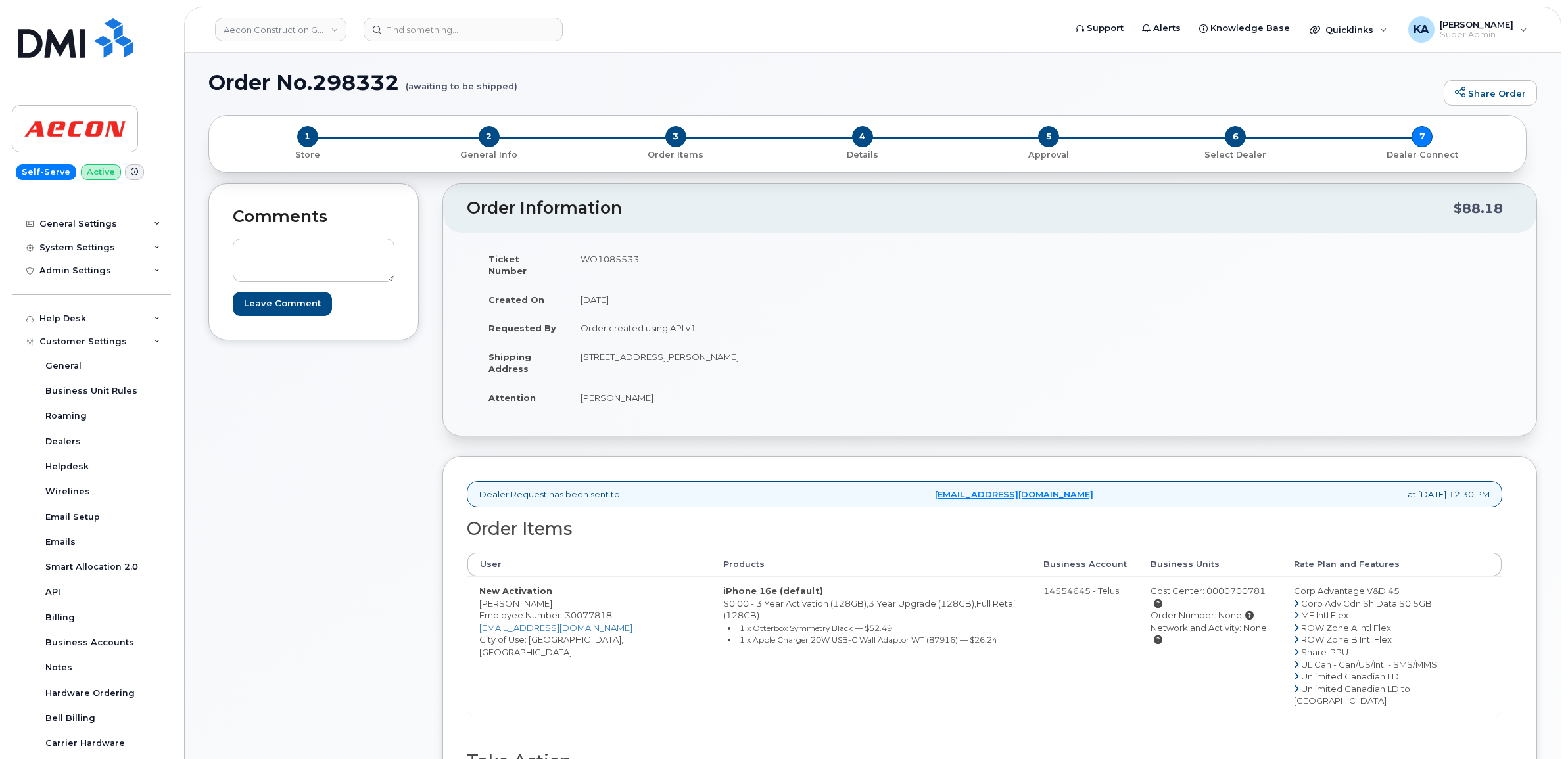
scroll to position [0, 0]
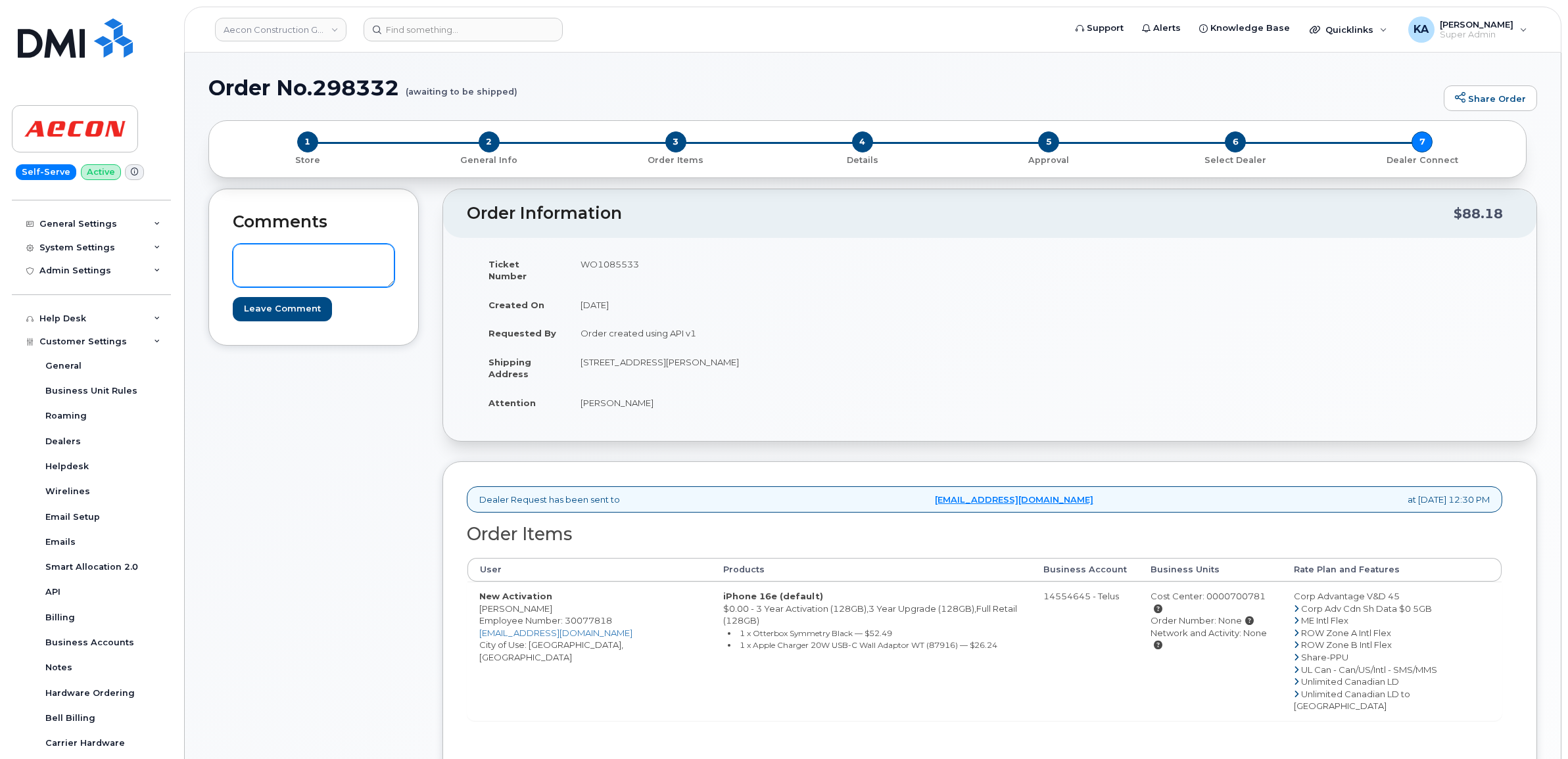
click at [248, 254] on textarea at bounding box center [313, 265] width 162 height 43
paste textarea "TL60020037"
type textarea "Telus Order # TL60020037"
click at [277, 306] on input "Leave Comment" at bounding box center [282, 309] width 99 height 25
type input "Create Event"
